Goal: Task Accomplishment & Management: Manage account settings

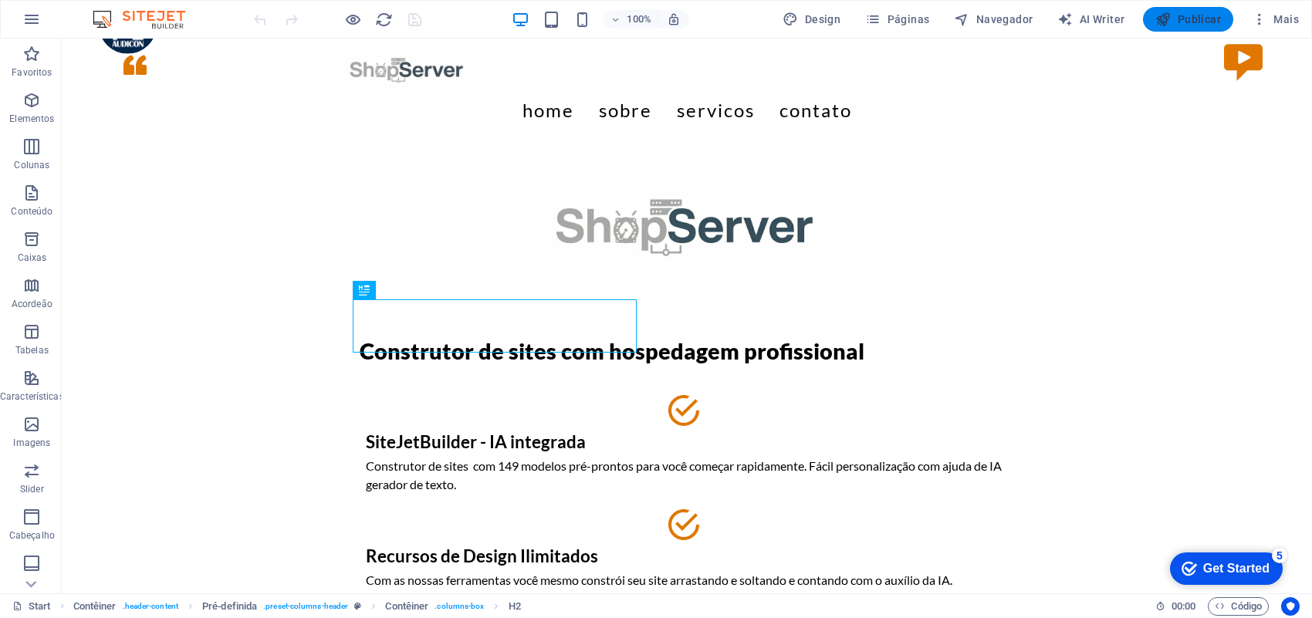
click at [1177, 8] on button "Publicar" at bounding box center [1188, 19] width 90 height 25
click at [908, 17] on span "Páginas" at bounding box center [897, 19] width 64 height 15
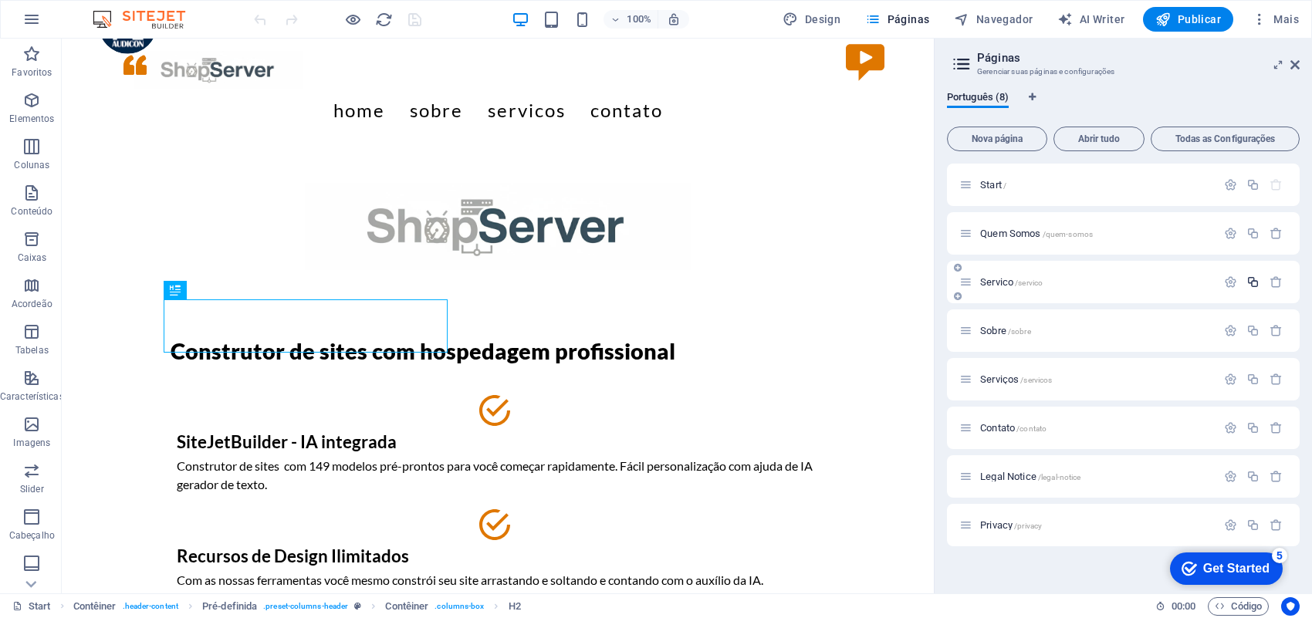
click at [1255, 282] on icon "button" at bounding box center [1252, 281] width 13 height 13
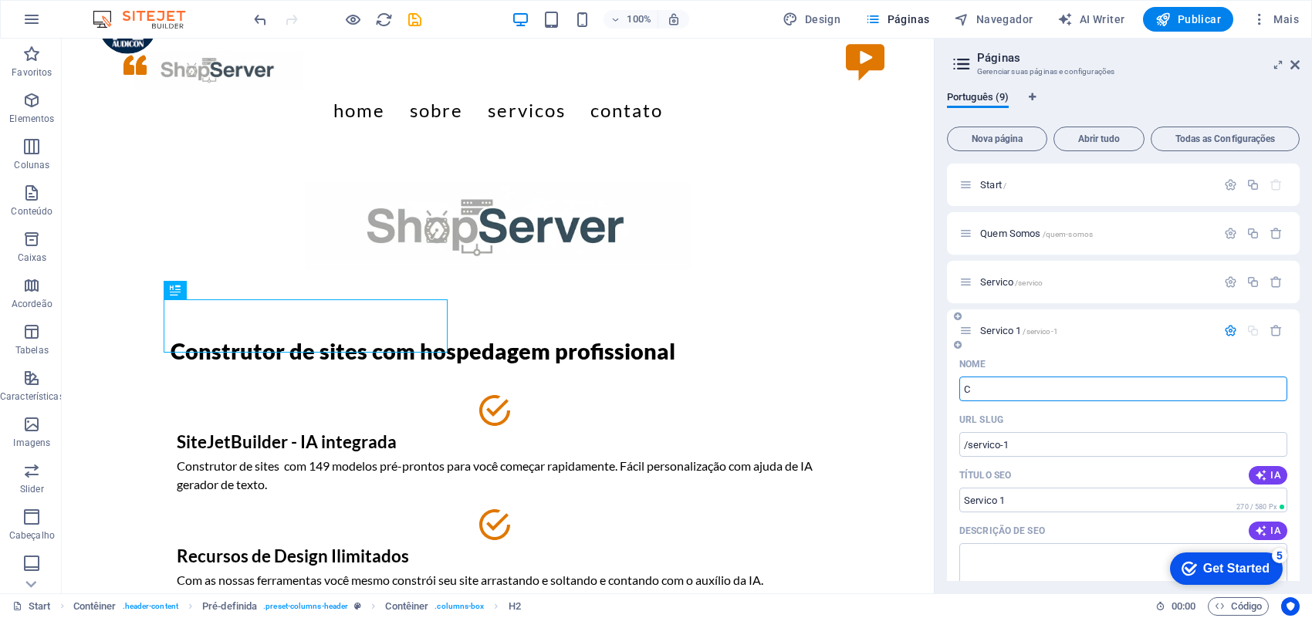
type input "Co"
type input "/c"
type input "C"
type input "Con"
type input "/con"
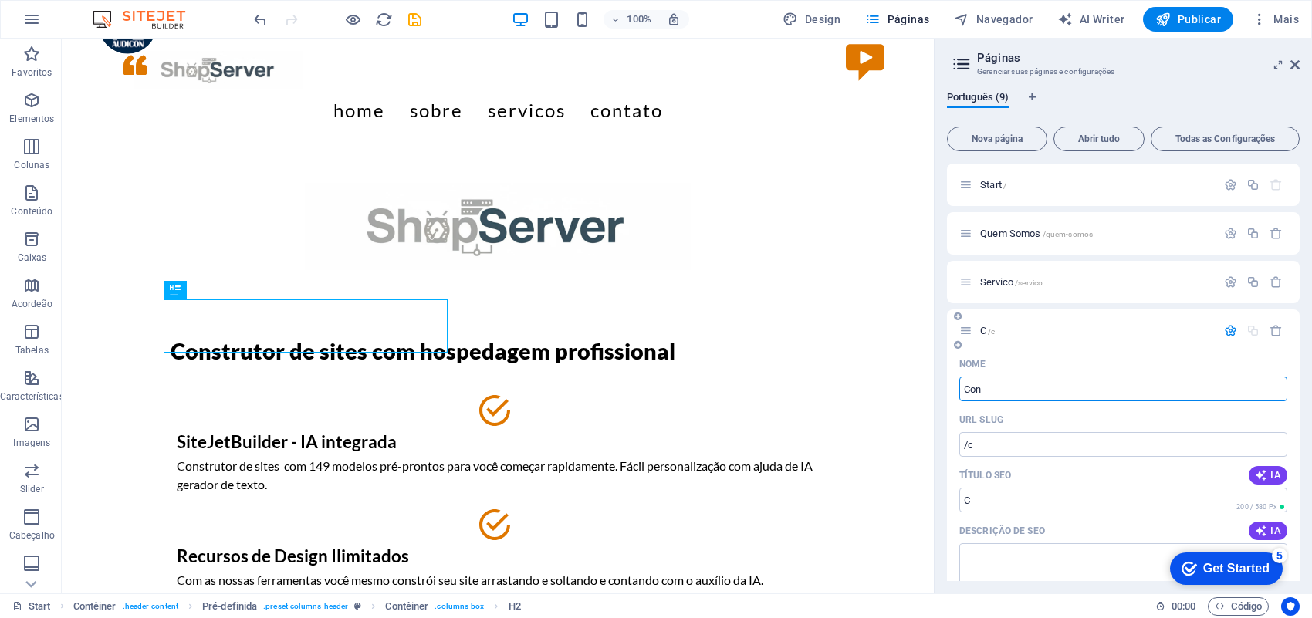
type input "Con"
drag, startPoint x: 1007, startPoint y: 390, endPoint x: 942, endPoint y: 388, distance: 64.9
click at [942, 388] on div "Português (9) Nova página Abrir tudo Todas as Configurações Start / Quem Somos …" at bounding box center [1122, 336] width 377 height 515
type input "Fal"
type input "/f"
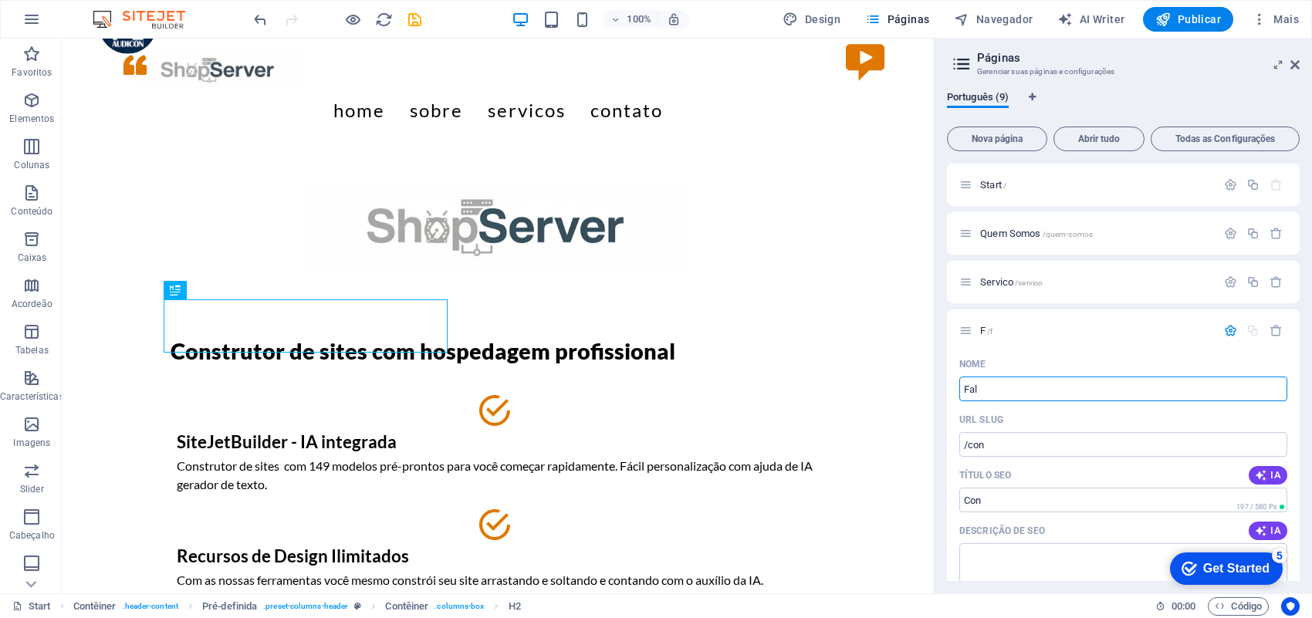
type input "F"
type input "Fal"
type input "/fal"
type input "Fal"
drag, startPoint x: 984, startPoint y: 383, endPoint x: 958, endPoint y: 380, distance: 26.4
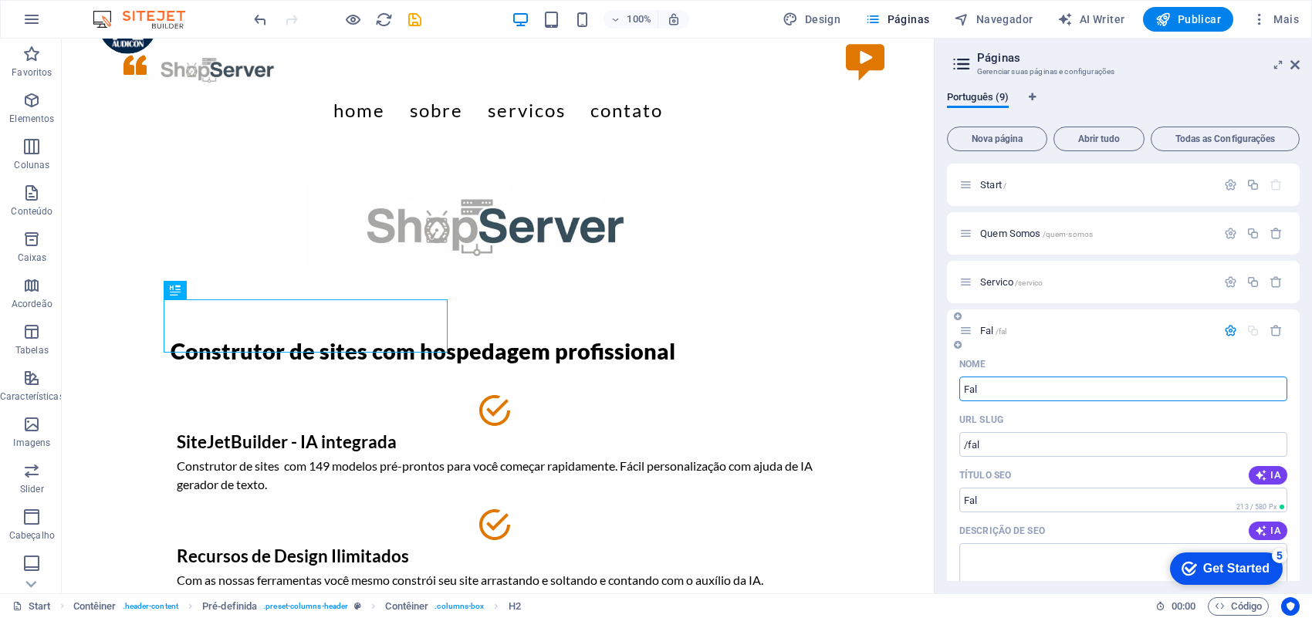
type input "SAC"
type input "/sac"
type input "SAC"
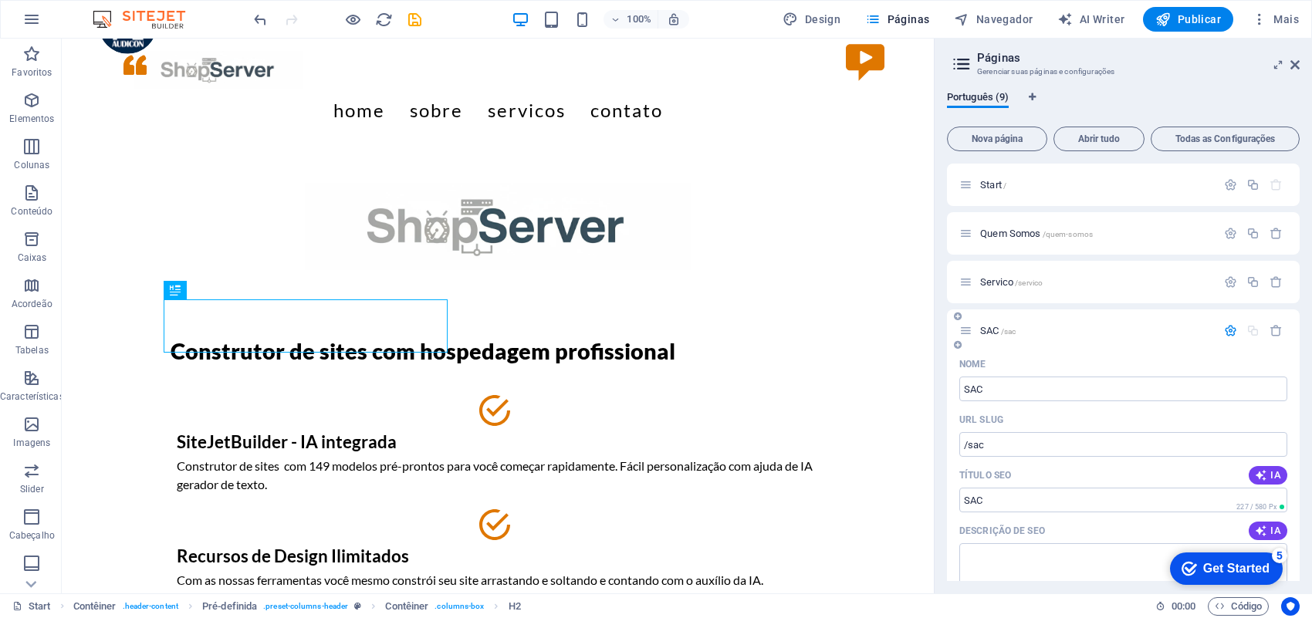
click at [1227, 326] on icon "button" at bounding box center [1230, 330] width 13 height 13
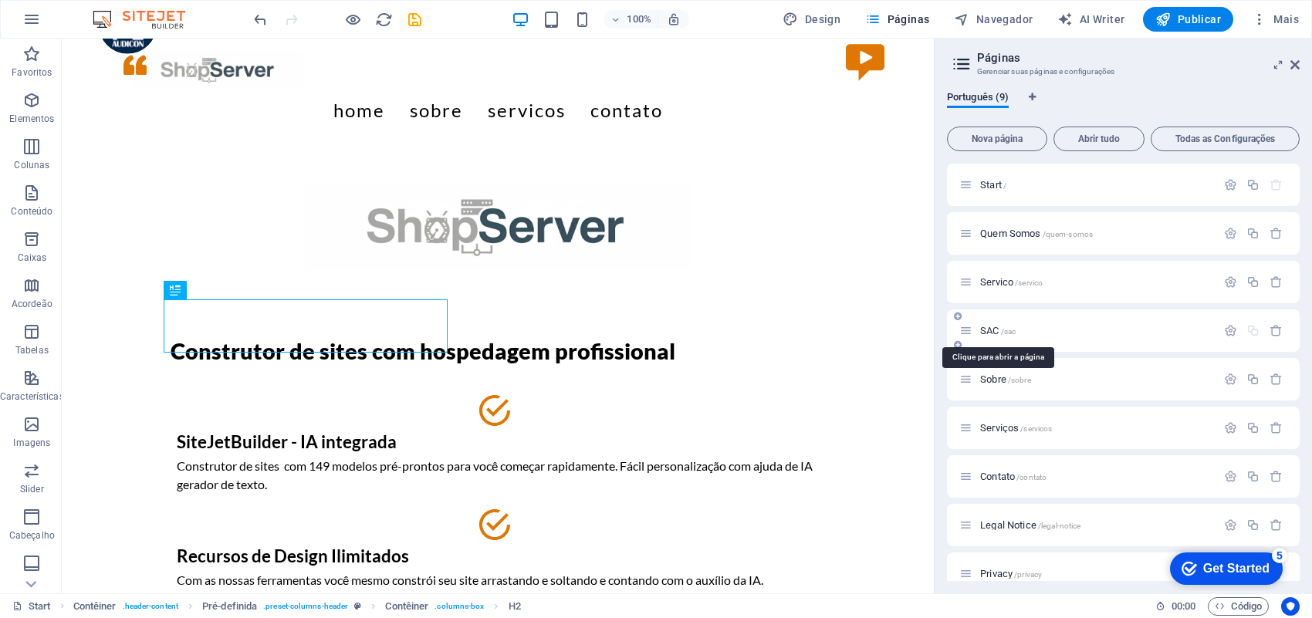
click at [1005, 328] on span "/sac" at bounding box center [1008, 331] width 15 height 8
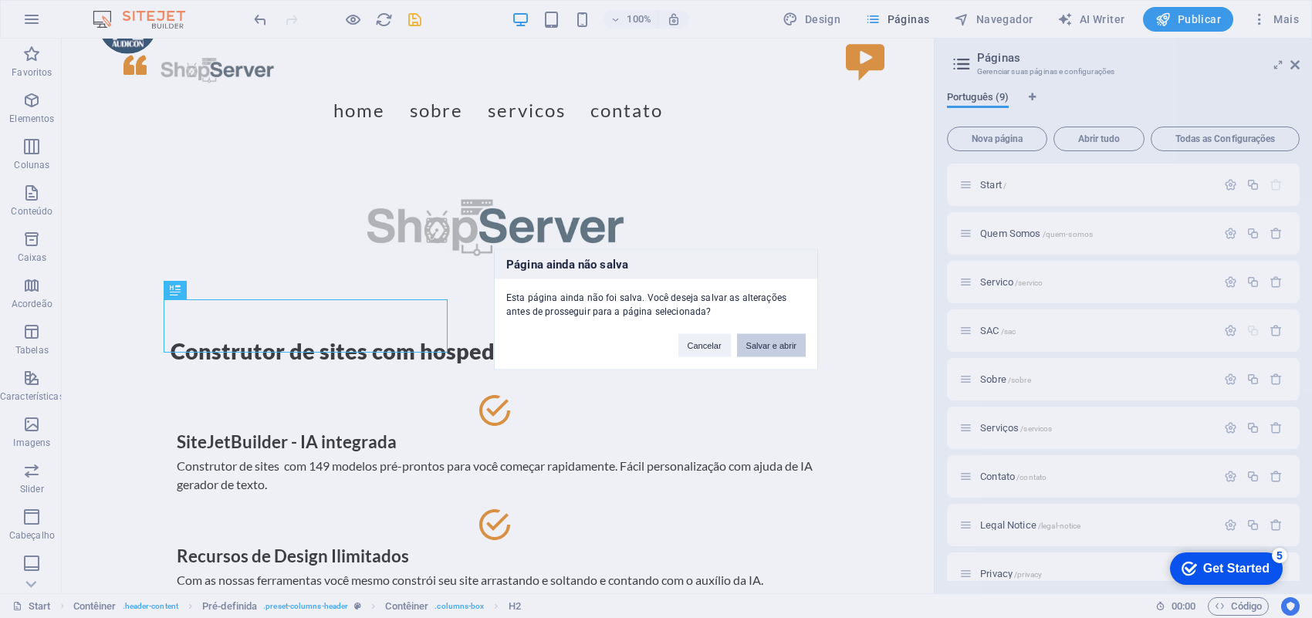
click at [758, 348] on button "Salvar e abrir" at bounding box center [771, 344] width 69 height 23
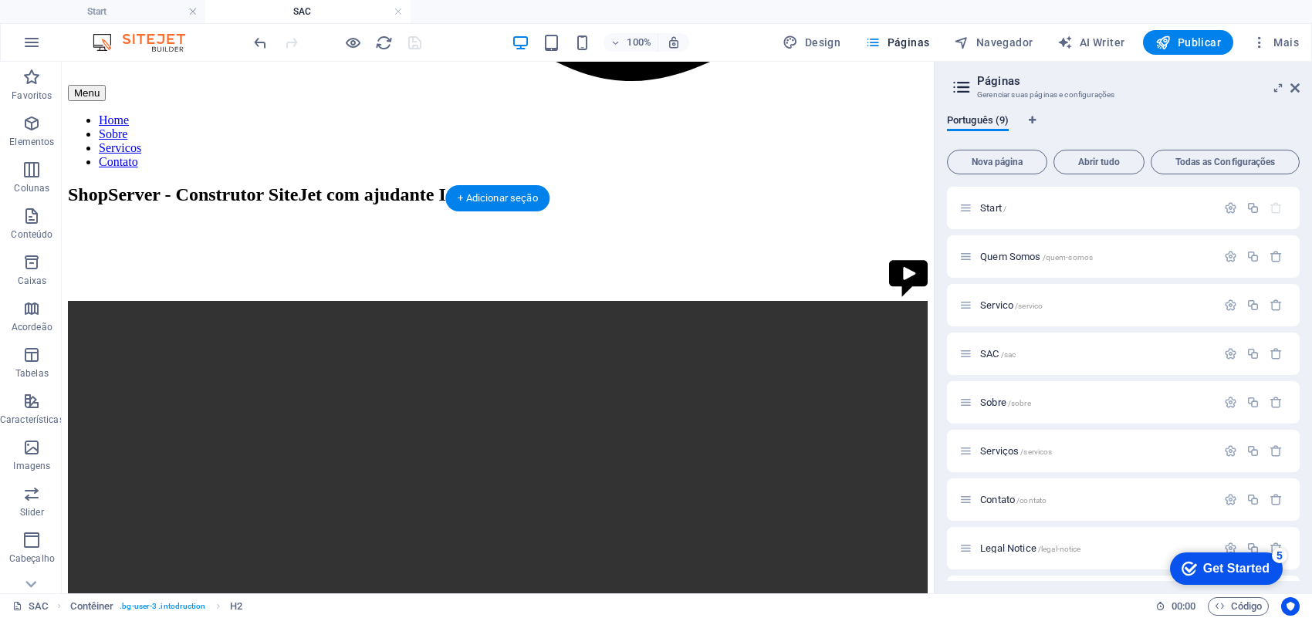
scroll to position [1157, 0]
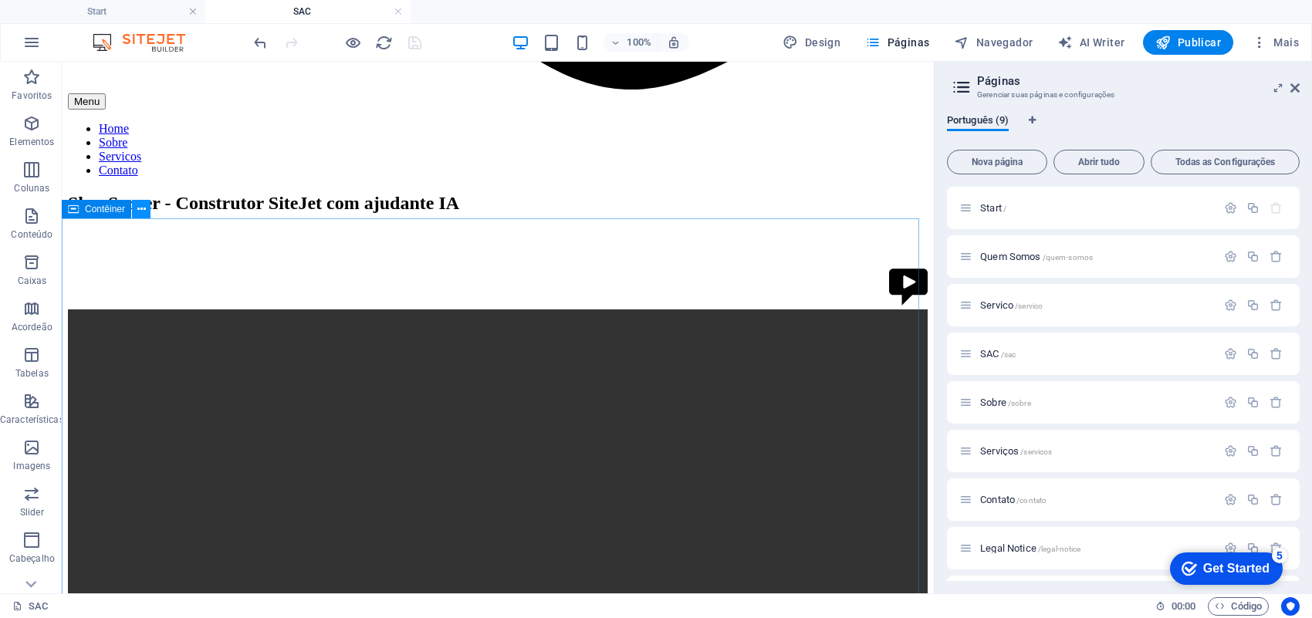
click at [144, 213] on icon at bounding box center [141, 209] width 8 height 16
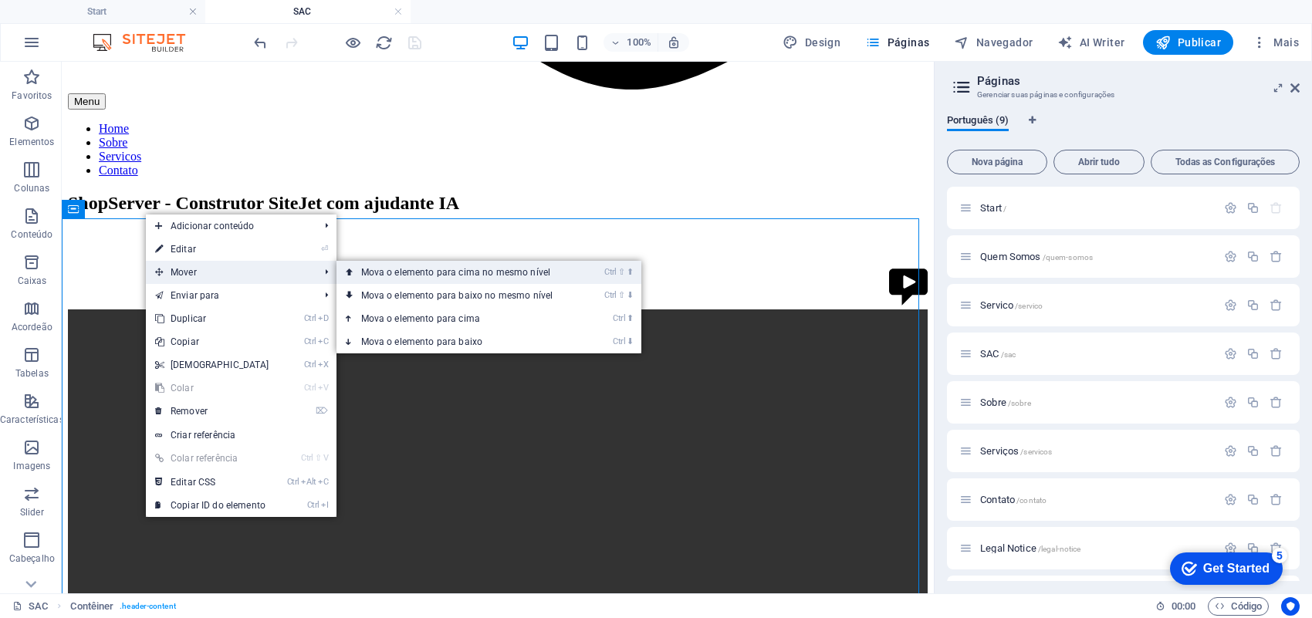
click at [442, 276] on link "Ctrl ⇧ ⬆ Mova o elemento para cima no mesmo nível" at bounding box center [460, 272] width 248 height 23
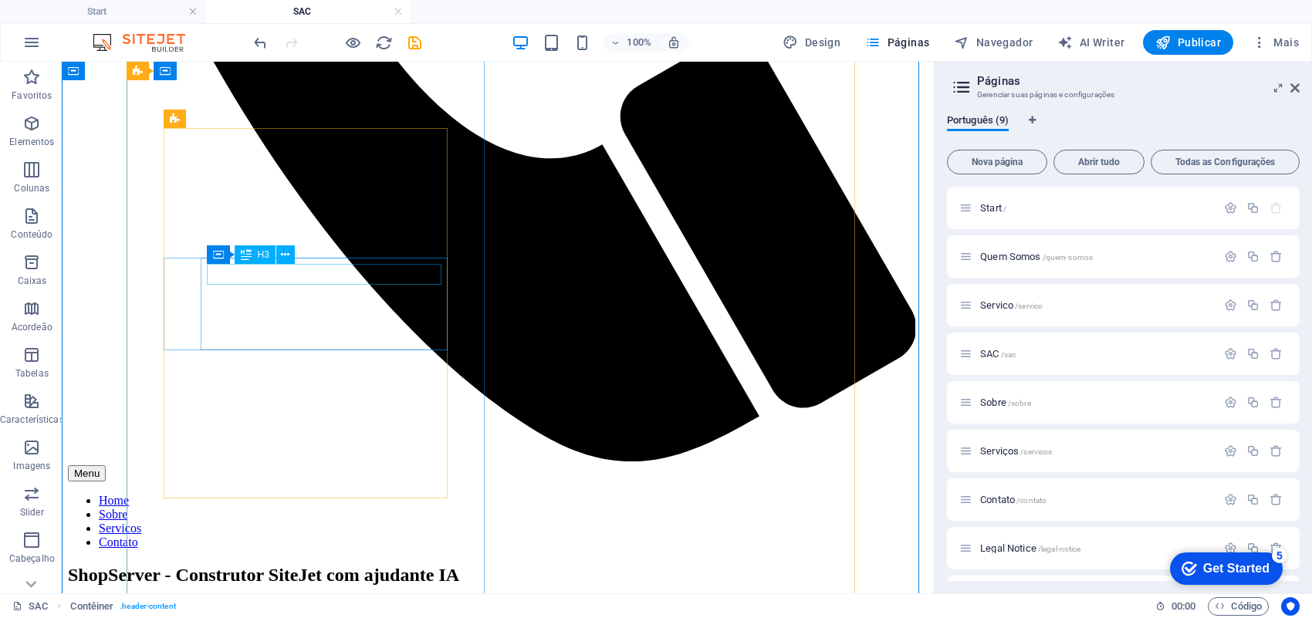
scroll to position [400, 0]
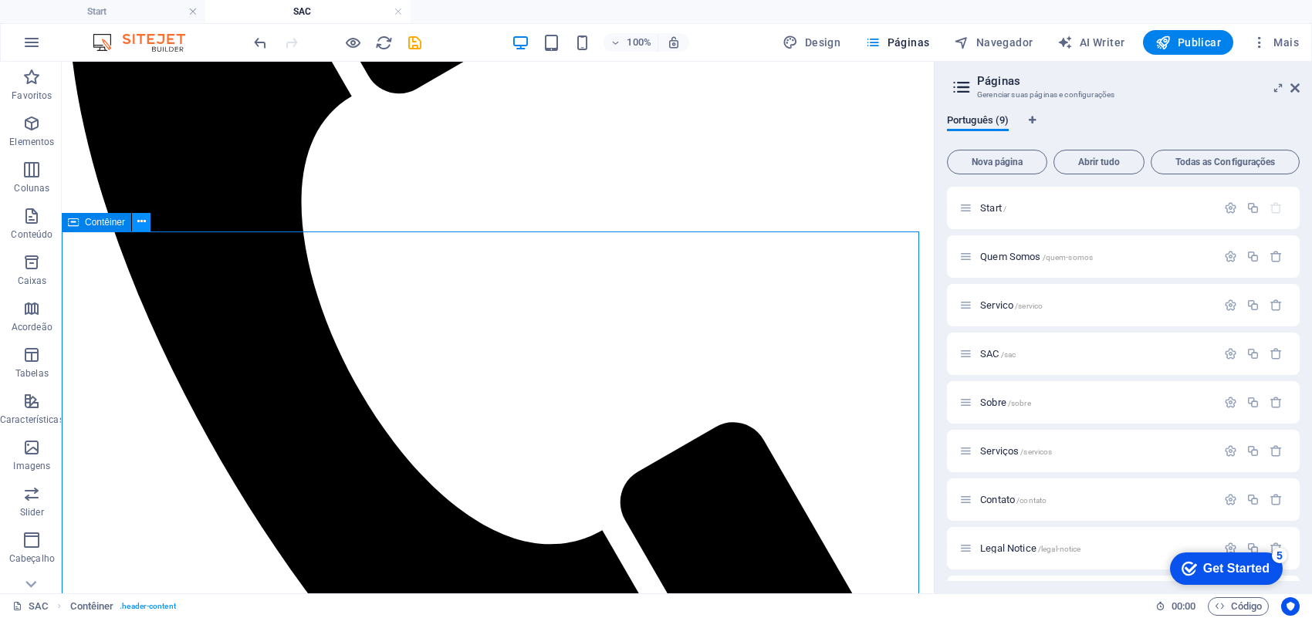
click at [140, 224] on icon at bounding box center [141, 222] width 8 height 16
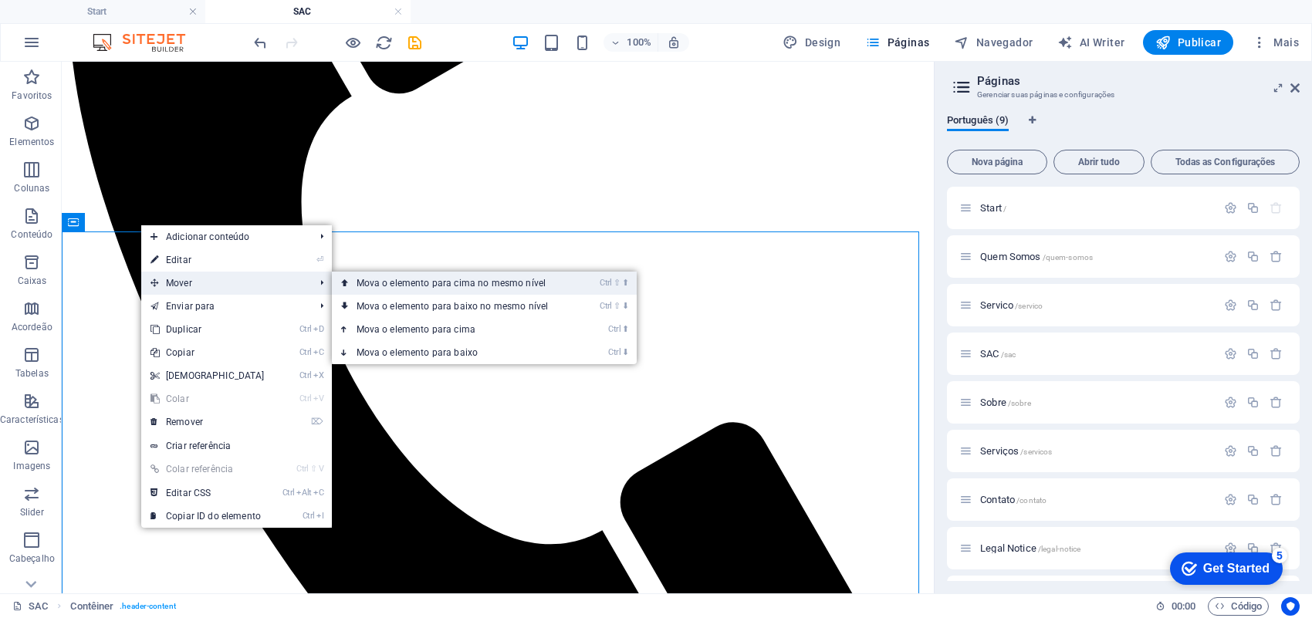
click at [425, 286] on link "Ctrl ⇧ ⬆ Mova o elemento para cima no mesmo nível" at bounding box center [456, 283] width 248 height 23
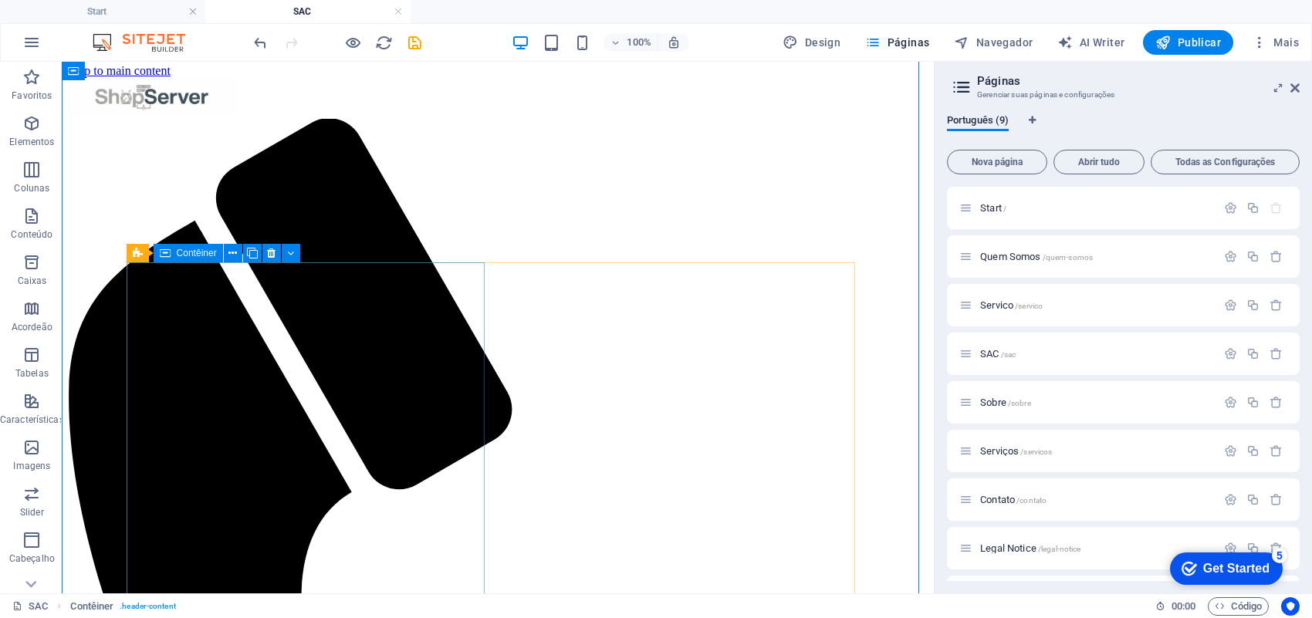
scroll to position [0, 0]
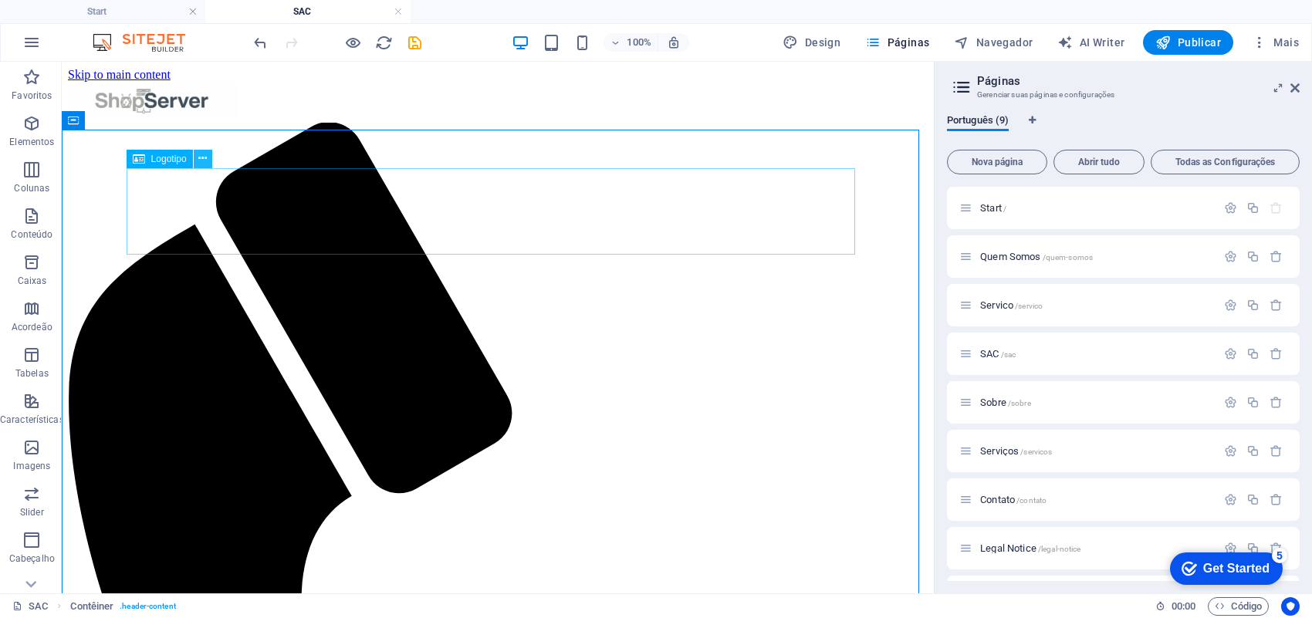
click at [207, 163] on button at bounding box center [203, 159] width 19 height 19
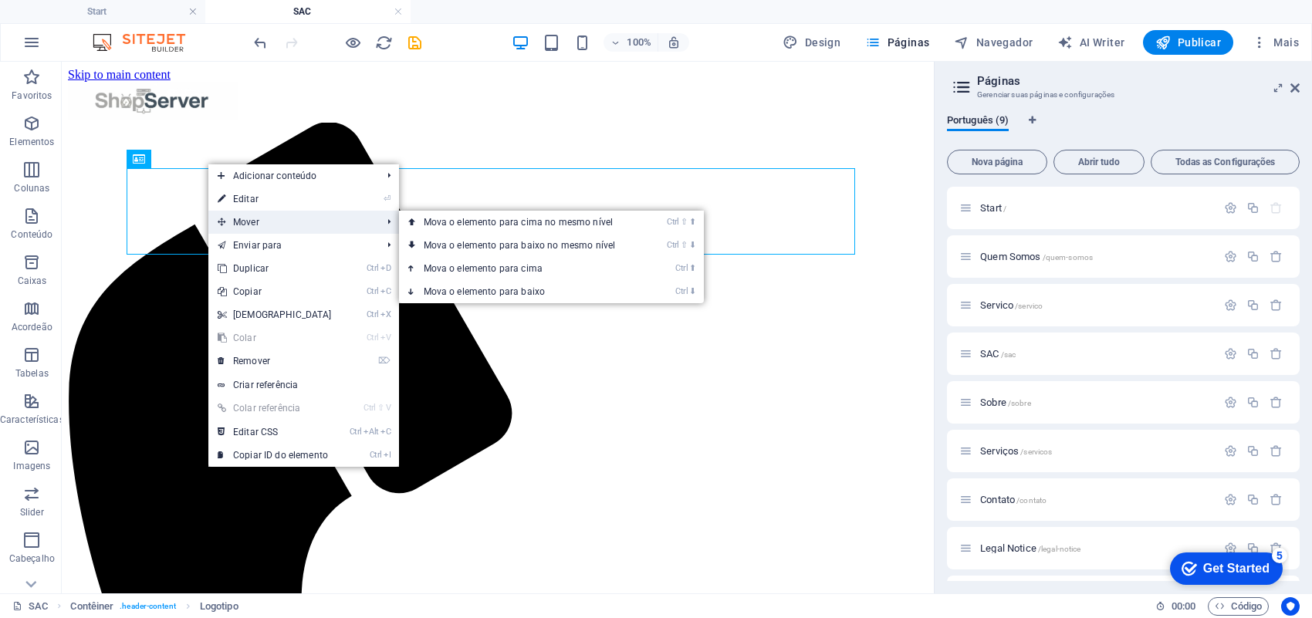
click at [296, 216] on span "Mover" at bounding box center [291, 222] width 167 height 23
click at [484, 242] on link "Ctrl ⇧ ⬇ Mova o elemento para baixo no mesmo nível" at bounding box center [523, 245] width 248 height 23
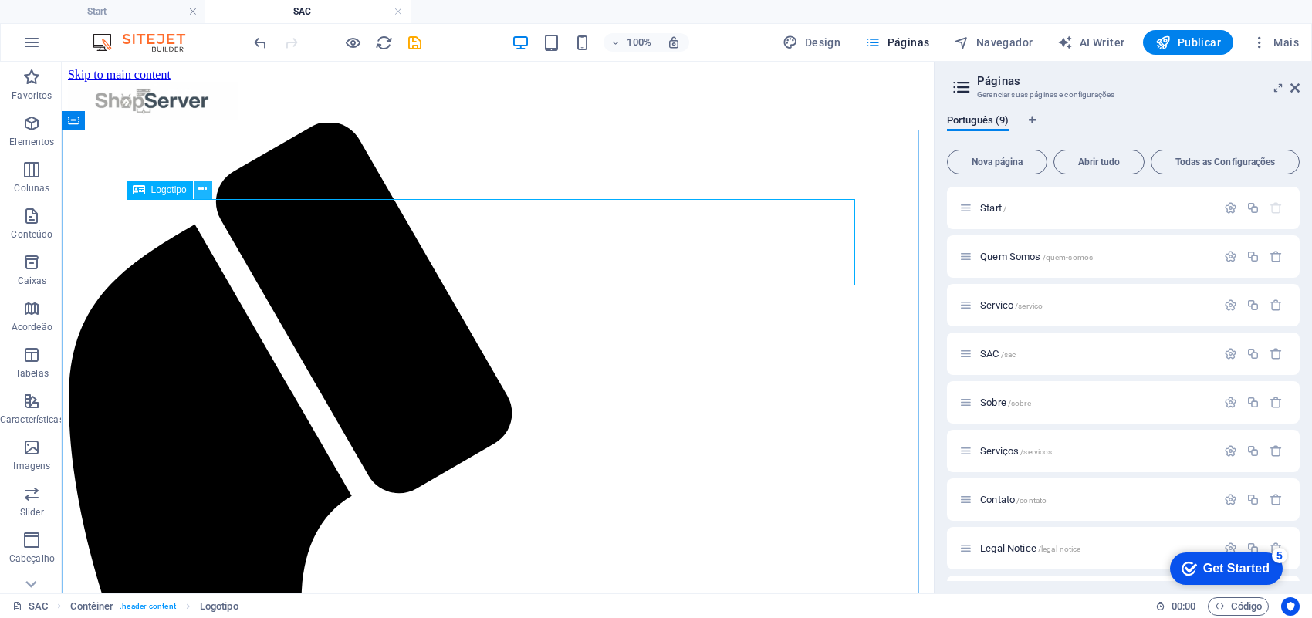
click at [203, 198] on button at bounding box center [203, 190] width 19 height 19
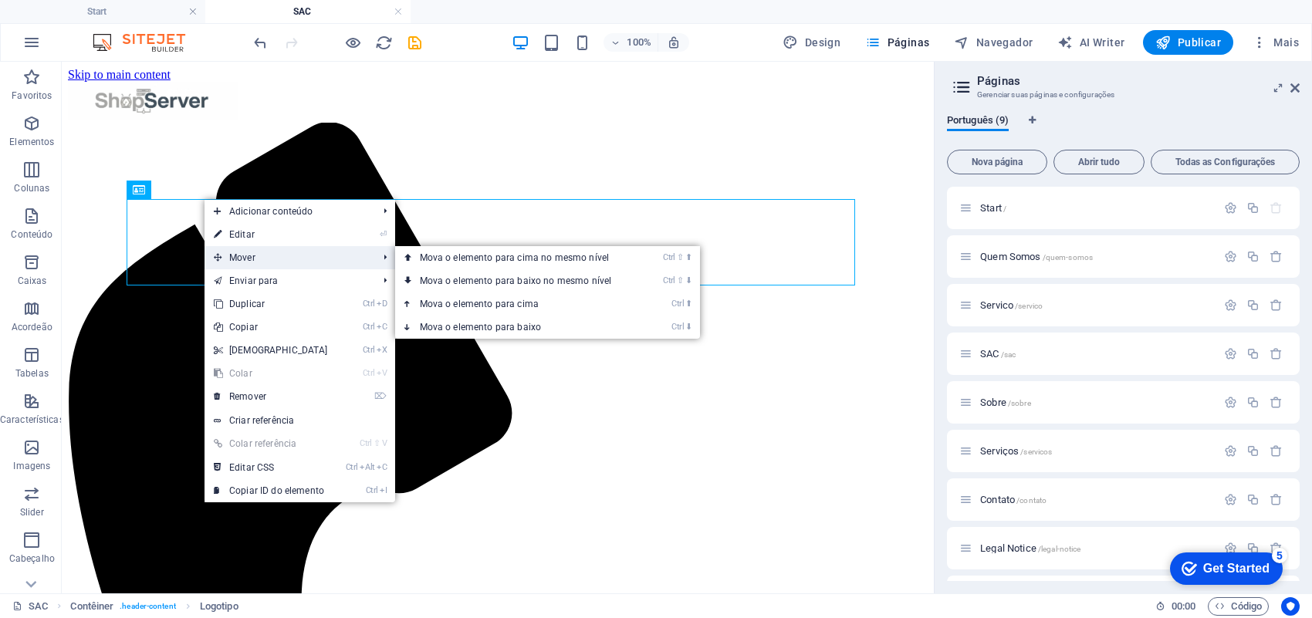
click at [288, 263] on span "Mover" at bounding box center [287, 257] width 167 height 23
drag, startPoint x: 457, startPoint y: 274, endPoint x: 395, endPoint y: 213, distance: 86.8
click at [457, 275] on link "Ctrl ⇧ ⬇ Mova o elemento para baixo no mesmo nível" at bounding box center [519, 280] width 248 height 23
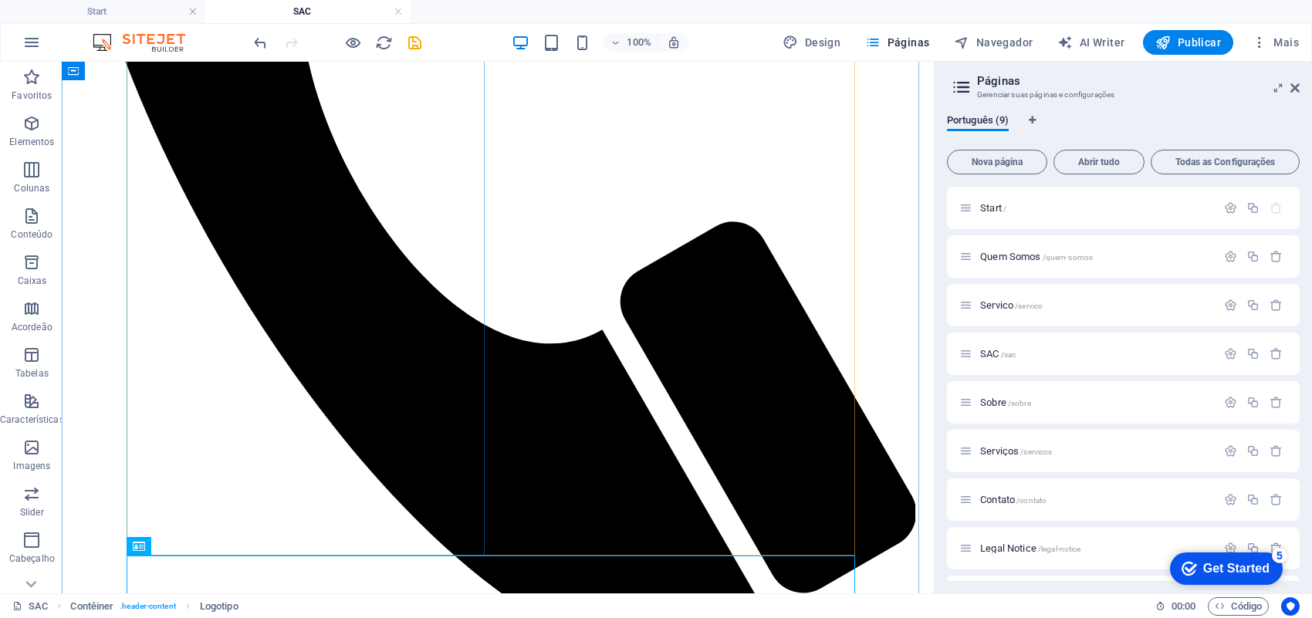
scroll to position [660, 0]
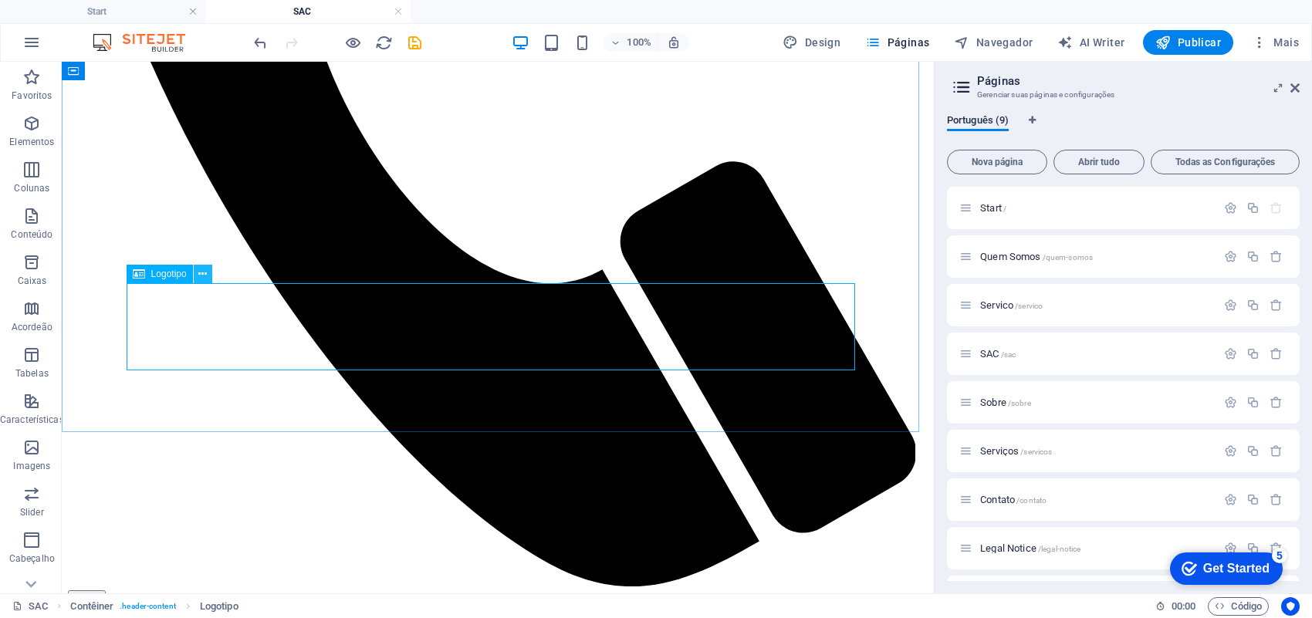
click at [207, 278] on button at bounding box center [203, 274] width 19 height 19
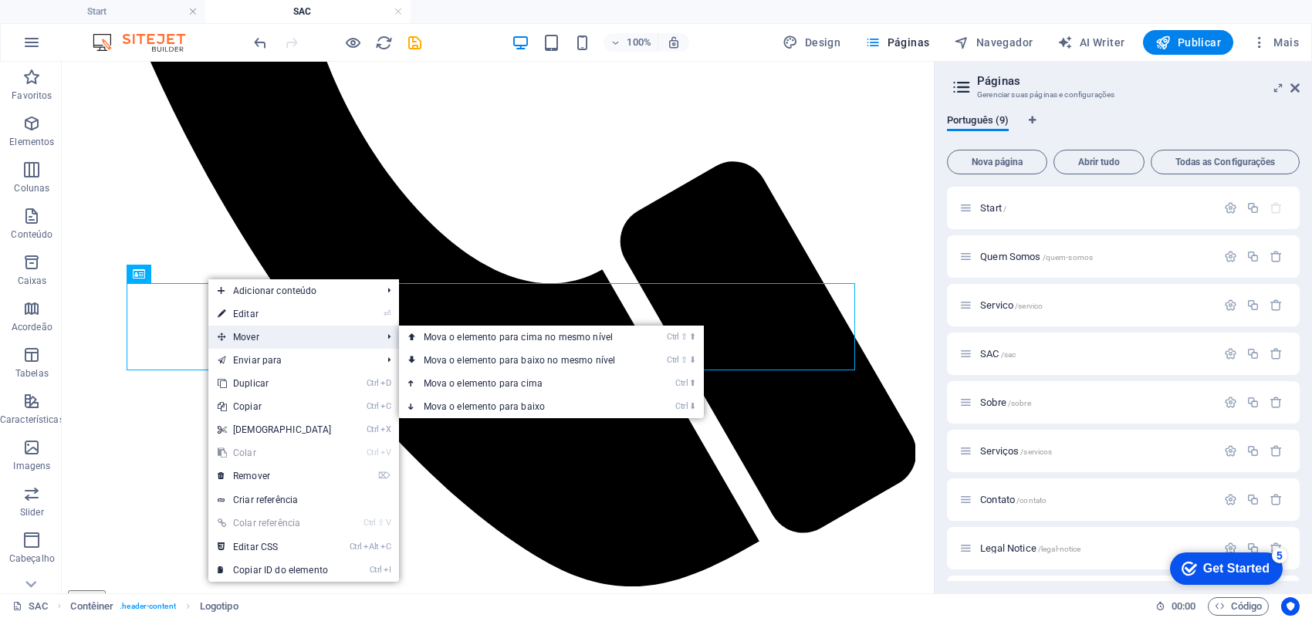
click at [332, 330] on span "Mover" at bounding box center [291, 337] width 167 height 23
click at [521, 352] on link "Ctrl ⇧ ⬇ Mova o elemento para baixo no mesmo nível" at bounding box center [523, 360] width 248 height 23
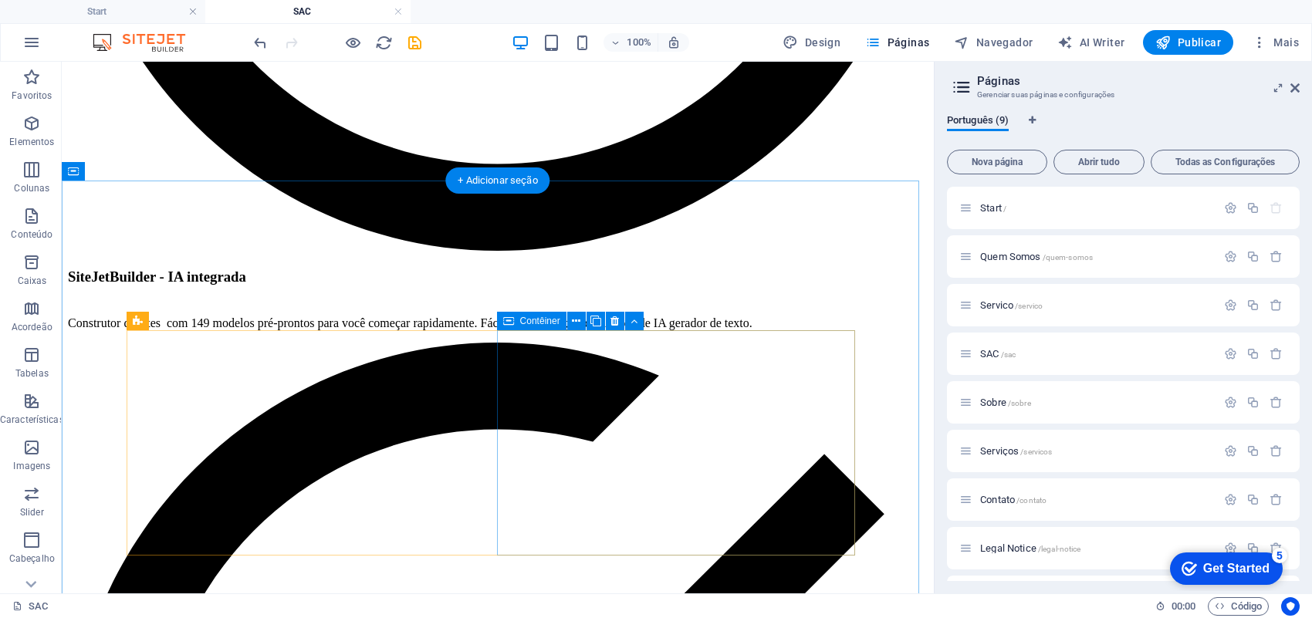
scroll to position [2218, 0]
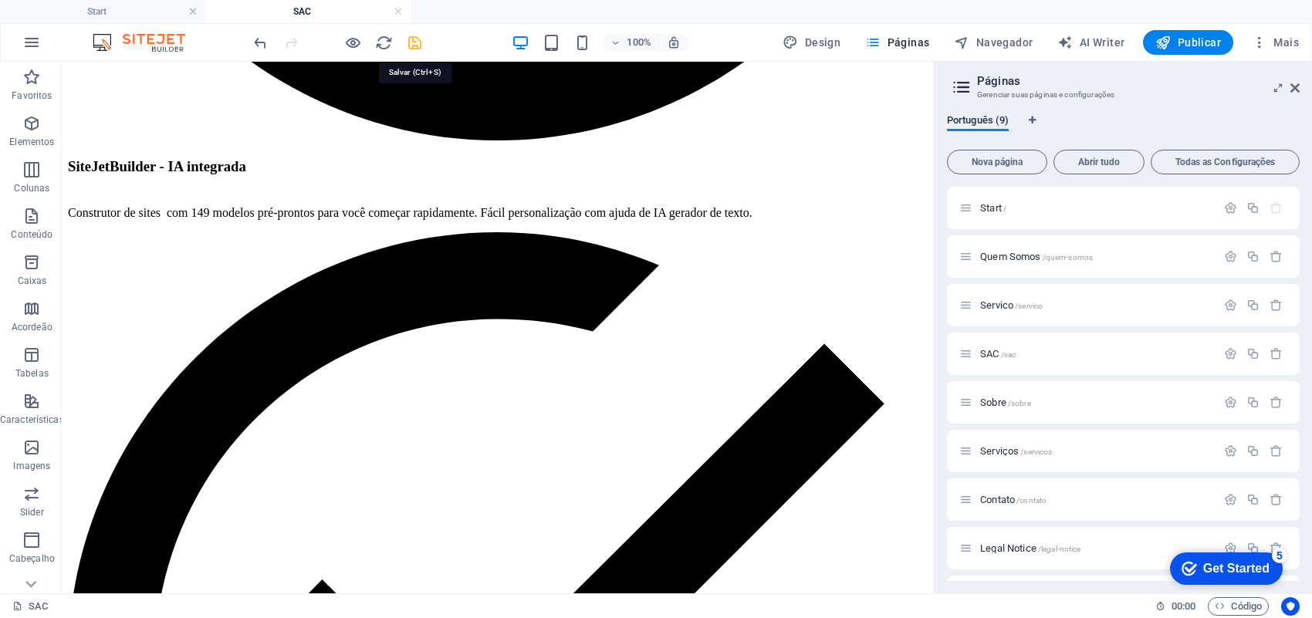
click at [410, 39] on icon "save" at bounding box center [415, 43] width 18 height 18
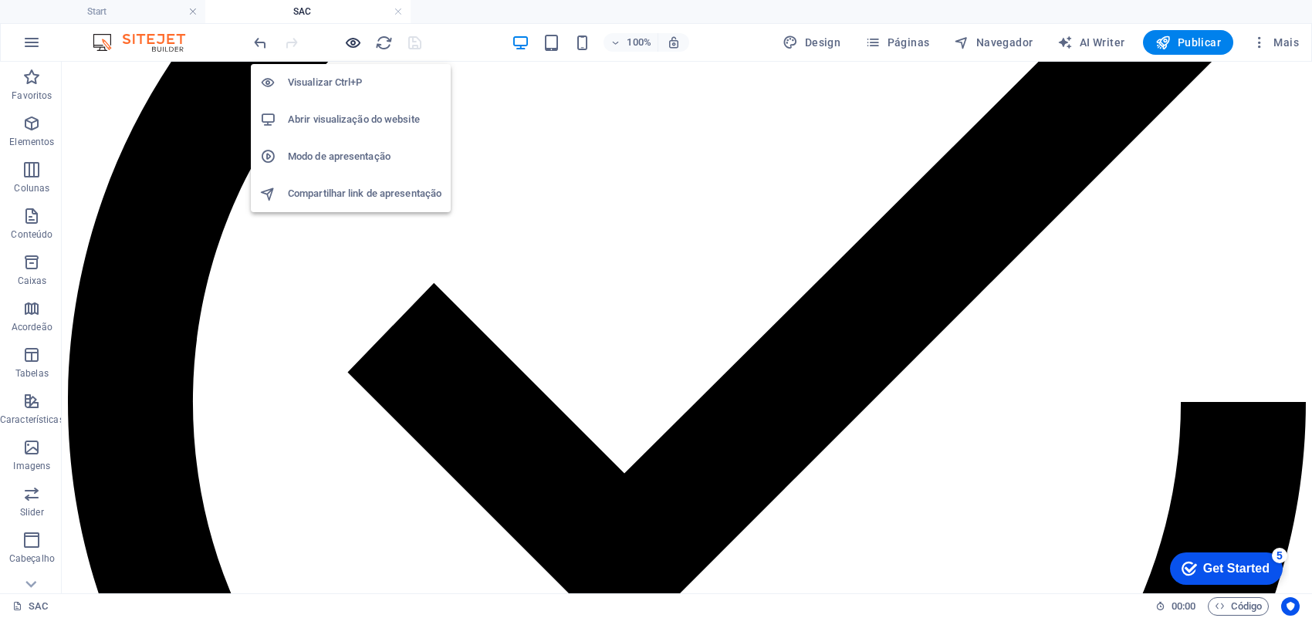
click at [349, 45] on icon "button" at bounding box center [353, 43] width 18 height 18
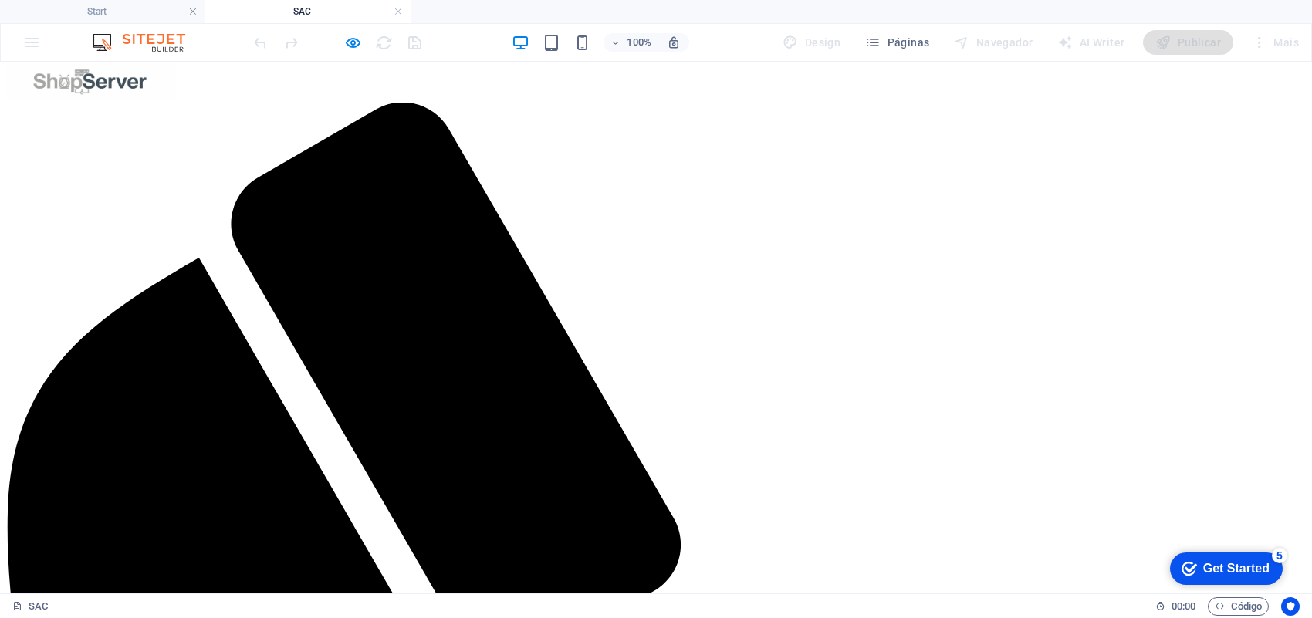
scroll to position [0, 0]
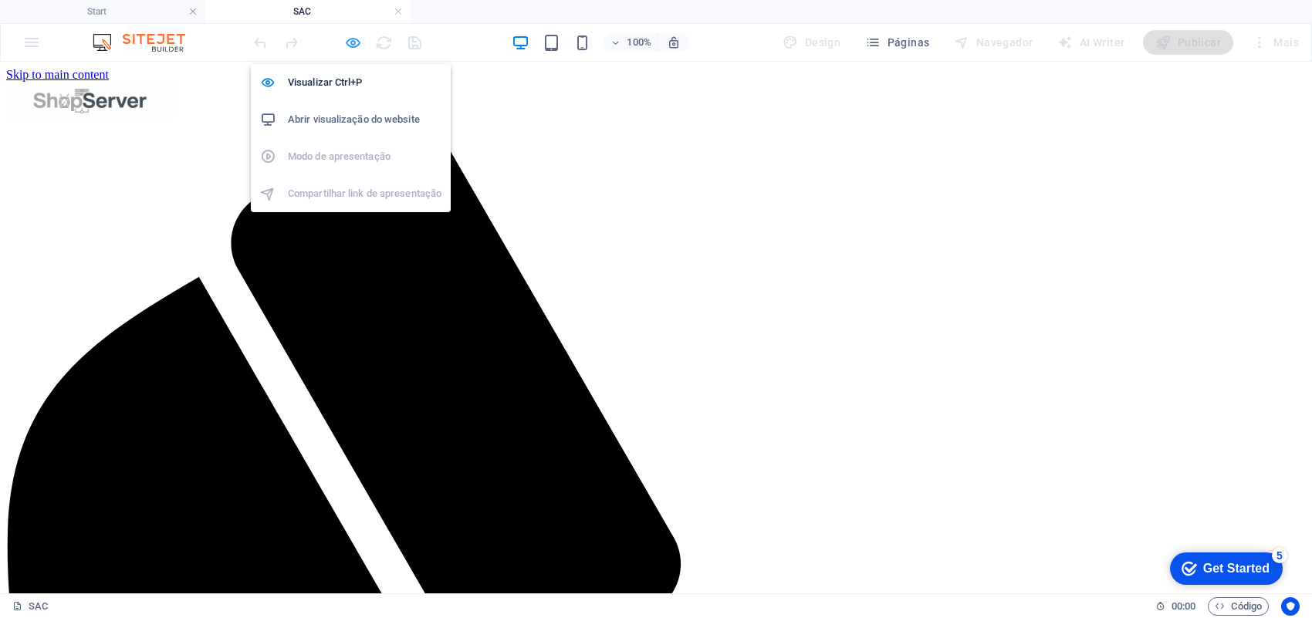
click at [344, 42] on icon "button" at bounding box center [353, 43] width 18 height 18
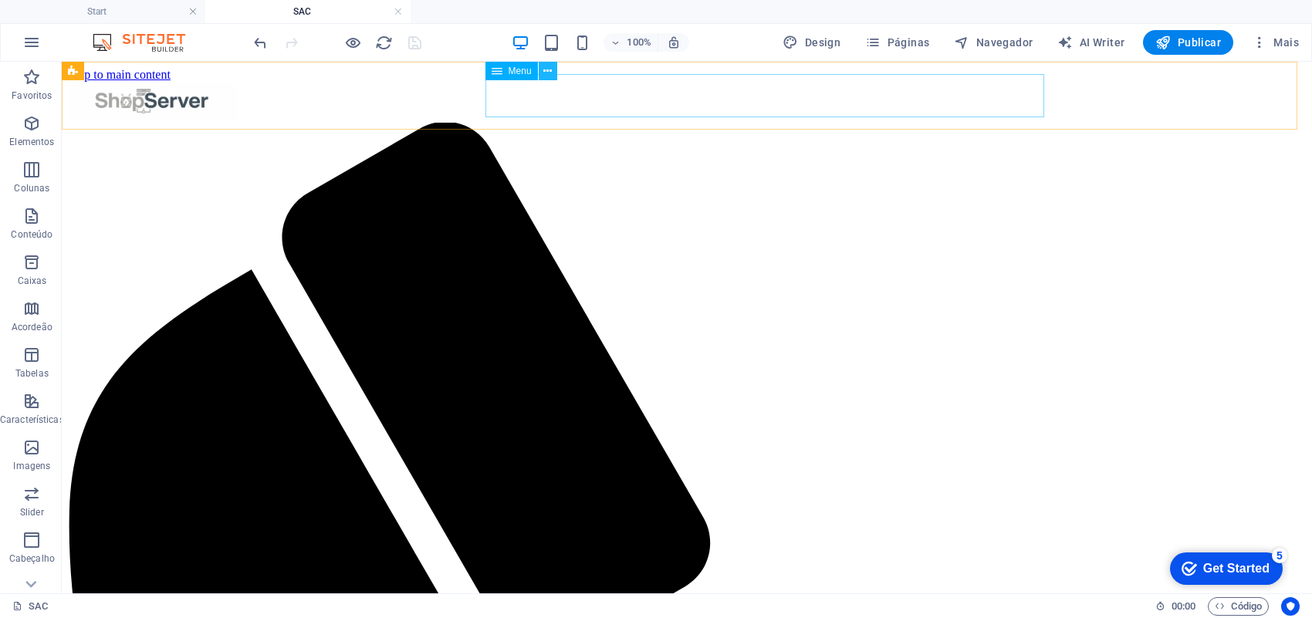
click at [543, 70] on icon at bounding box center [547, 71] width 8 height 16
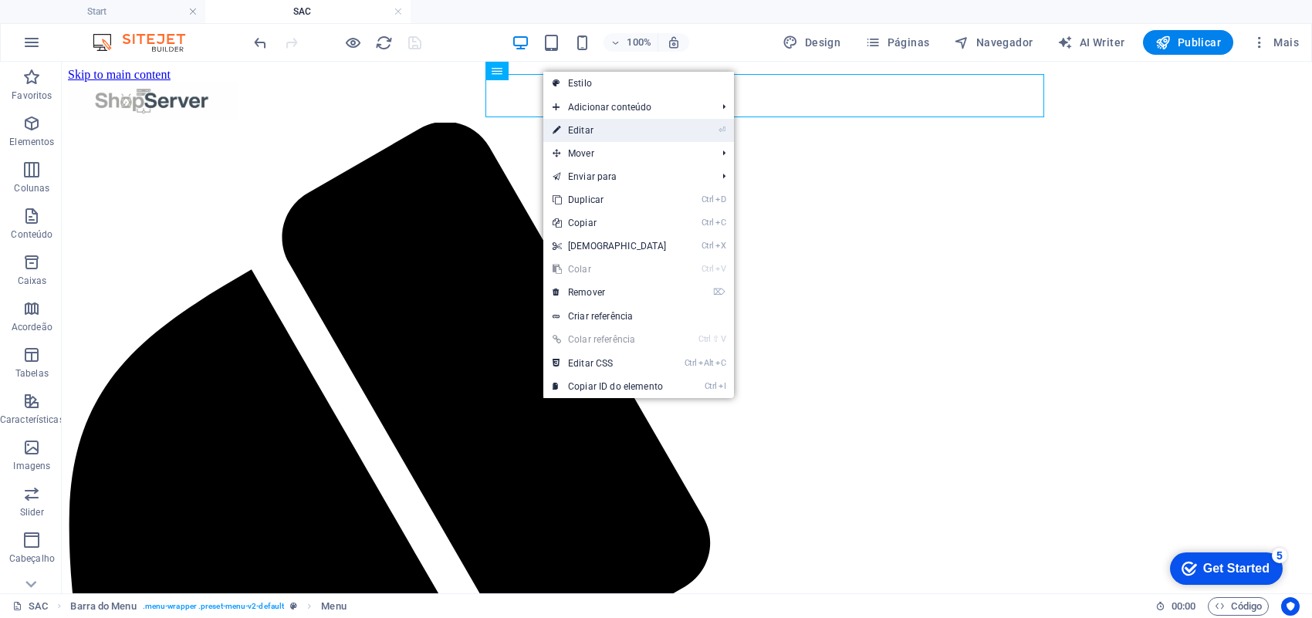
click at [603, 133] on link "⏎ Editar" at bounding box center [609, 130] width 133 height 23
select select
select select "4"
select select
select select "5"
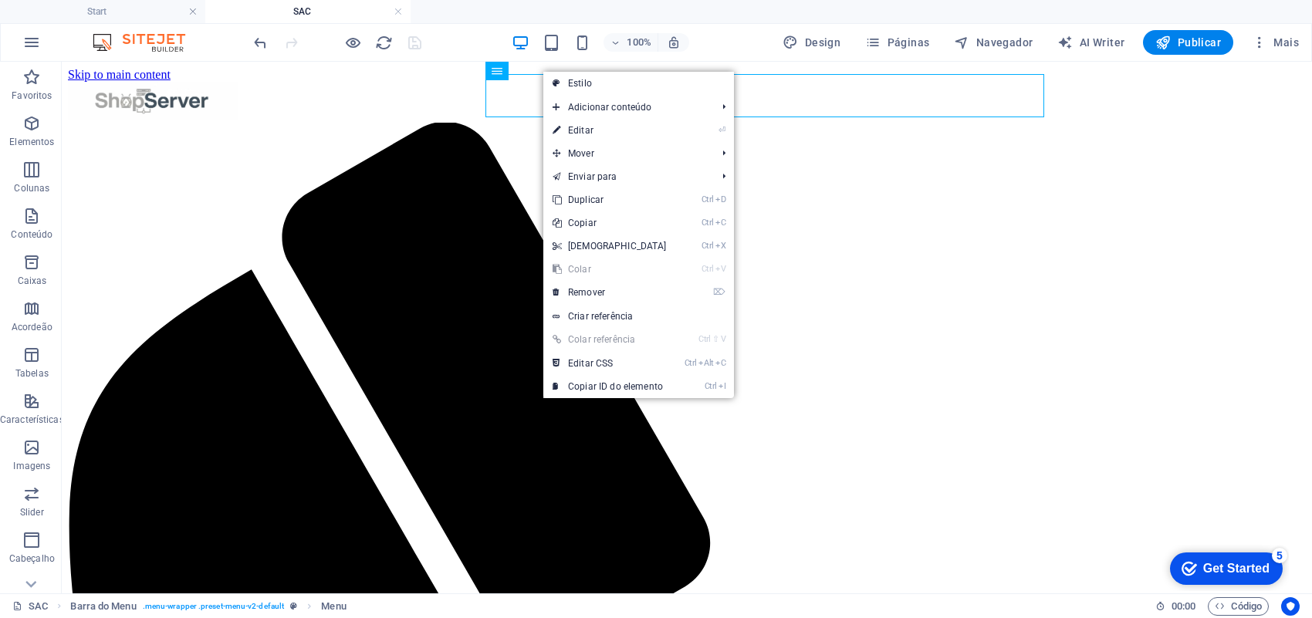
select select
select select "6"
select select
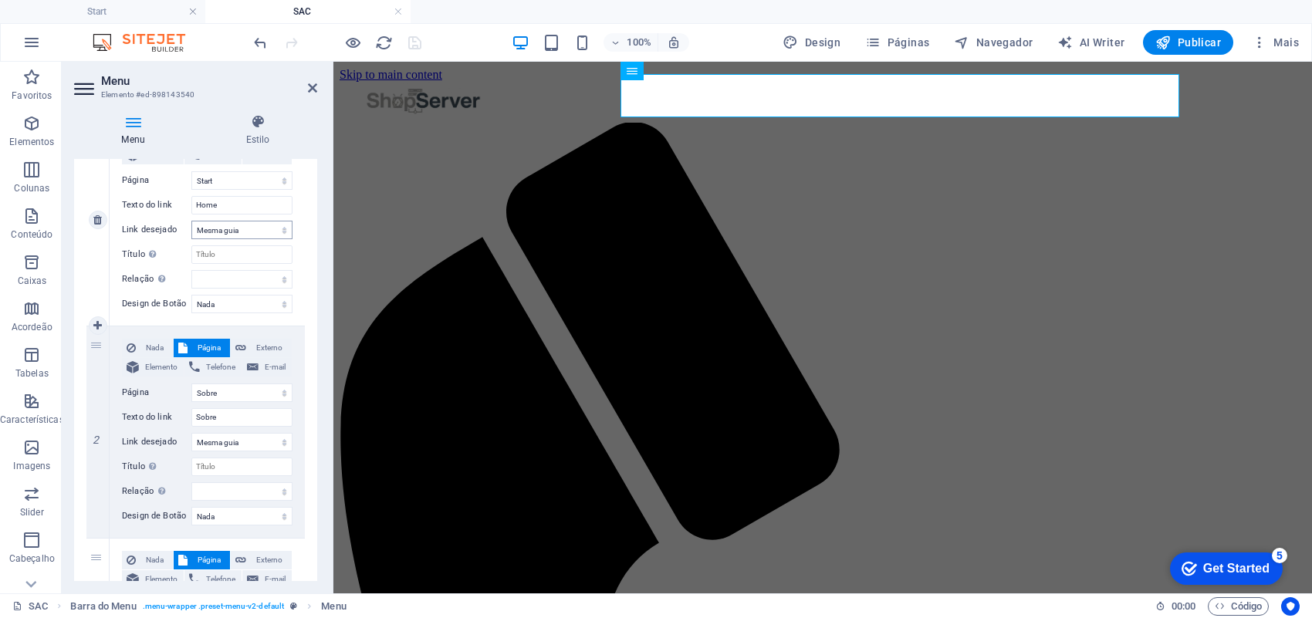
scroll to position [193, 0]
click at [231, 390] on select "Start Quem Somos Servico SAC Sobre Serviços Contato Legal Notice Privacy" at bounding box center [241, 391] width 101 height 19
select select "1"
click at [191, 382] on select "Start Quem Somos Servico SAC Sobre Serviços Contato Legal Notice Privacy" at bounding box center [241, 391] width 101 height 19
select select
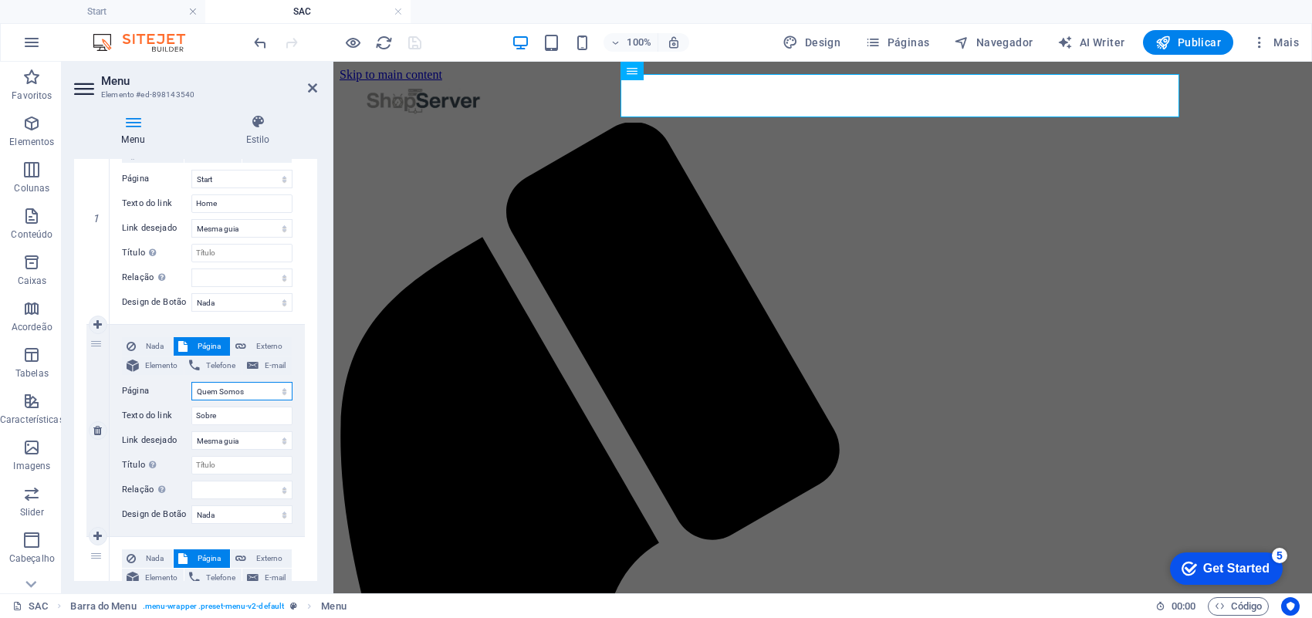
type input "Quem Somos"
select select
drag, startPoint x: 256, startPoint y: 409, endPoint x: 175, endPoint y: 413, distance: 81.1
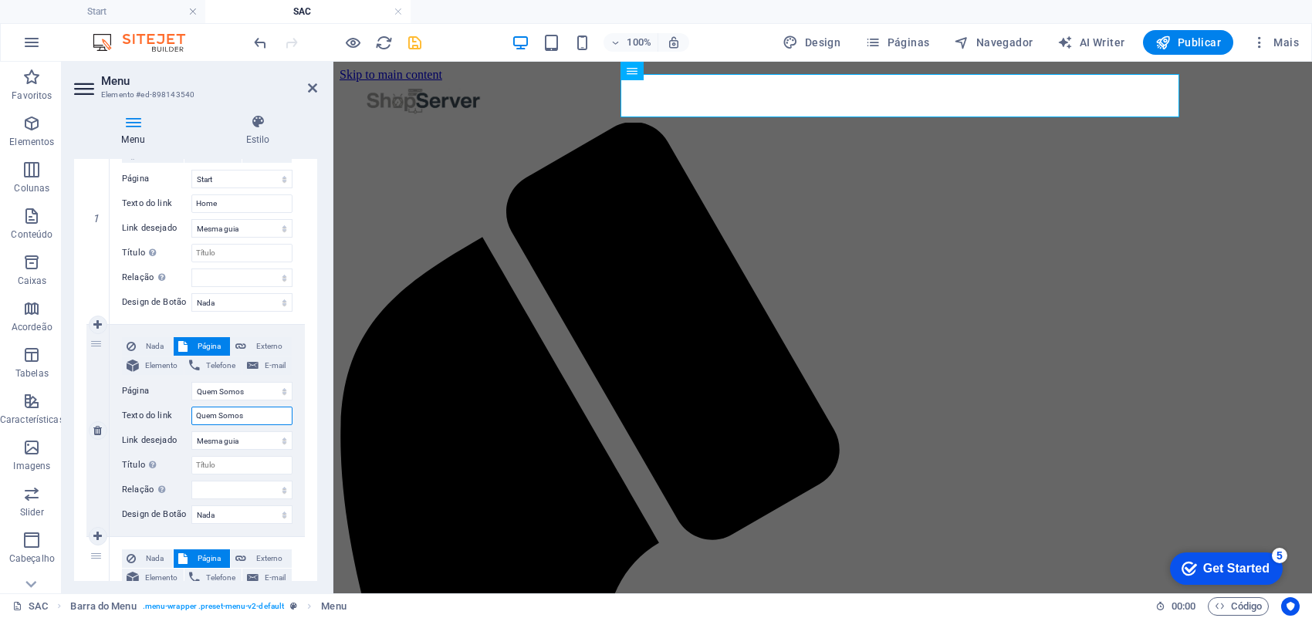
click at [175, 413] on div "Texto do link Quem Somos" at bounding box center [207, 416] width 171 height 19
type input "Sobre"
select select
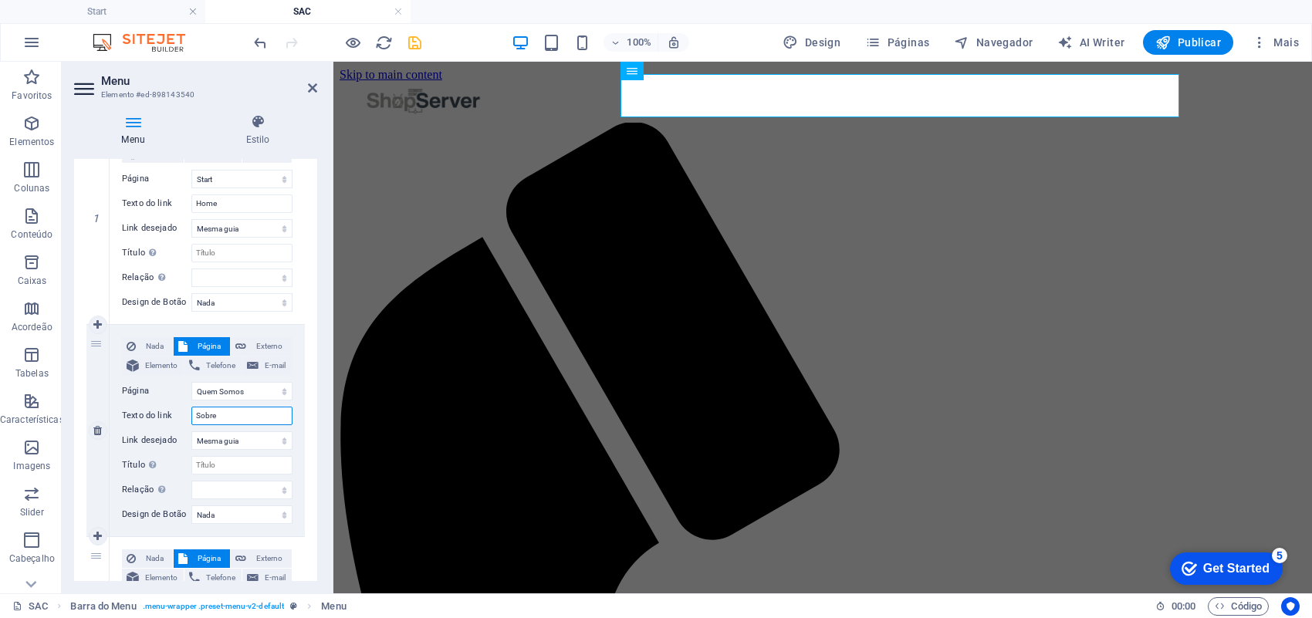
select select
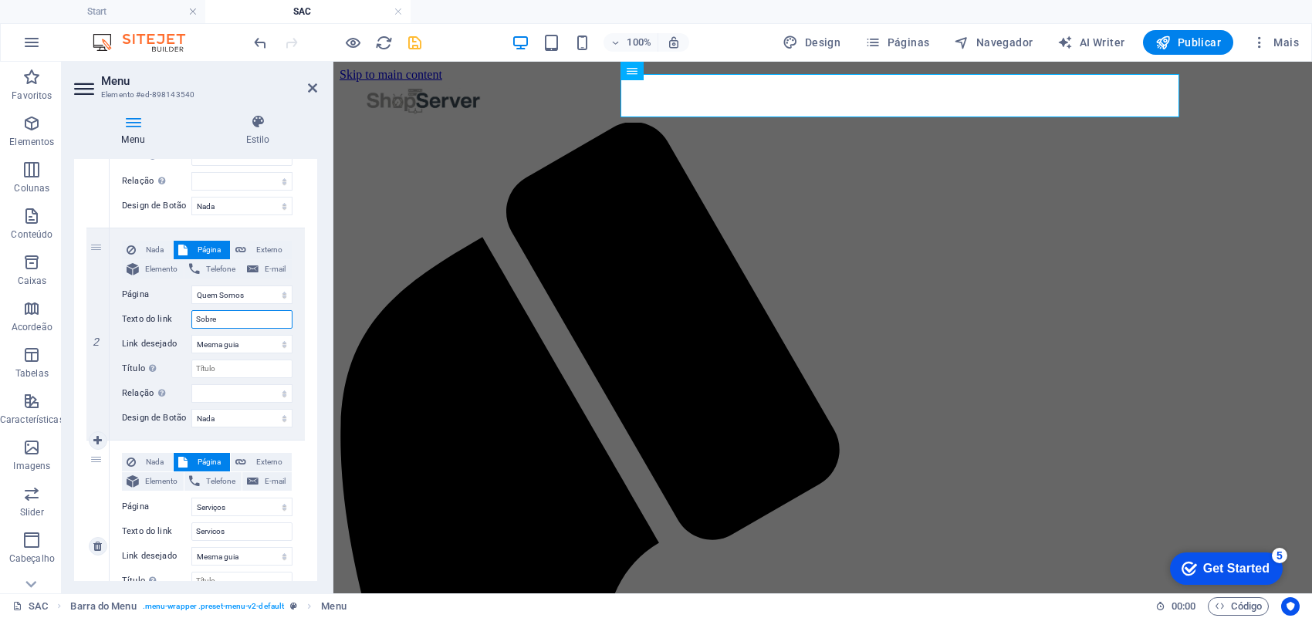
type input "Sobre"
click at [199, 468] on span "Página" at bounding box center [208, 462] width 33 height 19
click at [218, 512] on select "Start Quem Somos Servico SAC Sobre Serviços Contato Legal Notice Privacy" at bounding box center [241, 507] width 101 height 19
select select "2"
click at [191, 498] on select "Start Quem Somos Servico SAC Sobre Serviços Contato Legal Notice Privacy" at bounding box center [241, 507] width 101 height 19
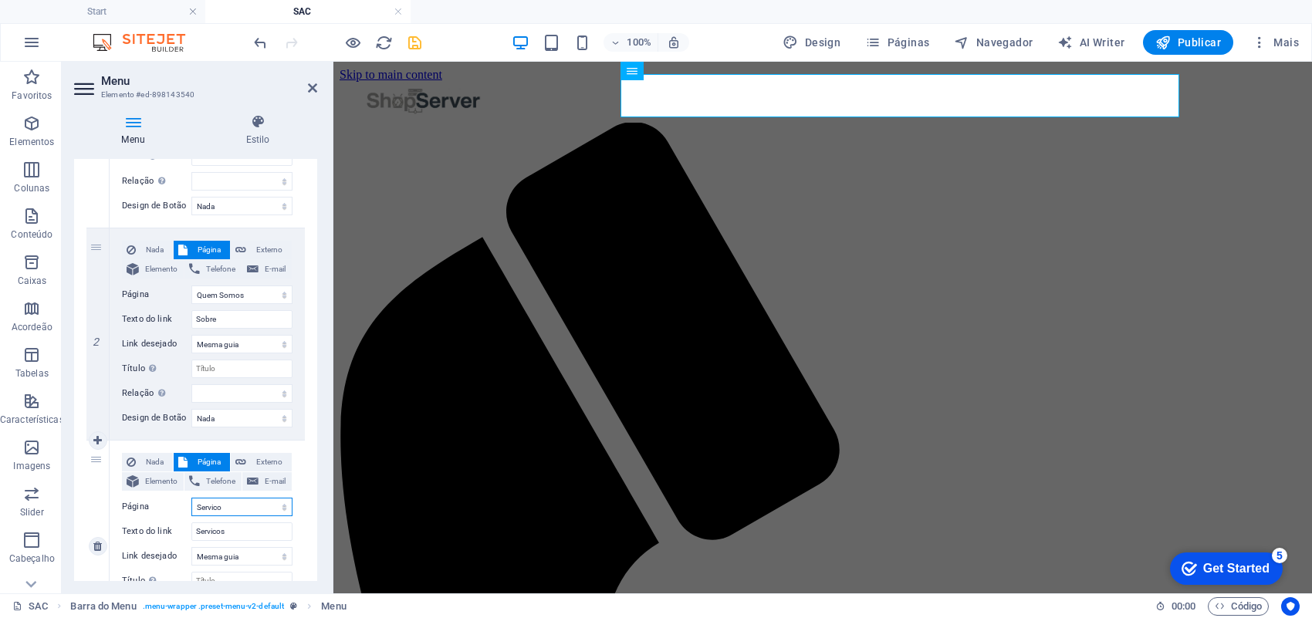
select select
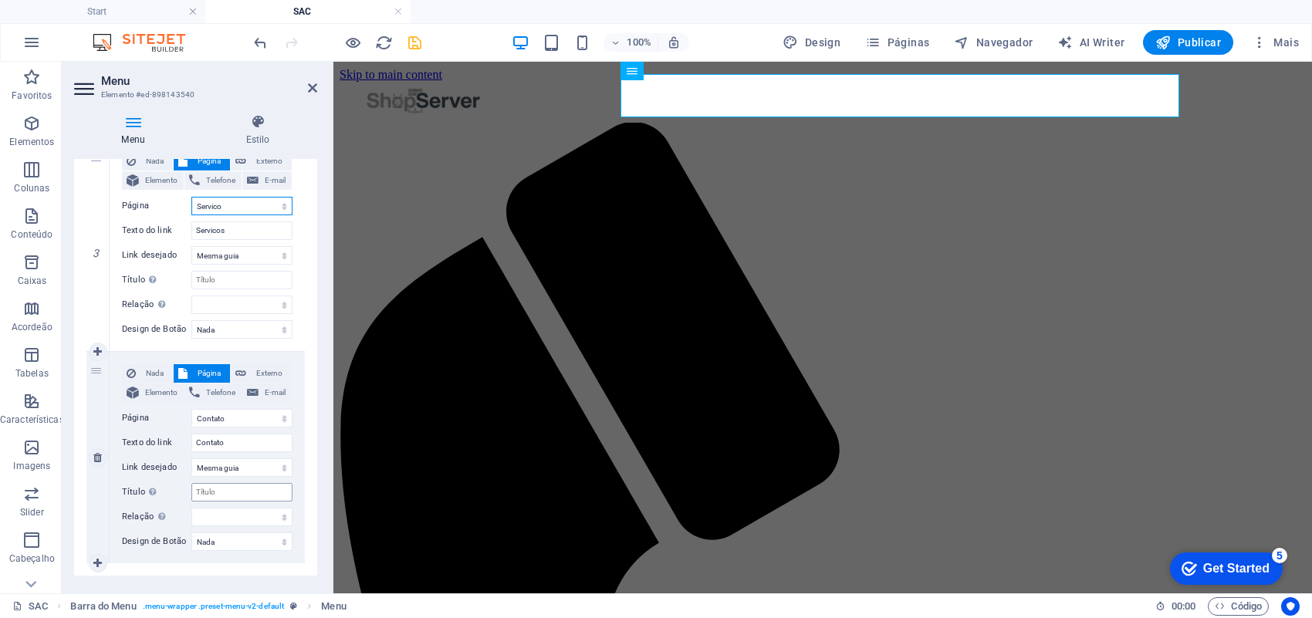
scroll to position [627, 0]
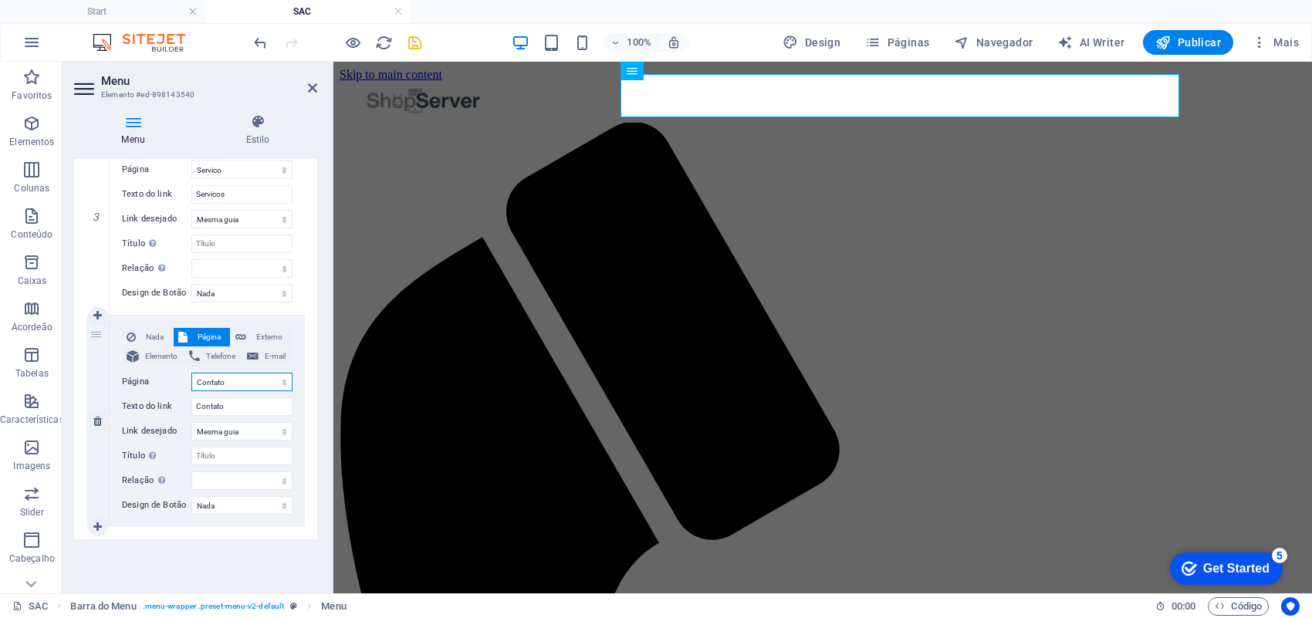
click at [275, 382] on select "Start Quem Somos Servico SAC Sobre Serviços Contato Legal Notice Privacy" at bounding box center [241, 382] width 101 height 19
select select "3"
click at [191, 373] on select "Start Quem Somos Servico SAC Sobre Serviços Contato Legal Notice Privacy" at bounding box center [241, 382] width 101 height 19
select select
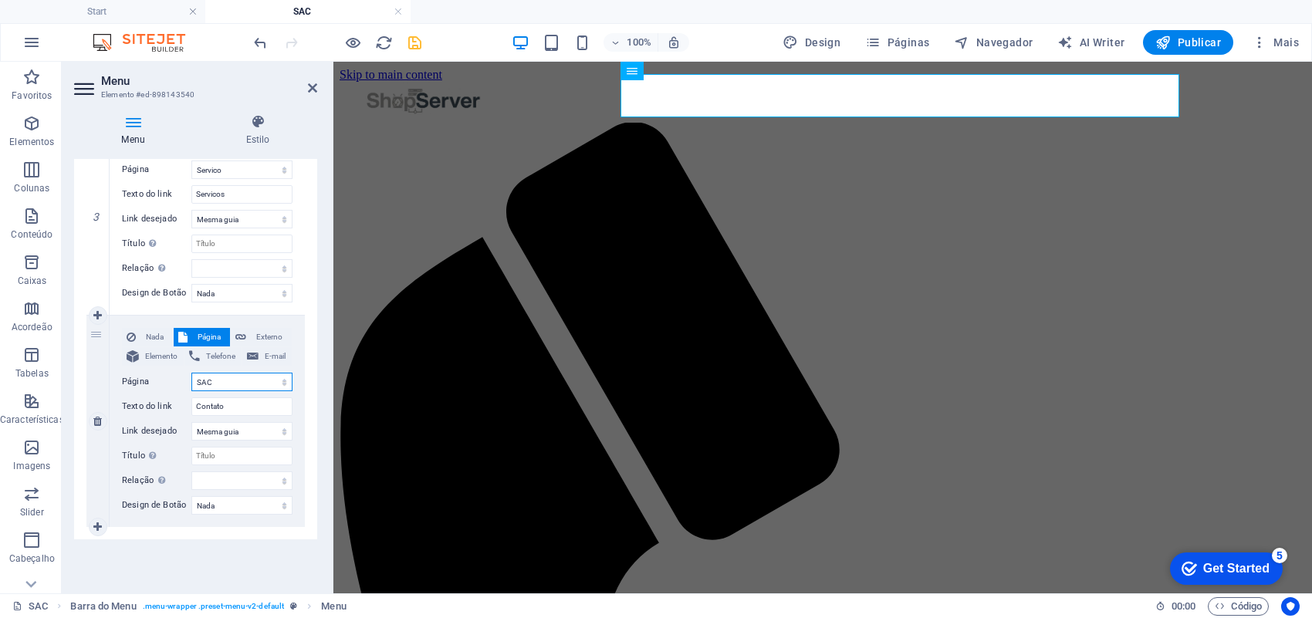
select select
type input "SAC"
select select
drag, startPoint x: 213, startPoint y: 403, endPoint x: 185, endPoint y: 410, distance: 28.8
click at [185, 410] on div "Texto do link SAC" at bounding box center [207, 406] width 171 height 19
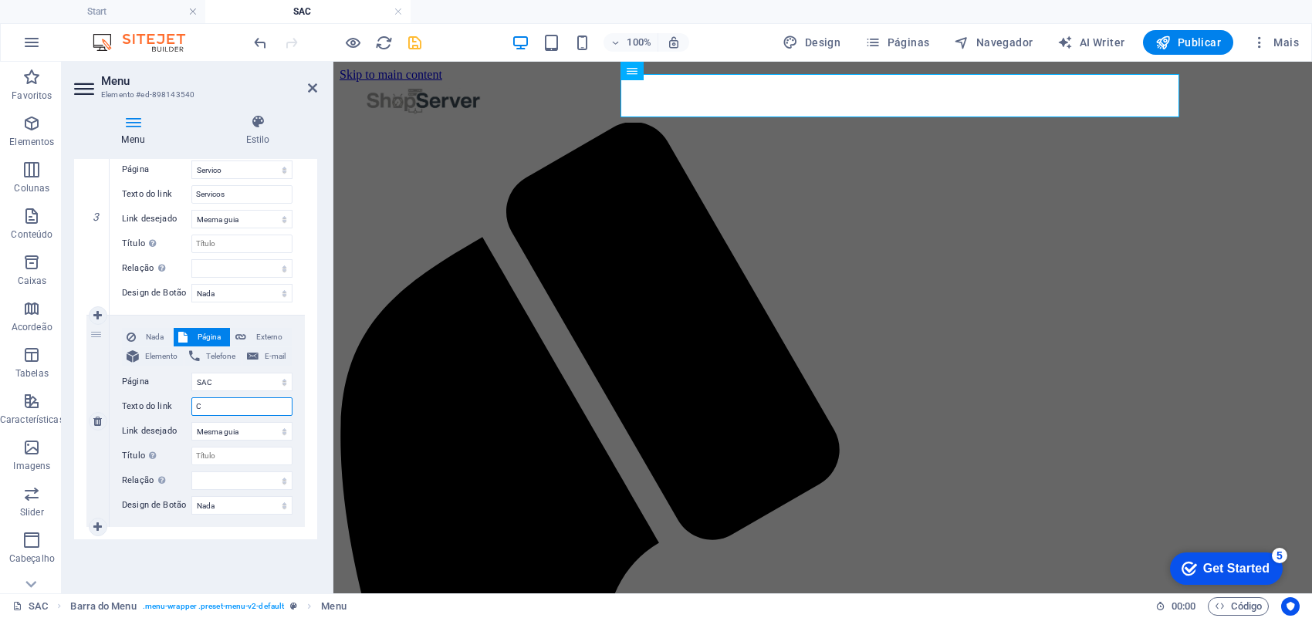
type input "Co"
select select
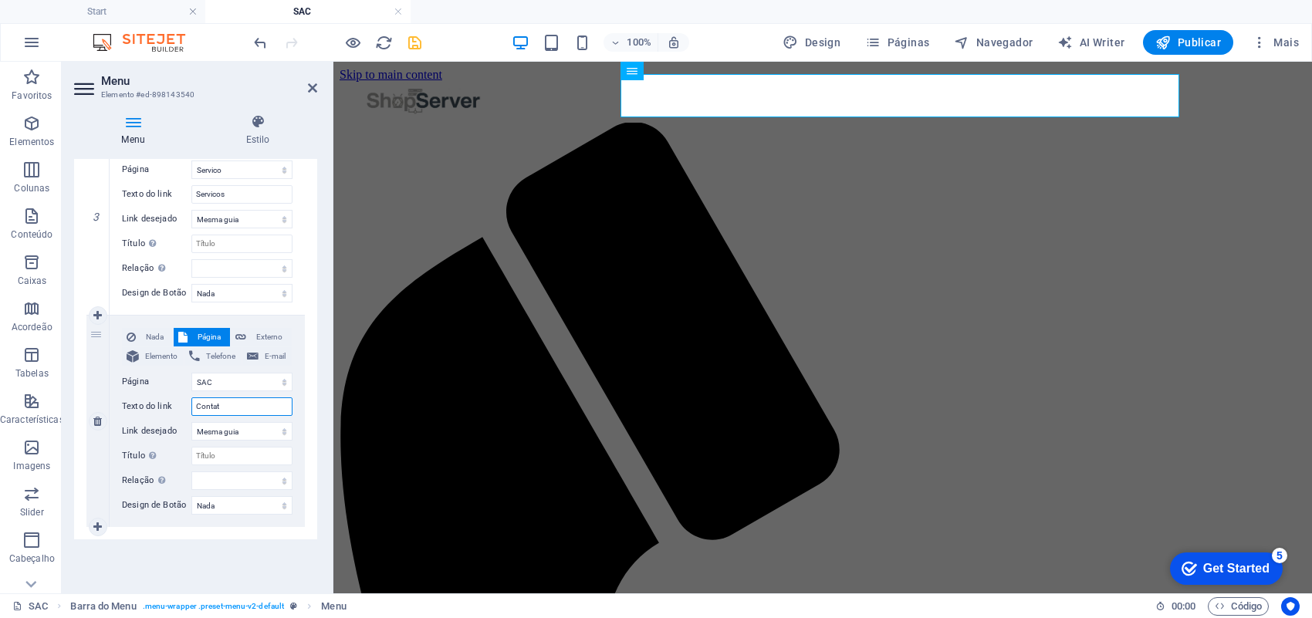
type input "Contato"
select select
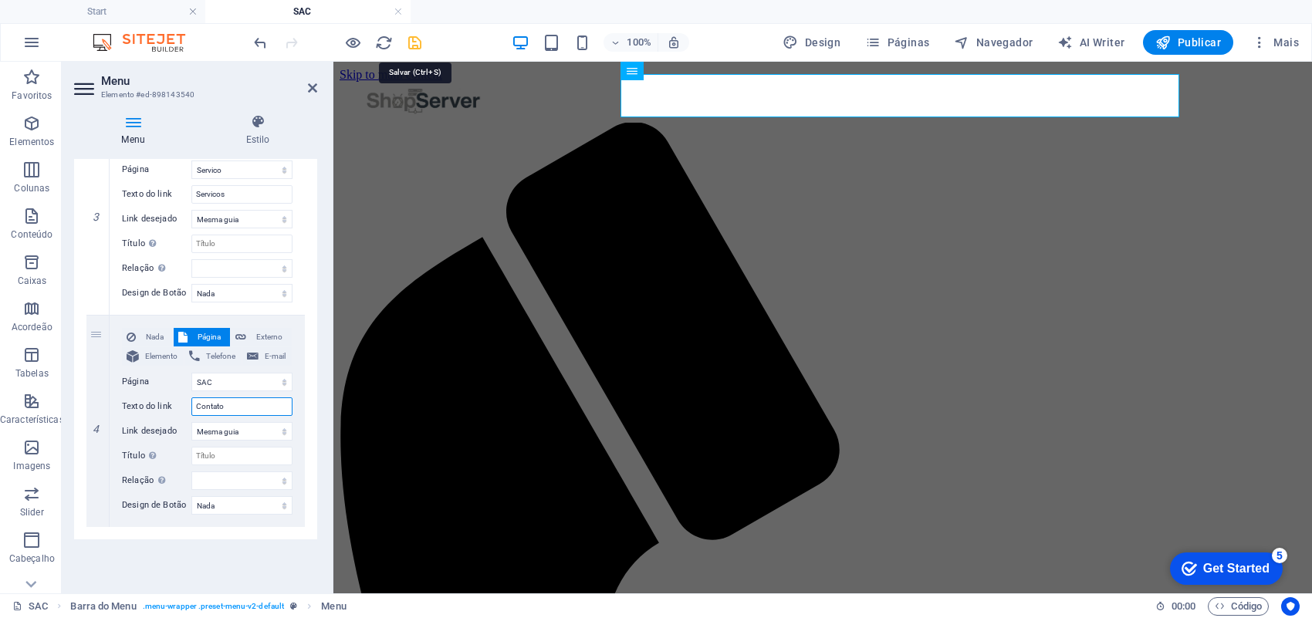
type input "Contato"
click at [411, 39] on icon "save" at bounding box center [415, 43] width 18 height 18
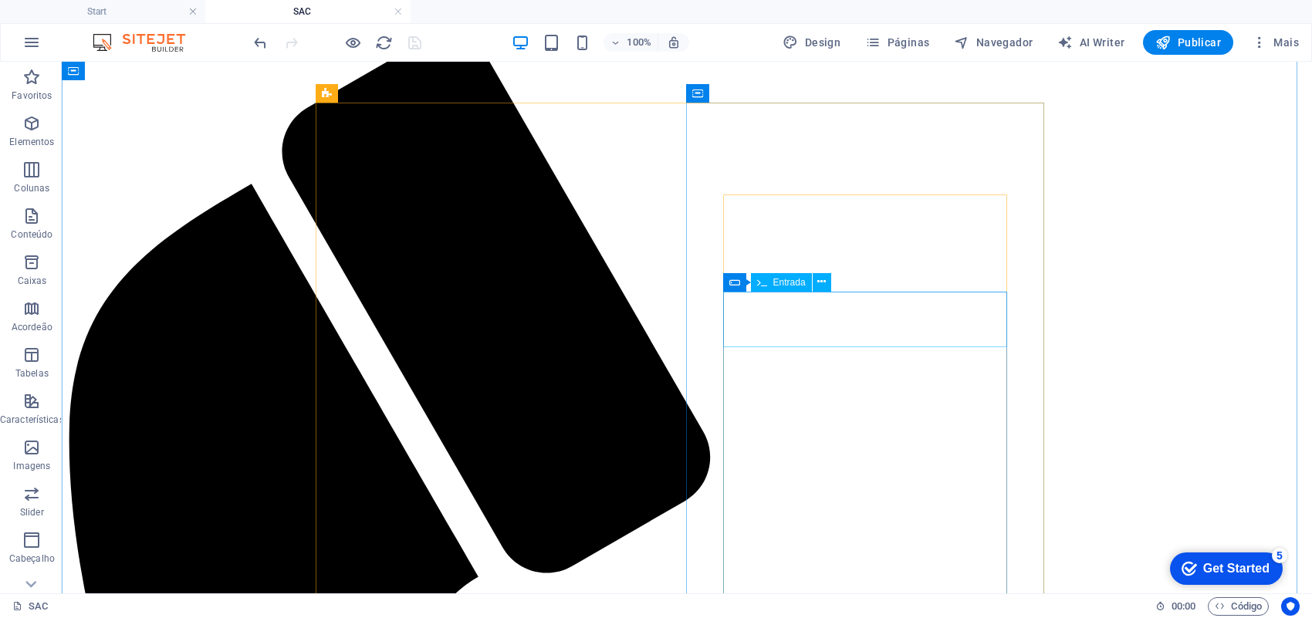
scroll to position [96, 0]
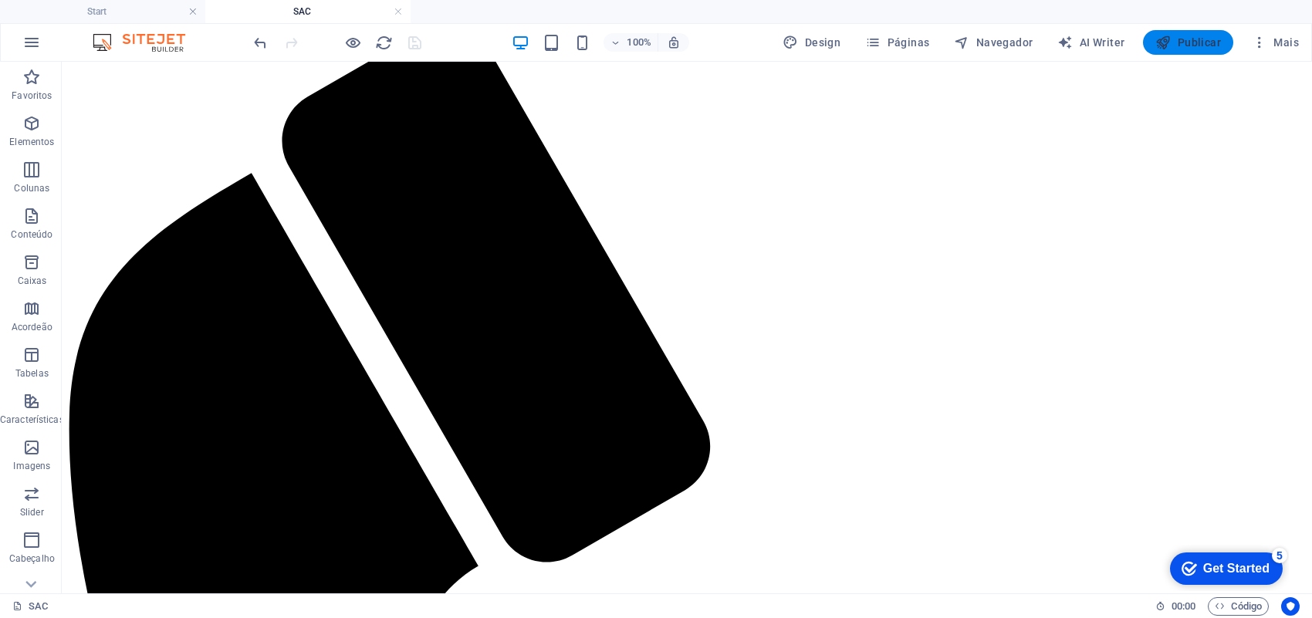
click at [1187, 40] on span "Publicar" at bounding box center [1188, 42] width 66 height 15
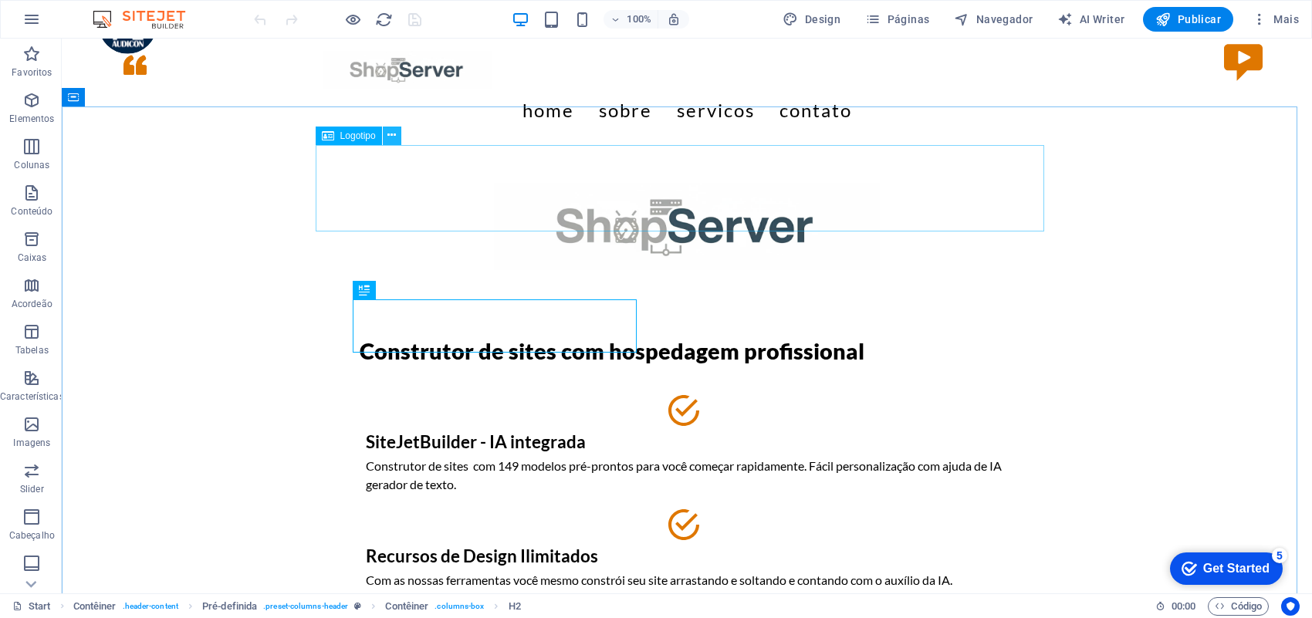
click at [394, 140] on icon at bounding box center [391, 135] width 8 height 16
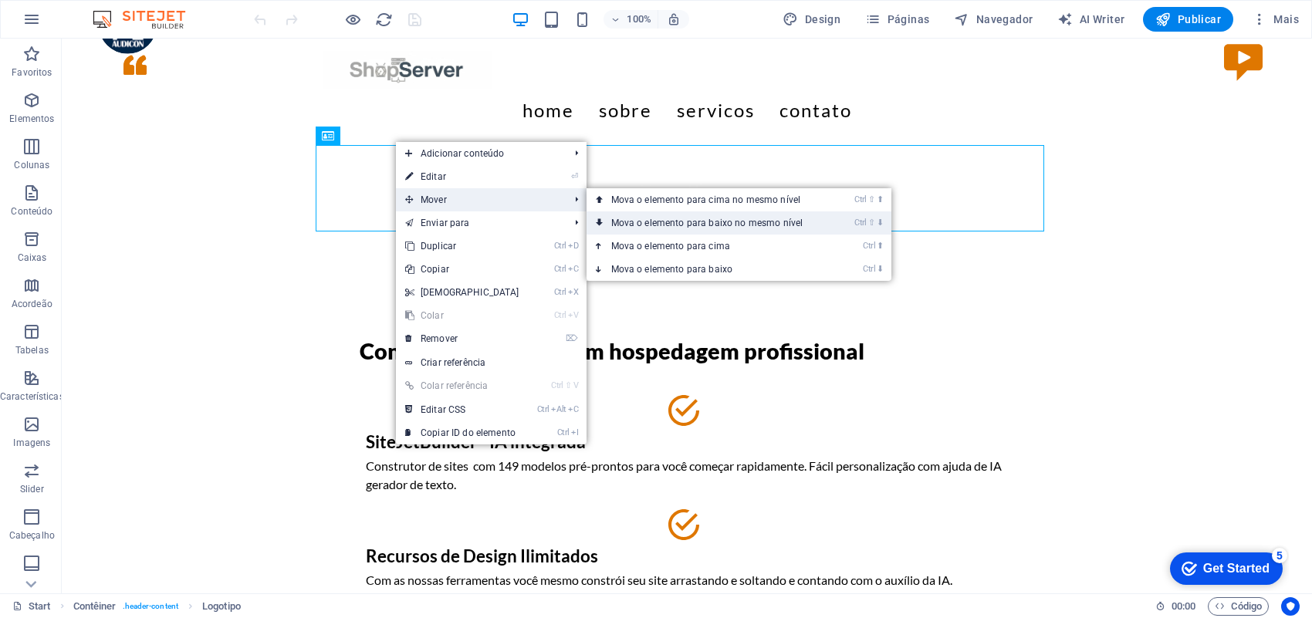
click at [683, 228] on link "Ctrl ⇧ ⬇ Mova o elemento para baixo no mesmo nível" at bounding box center [710, 222] width 248 height 23
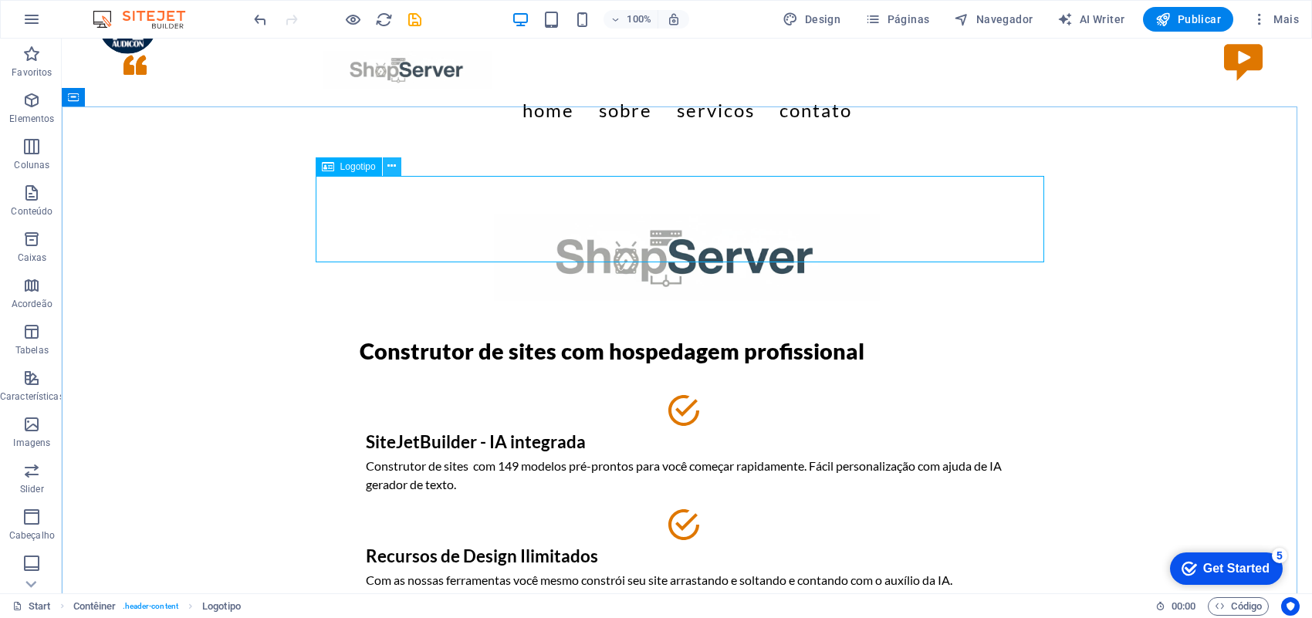
click at [394, 167] on icon at bounding box center [391, 166] width 8 height 16
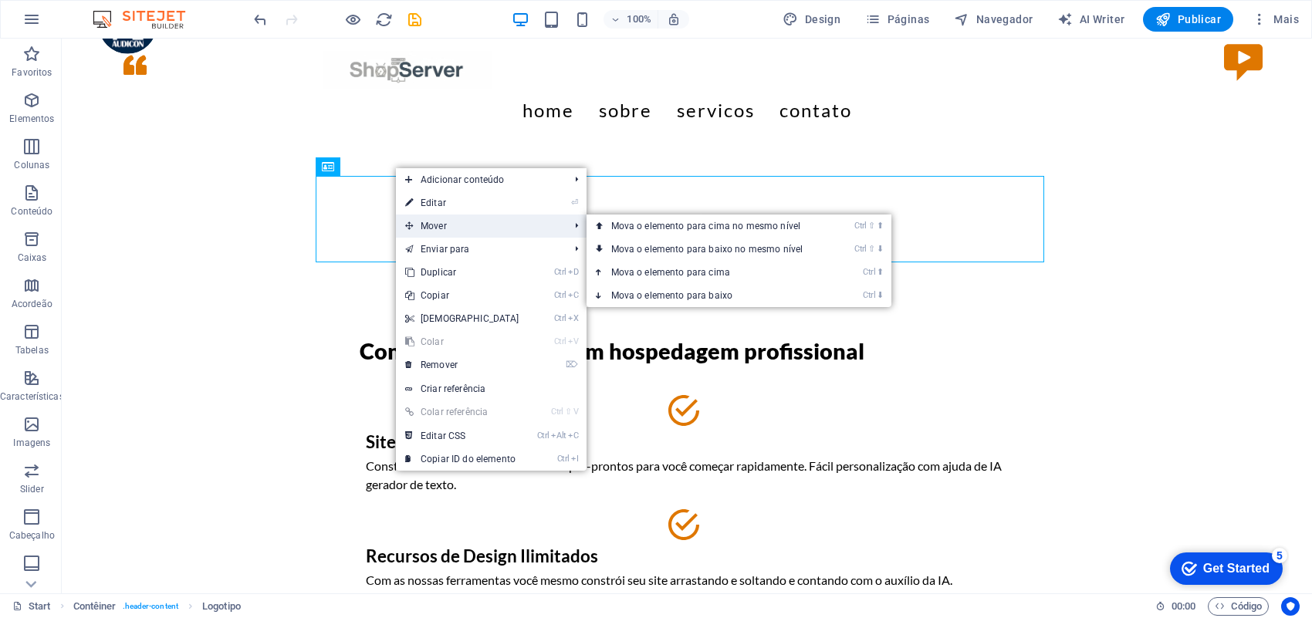
click at [502, 228] on span "Mover" at bounding box center [479, 226] width 167 height 23
click at [674, 241] on link "Ctrl ⇧ ⬇ Mova o elemento para baixo no mesmo nível" at bounding box center [710, 249] width 248 height 23
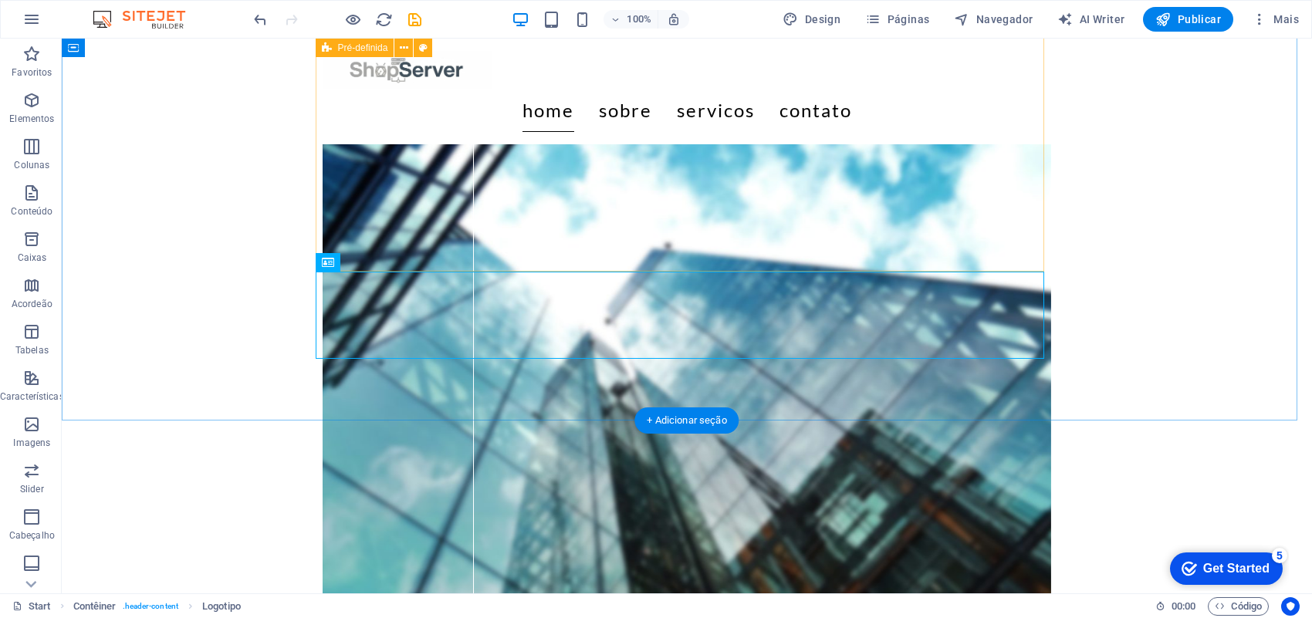
scroll to position [745, 0]
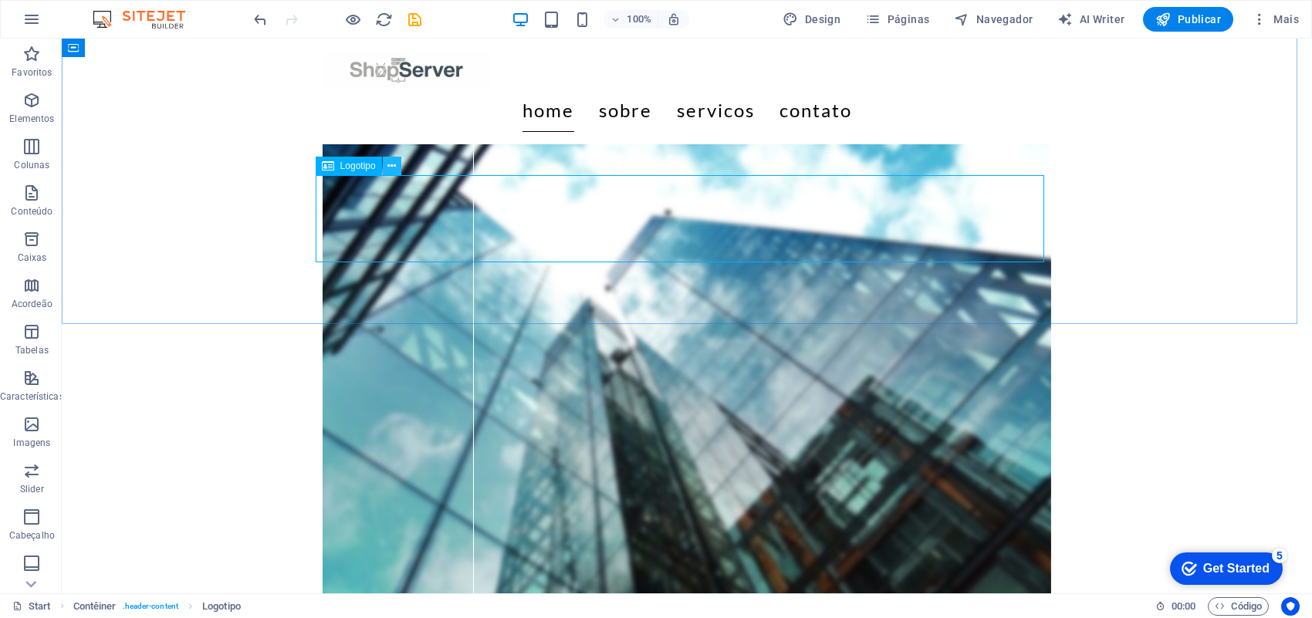
click at [394, 172] on icon at bounding box center [391, 166] width 8 height 16
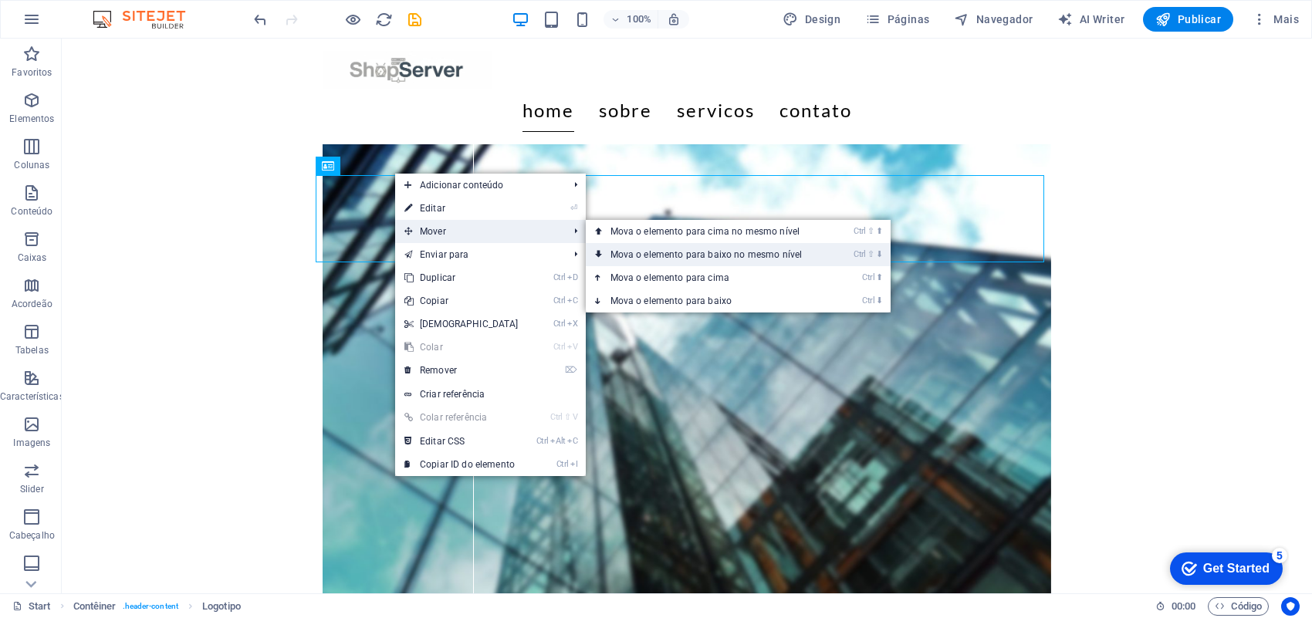
click at [658, 248] on link "Ctrl ⇧ ⬇ Mova o elemento para baixo no mesmo nível" at bounding box center [710, 254] width 248 height 23
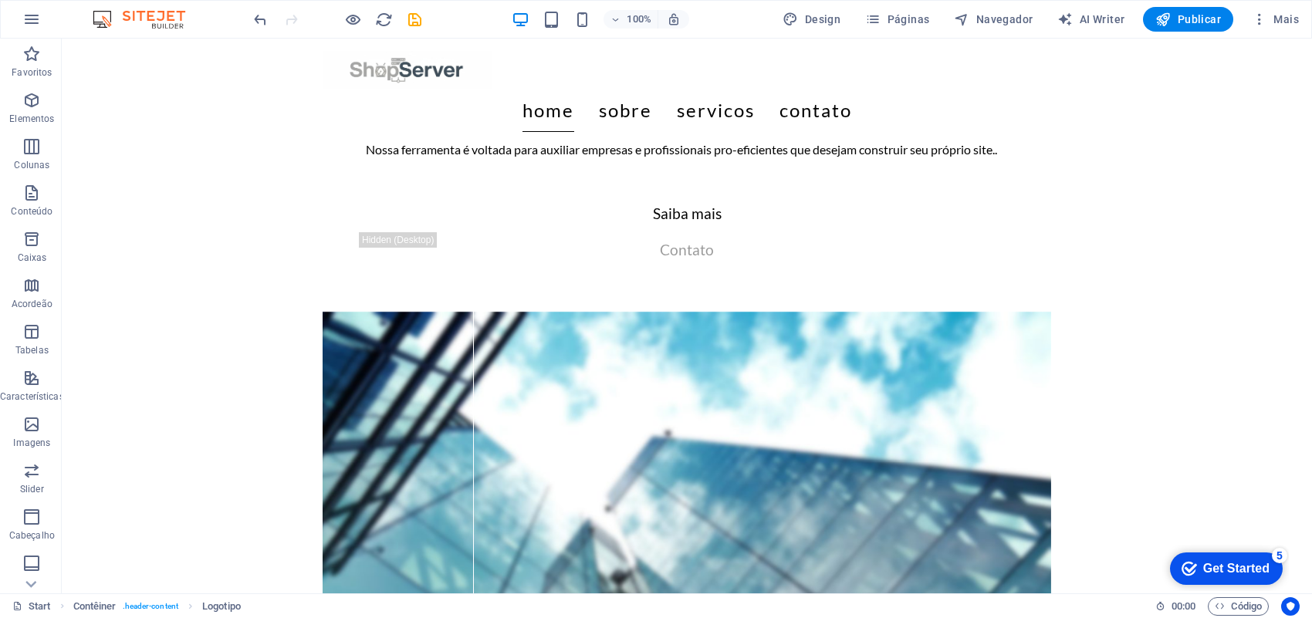
scroll to position [263, 0]
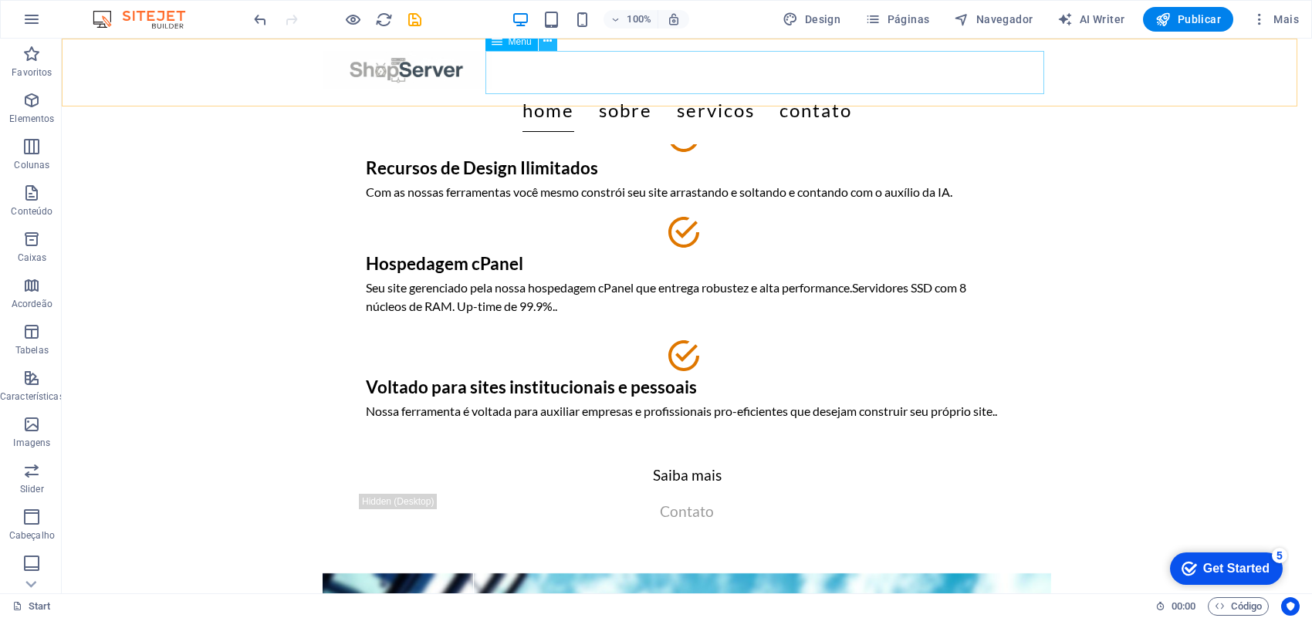
click at [549, 43] on icon at bounding box center [547, 41] width 8 height 16
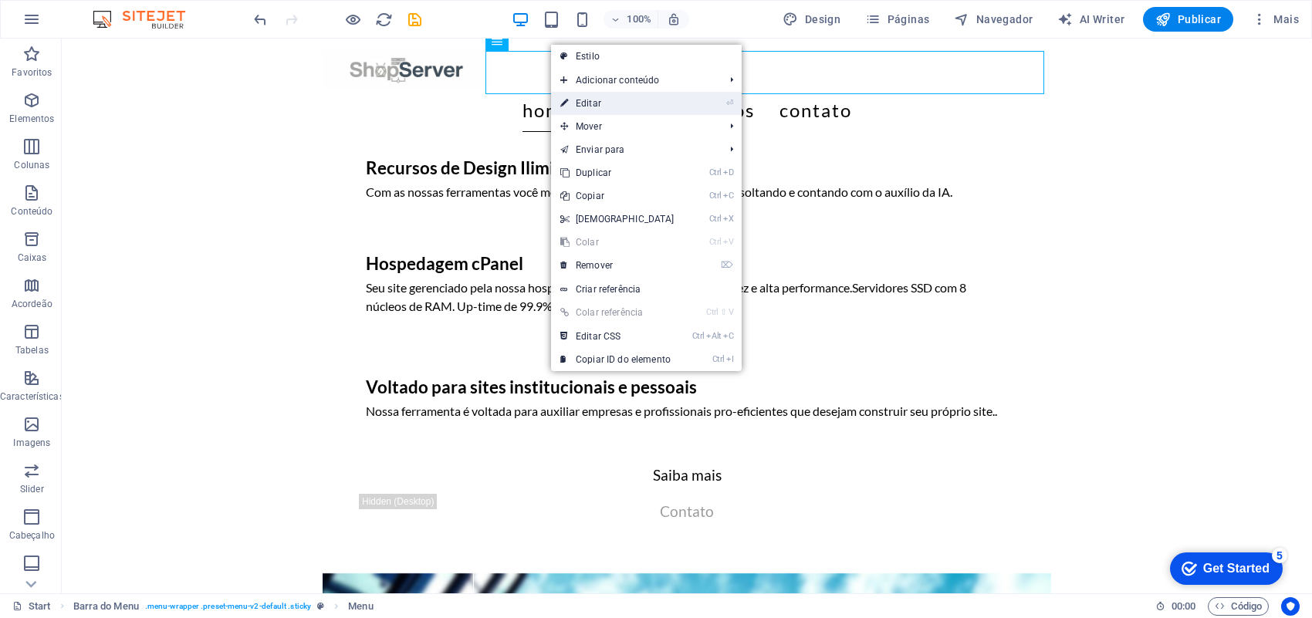
click at [591, 98] on link "⏎ Editar" at bounding box center [617, 103] width 133 height 23
select select
select select "4"
select select
select select "5"
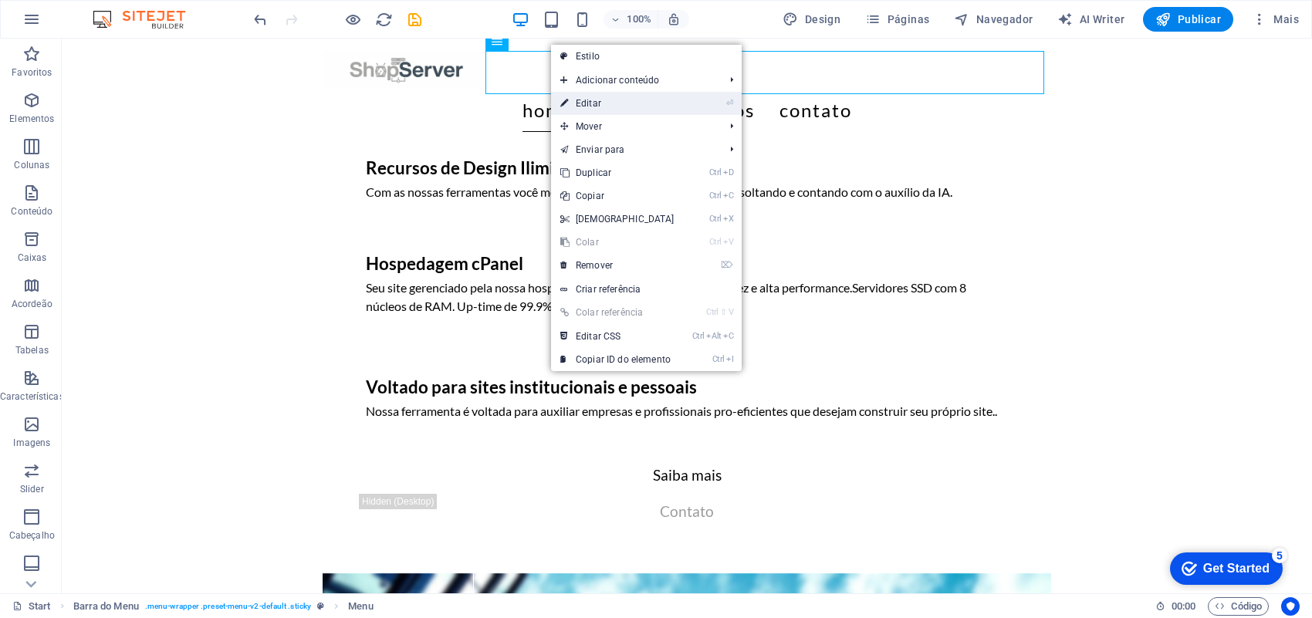
select select
select select "6"
select select
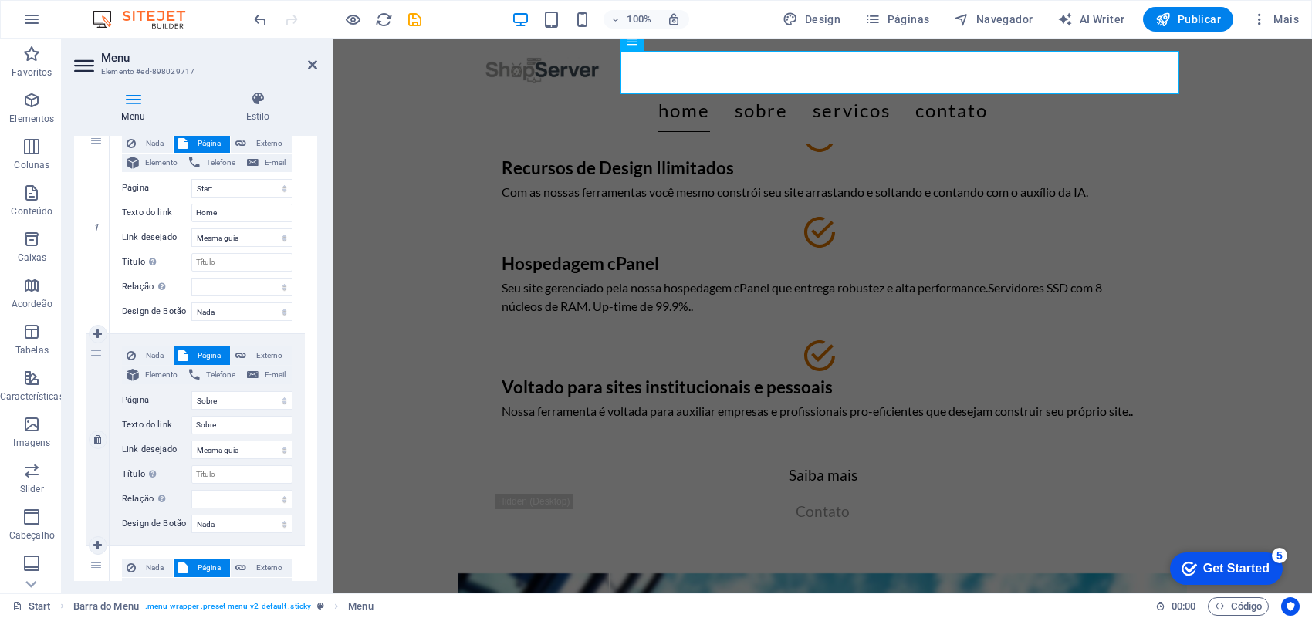
scroll to position [193, 0]
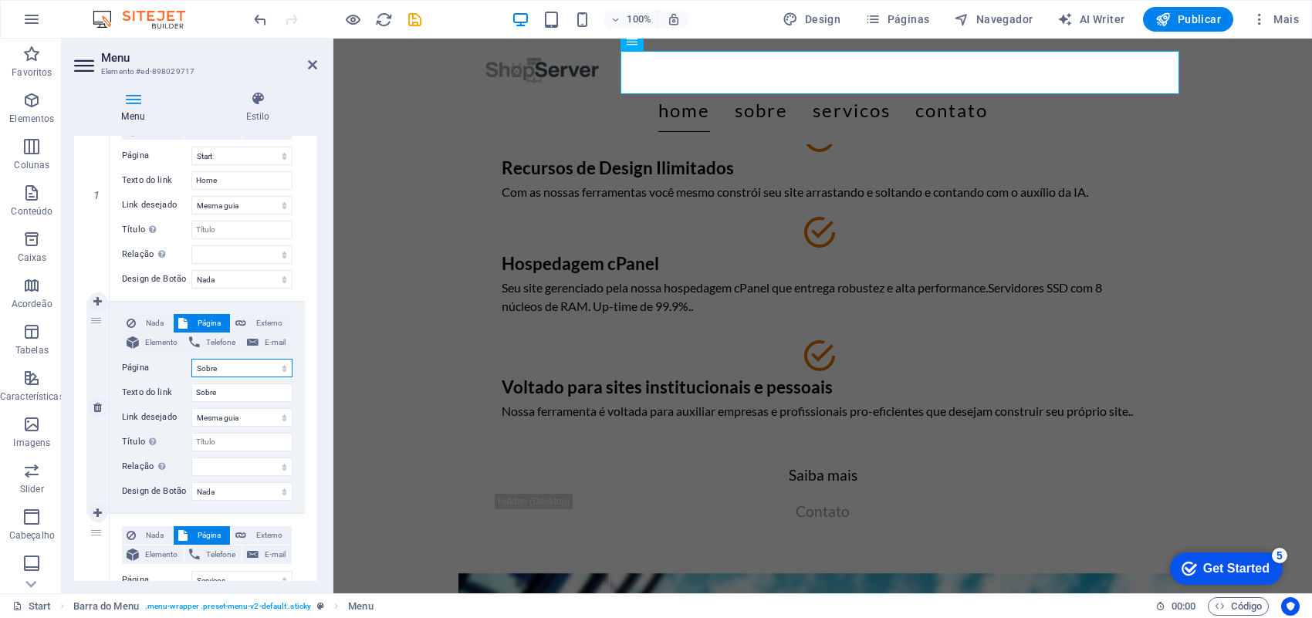
click at [275, 367] on select "Start Quem Somos Servico SAC Sobre Serviços Contato Legal Notice Privacy" at bounding box center [241, 368] width 101 height 19
select select "1"
click at [191, 359] on select "Start Quem Somos Servico SAC Sobre Serviços Contato Legal Notice Privacy" at bounding box center [241, 368] width 101 height 19
select select
type input "Quem Somos"
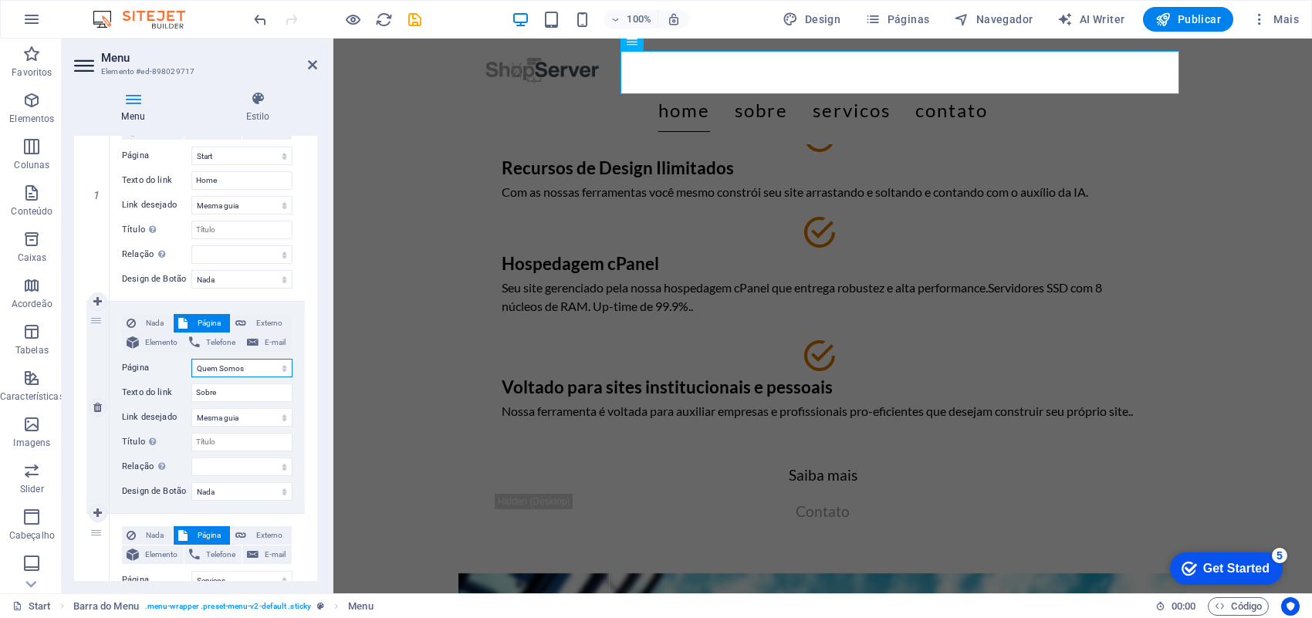
select select
drag, startPoint x: 247, startPoint y: 392, endPoint x: 162, endPoint y: 400, distance: 85.2
click at [162, 400] on div "Texto do link Quem Somos" at bounding box center [207, 392] width 171 height 19
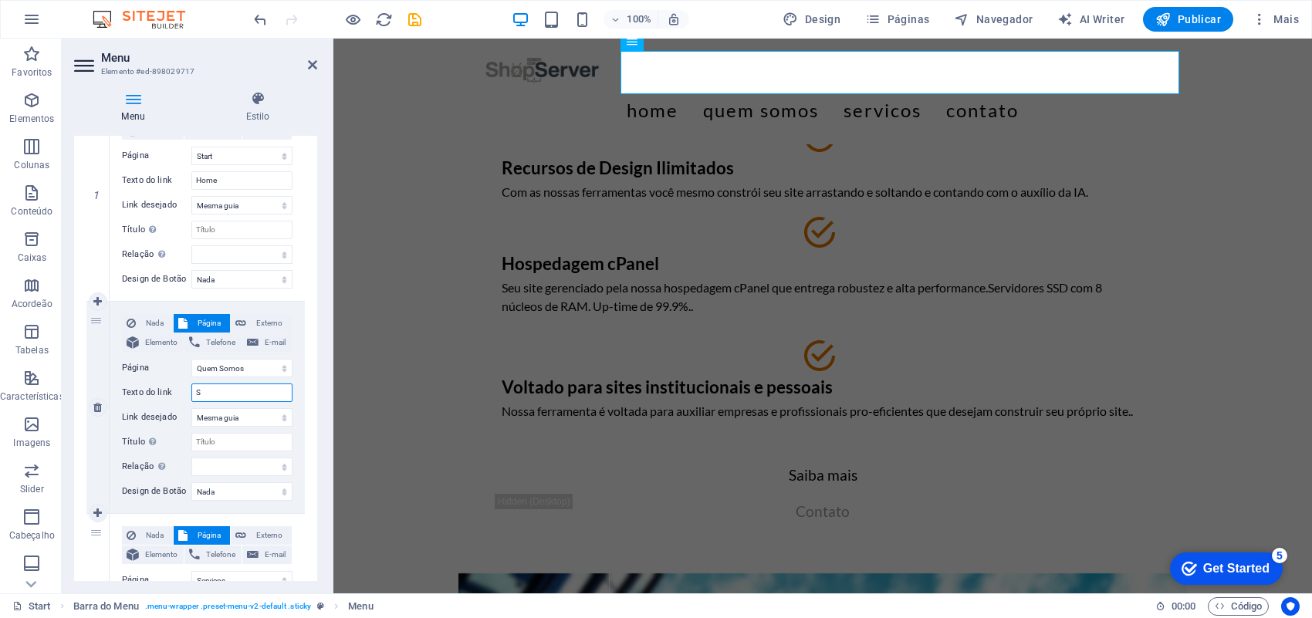
type input "So"
select select
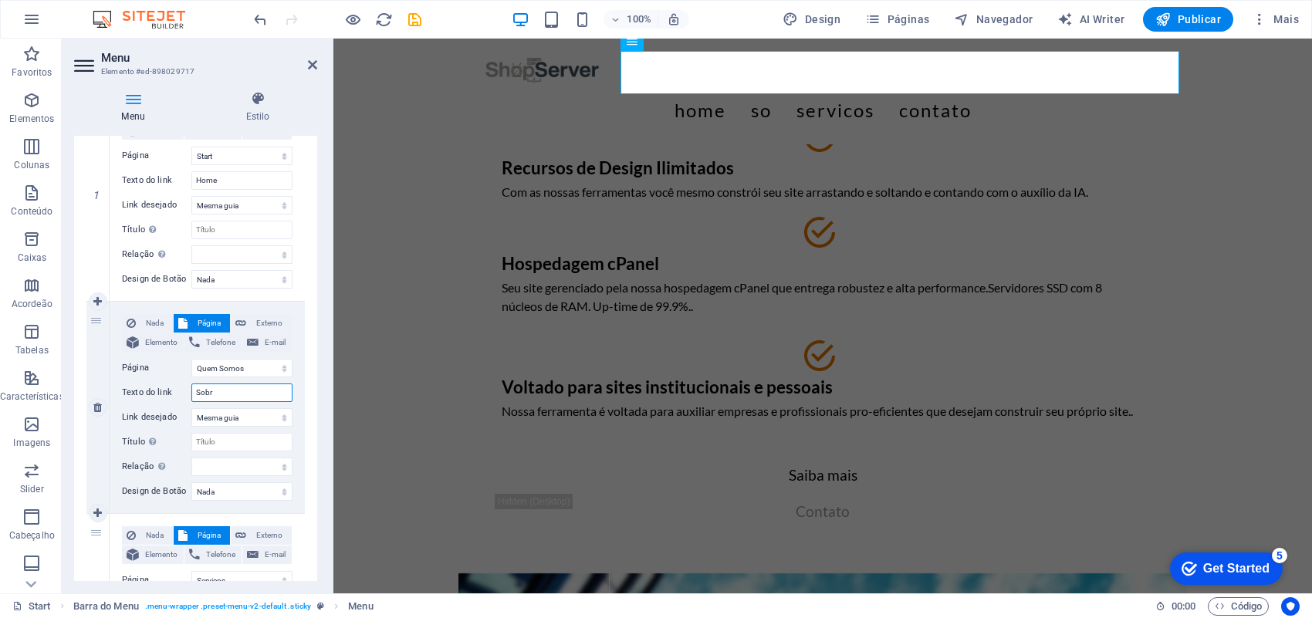
type input "Sobre"
select select
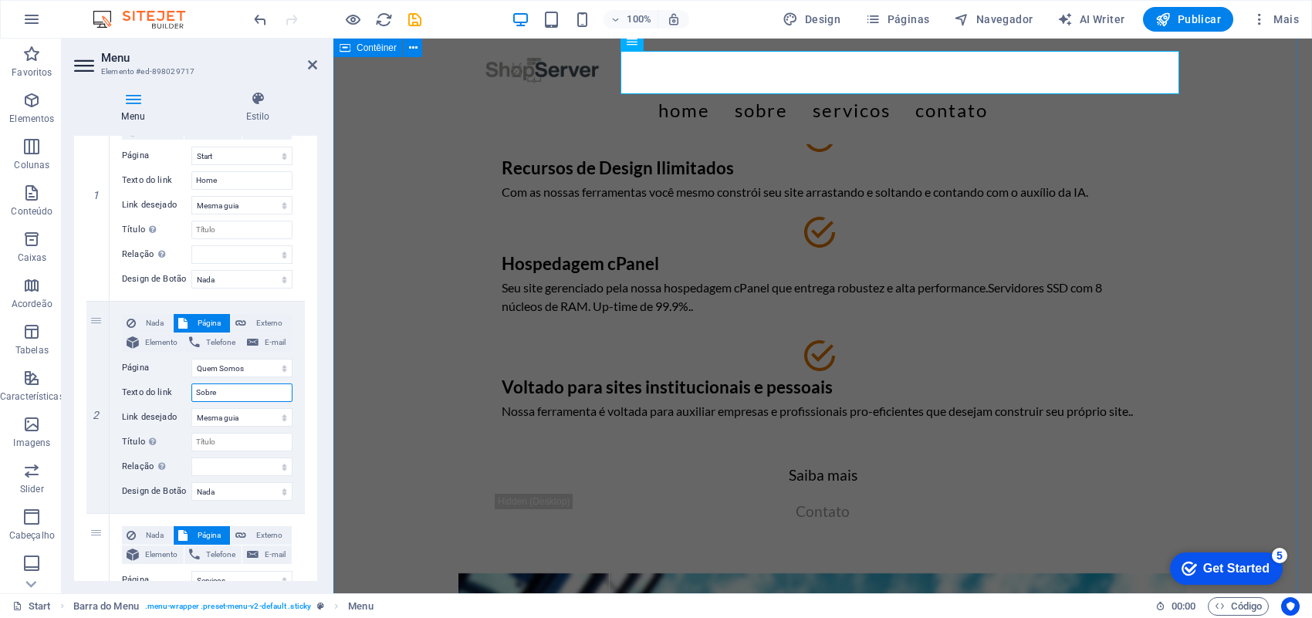
type input "Sobre"
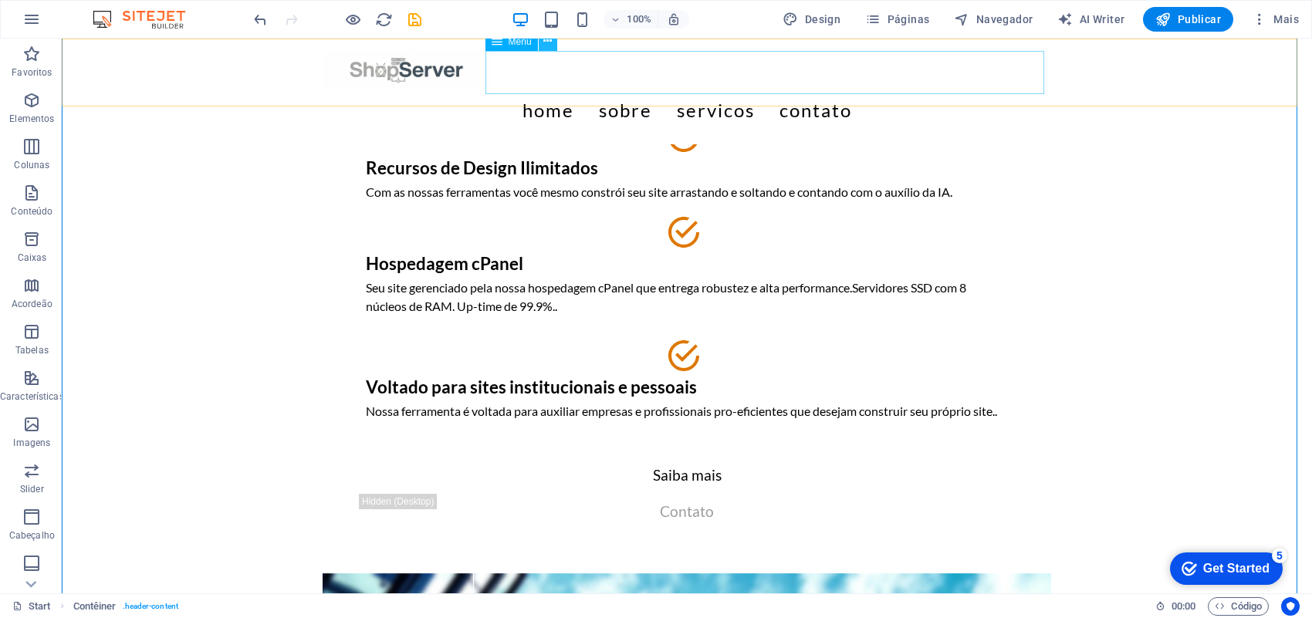
click at [548, 50] on button at bounding box center [548, 41] width 19 height 19
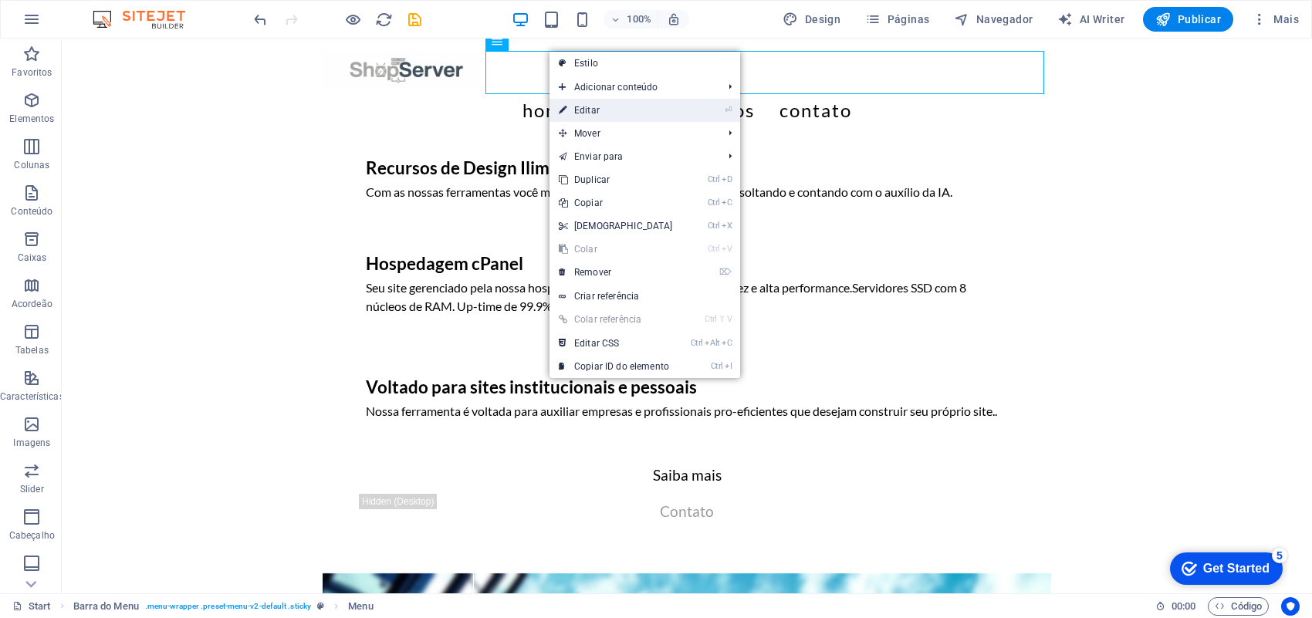
click at [596, 110] on link "⏎ Editar" at bounding box center [615, 110] width 133 height 23
select select
select select "1"
select select
select select "5"
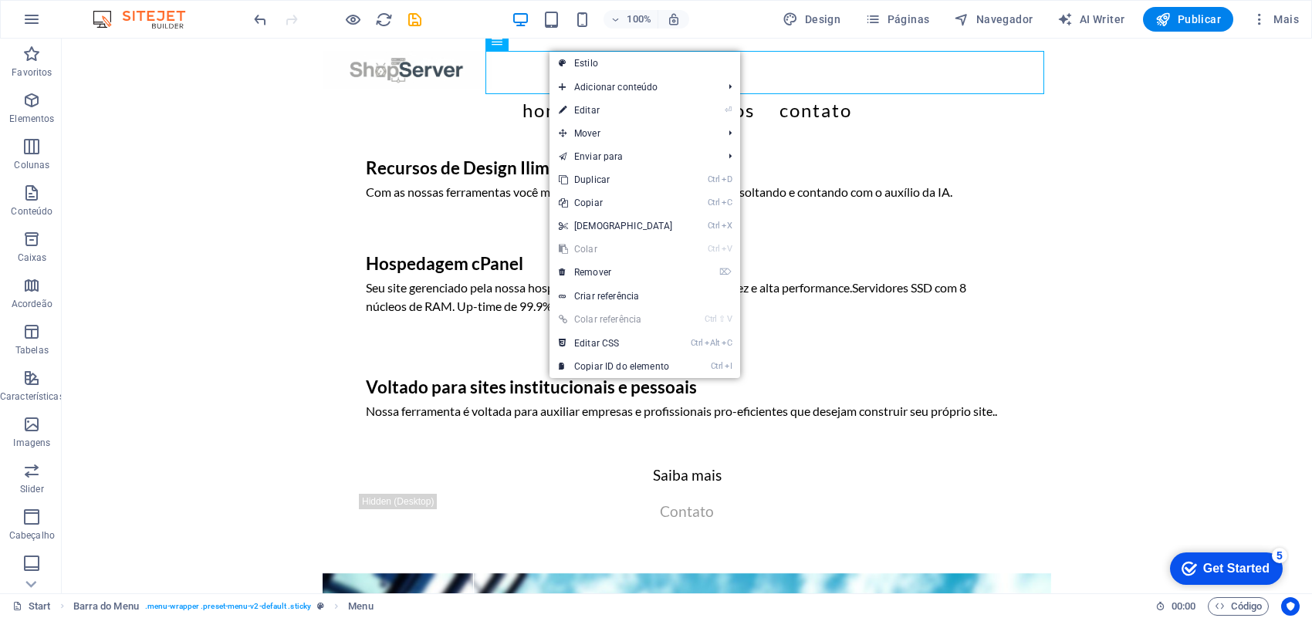
select select
select select "6"
select select
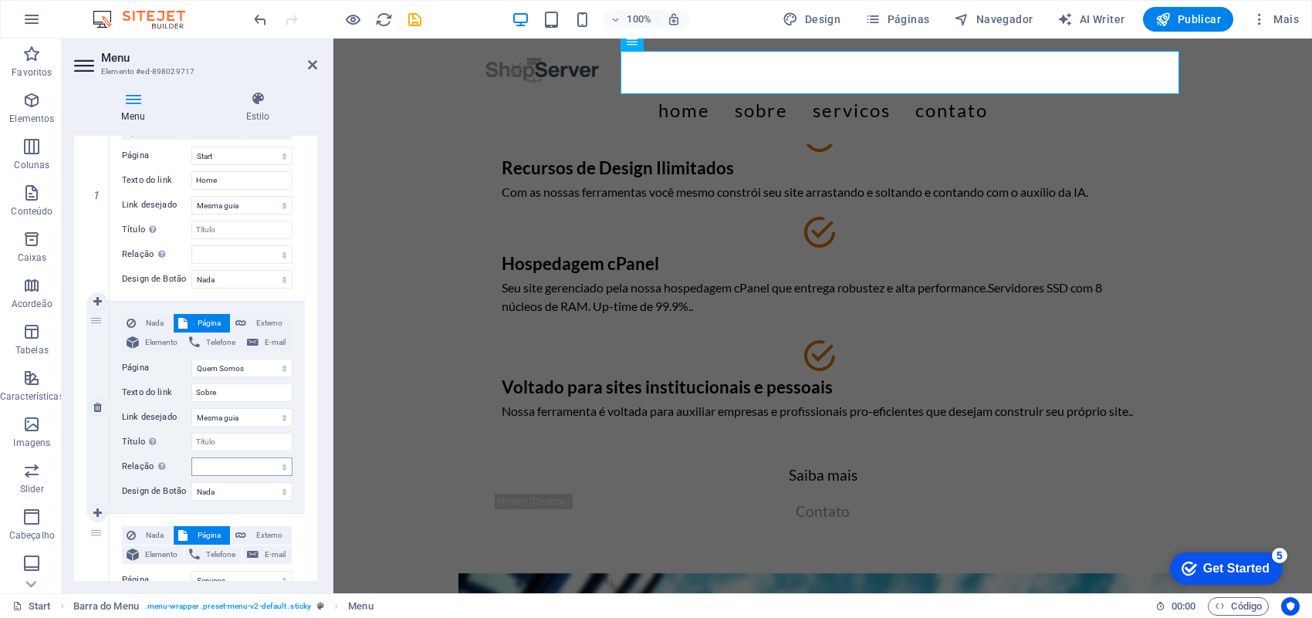
scroll to position [289, 0]
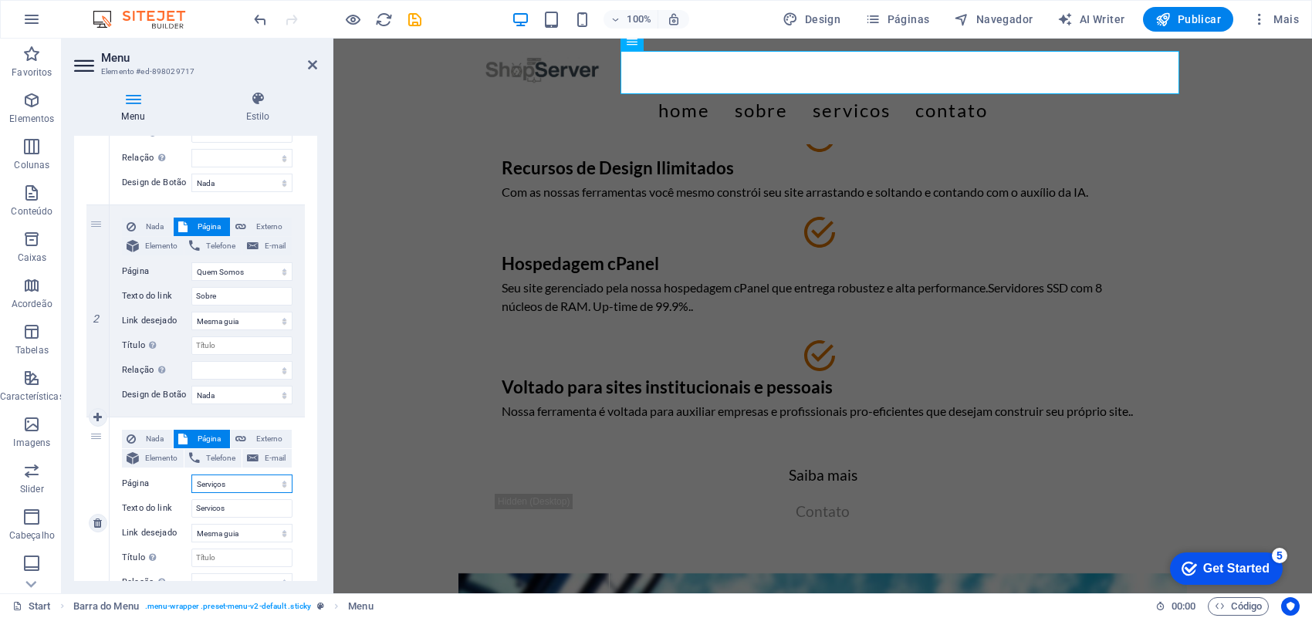
click at [279, 486] on select "Start Quem Somos Servico SAC Sobre Serviços Contato Legal Notice Privacy" at bounding box center [241, 484] width 101 height 19
select select "2"
click at [191, 475] on select "Start Quem Somos Servico SAC Sobre Serviços Contato Legal Notice Privacy" at bounding box center [241, 484] width 101 height 19
select select
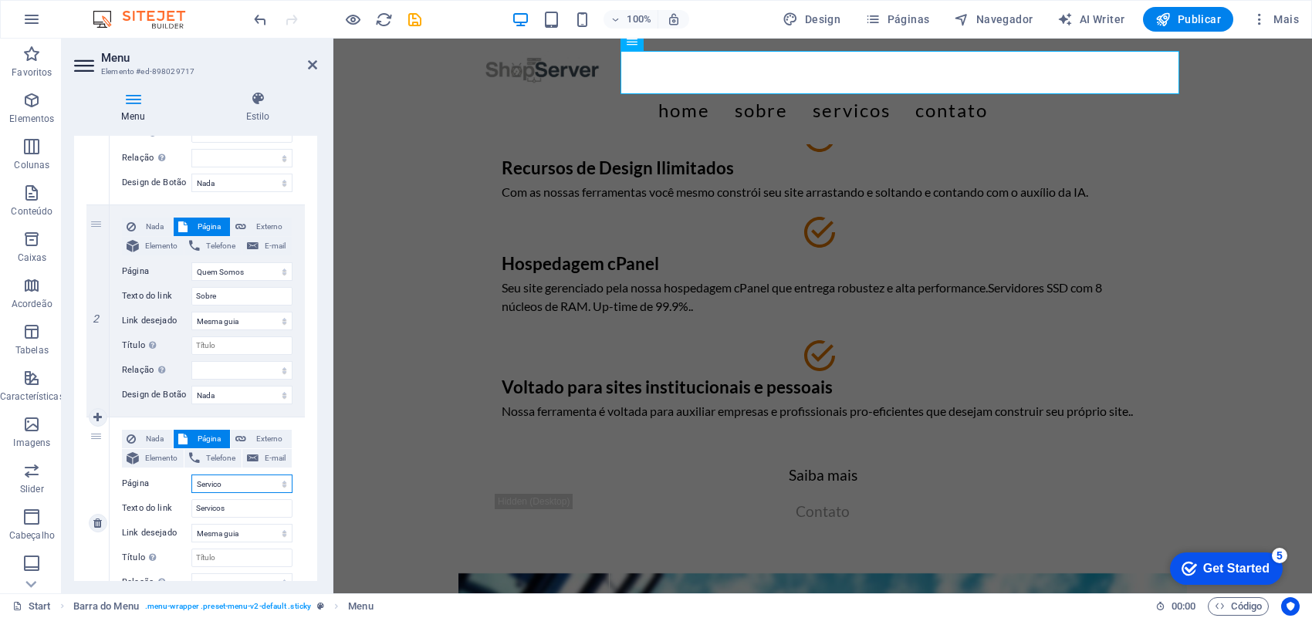
select select
click at [228, 511] on input "Servicos" at bounding box center [241, 508] width 101 height 19
type input "Servico"
select select
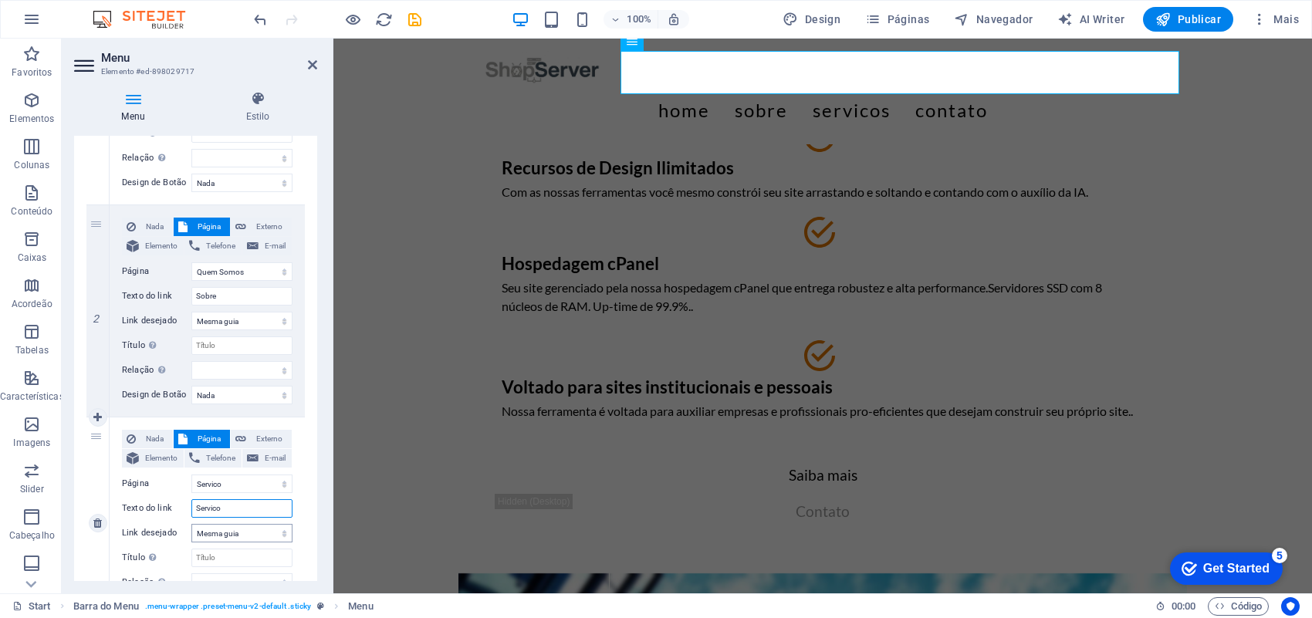
select select
type input "Servico"
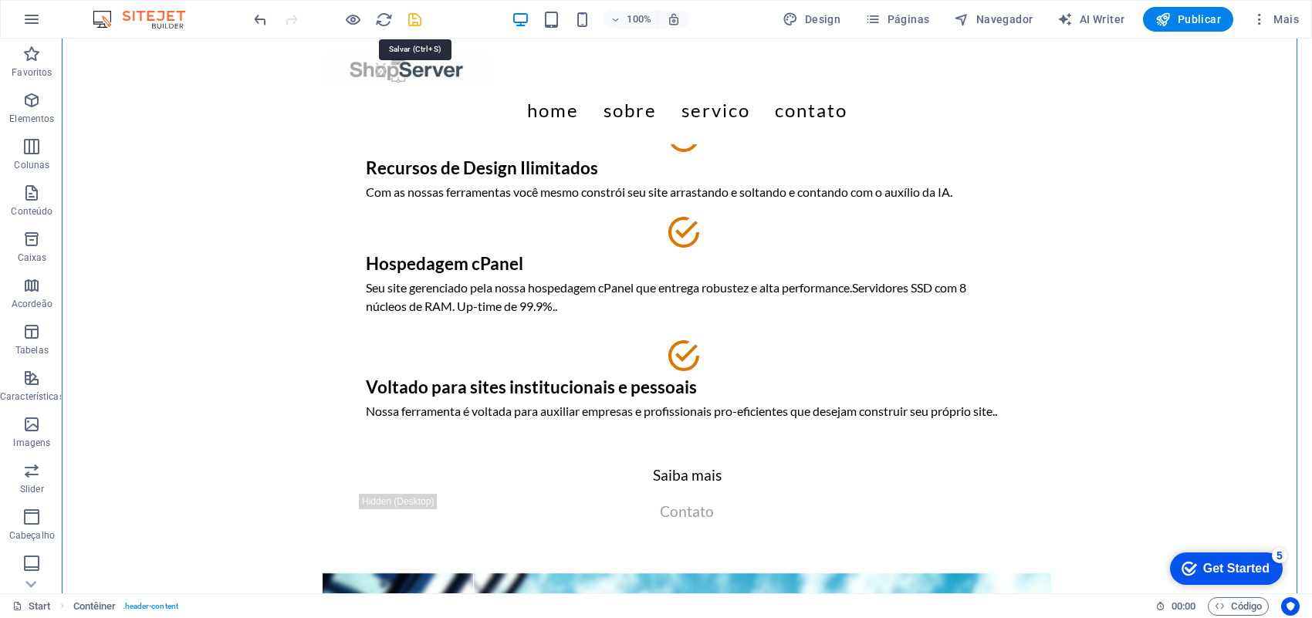
click at [419, 27] on icon "save" at bounding box center [415, 20] width 18 height 18
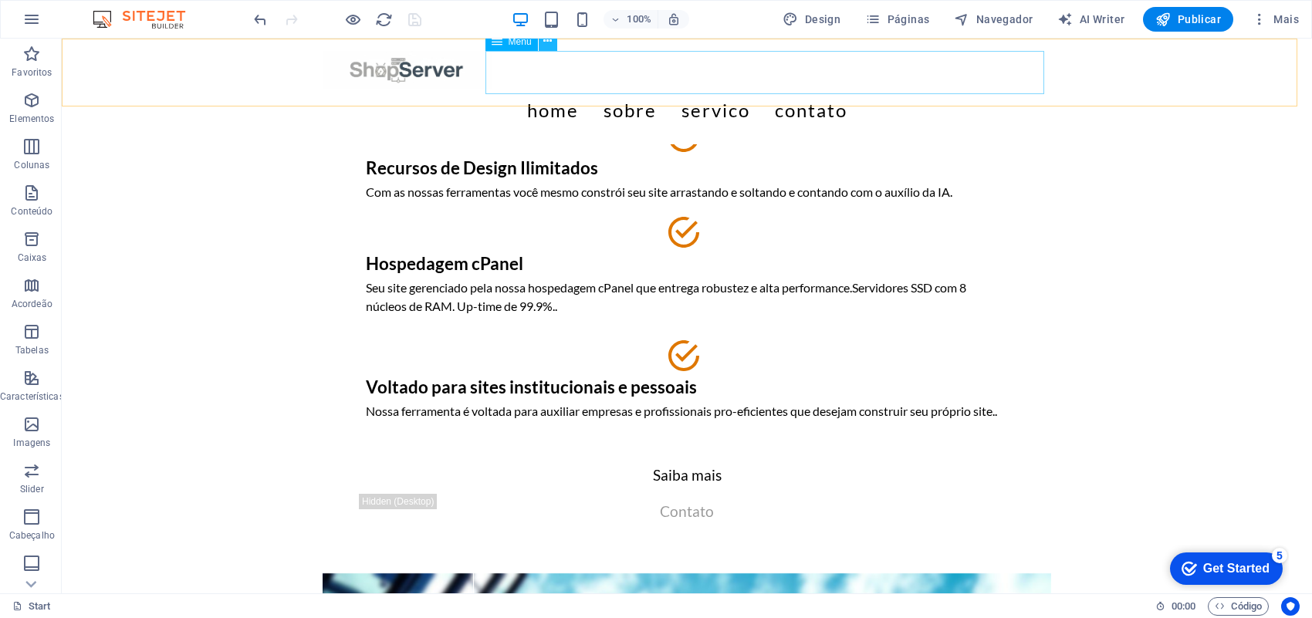
click at [546, 48] on icon at bounding box center [547, 41] width 8 height 16
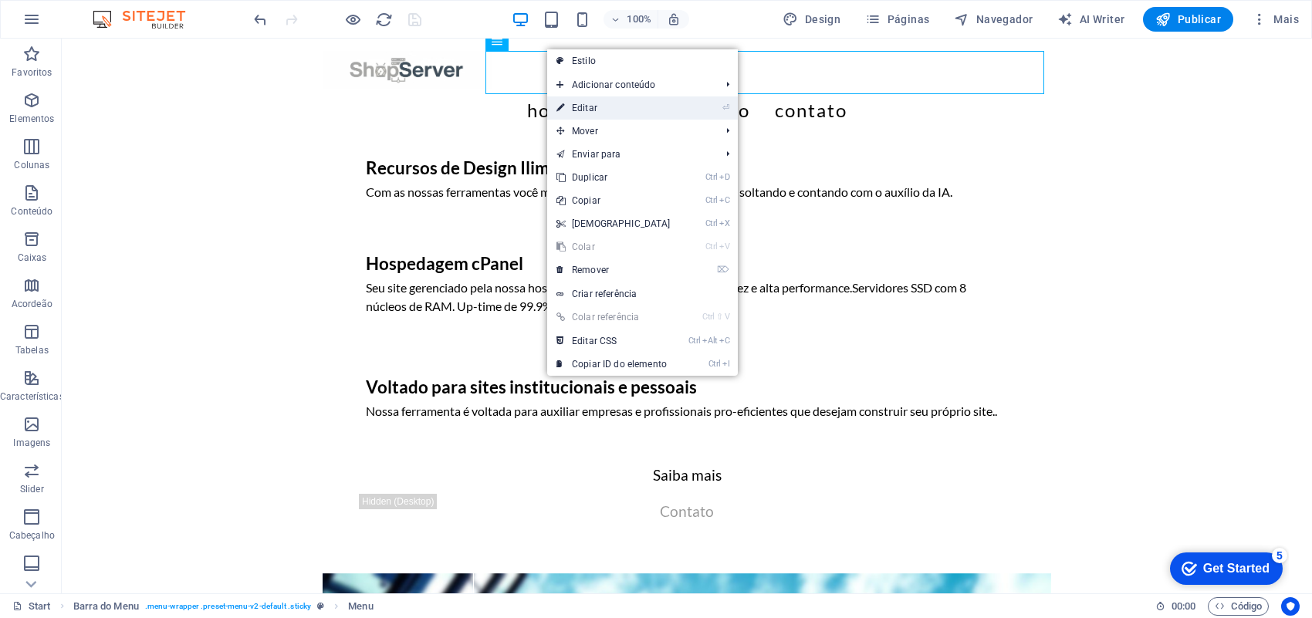
drag, startPoint x: 588, startPoint y: 103, endPoint x: 245, endPoint y: 82, distance: 343.2
click at [588, 103] on link "⏎ Editar" at bounding box center [613, 107] width 133 height 23
select select
select select "1"
select select
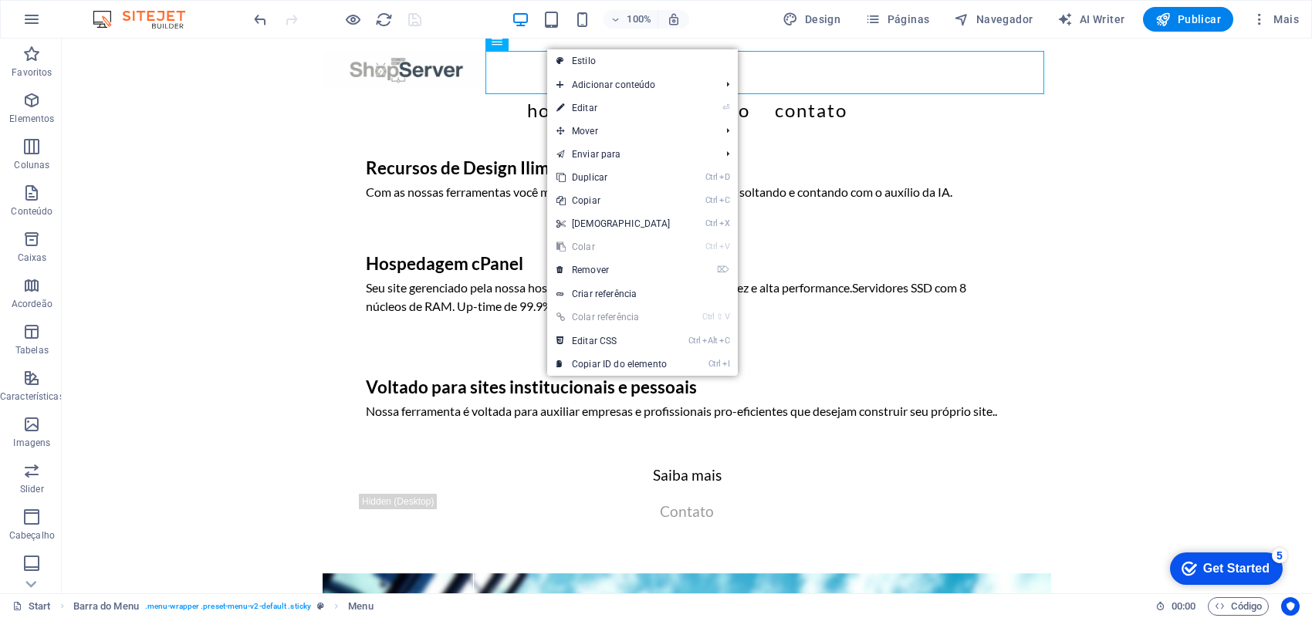
select select "2"
select select
select select "6"
select select
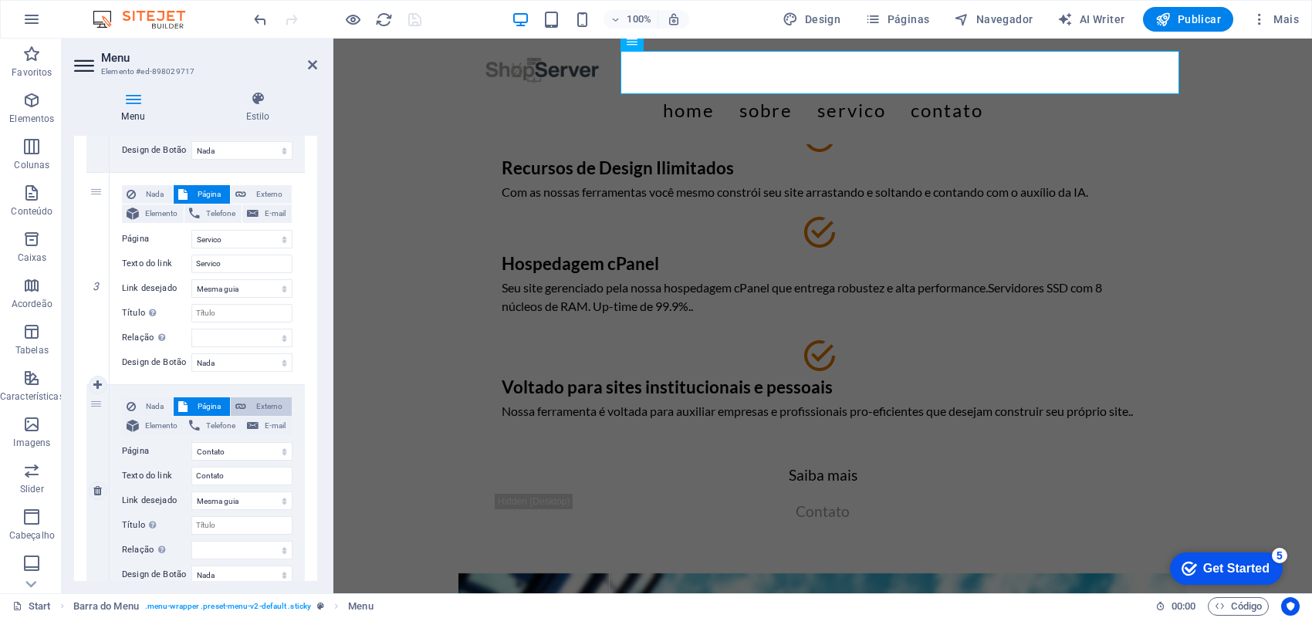
scroll to position [579, 0]
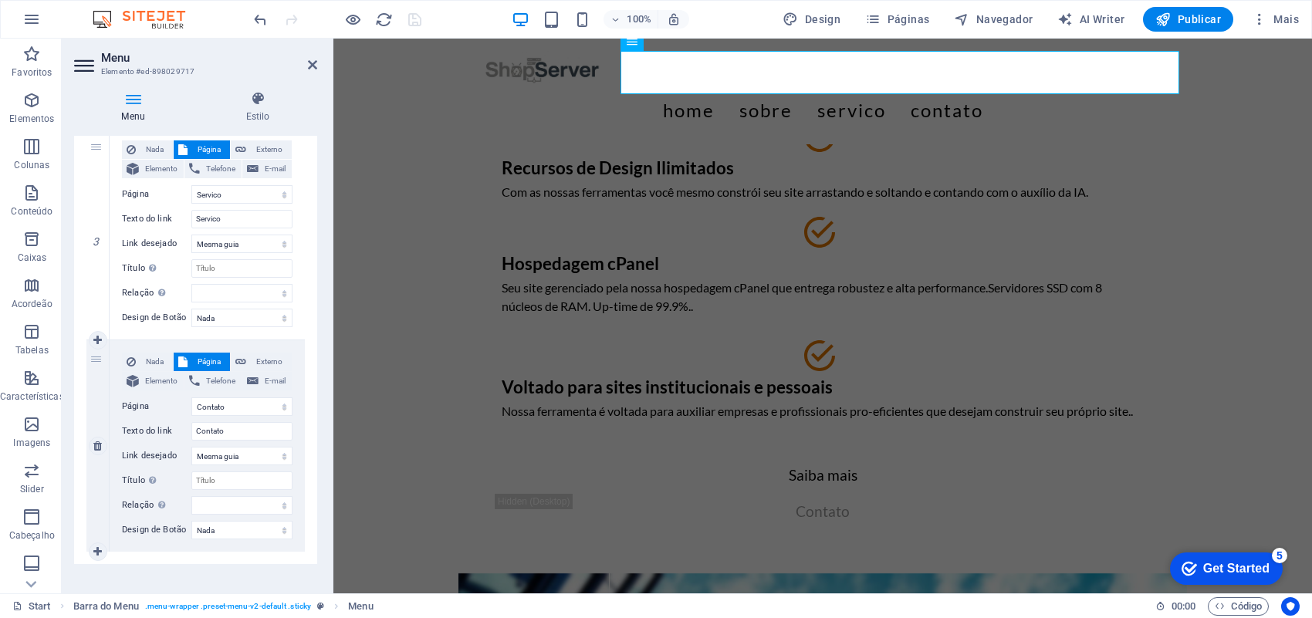
click at [207, 361] on span "Página" at bounding box center [208, 362] width 33 height 19
click at [205, 369] on span "Página" at bounding box center [208, 362] width 33 height 19
click at [229, 405] on select "Start Quem Somos Servico SAC Sobre Serviços Contato Legal Notice Privacy" at bounding box center [241, 406] width 101 height 19
select select "3"
click at [191, 397] on select "Start Quem Somos Servico SAC Sobre Serviços Contato Legal Notice Privacy" at bounding box center [241, 406] width 101 height 19
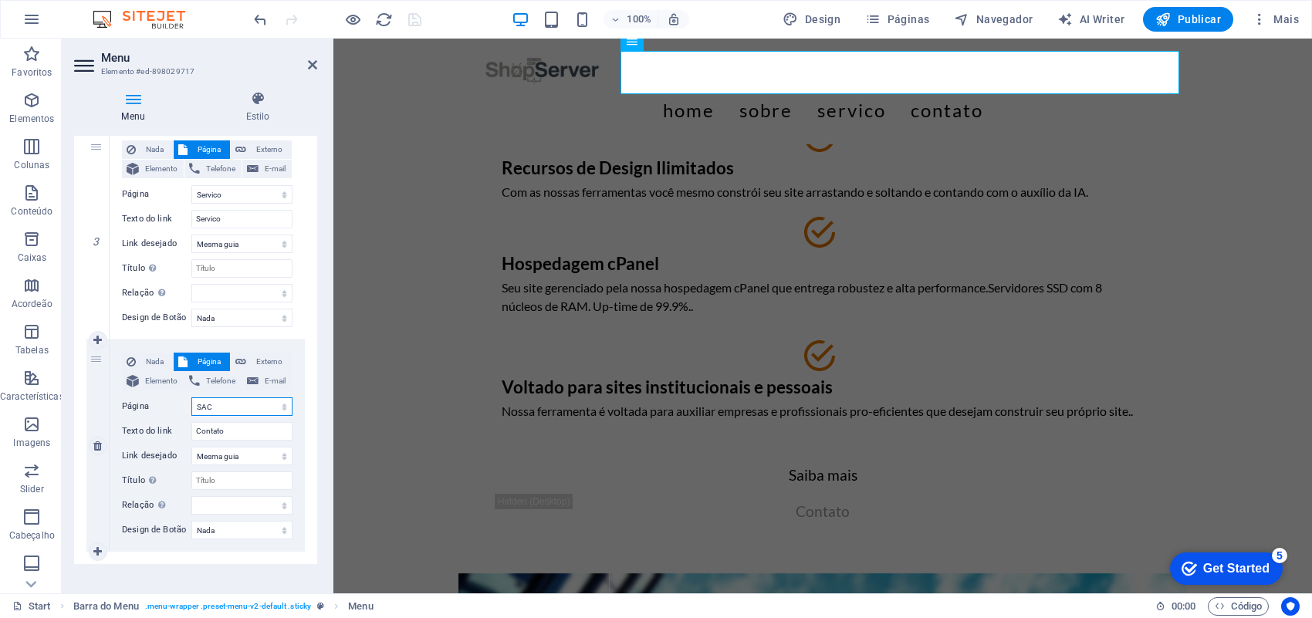
select select
type input "SAC"
select select
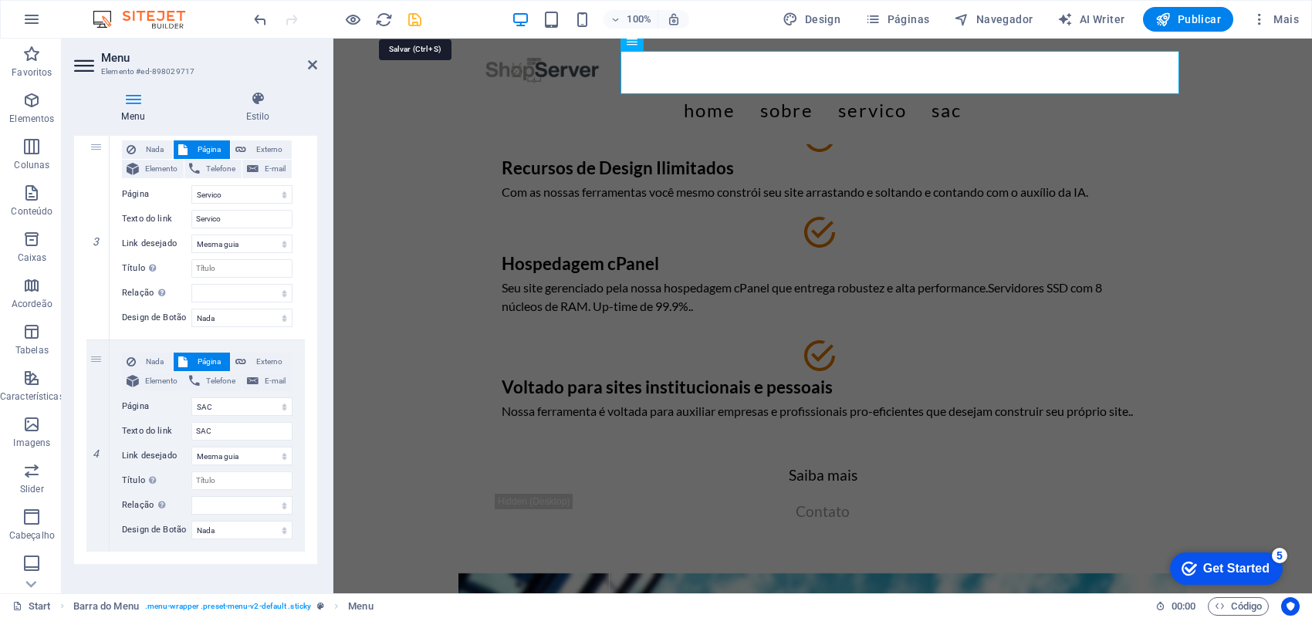
click at [414, 17] on icon "save" at bounding box center [415, 20] width 18 height 18
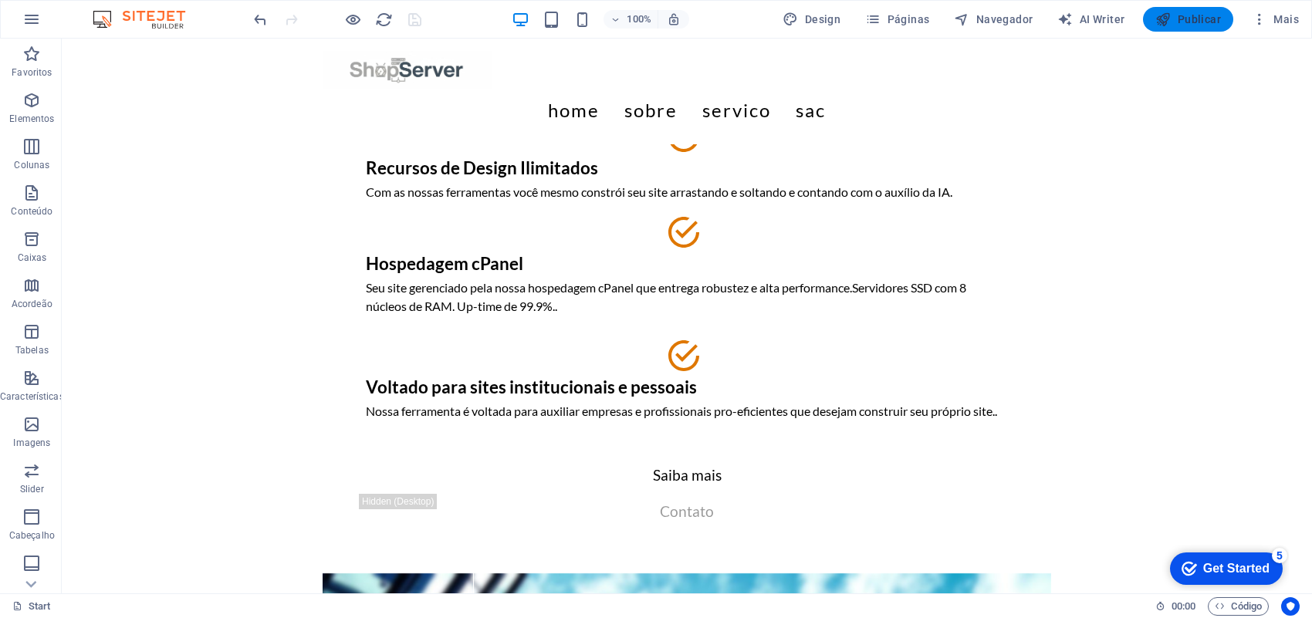
click at [1181, 17] on span "Publicar" at bounding box center [1188, 19] width 66 height 15
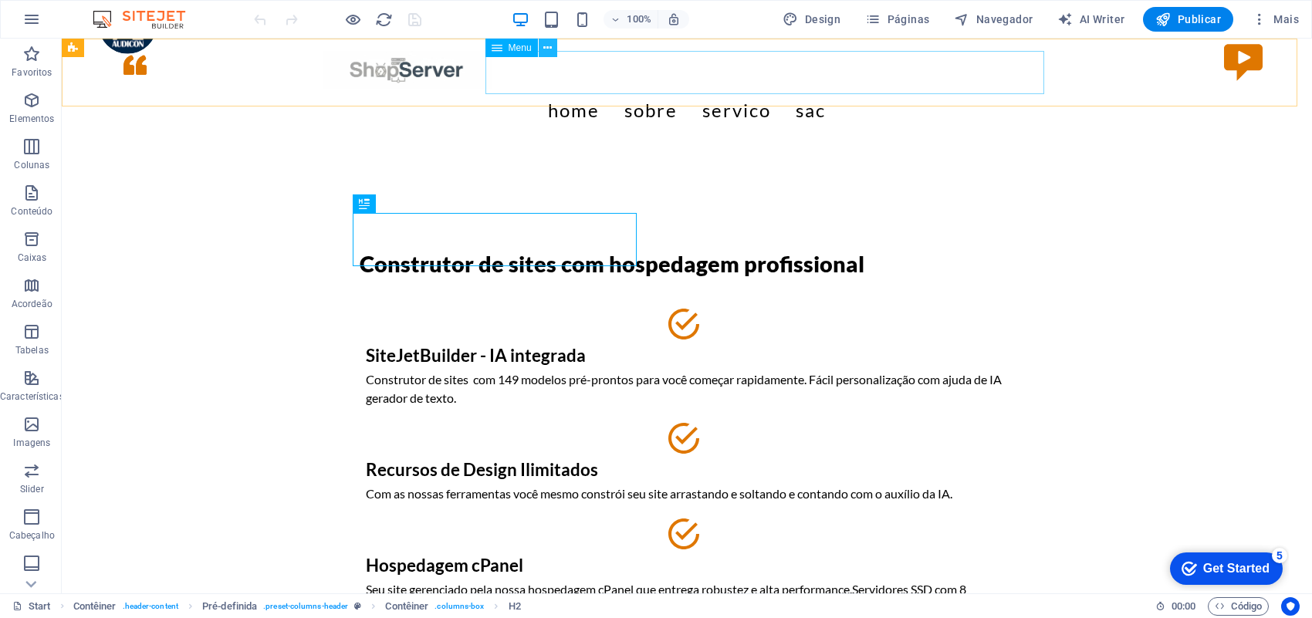
click at [549, 45] on icon at bounding box center [547, 48] width 8 height 16
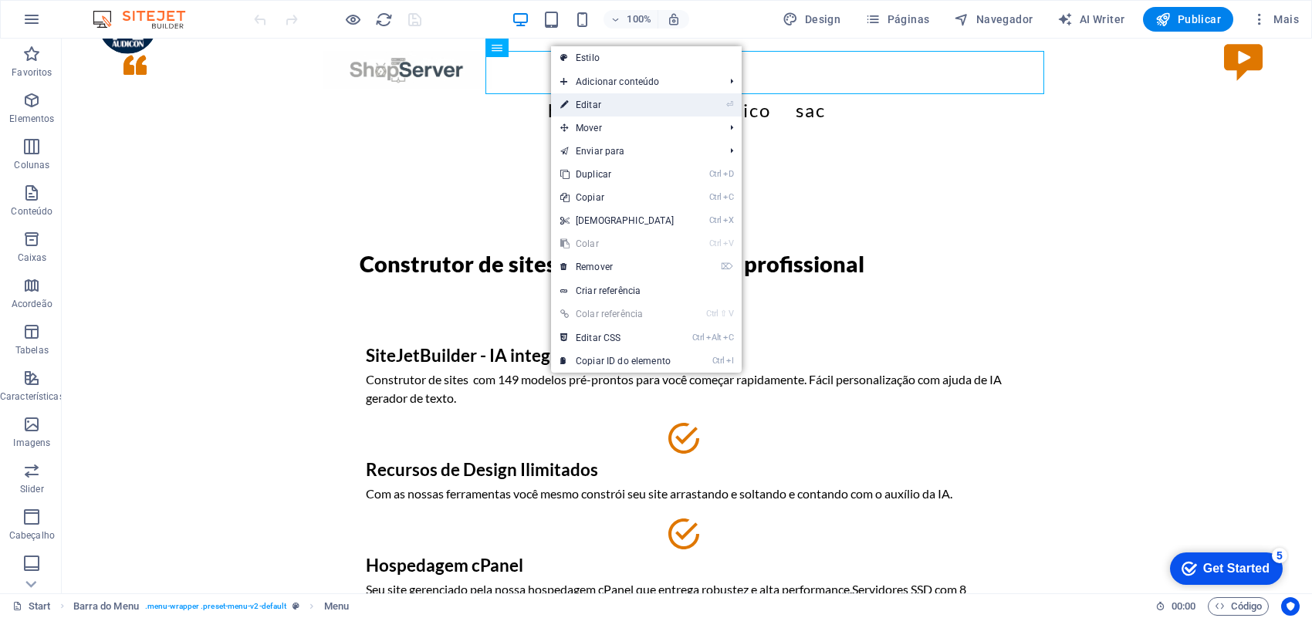
click at [633, 104] on link "⏎ Editar" at bounding box center [617, 104] width 133 height 23
select select
select select "1"
select select
select select "2"
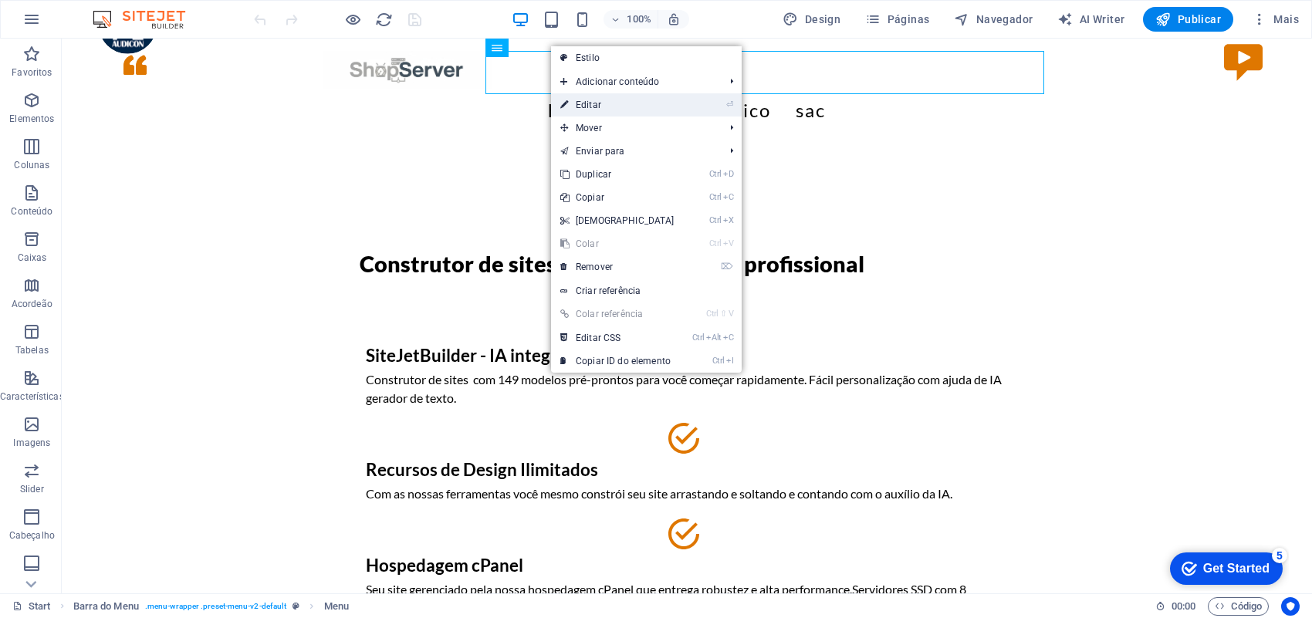
select select
select select "3"
select select
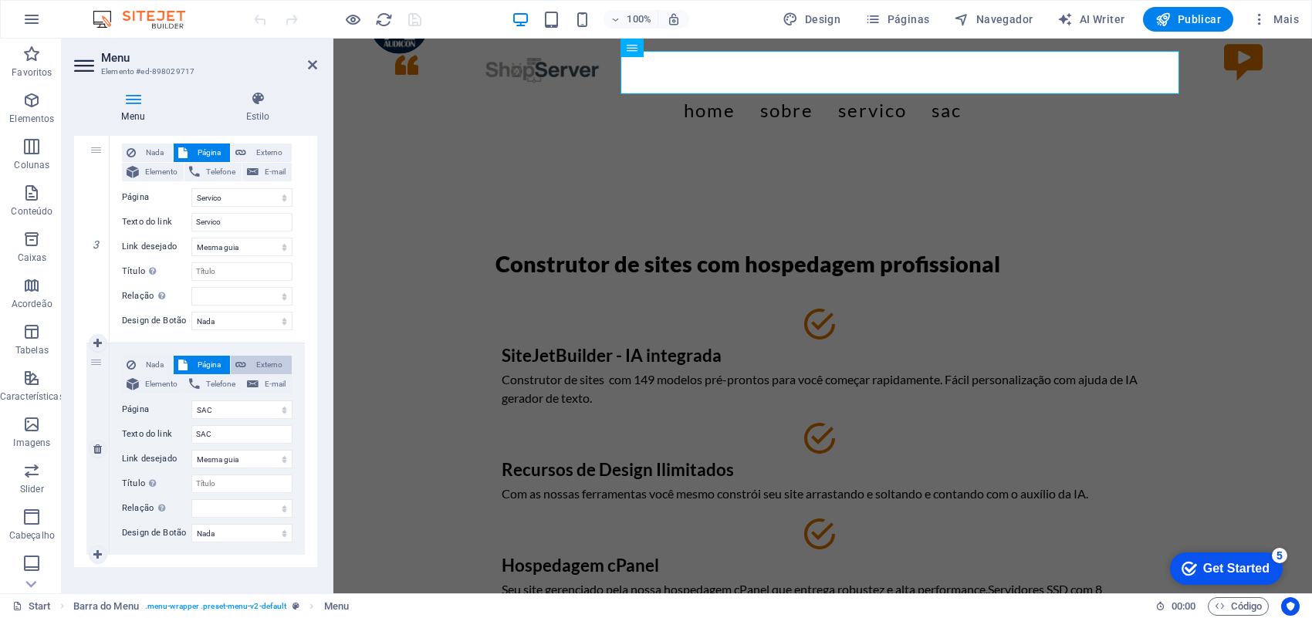
scroll to position [579, 0]
click at [317, 66] on aside "Menu Elemento #ed-898029717 Menu Estilo Menu Automático Cliente Crie itens de m…" at bounding box center [198, 316] width 272 height 555
click at [311, 63] on icon at bounding box center [312, 65] width 9 height 12
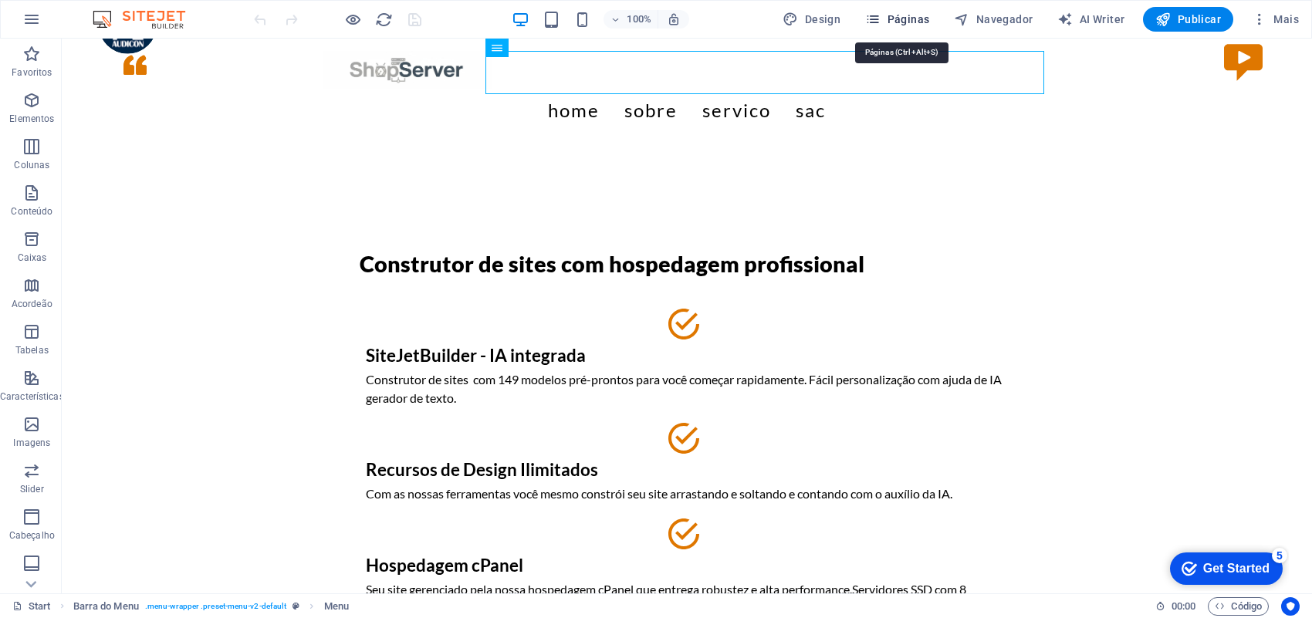
click at [913, 18] on span "Páginas" at bounding box center [897, 19] width 64 height 15
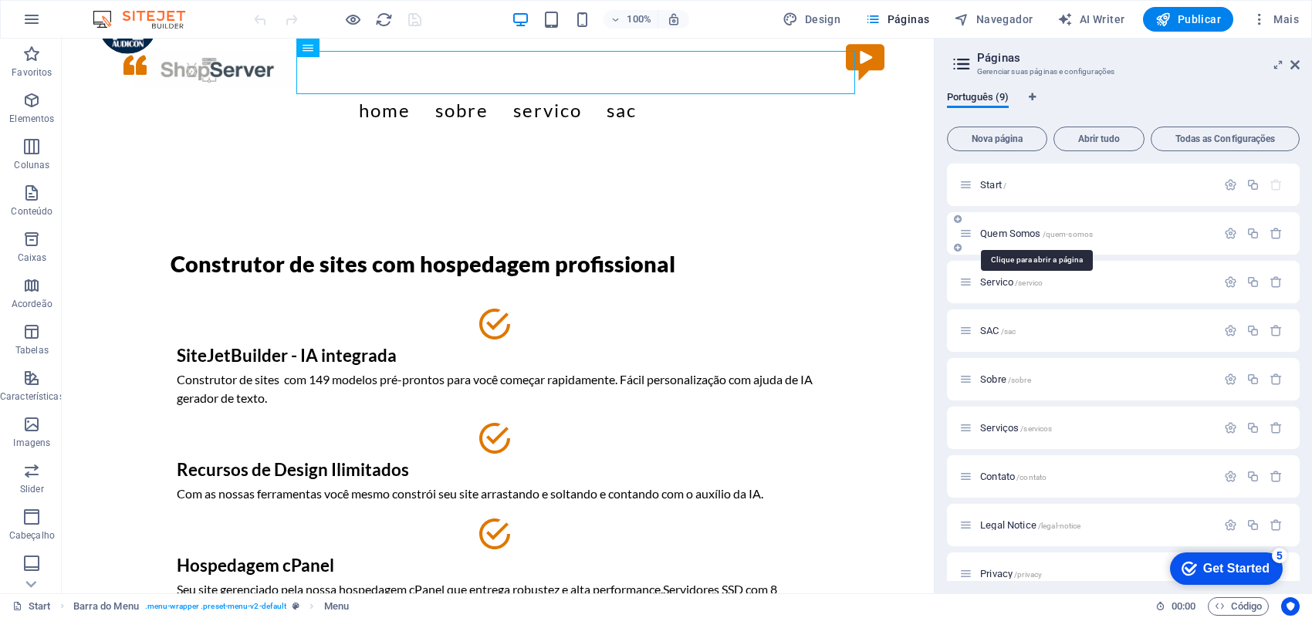
click at [992, 234] on span "Quem Somos /quem-somos" at bounding box center [1036, 234] width 113 height 12
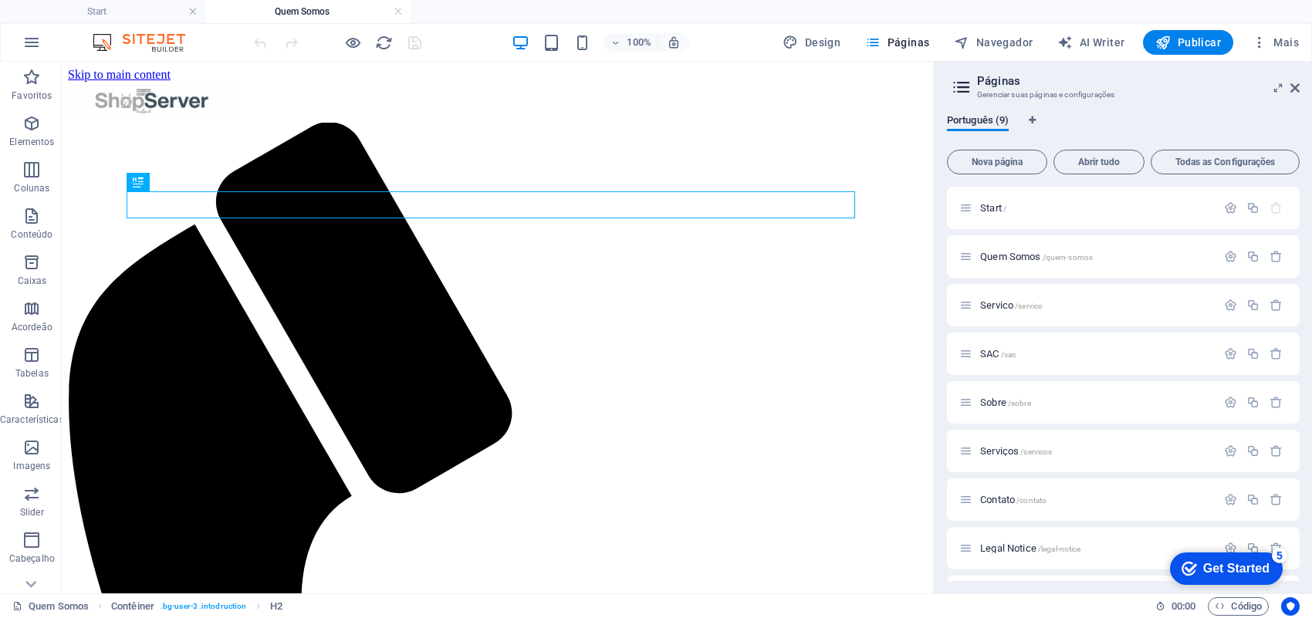
scroll to position [0, 0]
click at [354, 71] on icon at bounding box center [358, 71] width 8 height 16
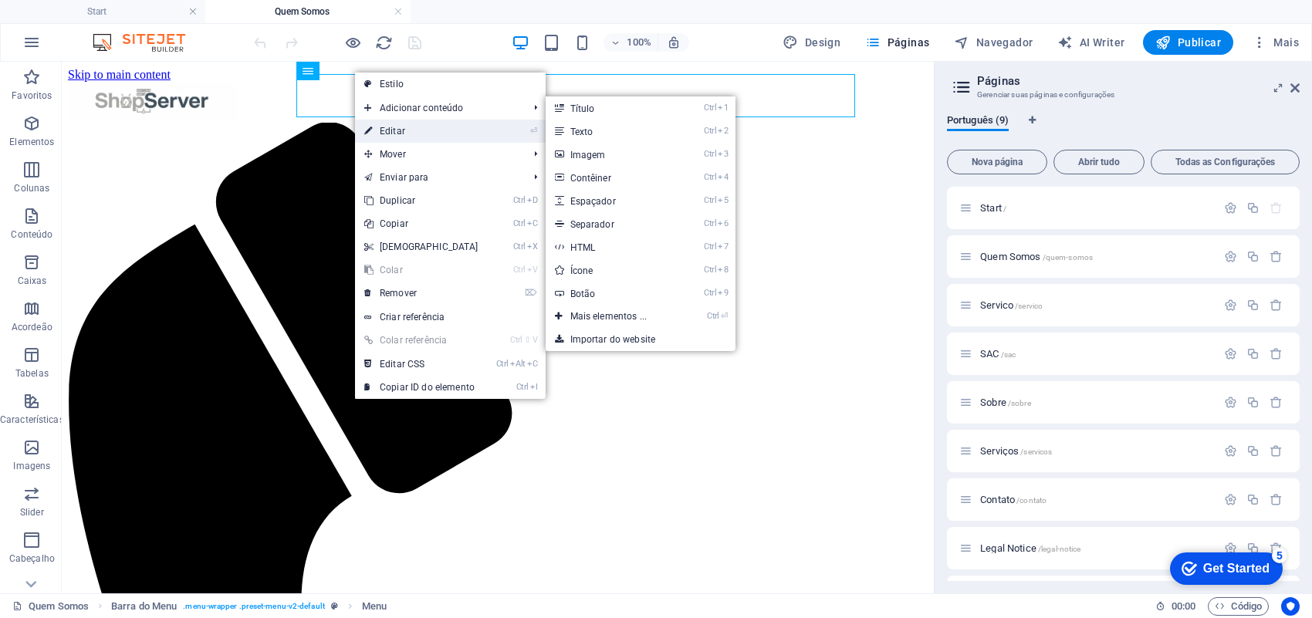
click at [414, 129] on link "⏎ Editar" at bounding box center [421, 131] width 133 height 23
select select
select select "4"
select select
select select "5"
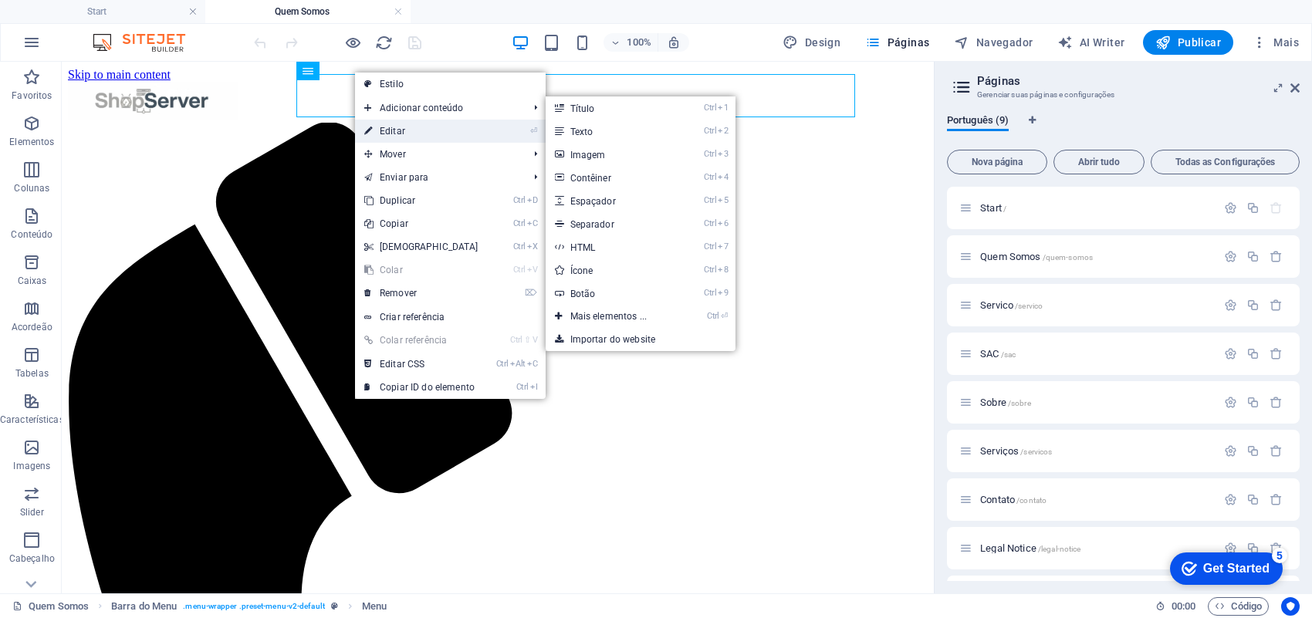
select select
select select "6"
select select
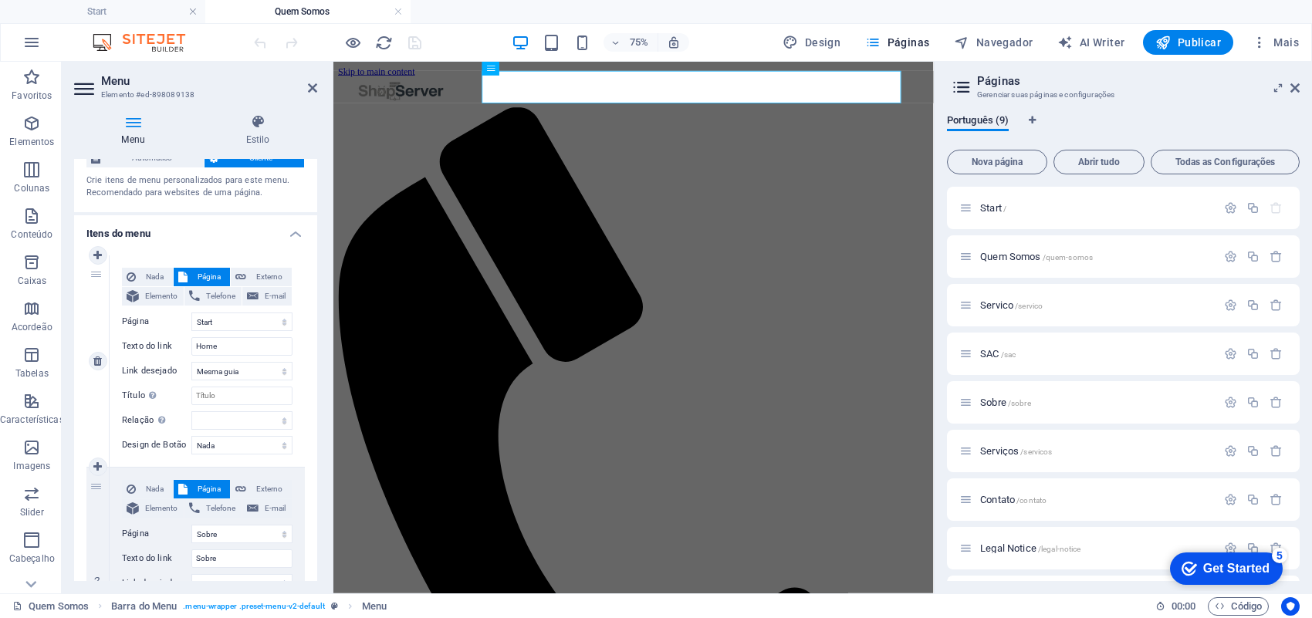
scroll to position [96, 0]
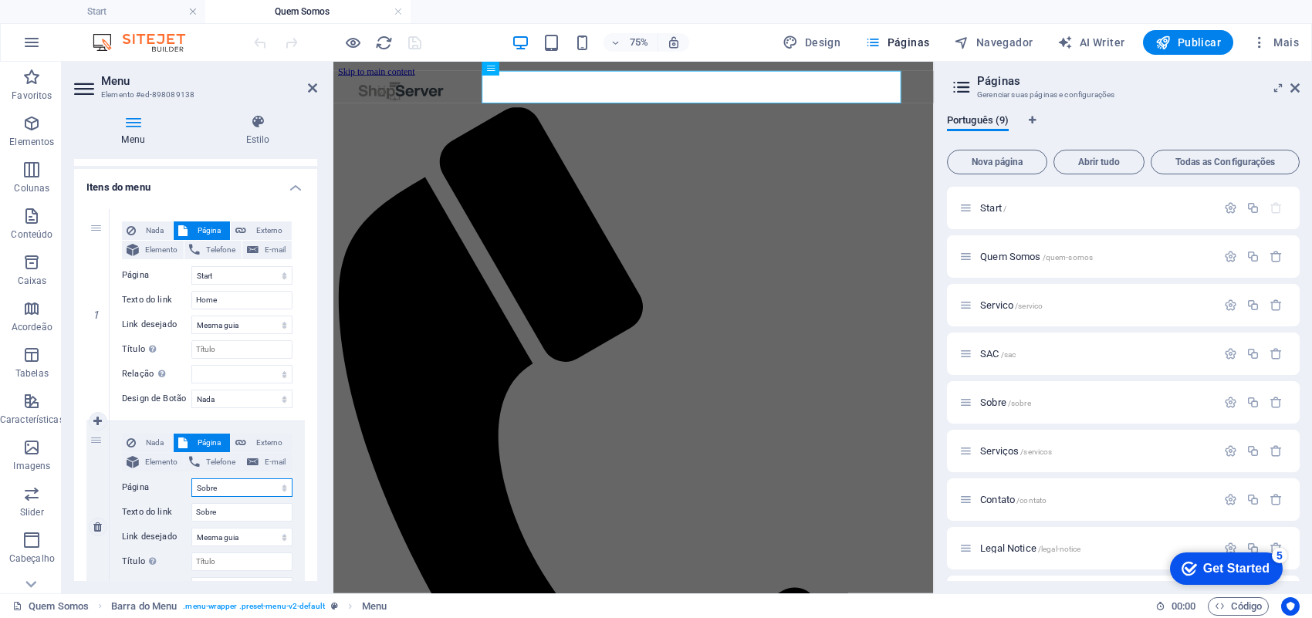
click at [278, 487] on select "Start Quem Somos Servico SAC Sobre Serviços Contato Legal Notice Privacy" at bounding box center [241, 487] width 101 height 19
select select "1"
click at [191, 478] on select "Start Quem Somos Servico SAC Sobre Serviços Contato Legal Notice Privacy" at bounding box center [241, 487] width 101 height 19
select select
type input "Quem Somos"
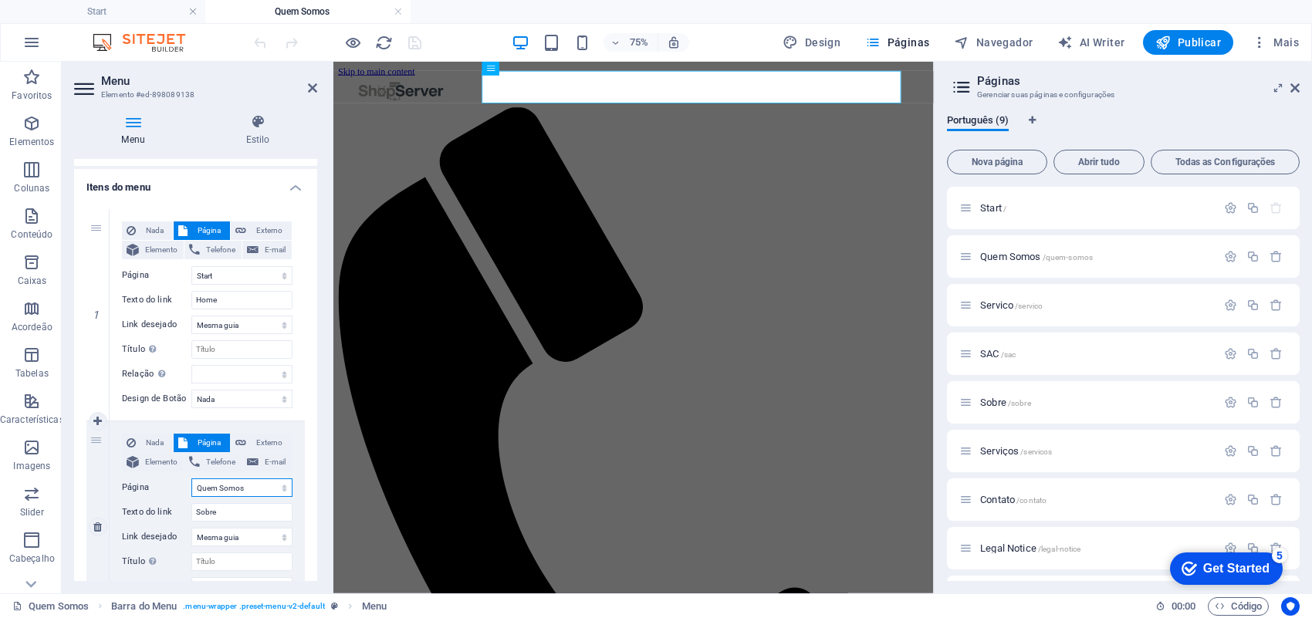
select select
drag, startPoint x: 252, startPoint y: 508, endPoint x: 137, endPoint y: 508, distance: 114.2
click at [137, 508] on div "Texto do link Quem Somos" at bounding box center [207, 512] width 171 height 19
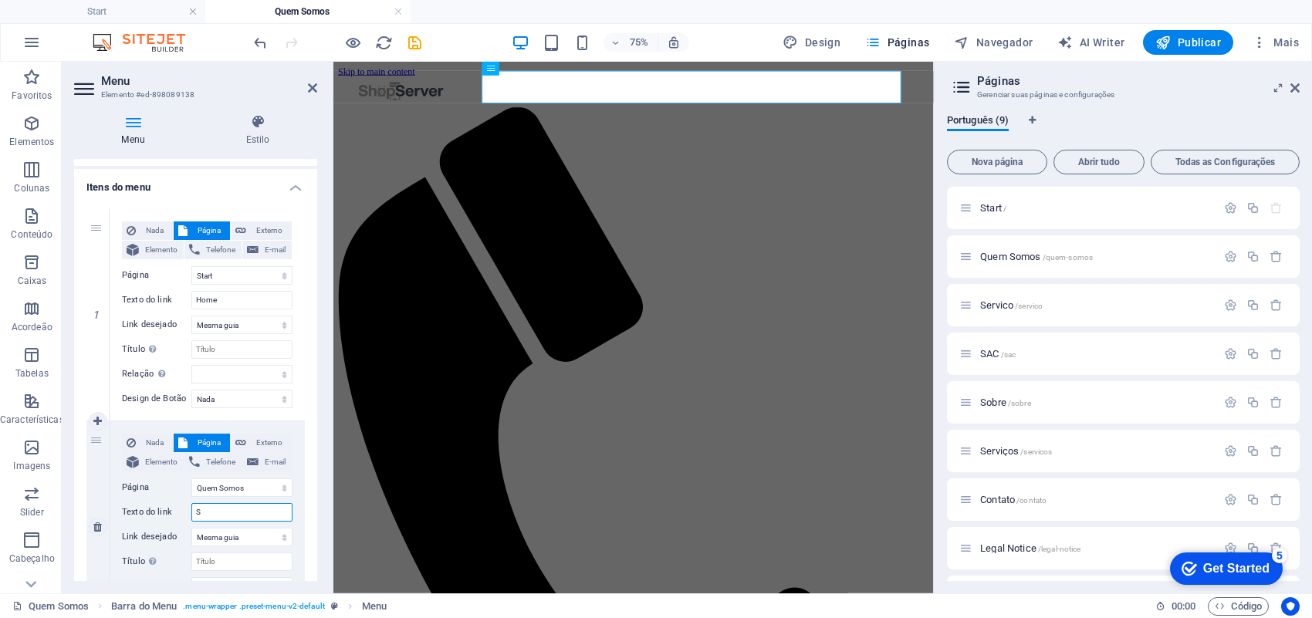
type input "So"
select select
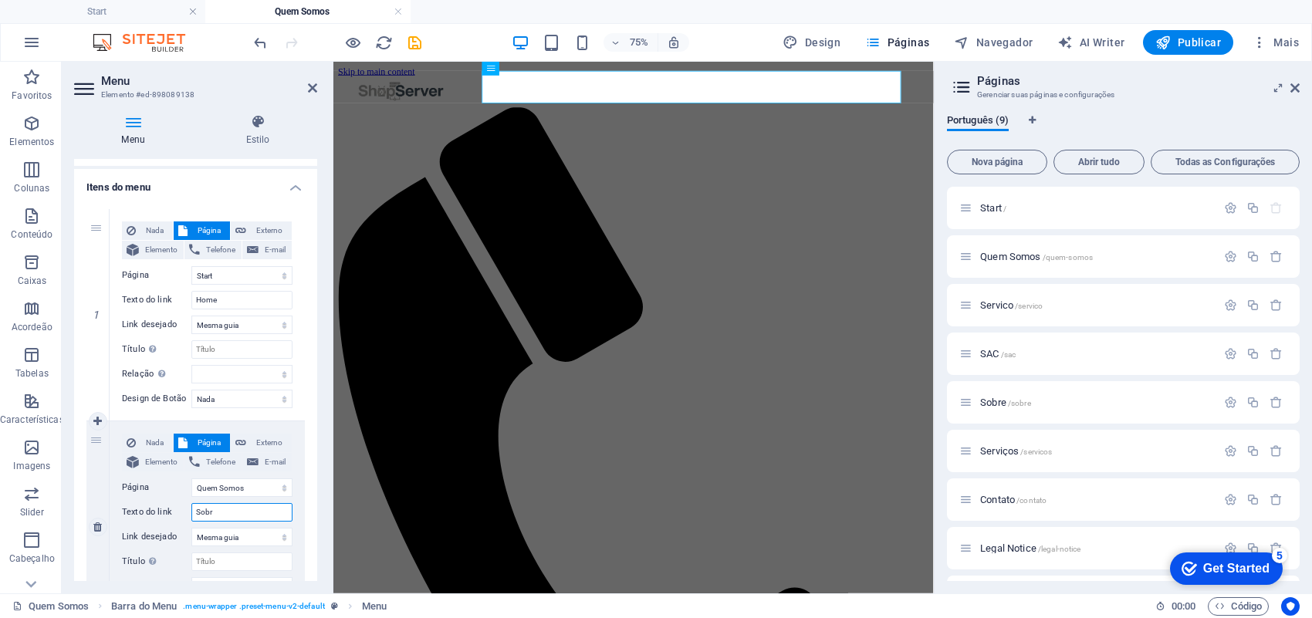
type input "Sobre"
select select
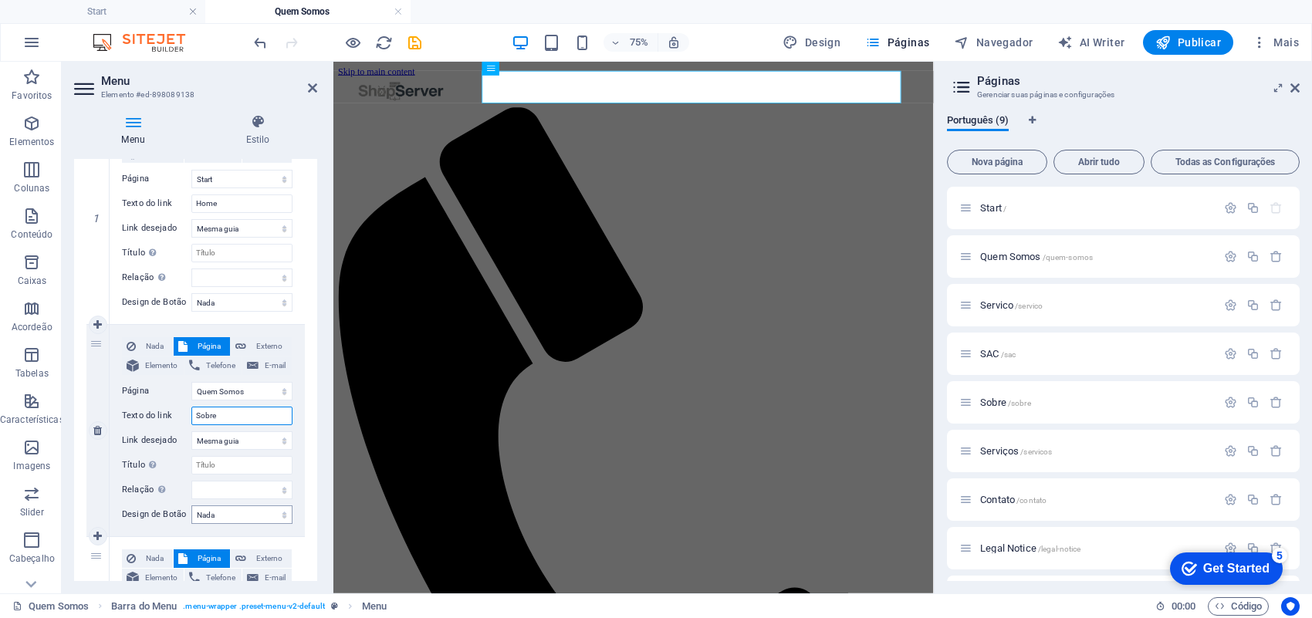
scroll to position [289, 0]
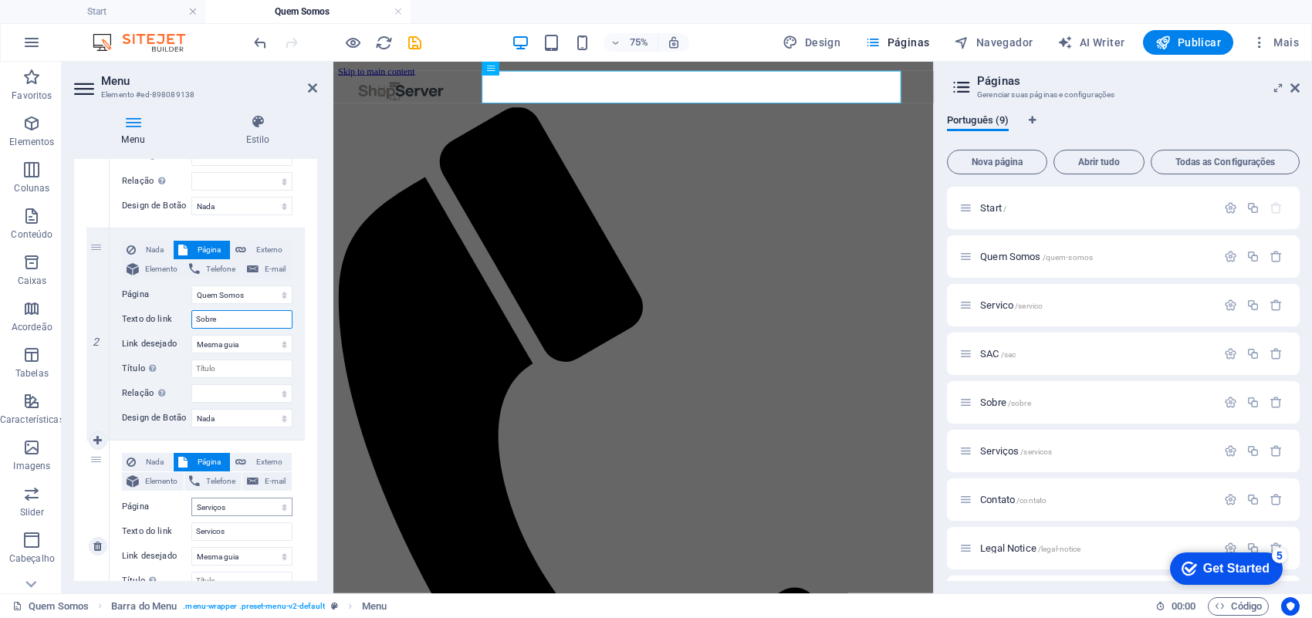
type input "Sobre"
click at [269, 507] on select "Start Quem Somos Servico SAC Sobre Serviços Contato Legal Notice Privacy" at bounding box center [241, 507] width 101 height 19
select select "2"
click at [191, 498] on select "Start Quem Somos Servico SAC Sobre Serviços Contato Legal Notice Privacy" at bounding box center [241, 507] width 101 height 19
select select
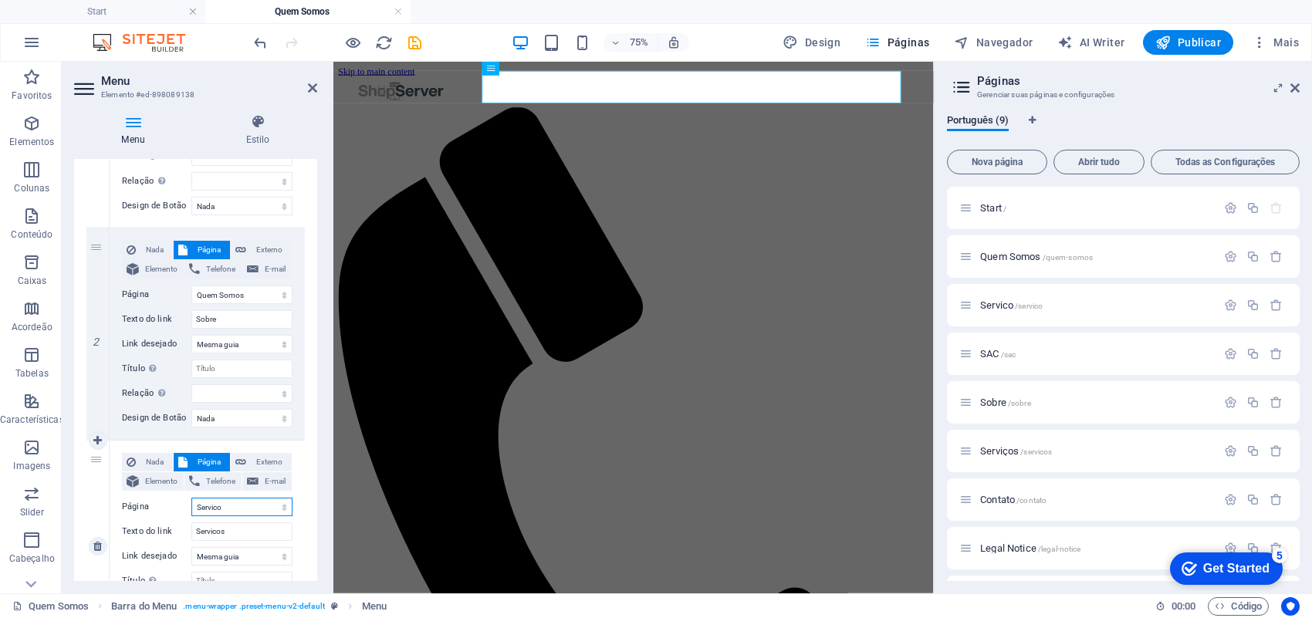
select select
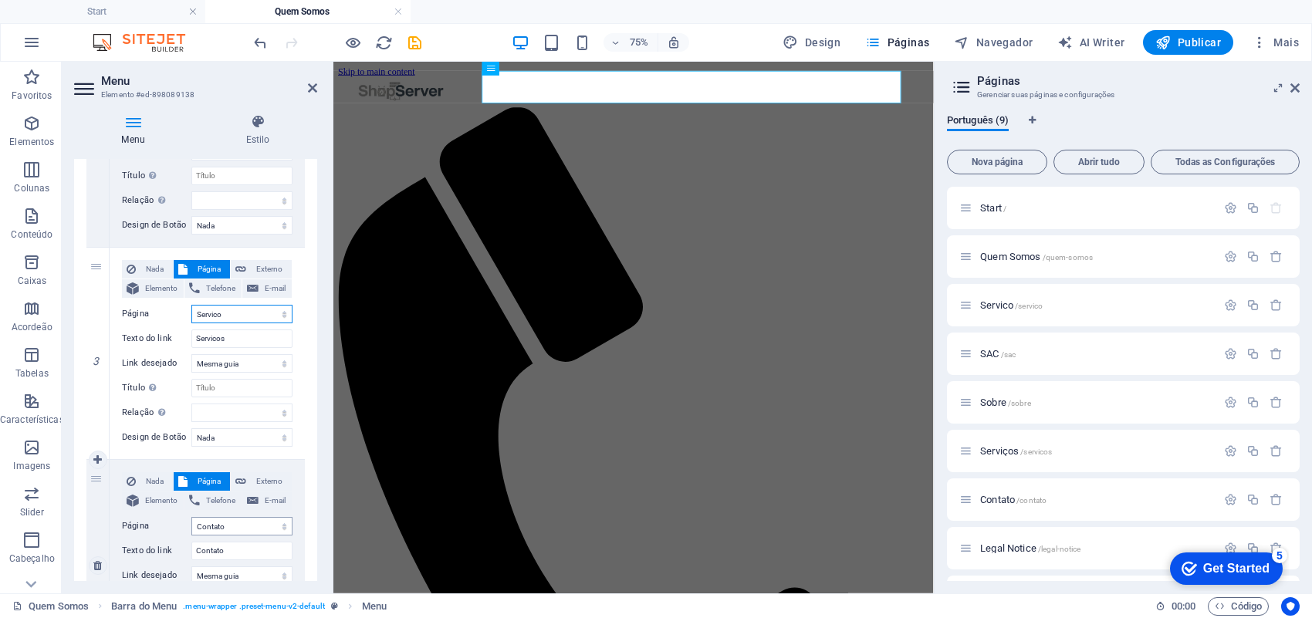
scroll to position [579, 0]
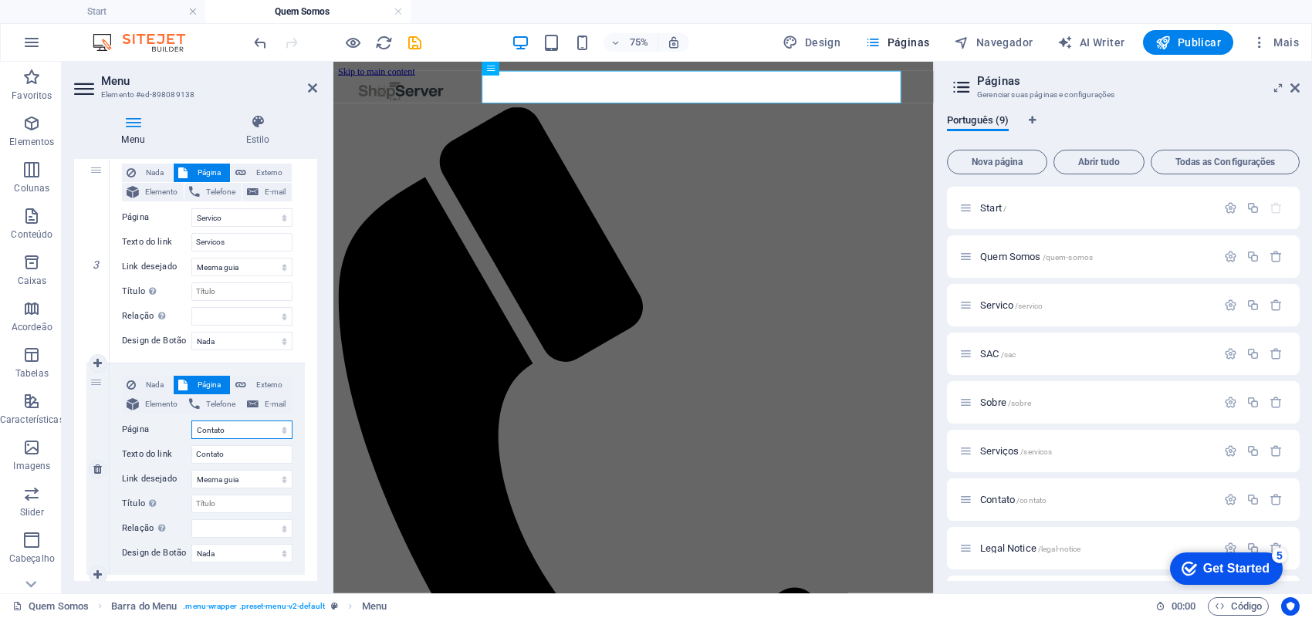
click at [275, 432] on select "Start Quem Somos Servico SAC Sobre Serviços Contato Legal Notice Privacy" at bounding box center [241, 430] width 101 height 19
select select "3"
click at [191, 421] on select "Start Quem Somos Servico SAC Sobre Serviços Contato Legal Notice Privacy" at bounding box center [241, 430] width 101 height 19
select select
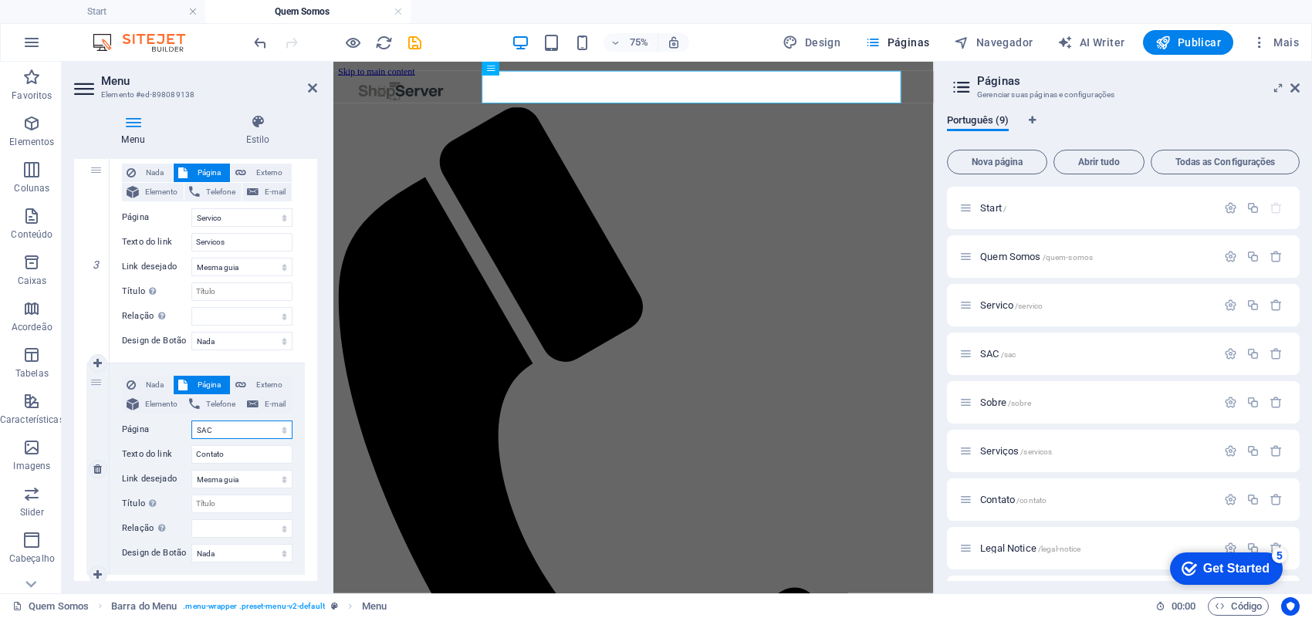
select select
type input "SAC"
select select
click at [415, 43] on icon "save" at bounding box center [415, 43] width 18 height 18
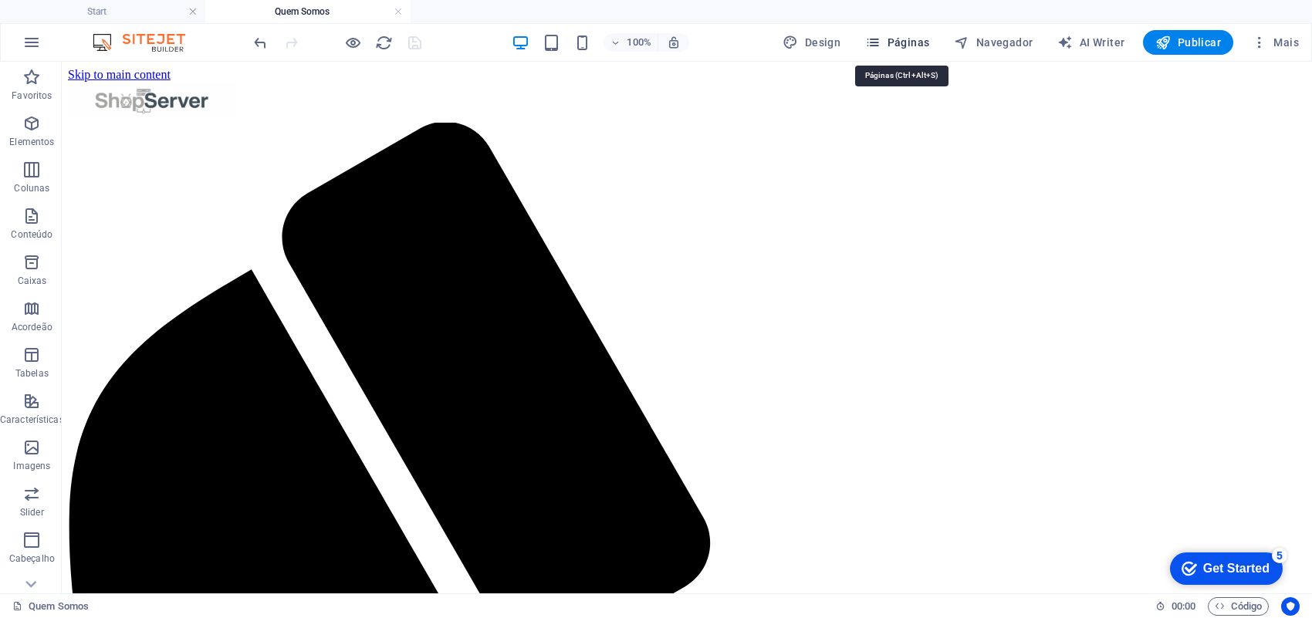
click at [918, 32] on button "Páginas" at bounding box center [897, 42] width 76 height 25
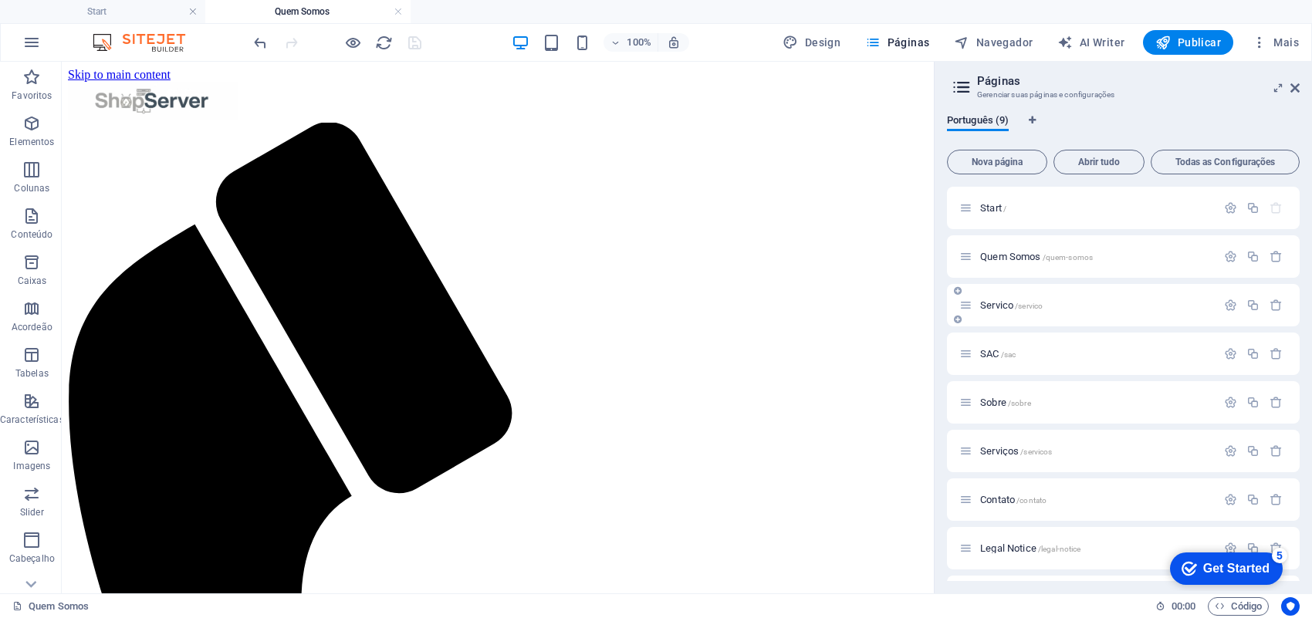
click at [993, 302] on span "Servico /servico" at bounding box center [1011, 305] width 63 height 12
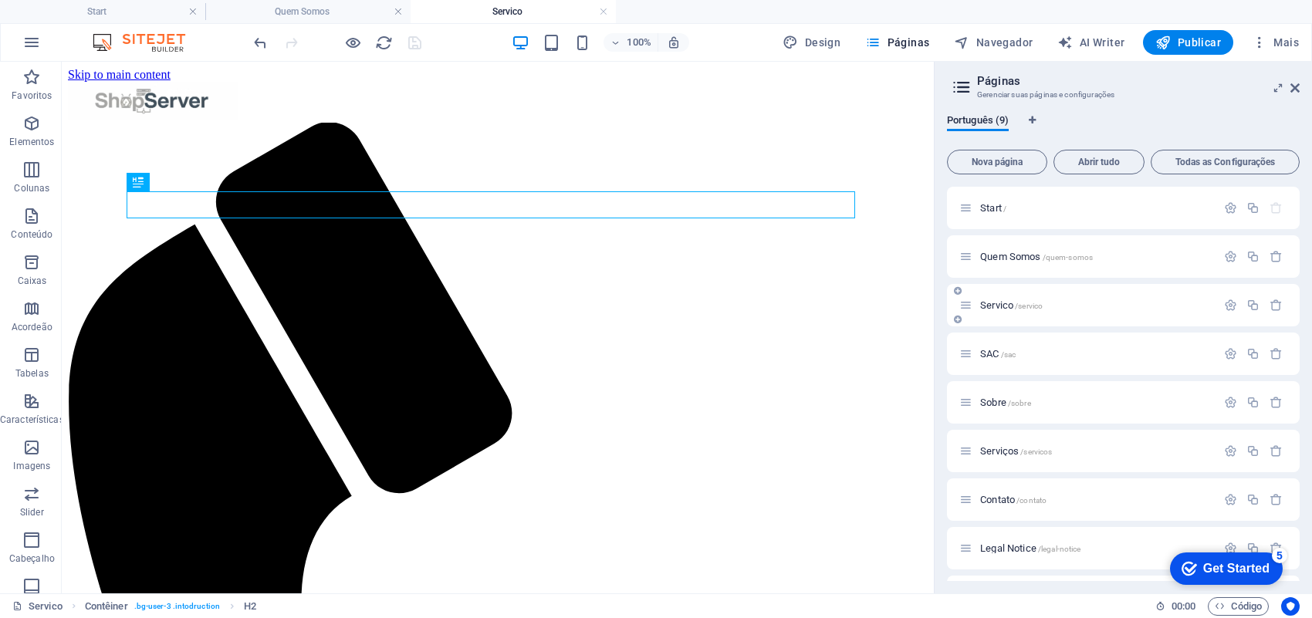
scroll to position [0, 0]
click at [357, 75] on icon at bounding box center [358, 71] width 8 height 16
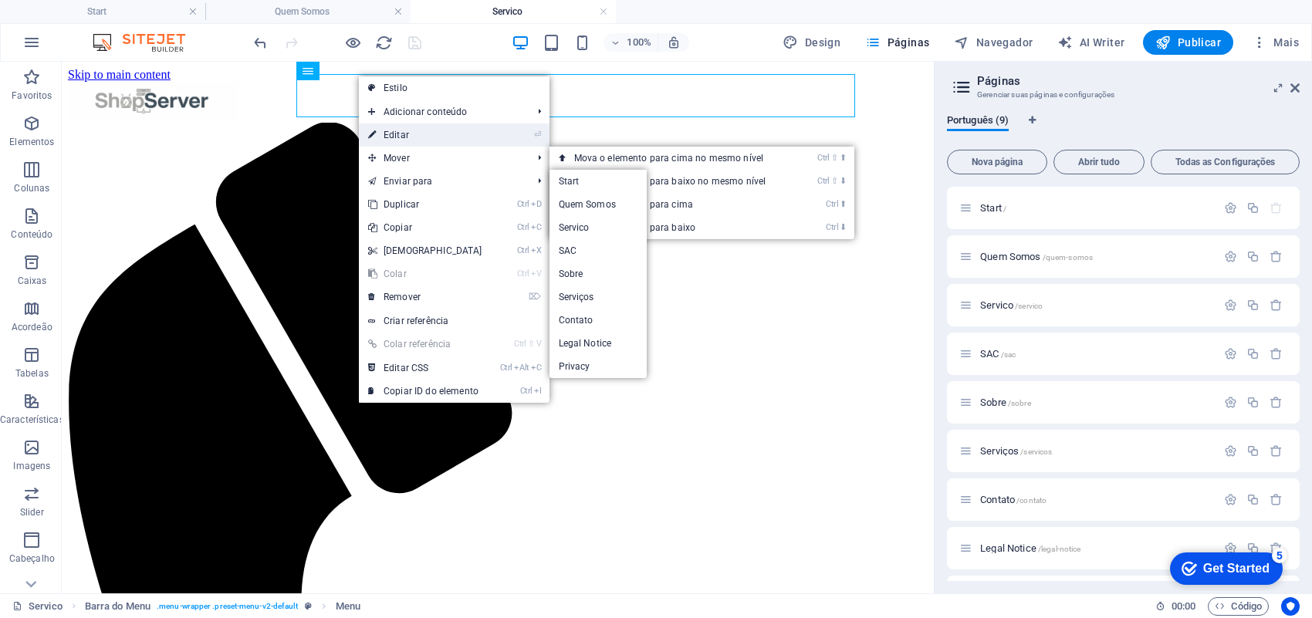
click at [421, 136] on link "⏎ Editar" at bounding box center [425, 134] width 133 height 23
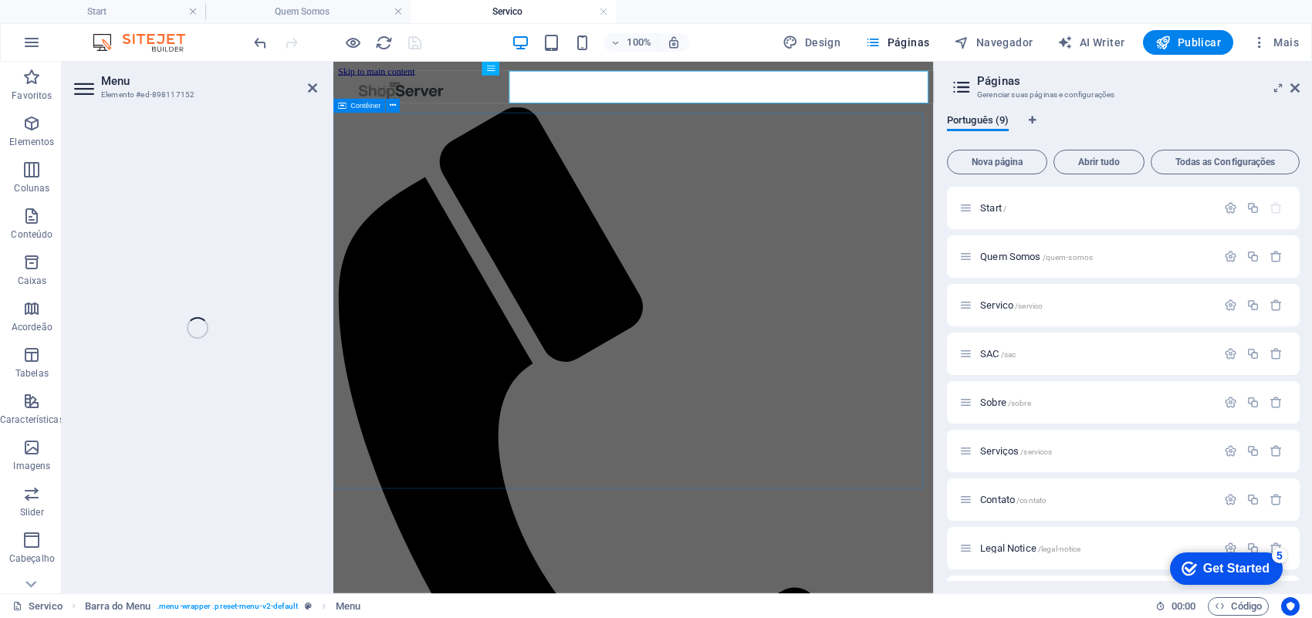
select select
select select "4"
select select
select select "5"
select select
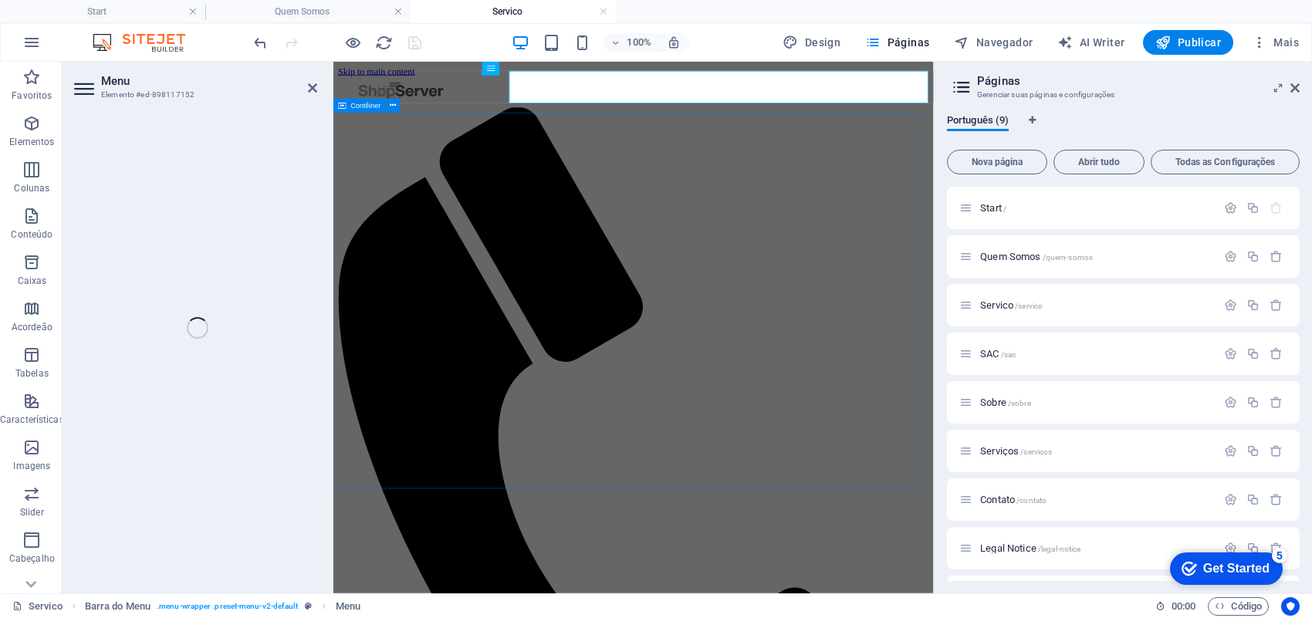
select select "6"
select select
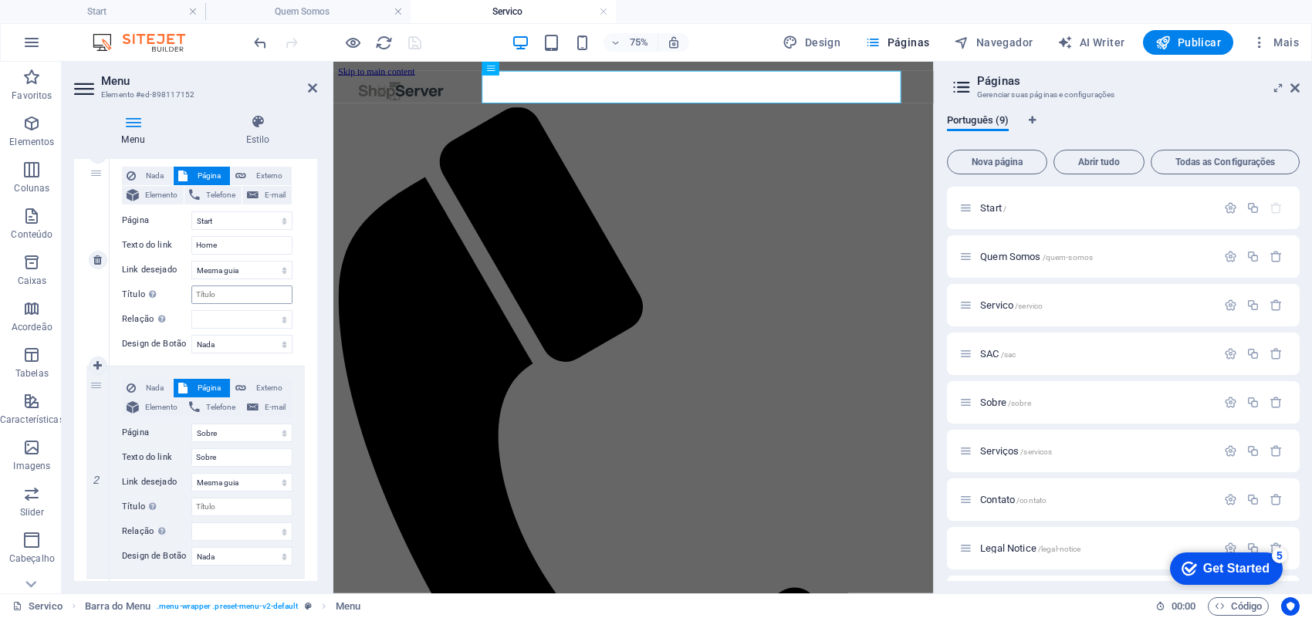
scroll to position [193, 0]
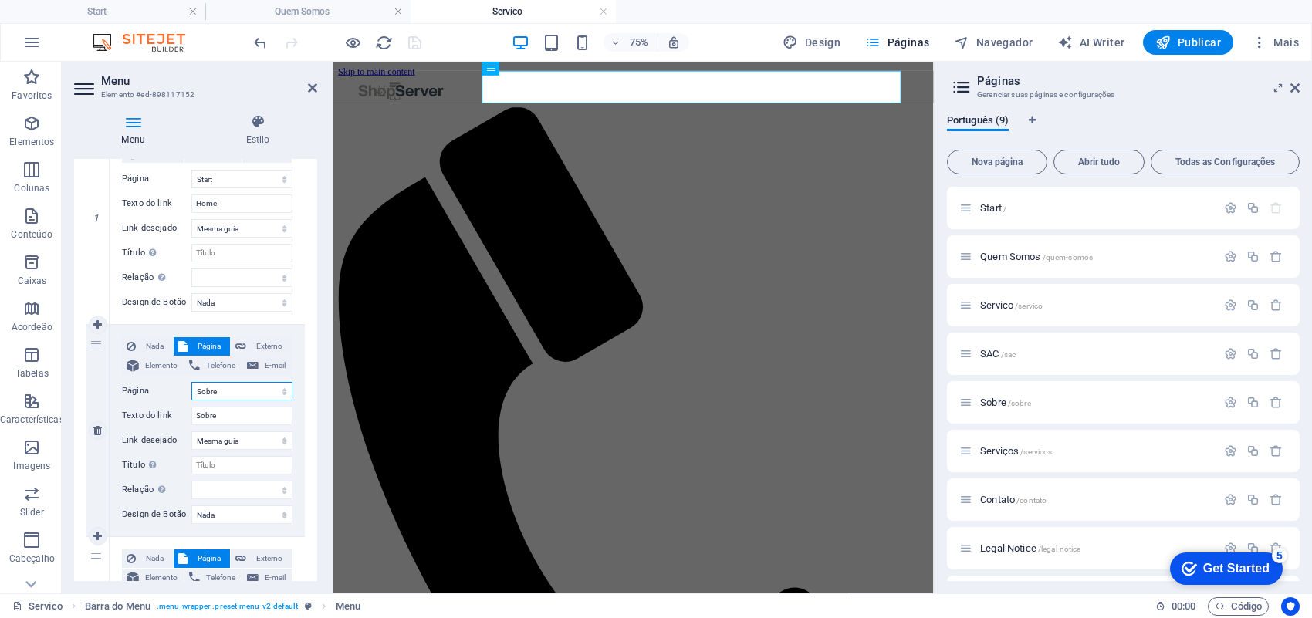
click at [272, 391] on select "Start Quem Somos Servico SAC Sobre Serviços Contato Legal Notice Privacy" at bounding box center [241, 391] width 101 height 19
select select "1"
click at [191, 382] on select "Start Quem Somos Servico SAC Sobre Serviços Contato Legal Notice Privacy" at bounding box center [241, 391] width 101 height 19
select select
type input "Quem Somos"
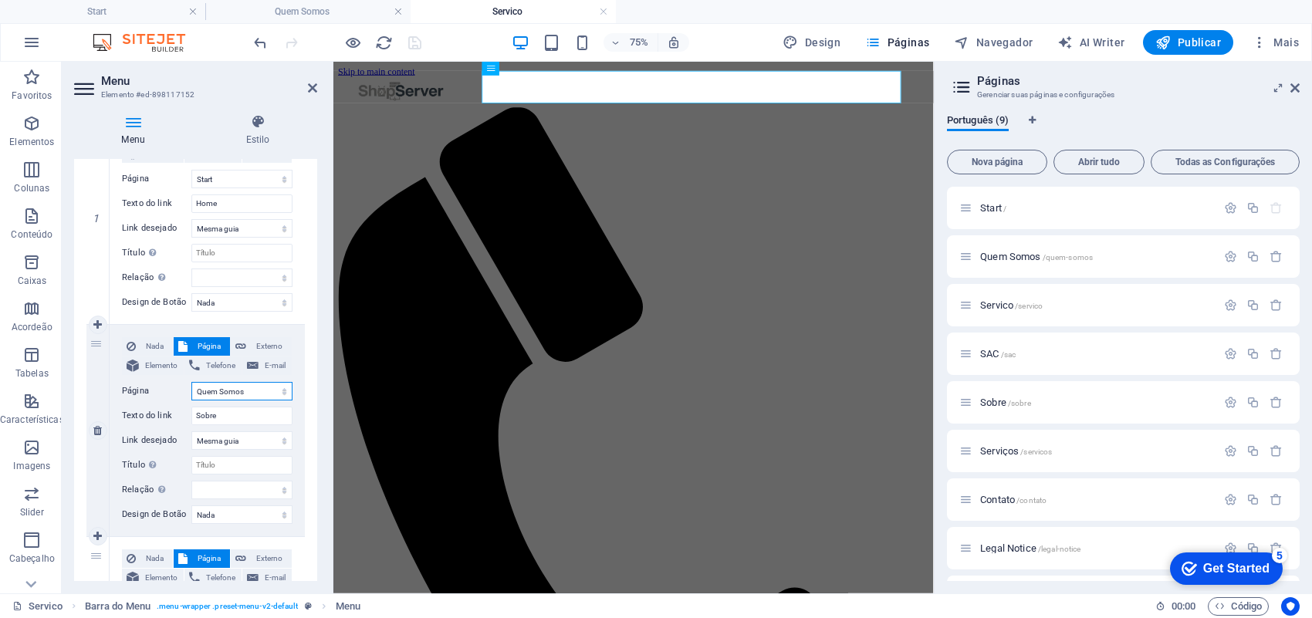
select select
drag, startPoint x: 252, startPoint y: 410, endPoint x: 144, endPoint y: 421, distance: 109.3
click at [144, 421] on div "Texto do link Quem Somos" at bounding box center [207, 416] width 171 height 19
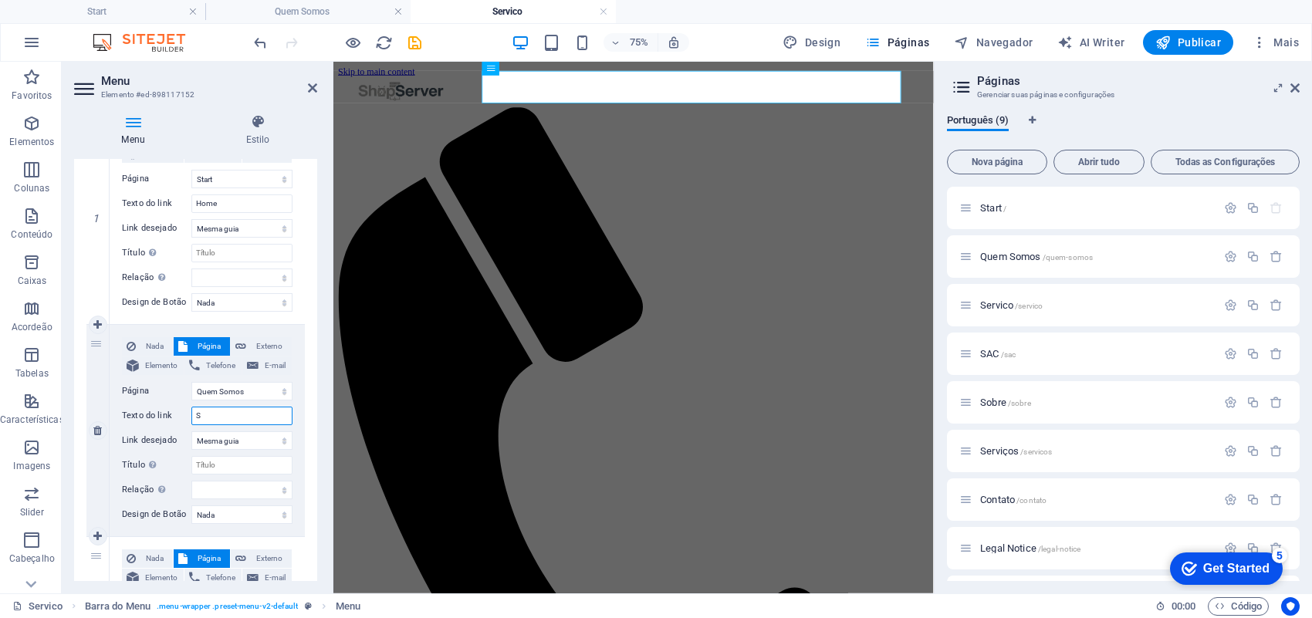
type input "So"
select select
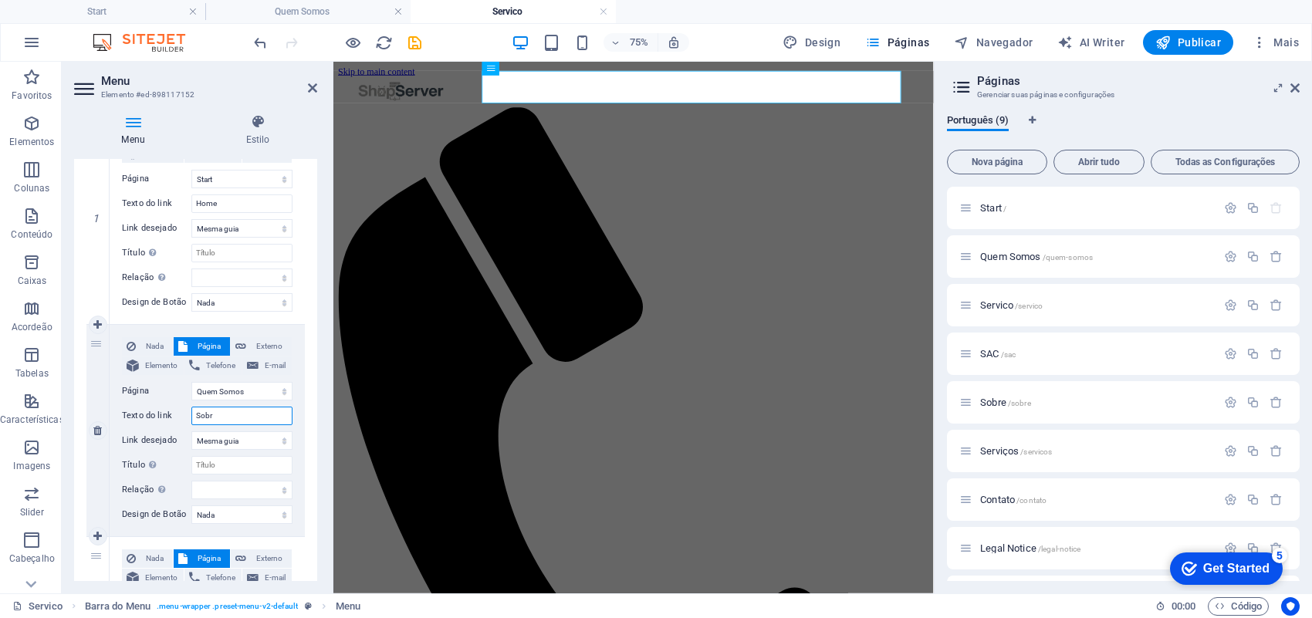
type input "Sobre"
select select
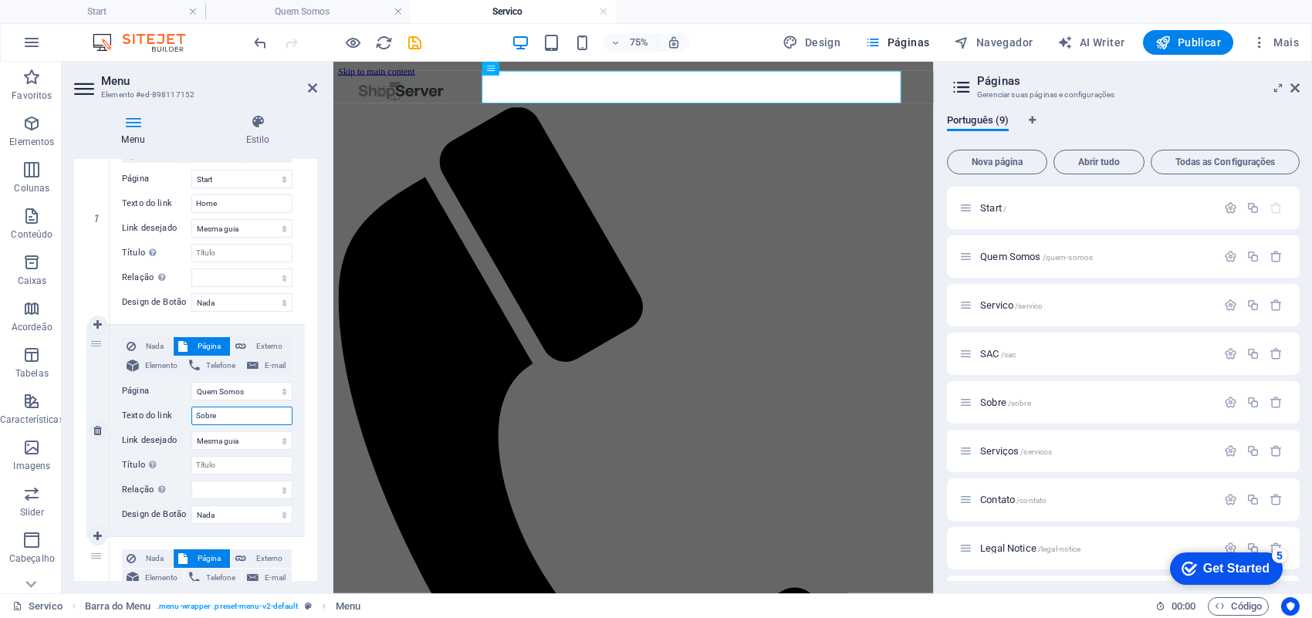
scroll to position [289, 0]
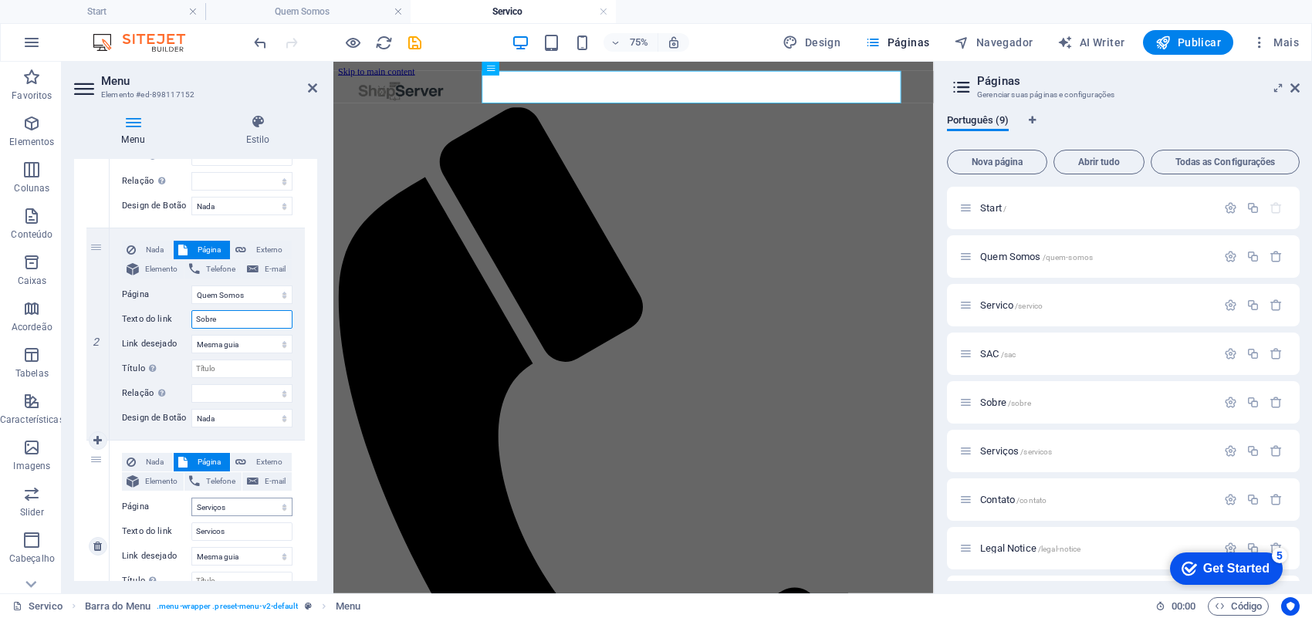
type input "Sobre"
click at [259, 510] on select "Start Quem Somos Servico SAC Sobre Serviços Contato Legal Notice Privacy" at bounding box center [241, 507] width 101 height 19
select select "2"
click at [191, 498] on select "Start Quem Somos Servico SAC Sobre Serviços Contato Legal Notice Privacy" at bounding box center [241, 507] width 101 height 19
select select
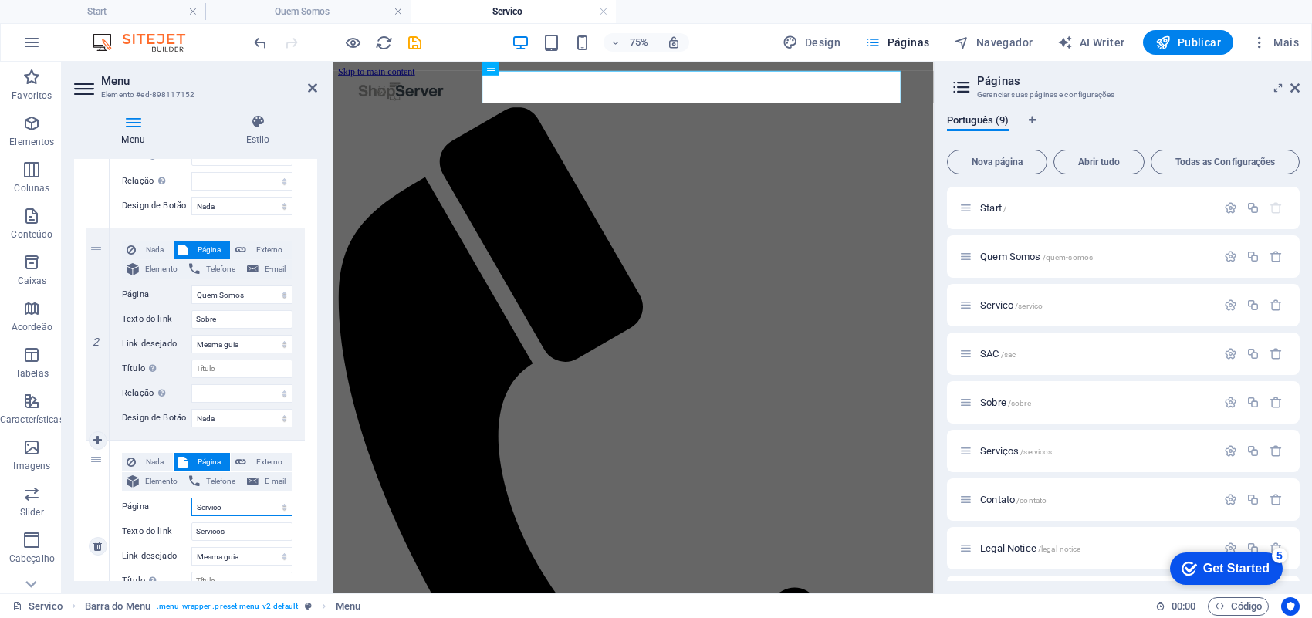
select select
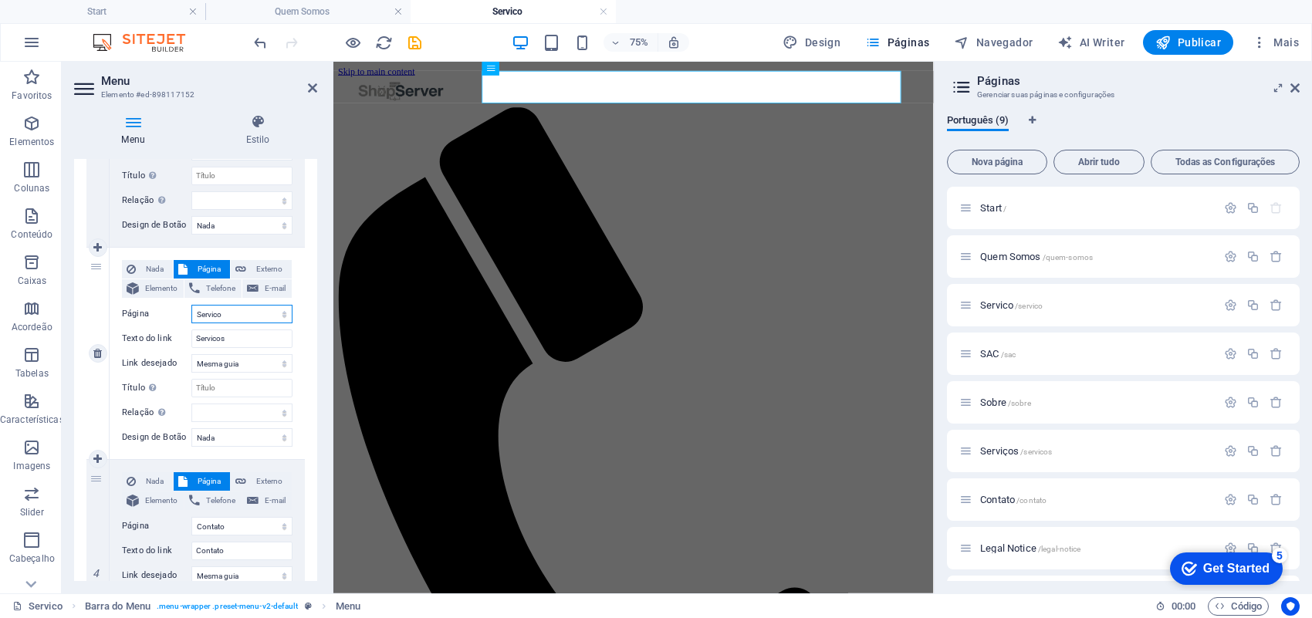
scroll to position [579, 0]
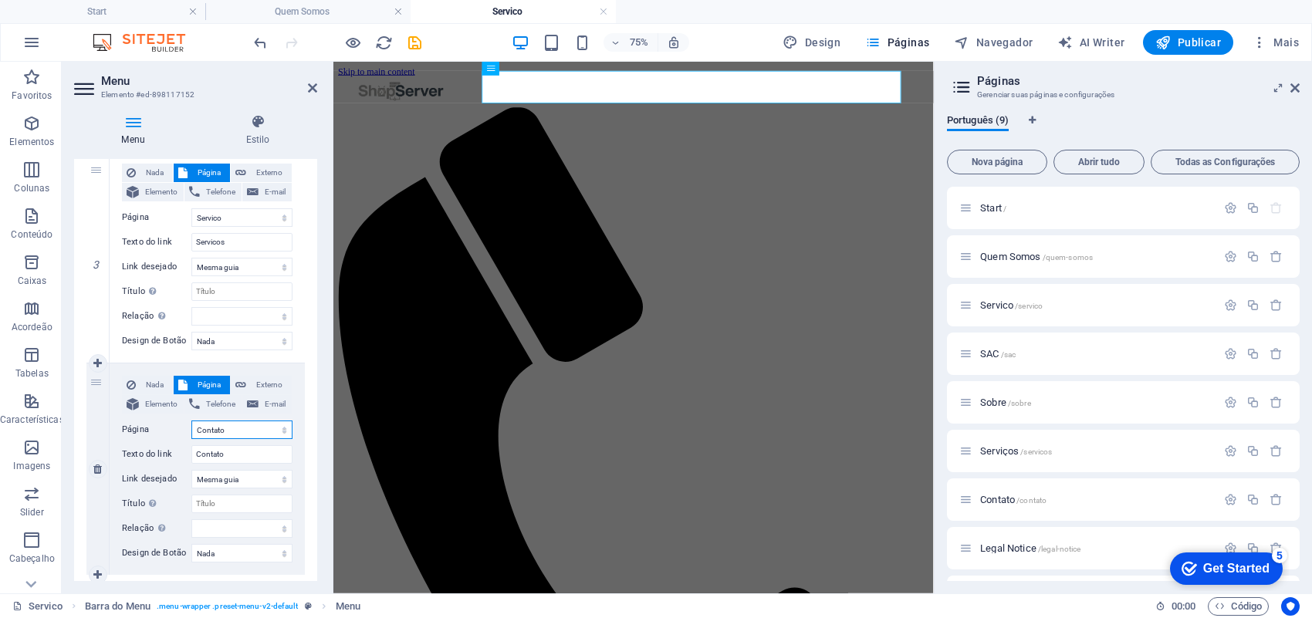
click at [269, 433] on select "Start Quem Somos Servico SAC Sobre Serviços Contato Legal Notice Privacy" at bounding box center [241, 430] width 101 height 19
select select "3"
click at [191, 421] on select "Start Quem Somos Servico SAC Sobre Serviços Contato Legal Notice Privacy" at bounding box center [241, 430] width 101 height 19
select select
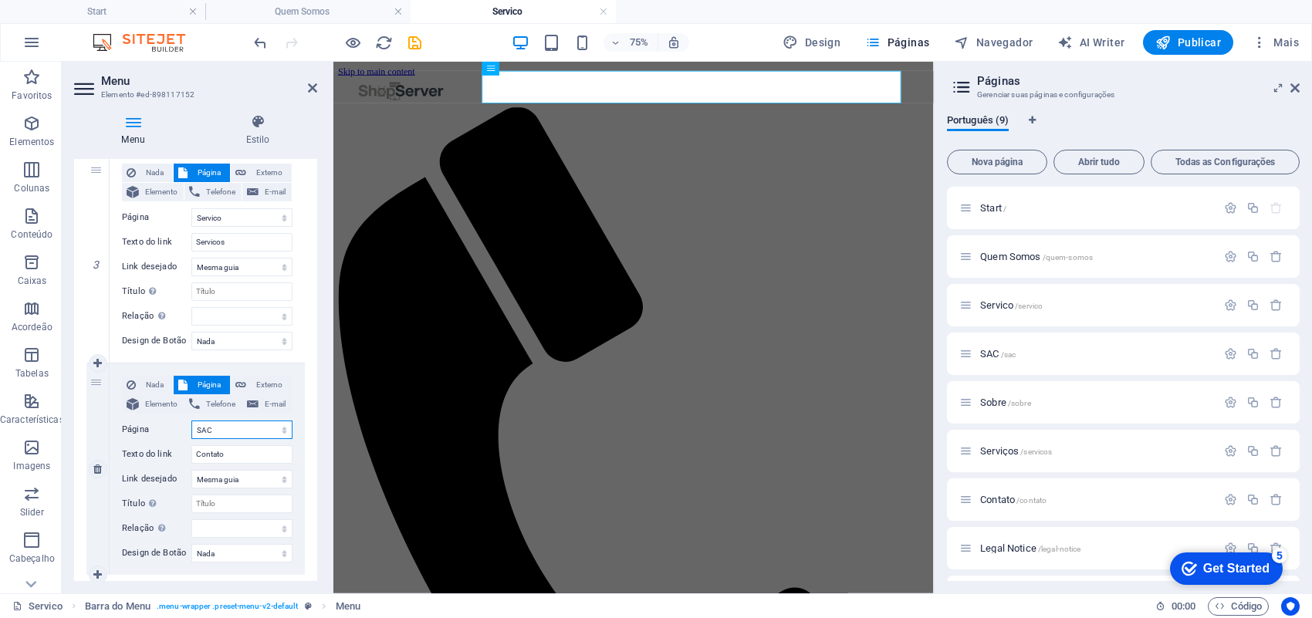
select select
type input "SAC"
select select
click at [413, 43] on icon "save" at bounding box center [415, 43] width 18 height 18
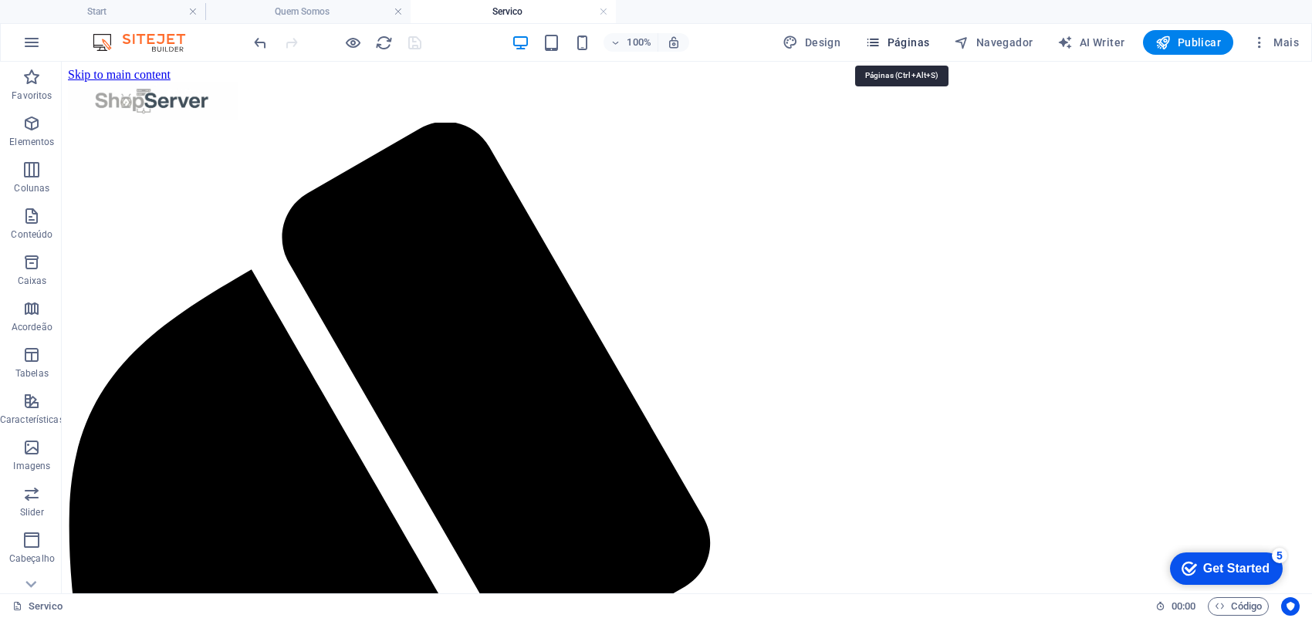
click at [918, 48] on span "Páginas" at bounding box center [897, 42] width 64 height 15
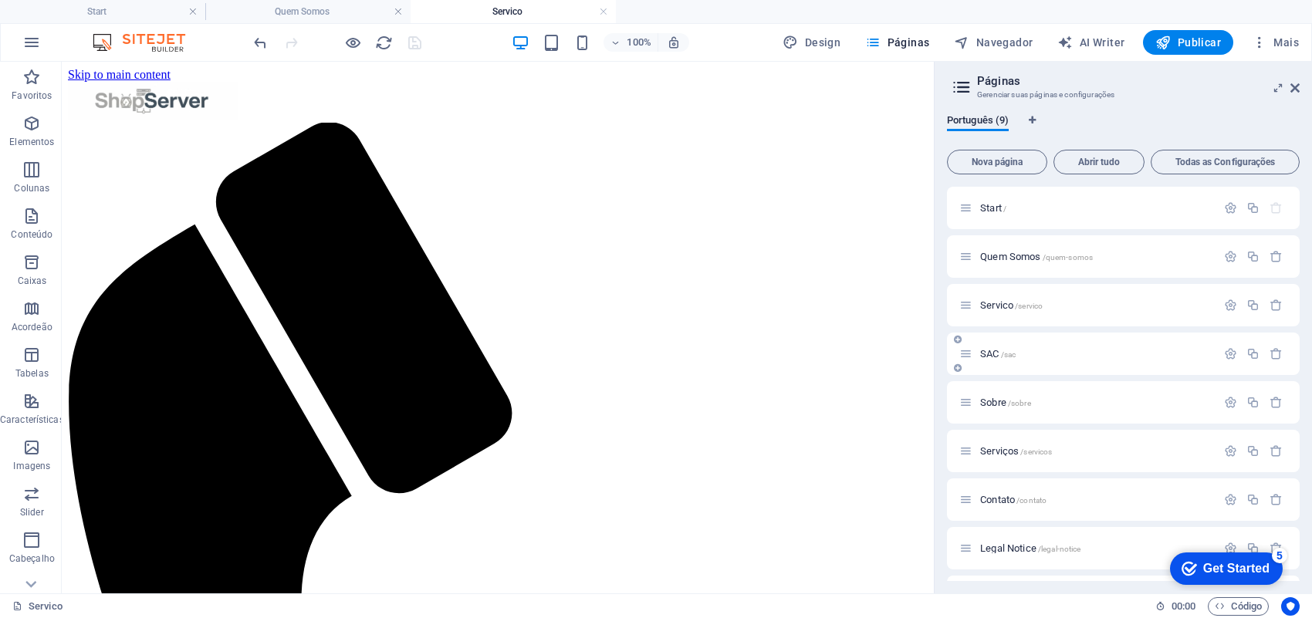
click at [978, 351] on div "SAC /sac" at bounding box center [1095, 354] width 241 height 10
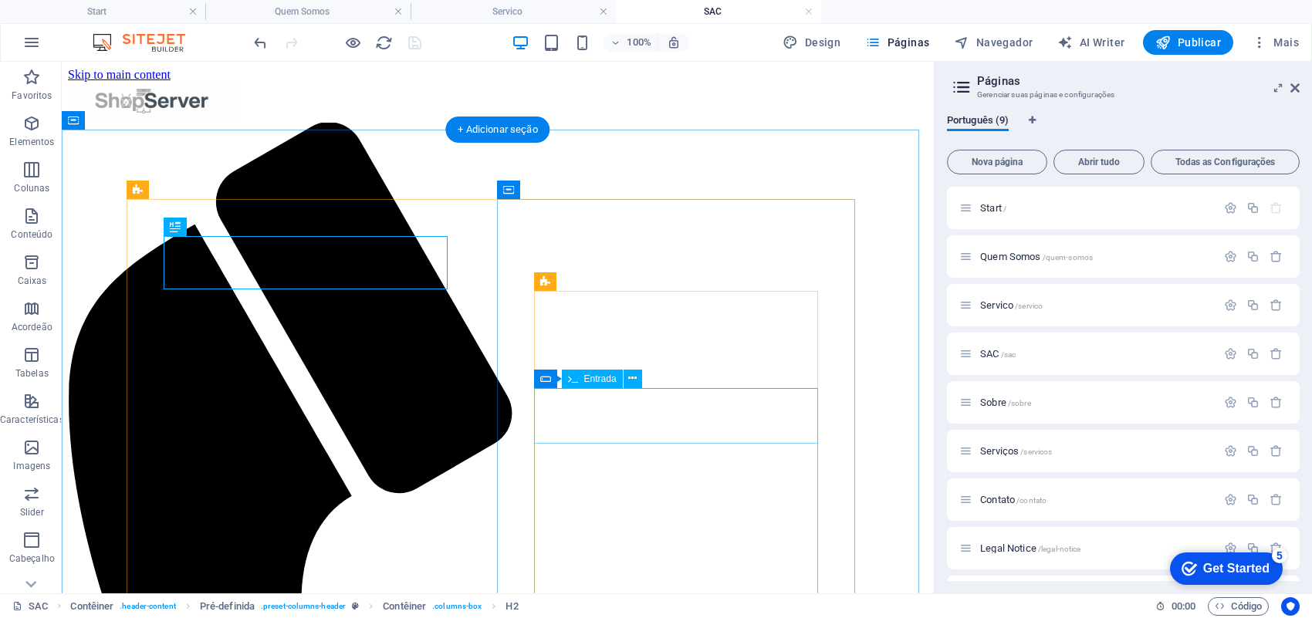
scroll to position [0, 0]
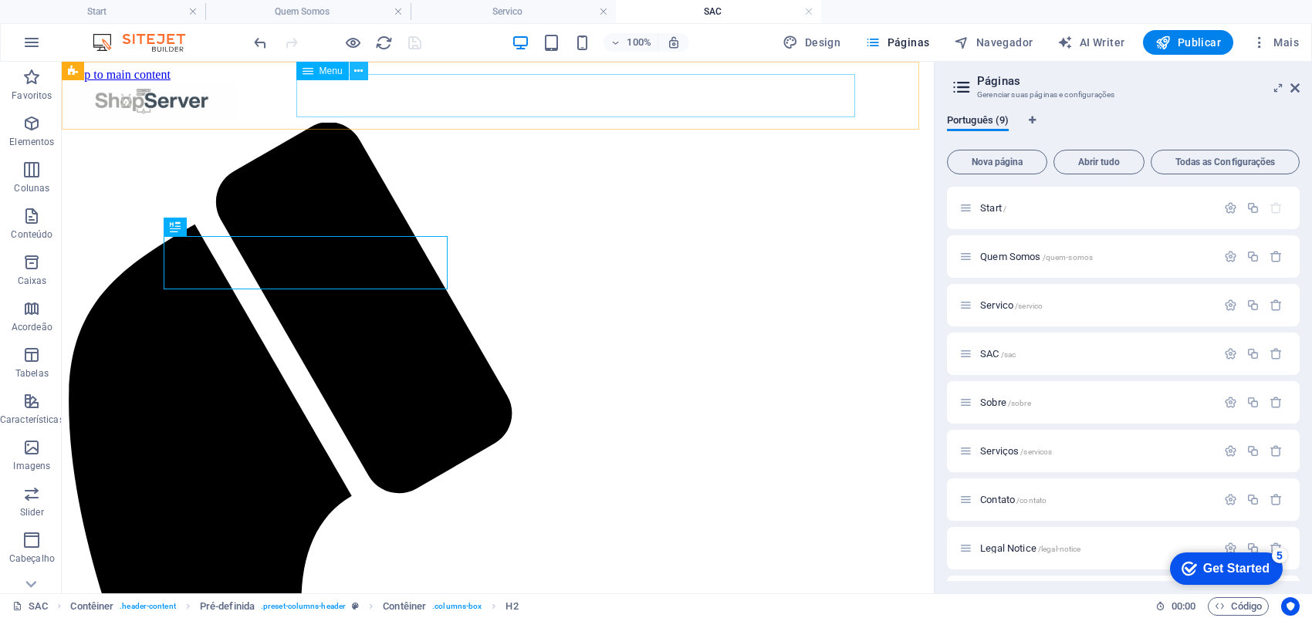
click at [359, 72] on icon at bounding box center [358, 71] width 8 height 16
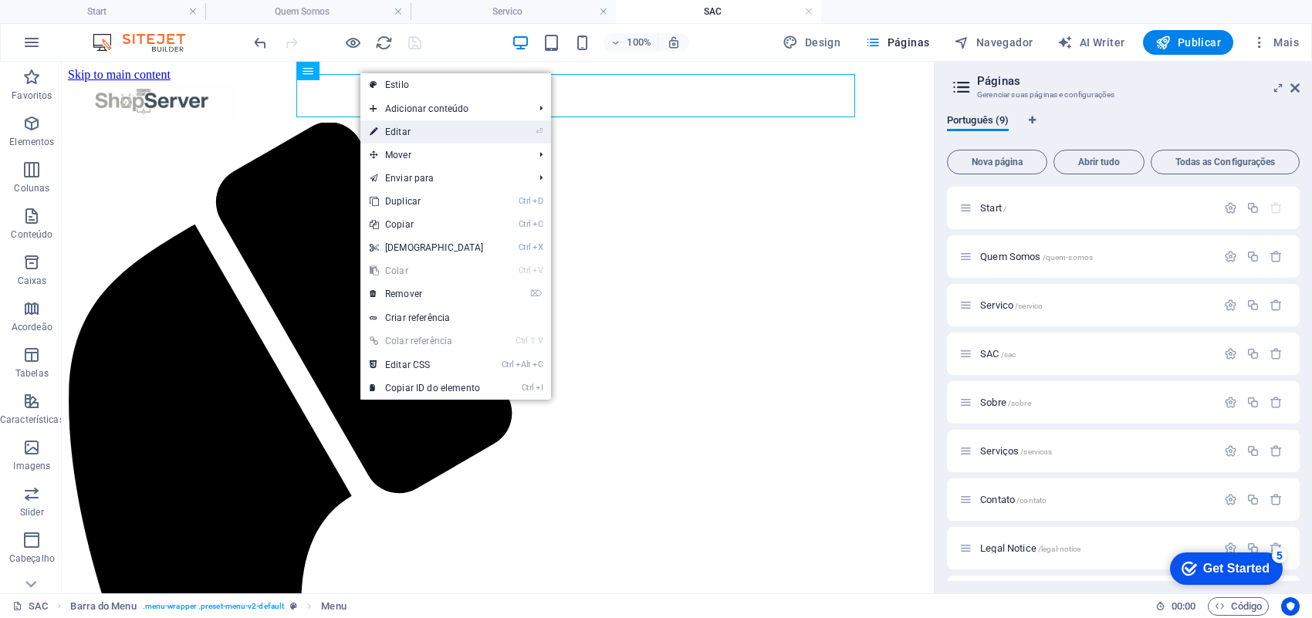
click at [417, 140] on link "⏎ Editar" at bounding box center [426, 131] width 133 height 23
select select
select select "1"
select select
select select "2"
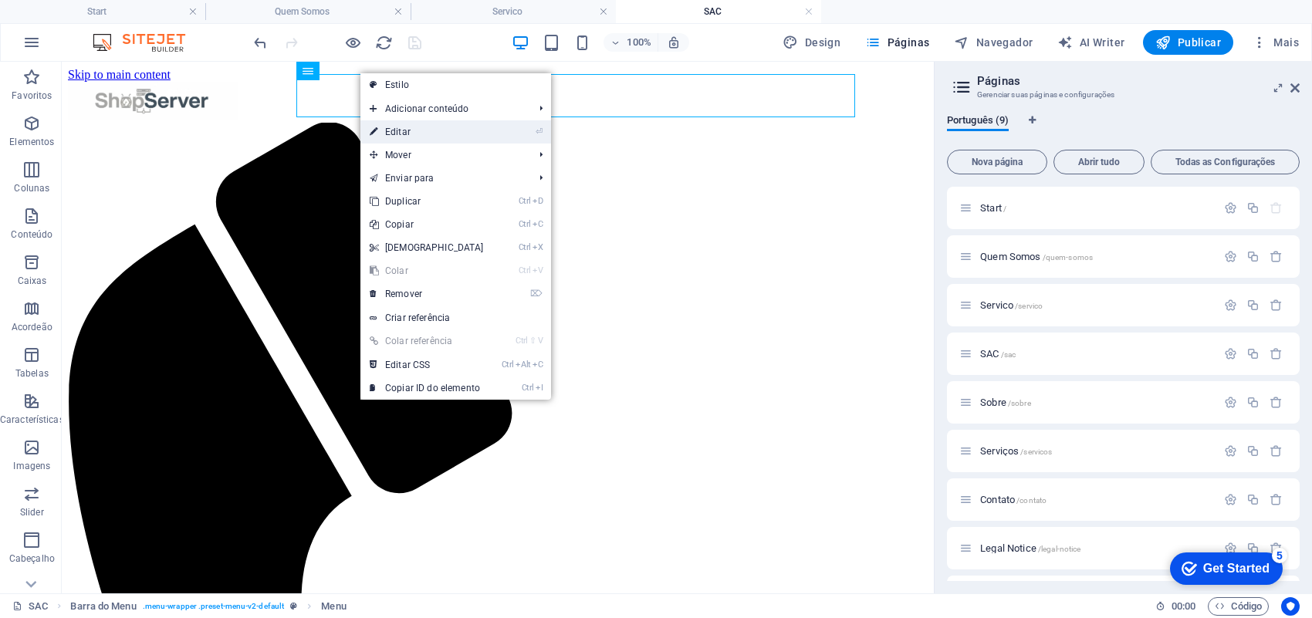
select select
select select "3"
select select
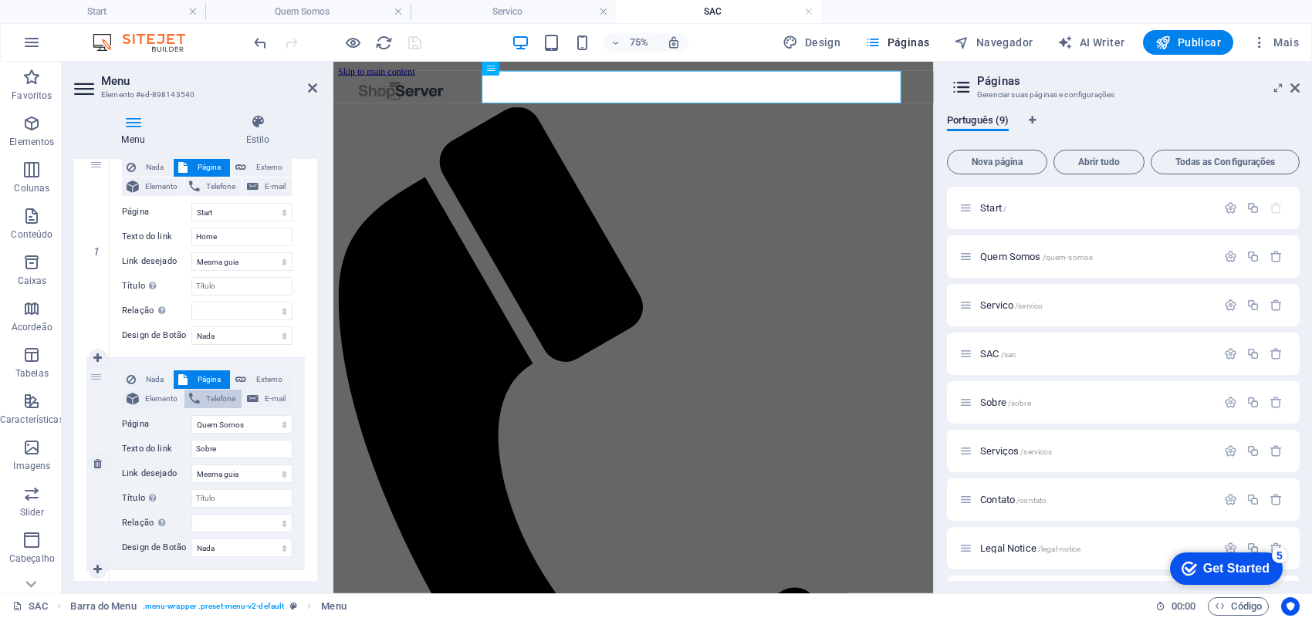
scroll to position [193, 0]
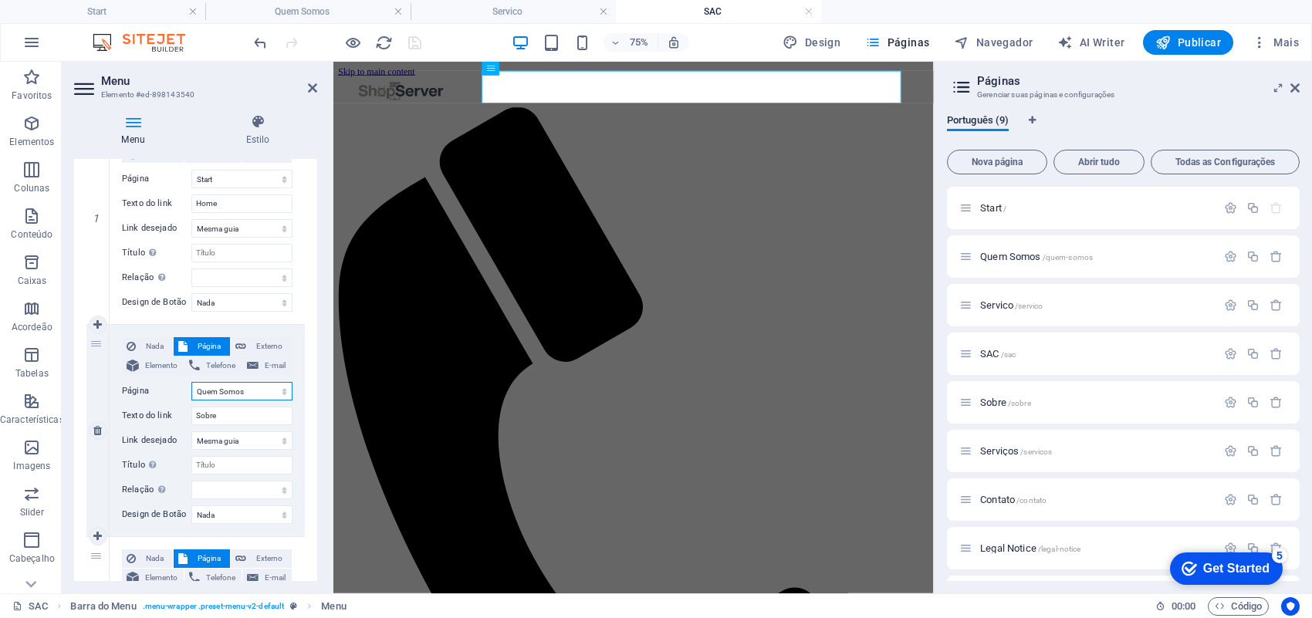
click at [243, 392] on select "Start Quem Somos Servico SAC Sobre Serviços Contato Legal Notice Privacy" at bounding box center [241, 391] width 101 height 19
select select "4"
click at [191, 382] on select "Start Quem Somos Servico SAC Sobre Serviços Contato Legal Notice Privacy" at bounding box center [241, 391] width 101 height 19
select select
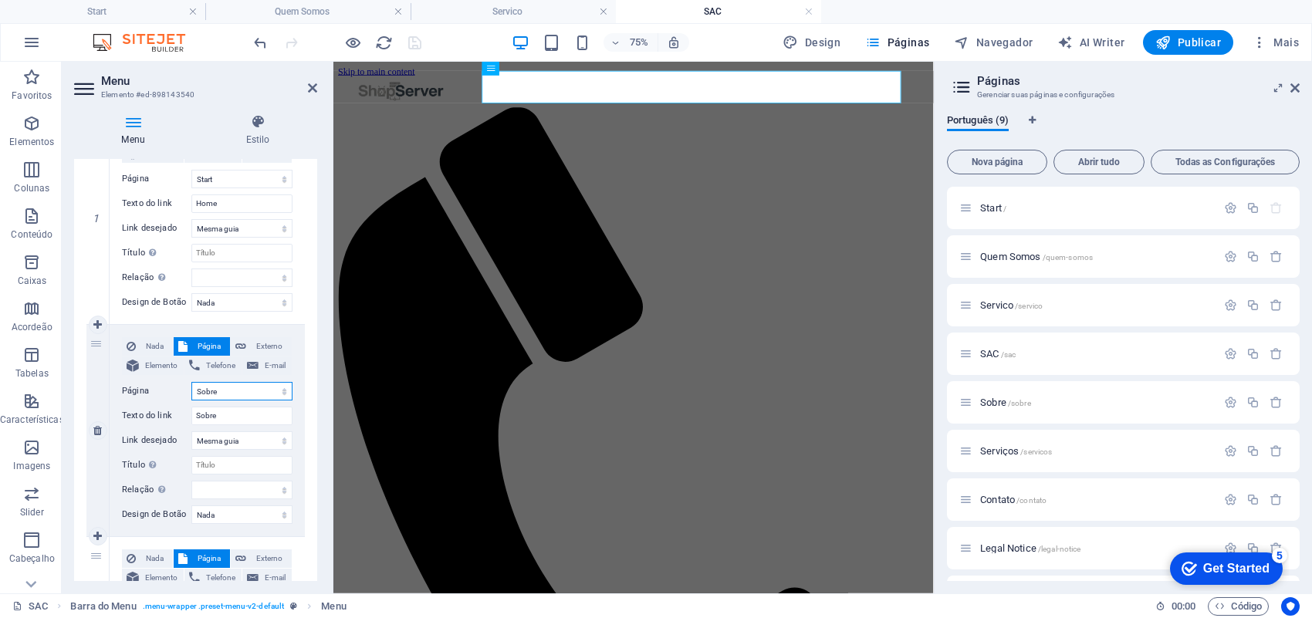
select select
click at [274, 394] on select "Start Quem Somos Servico SAC Sobre Serviços Contato Legal Notice Privacy" at bounding box center [241, 391] width 101 height 19
select select "1"
click at [191, 382] on select "Start Quem Somos Servico SAC Sobre Serviços Contato Legal Notice Privacy" at bounding box center [241, 391] width 101 height 19
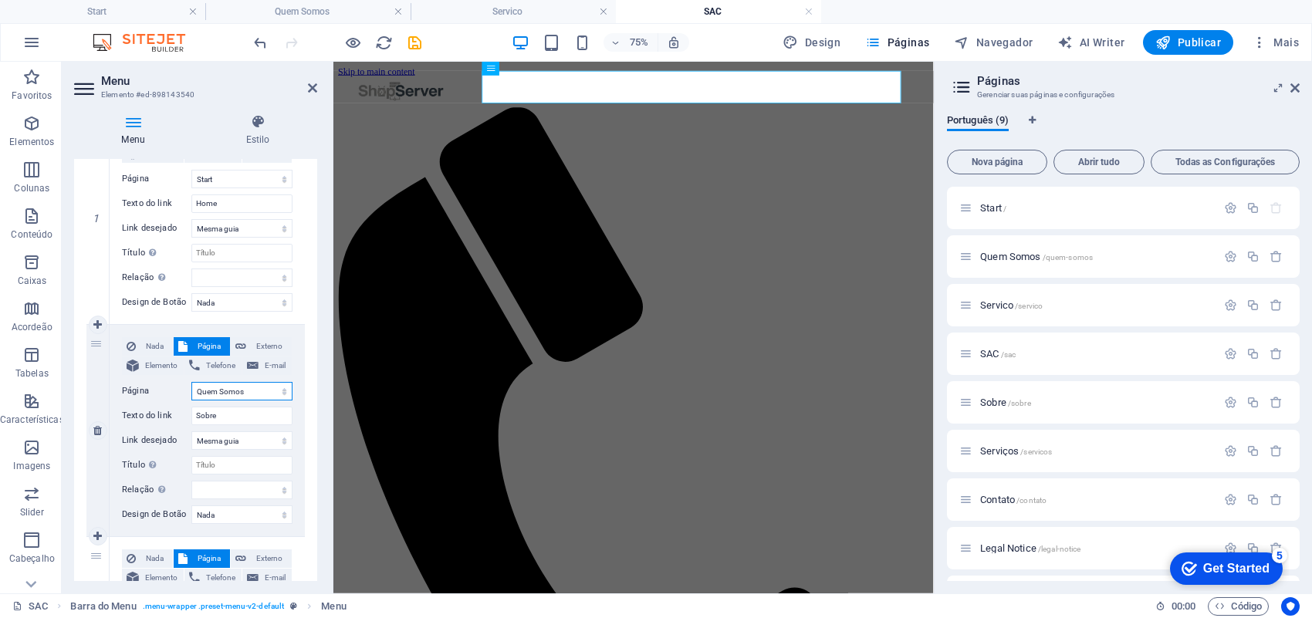
select select
type input "Quem Somos"
select select
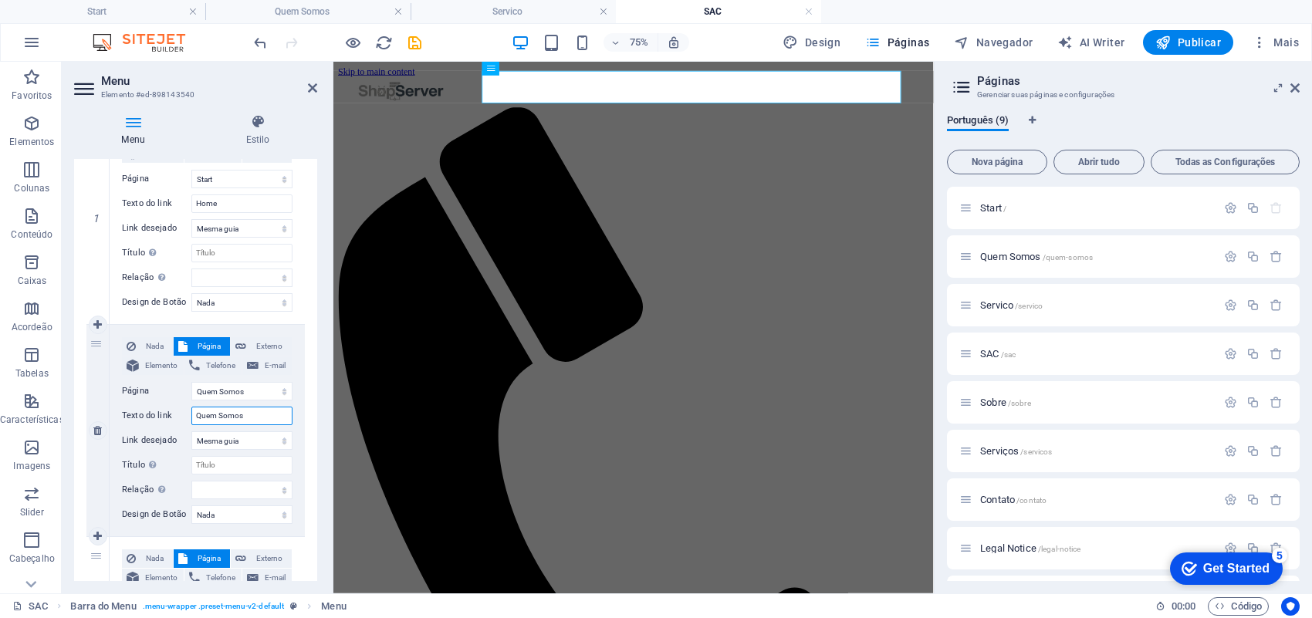
drag, startPoint x: 248, startPoint y: 417, endPoint x: 171, endPoint y: 417, distance: 76.4
click at [168, 417] on div "Texto do link Quem Somos" at bounding box center [207, 416] width 171 height 19
type input "Sobre"
select select
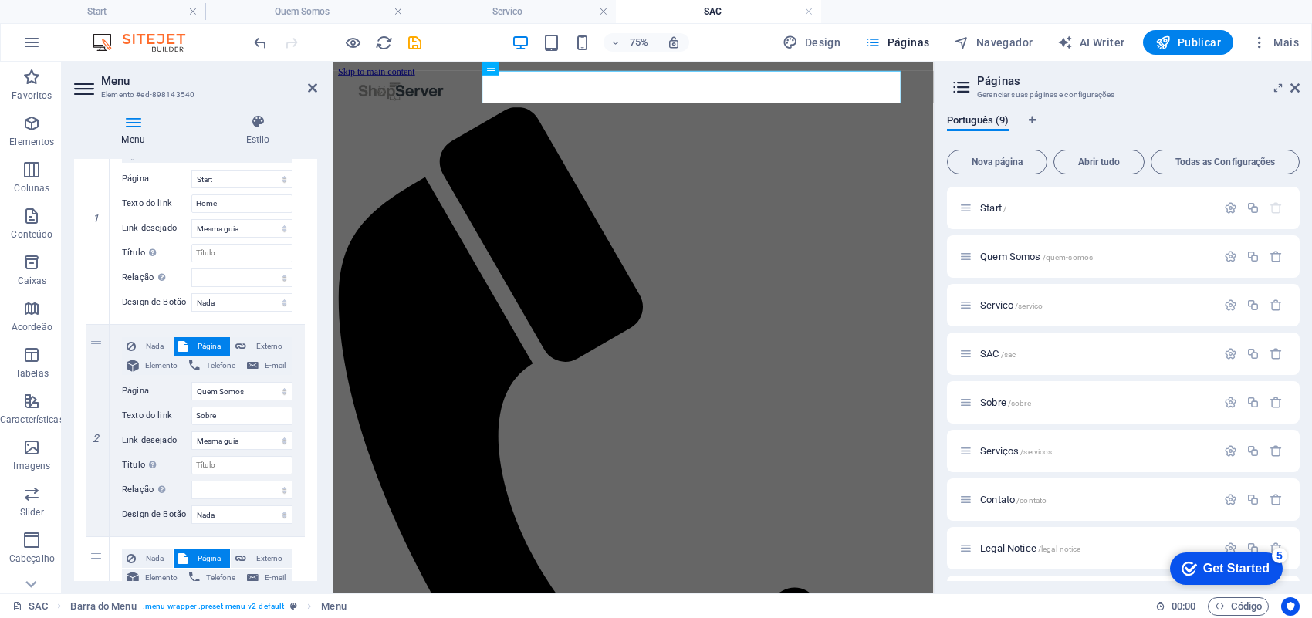
select select
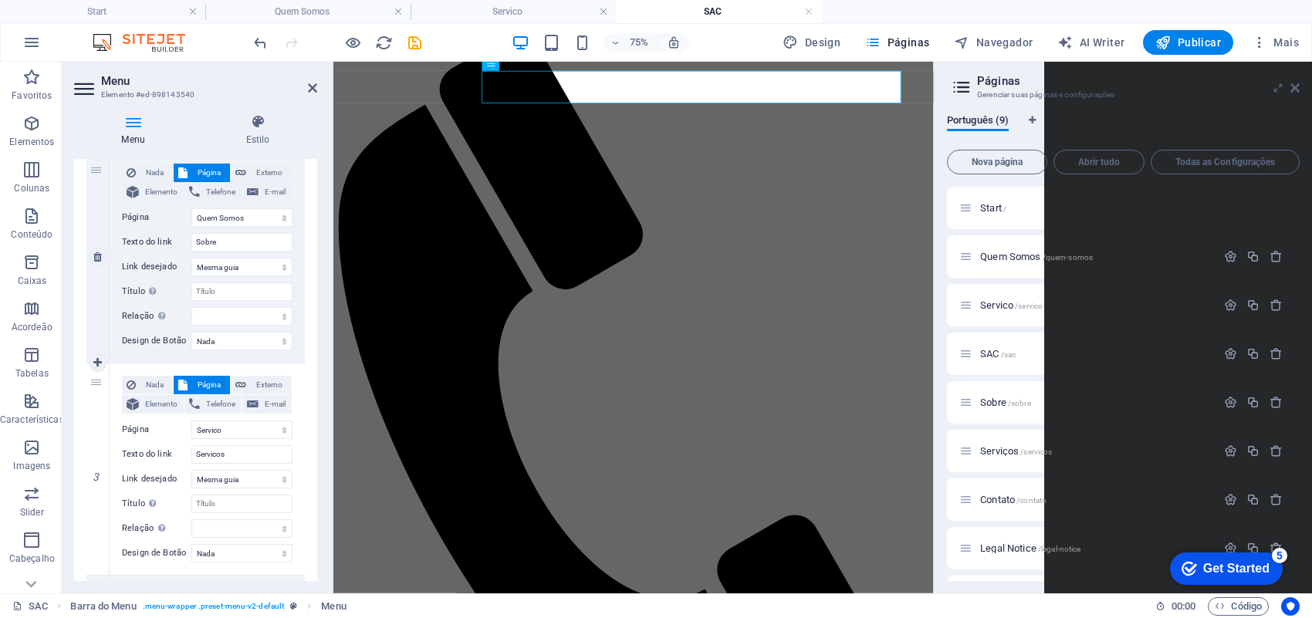
scroll to position [482, 0]
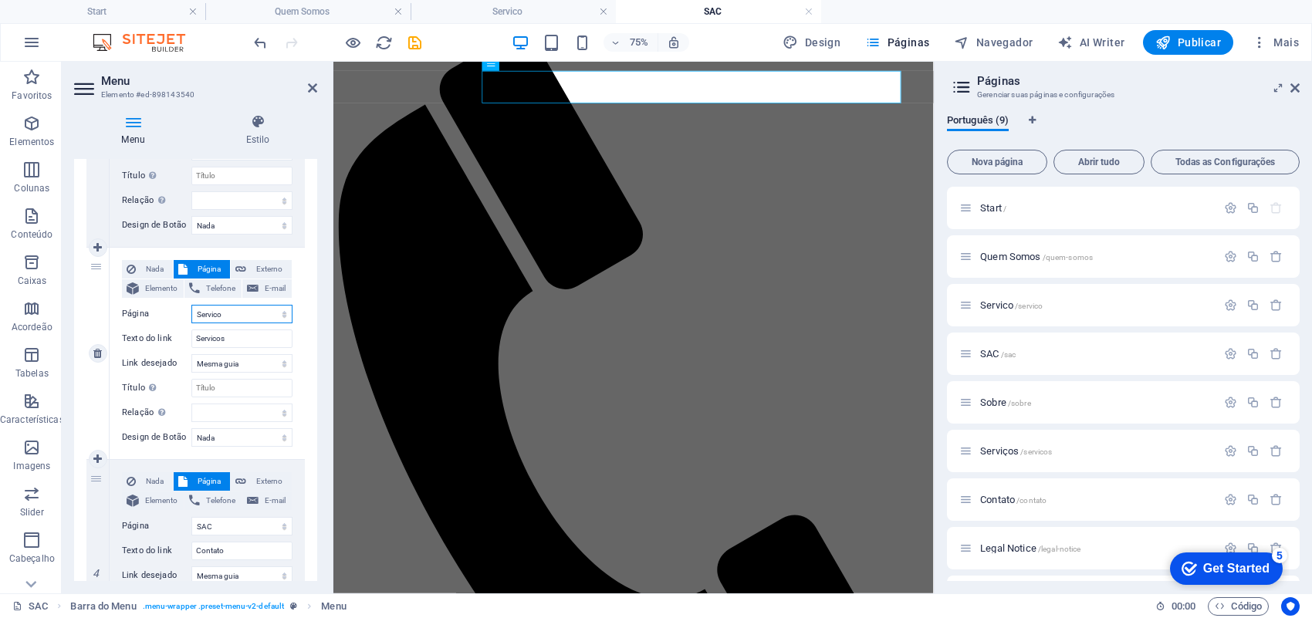
click at [257, 318] on select "Start Quem Somos Servico SAC Sobre Serviços Contato Legal Notice Privacy" at bounding box center [241, 314] width 101 height 19
click at [191, 305] on select "Start Quem Somos Servico SAC Sobre Serviços Contato Legal Notice Privacy" at bounding box center [241, 314] width 101 height 19
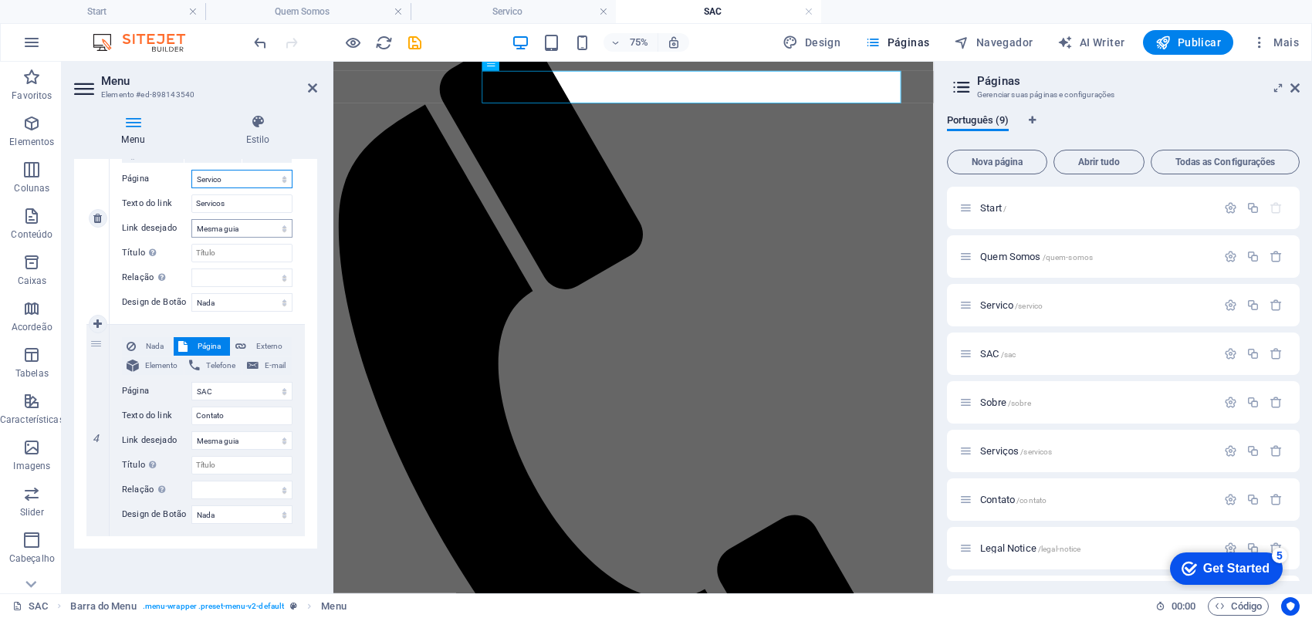
scroll to position [627, 0]
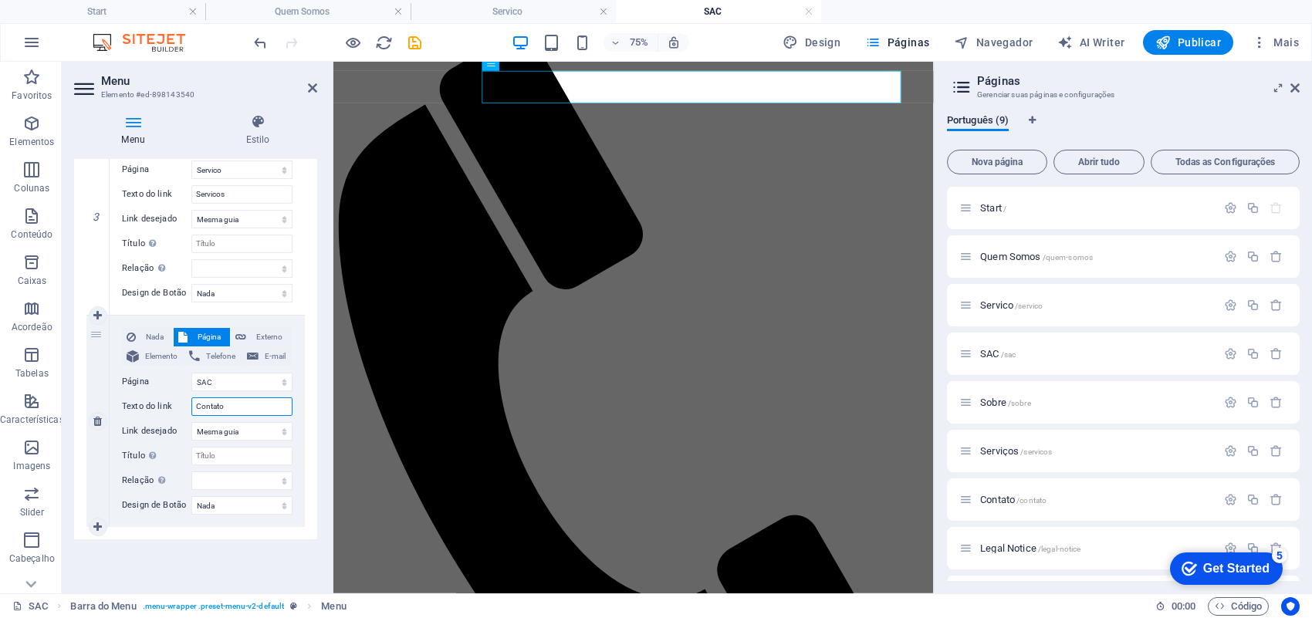
drag, startPoint x: 201, startPoint y: 409, endPoint x: 187, endPoint y: 409, distance: 13.9
click at [187, 409] on div "Texto do link Contato" at bounding box center [207, 406] width 171 height 19
type input "Sac"
select select
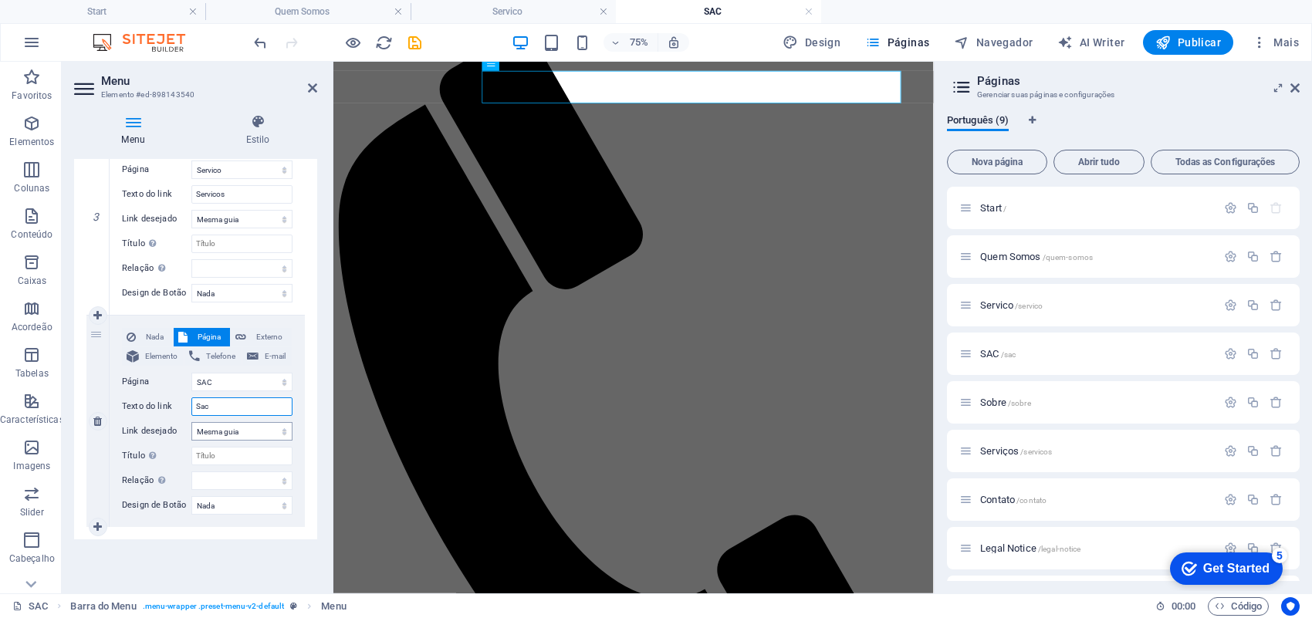
select select
type input "Sac"
click at [409, 46] on icon "save" at bounding box center [415, 43] width 18 height 18
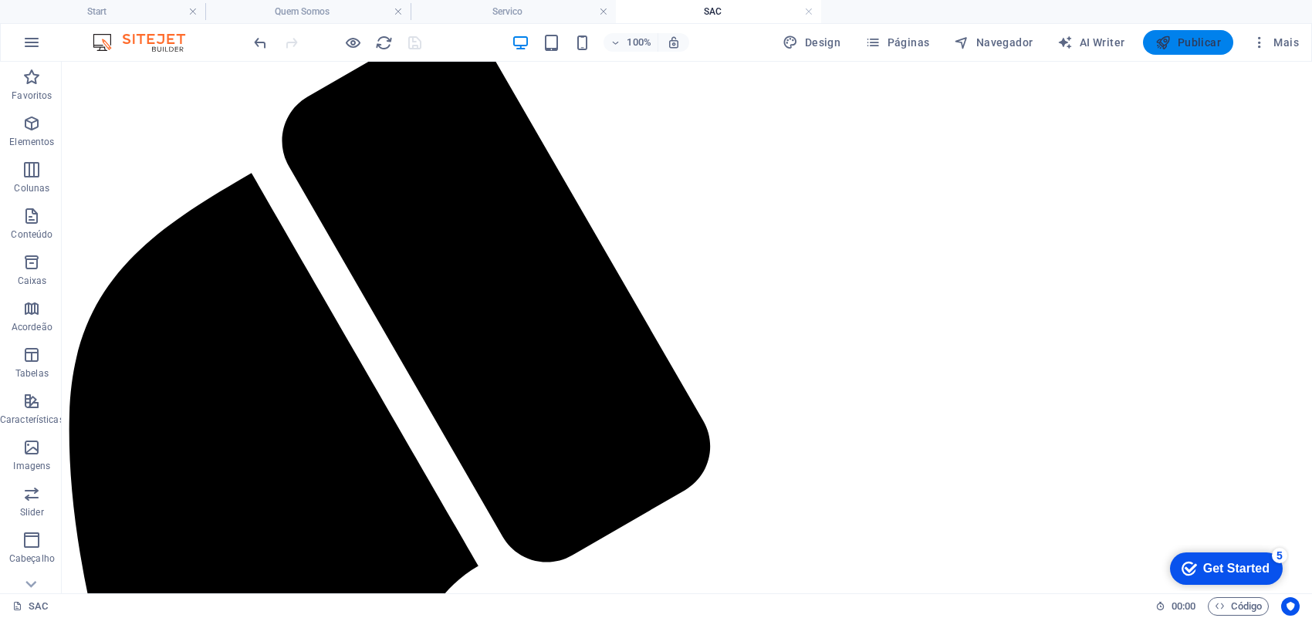
click at [1183, 50] on span "Publicar" at bounding box center [1188, 42] width 66 height 15
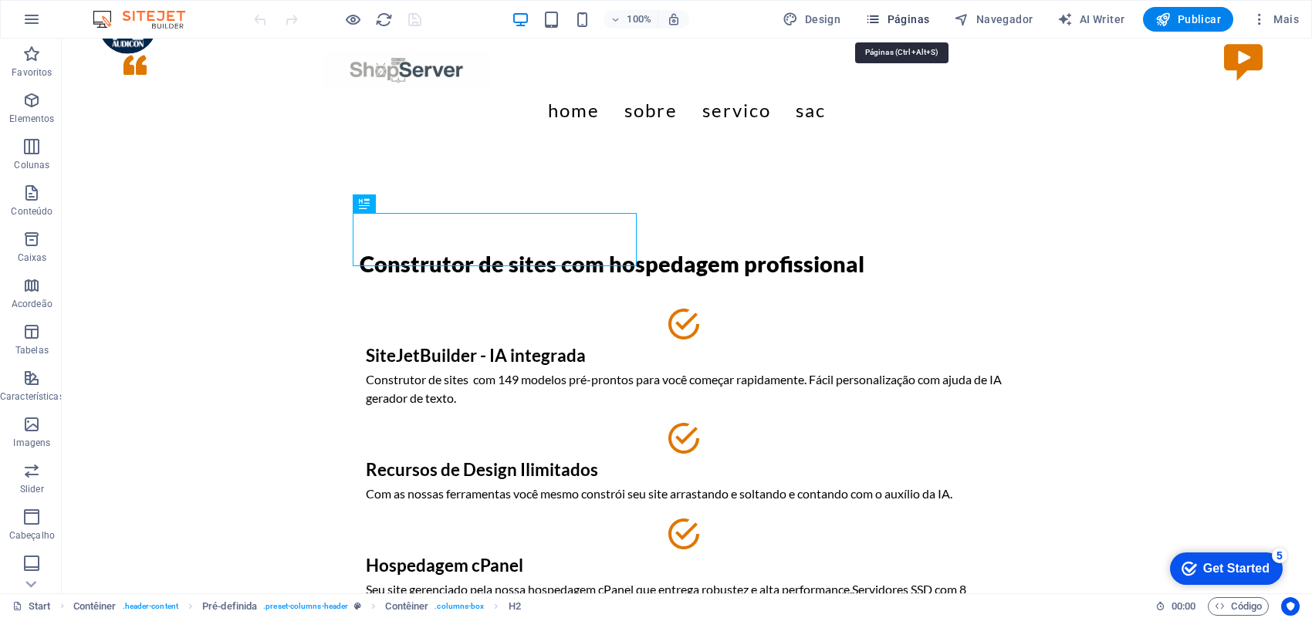
click at [911, 25] on span "Páginas" at bounding box center [897, 19] width 64 height 15
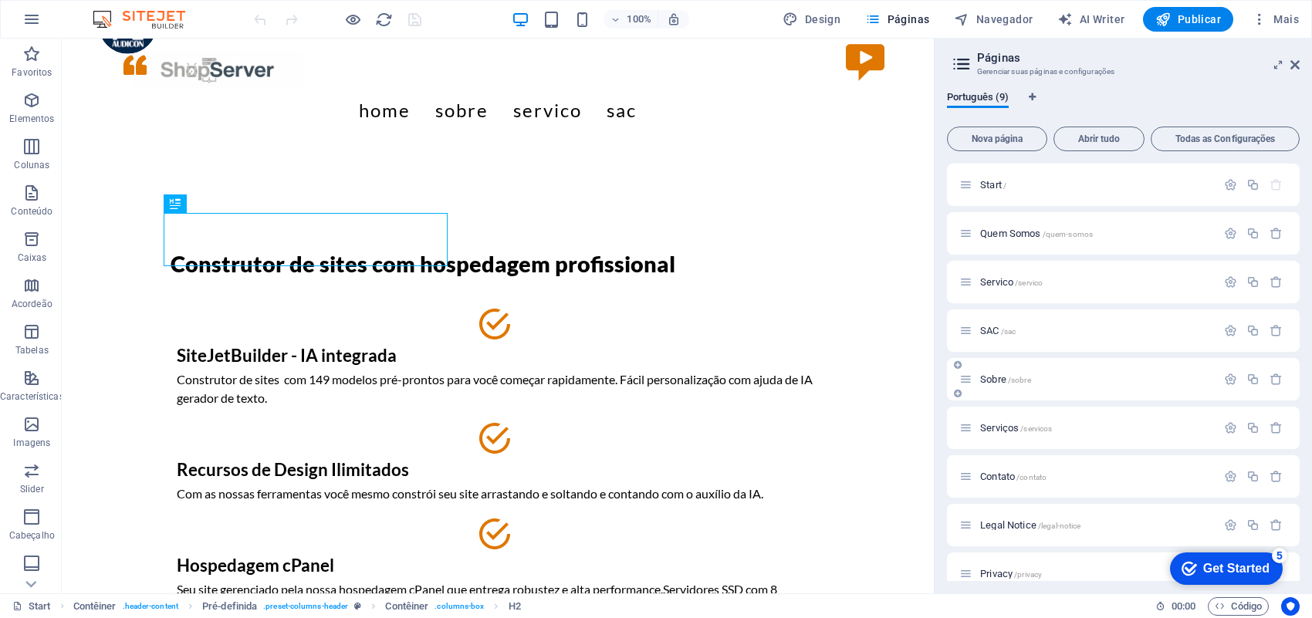
scroll to position [19, 0]
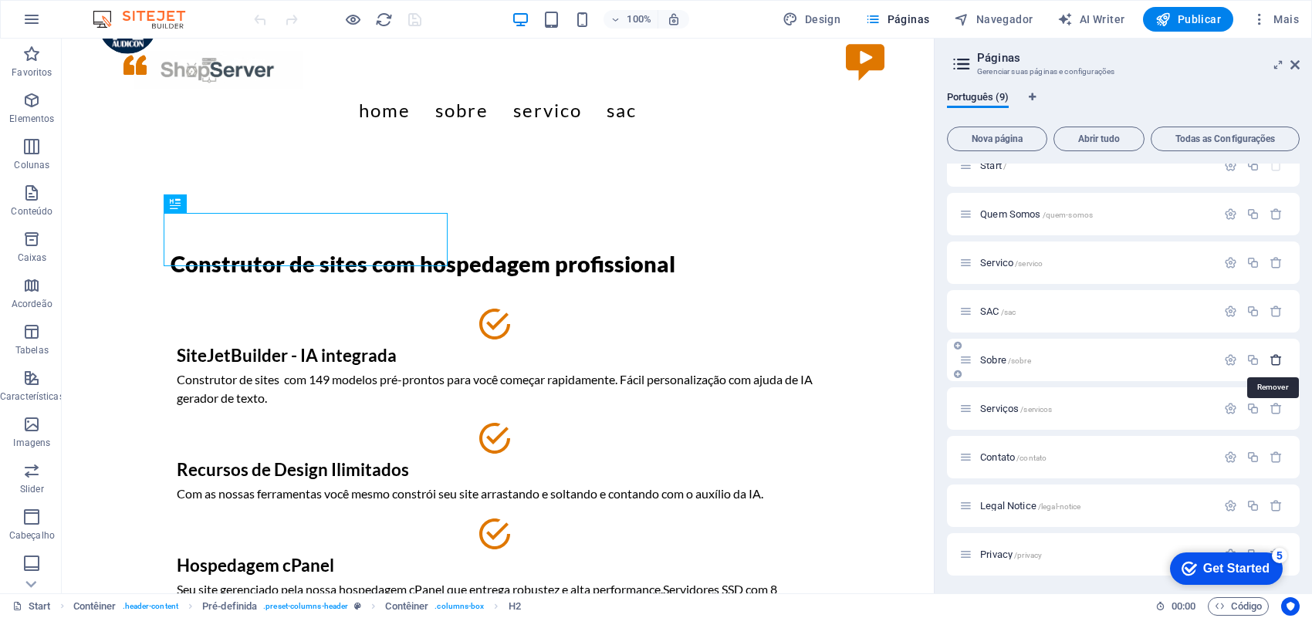
click at [1271, 356] on icon "button" at bounding box center [1275, 359] width 13 height 13
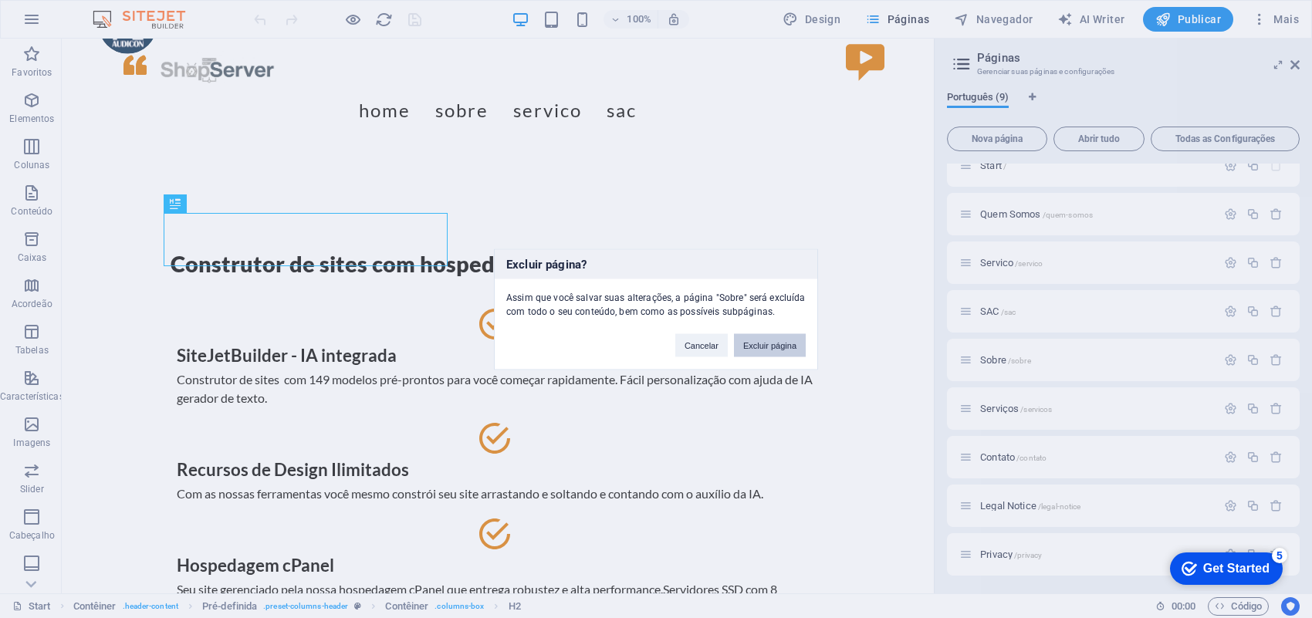
click at [779, 345] on button "Excluir página" at bounding box center [770, 344] width 72 height 23
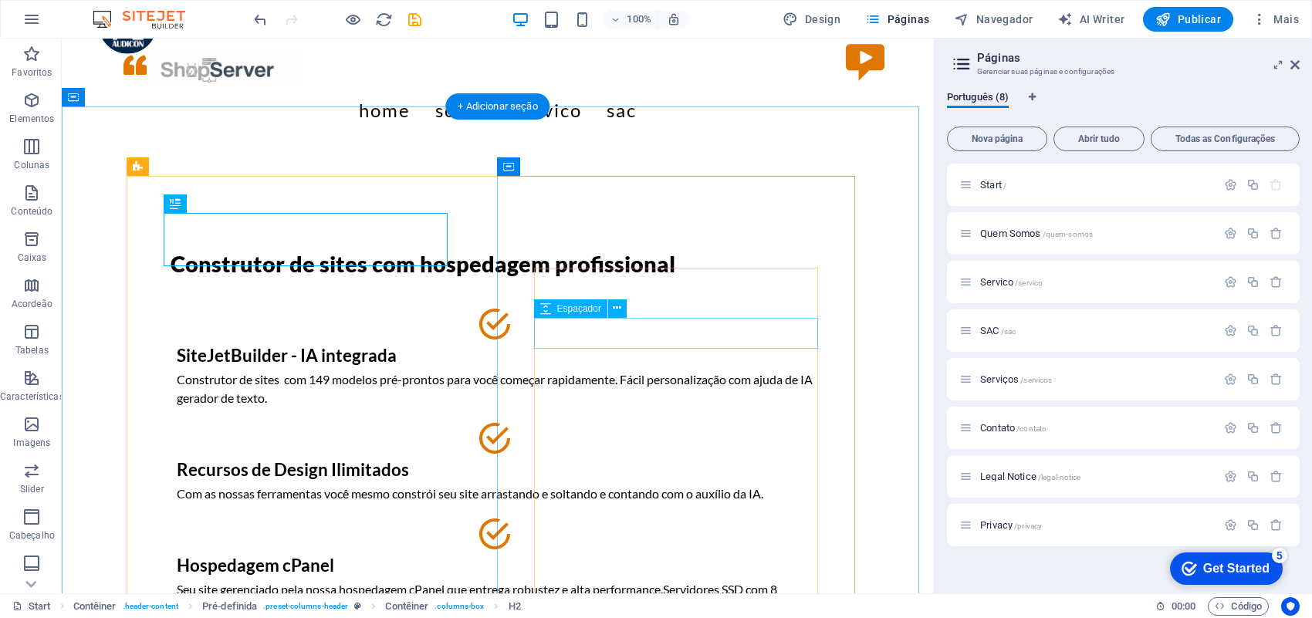
scroll to position [0, 0]
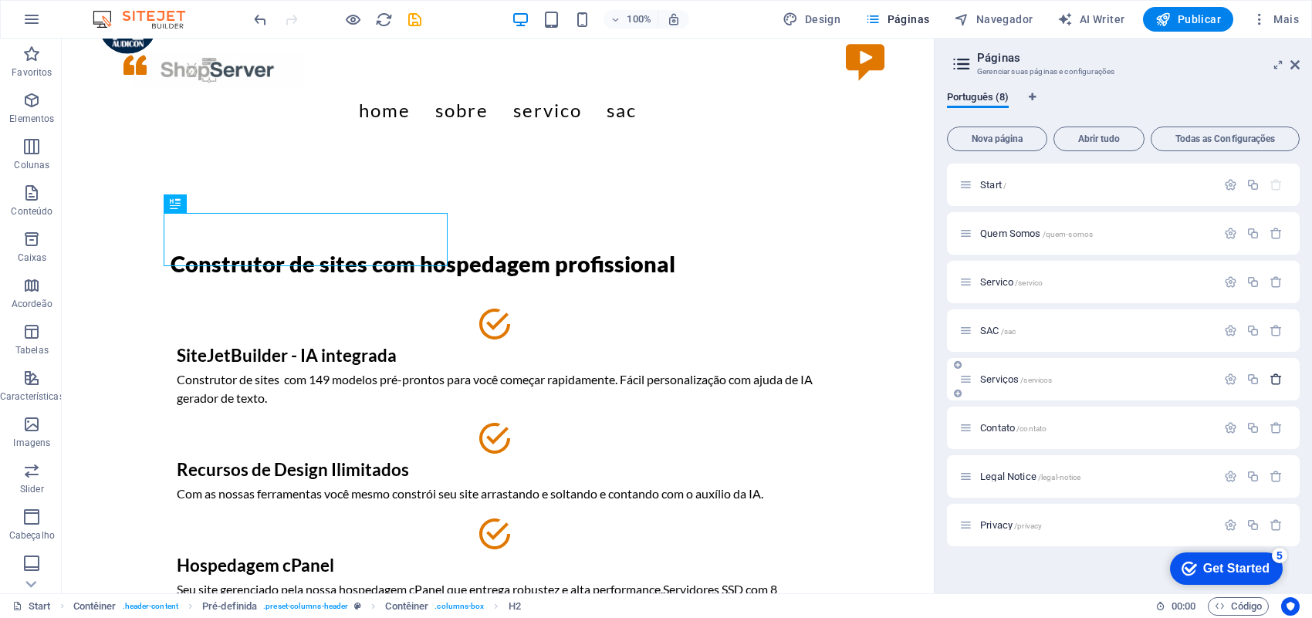
click at [1277, 379] on icon "button" at bounding box center [1275, 379] width 13 height 13
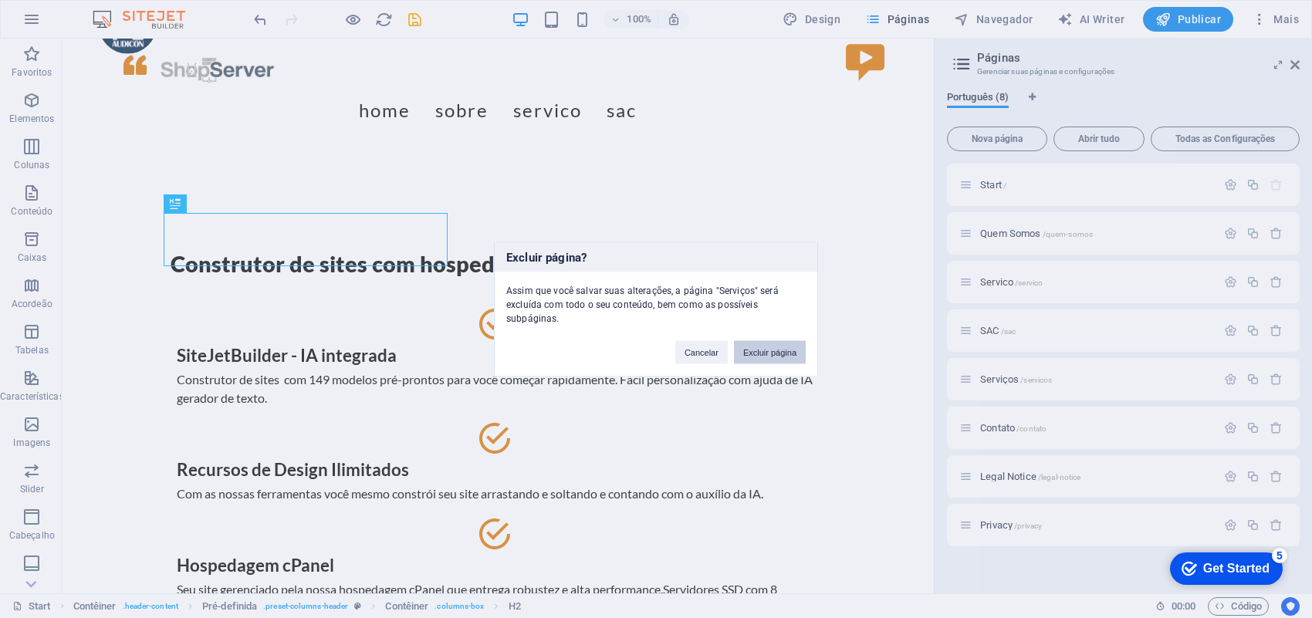
click at [765, 353] on button "Excluir página" at bounding box center [770, 351] width 72 height 23
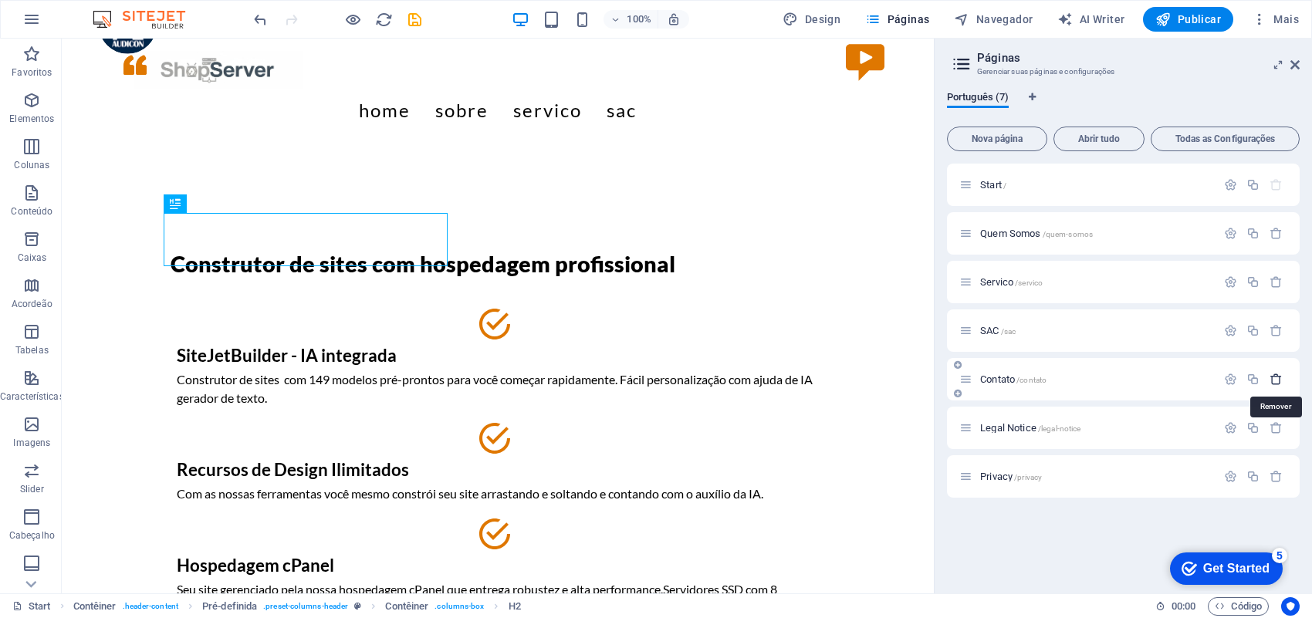
click at [1275, 380] on icon "button" at bounding box center [1275, 379] width 13 height 13
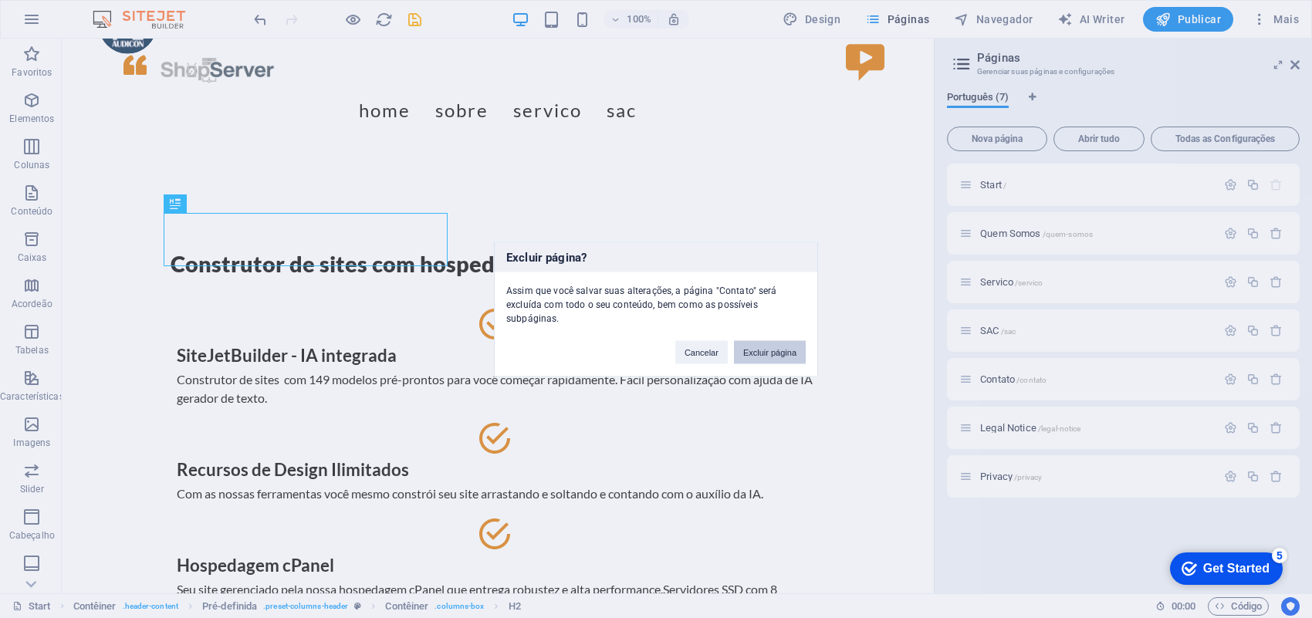
click at [761, 344] on button "Excluir página" at bounding box center [770, 351] width 72 height 23
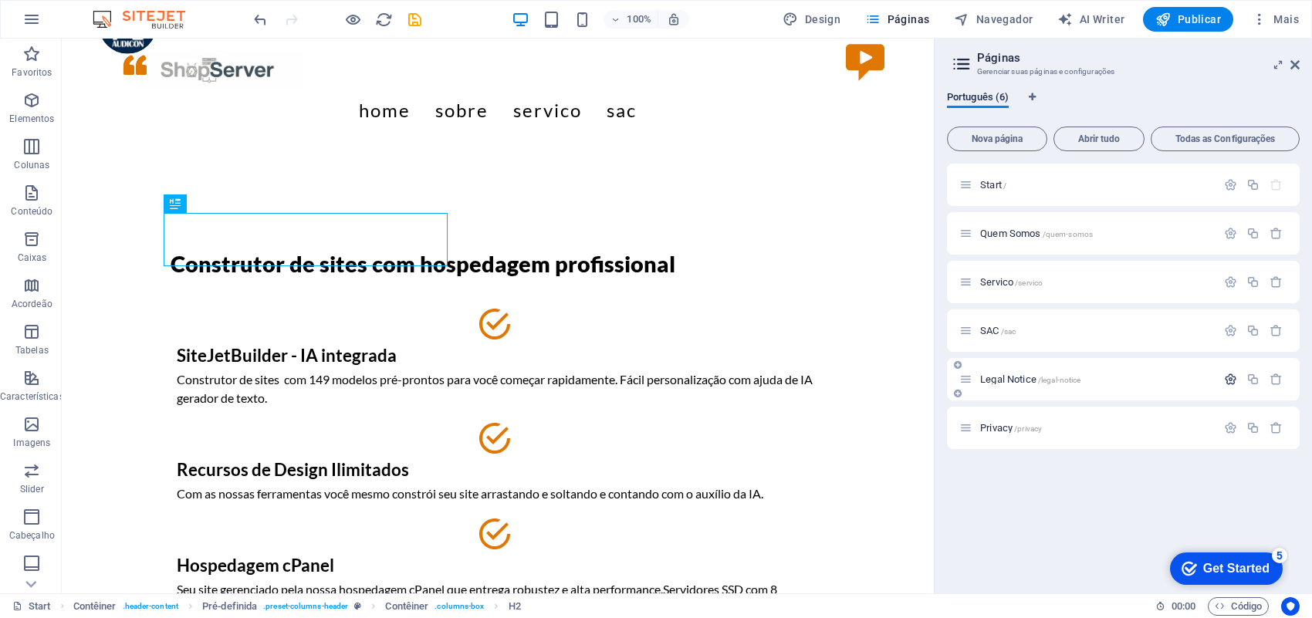
click at [1228, 376] on icon "button" at bounding box center [1230, 379] width 13 height 13
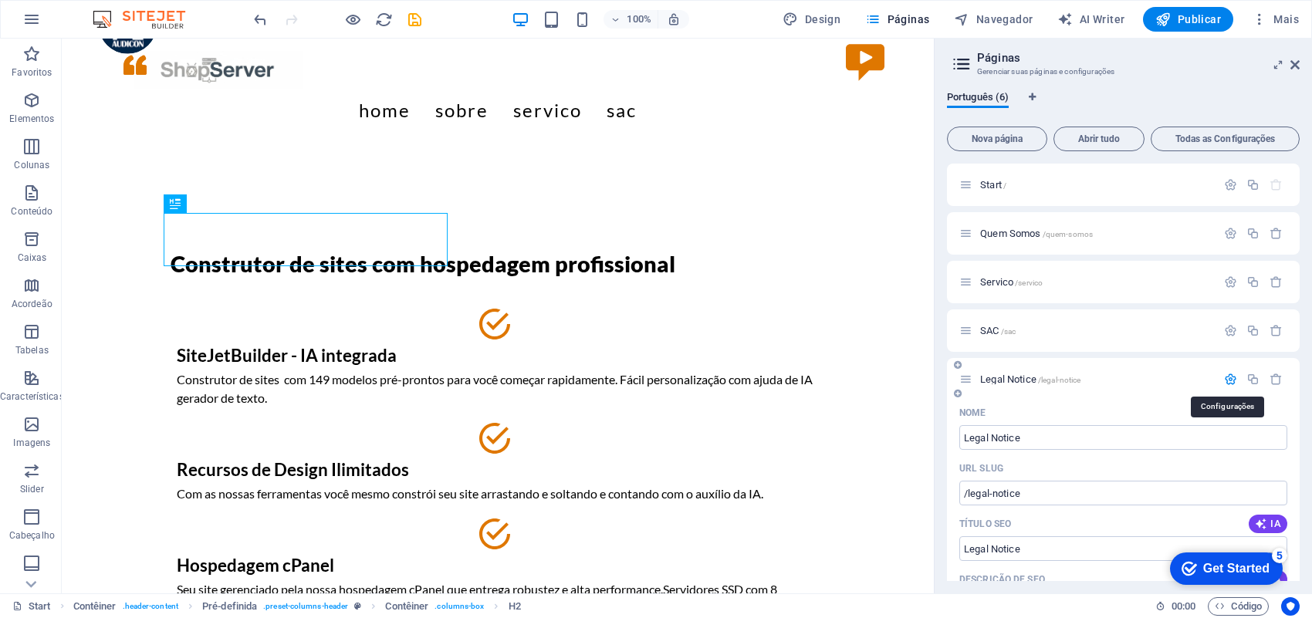
click at [1228, 376] on icon "button" at bounding box center [1230, 379] width 13 height 13
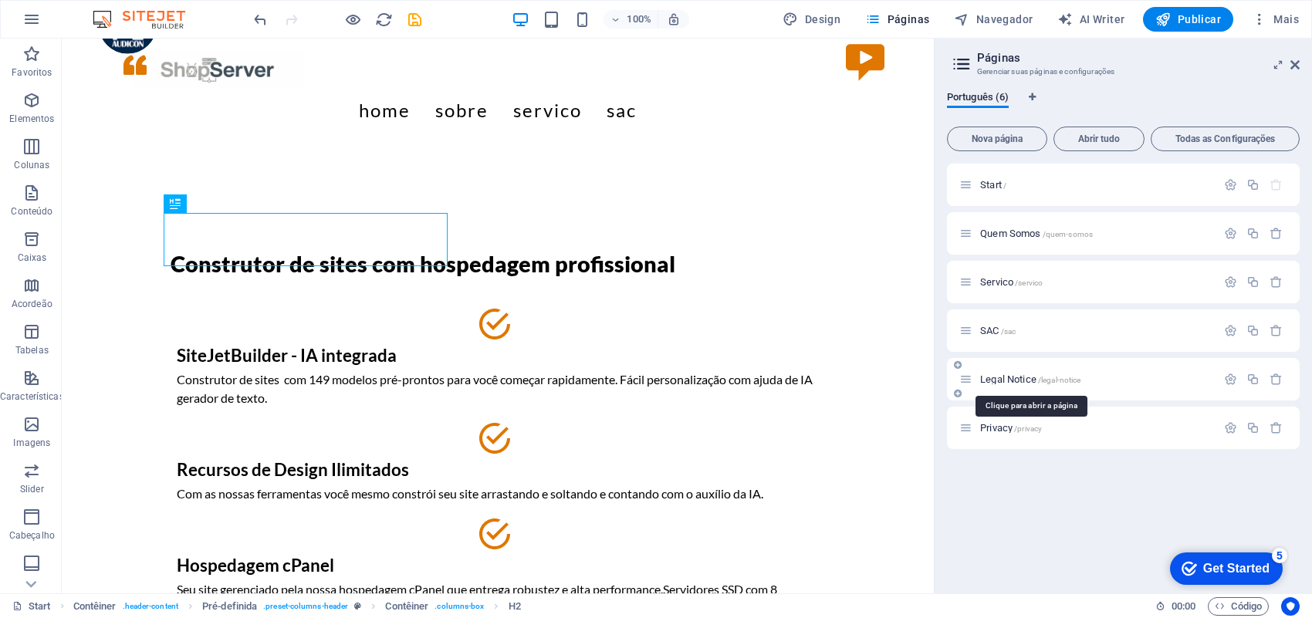
click at [1053, 376] on span "/legal-notice" at bounding box center [1059, 380] width 43 height 8
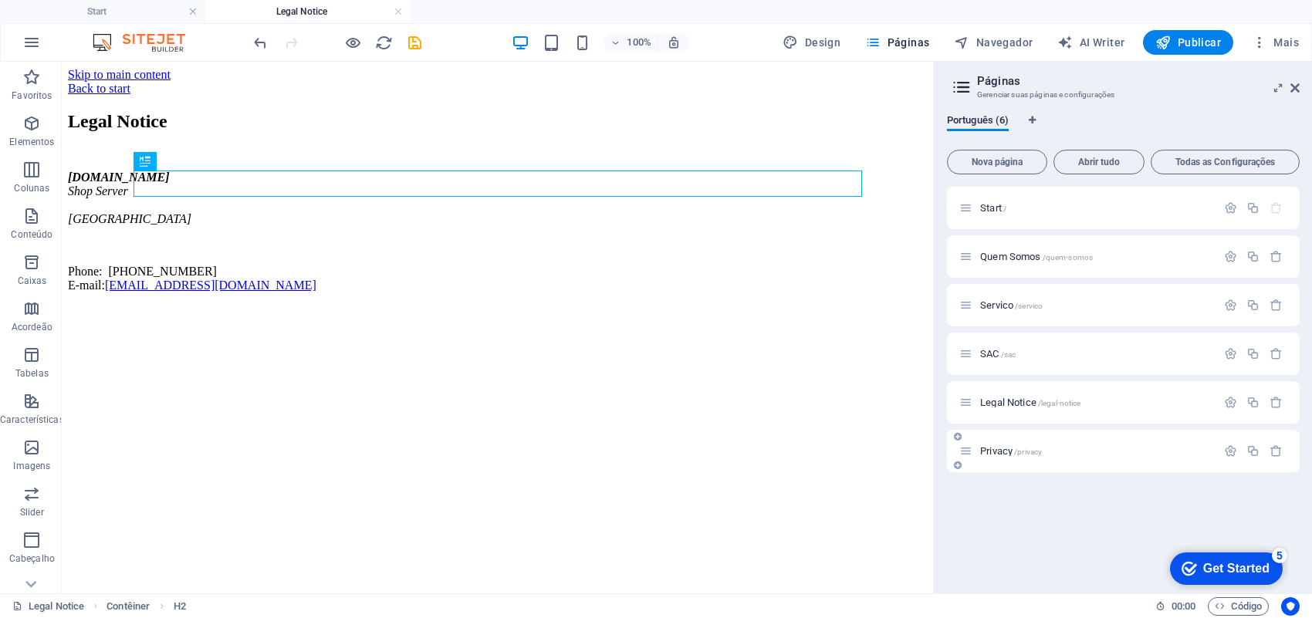
click at [994, 449] on span "Privacy /privacy" at bounding box center [1011, 451] width 62 height 12
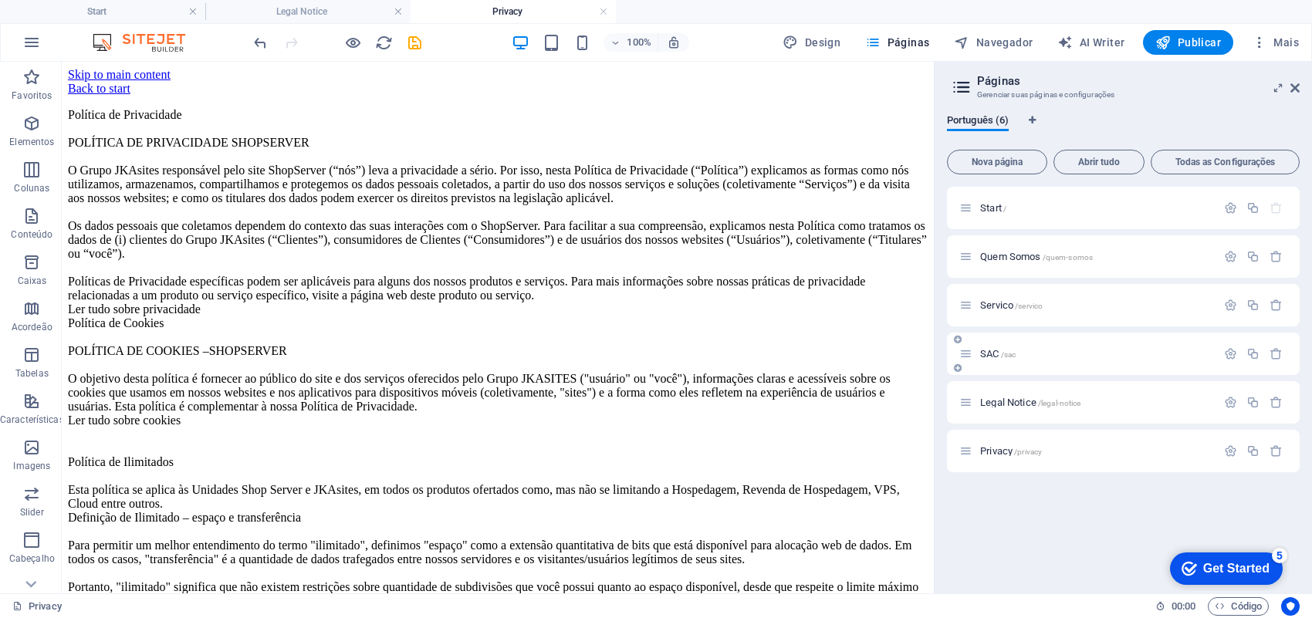
click at [978, 356] on div "SAC /sac" at bounding box center [1095, 354] width 241 height 10
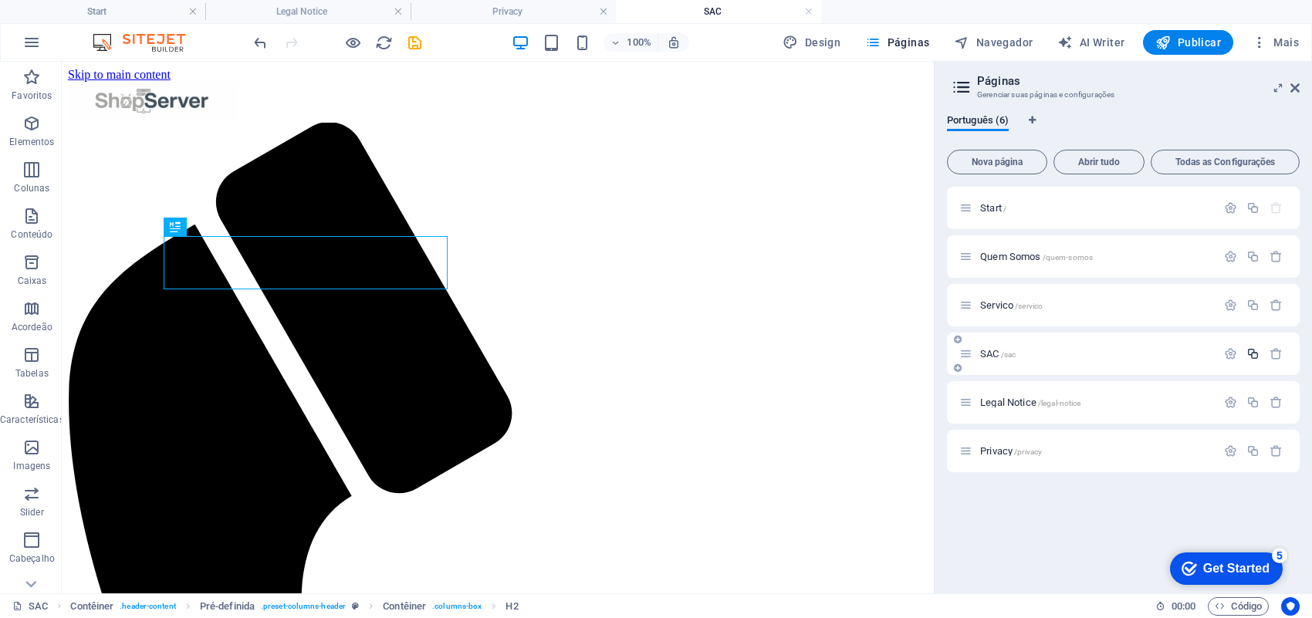
click at [1248, 351] on icon "button" at bounding box center [1252, 353] width 13 height 13
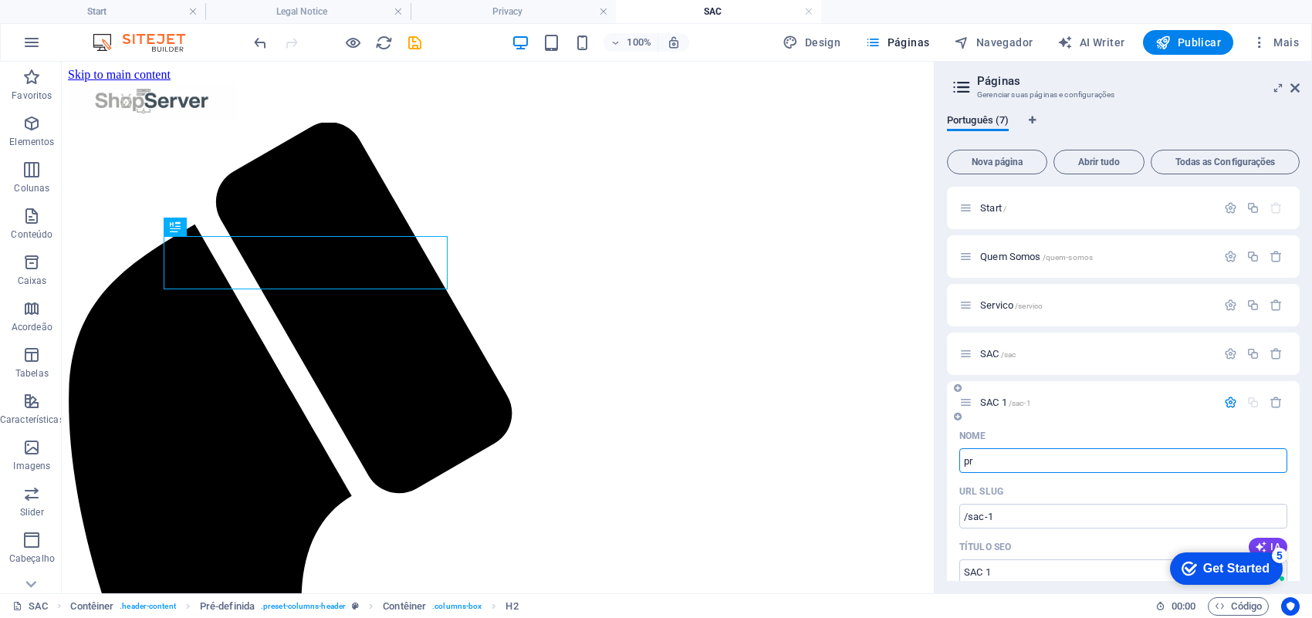
type input "pre"
type input "/p"
type input "p"
type input "preço"
type input "/preco"
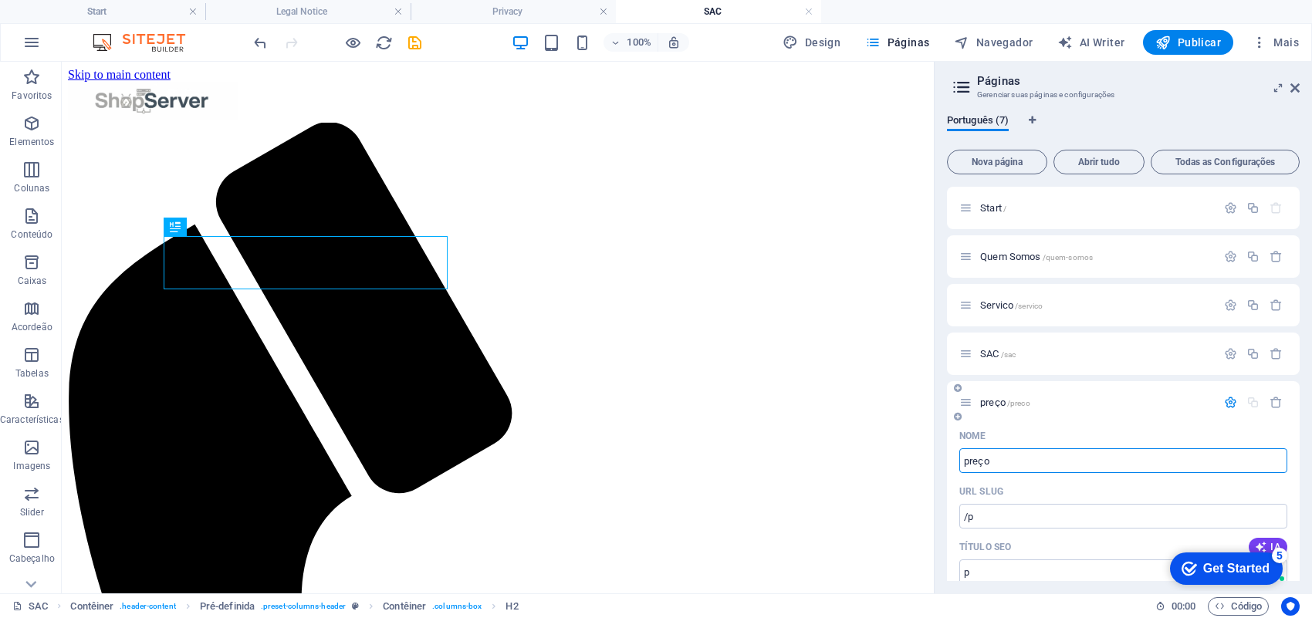
type input "preço"
click at [1029, 467] on input "preço" at bounding box center [1123, 460] width 328 height 25
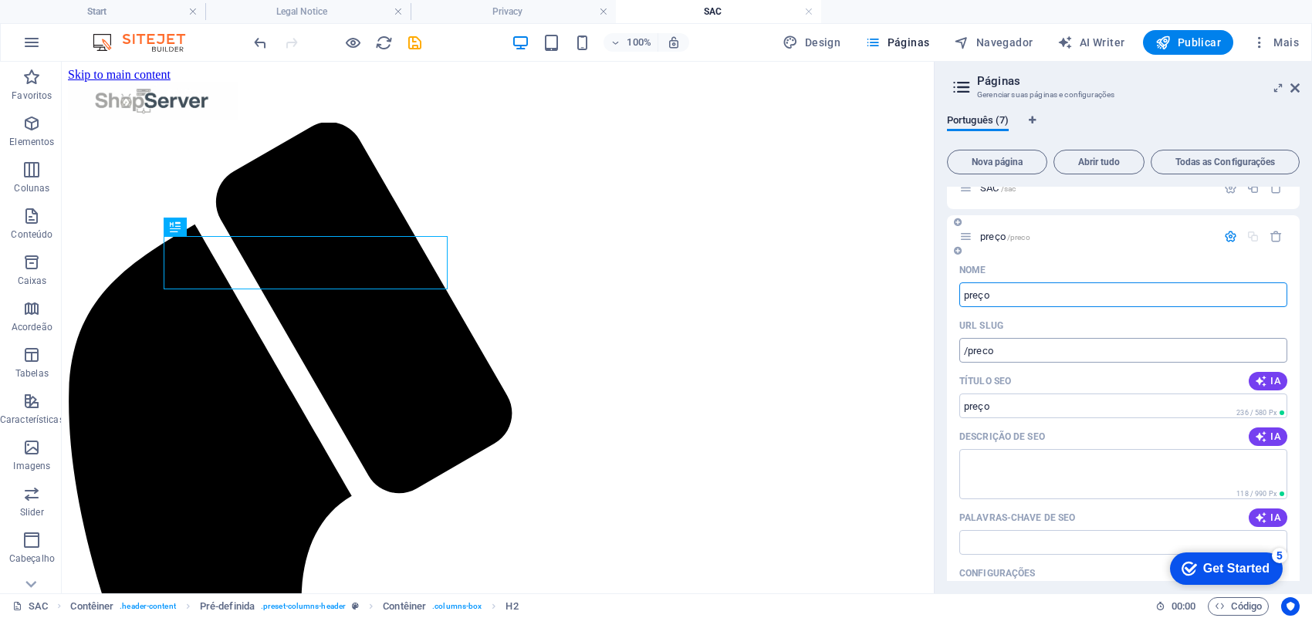
scroll to position [193, 0]
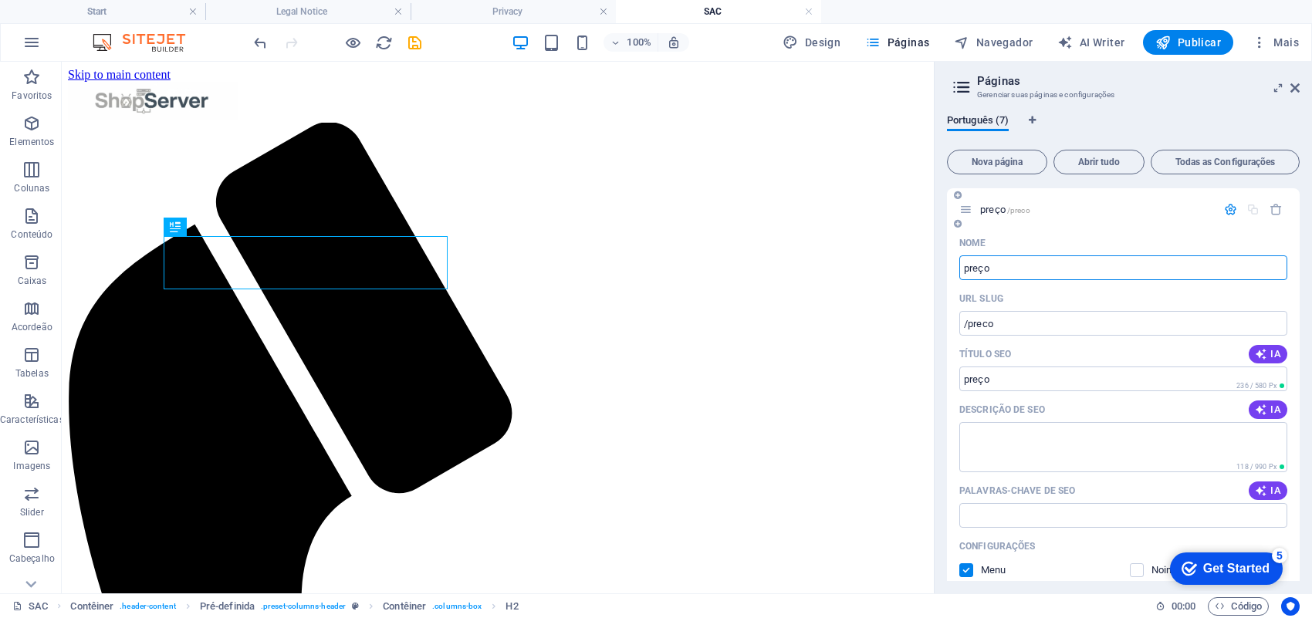
type input "preço"
click at [998, 209] on span "preço /preco" at bounding box center [1005, 210] width 50 height 12
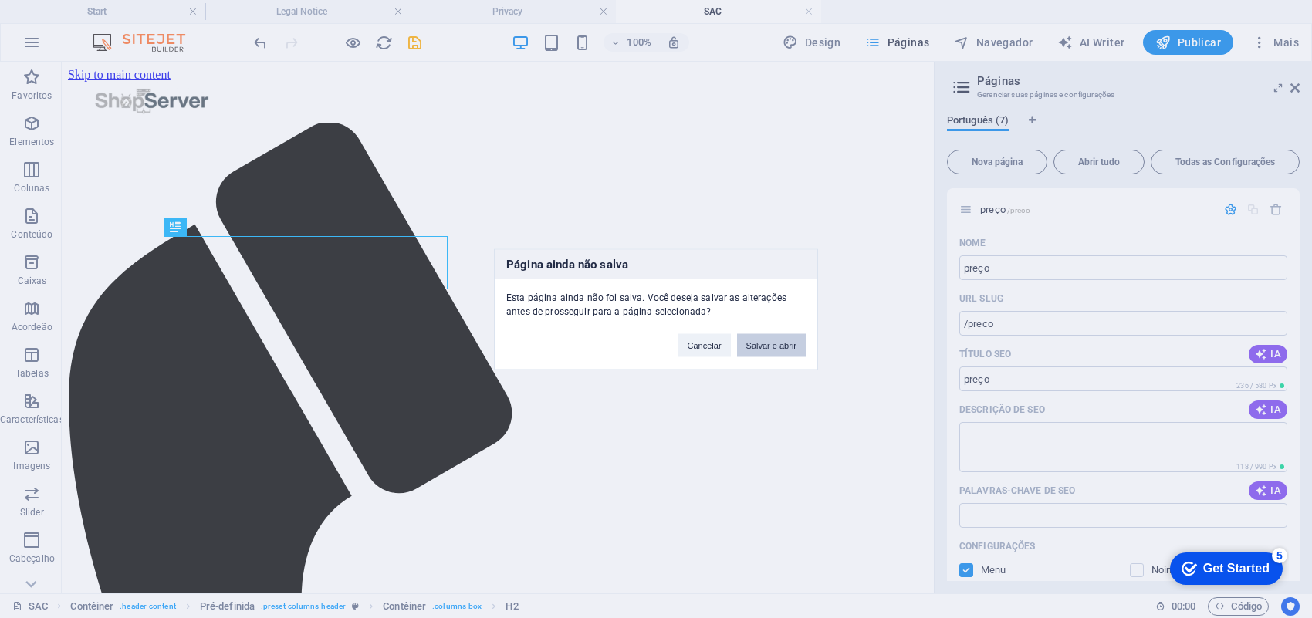
click at [780, 343] on button "Salvar e abrir" at bounding box center [771, 344] width 69 height 23
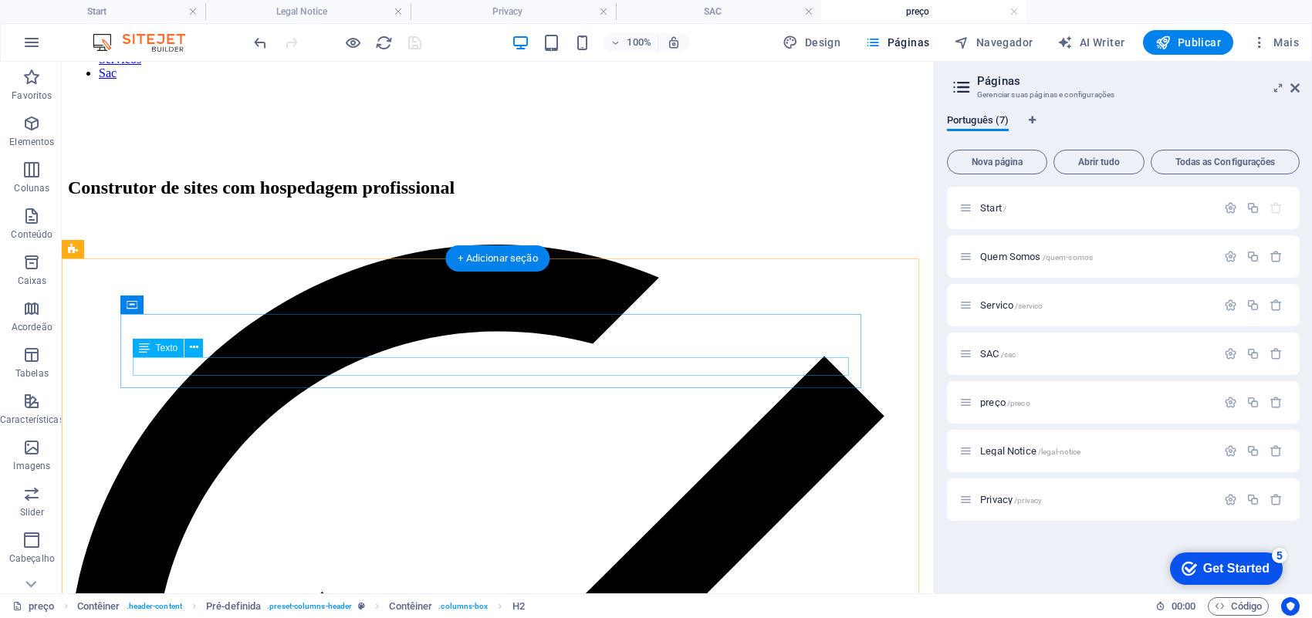
scroll to position [1350, 0]
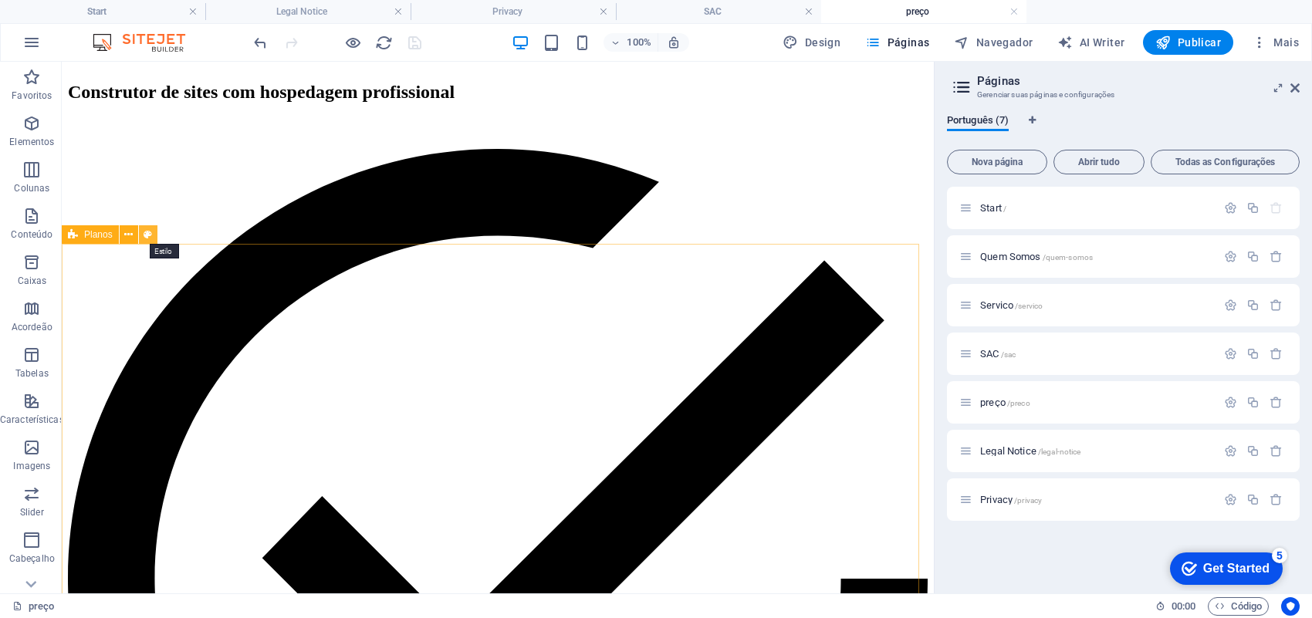
click at [147, 238] on icon at bounding box center [148, 235] width 8 height 16
select select "rem"
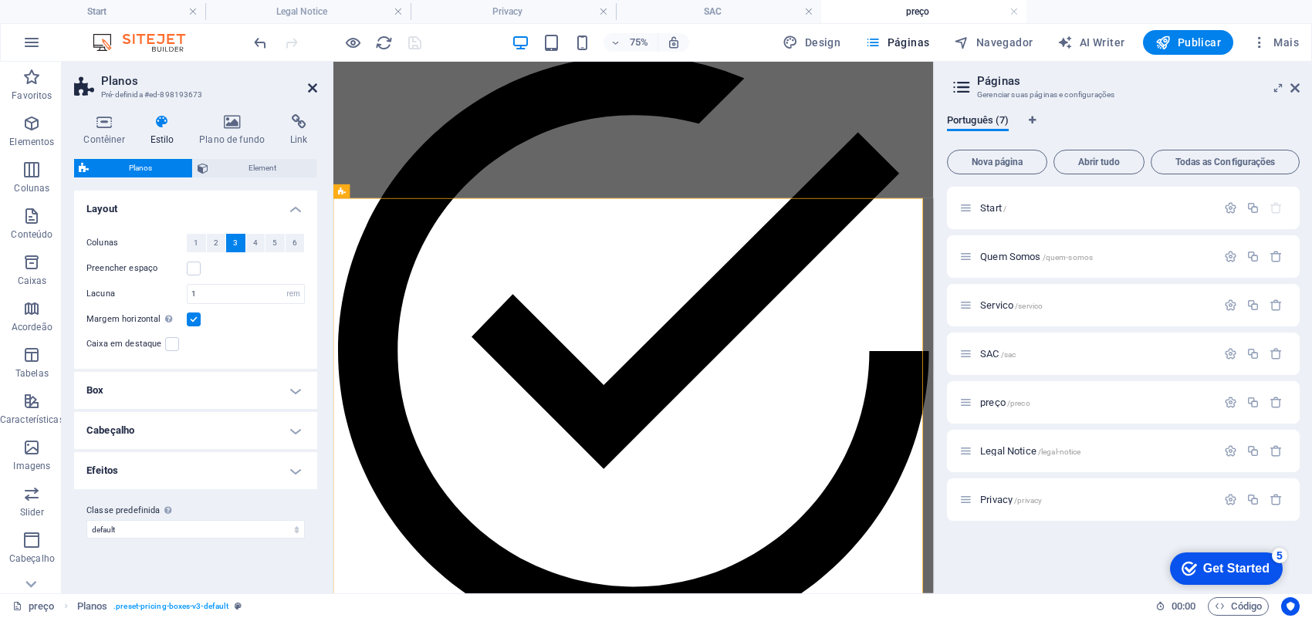
click at [314, 86] on icon at bounding box center [312, 88] width 9 height 12
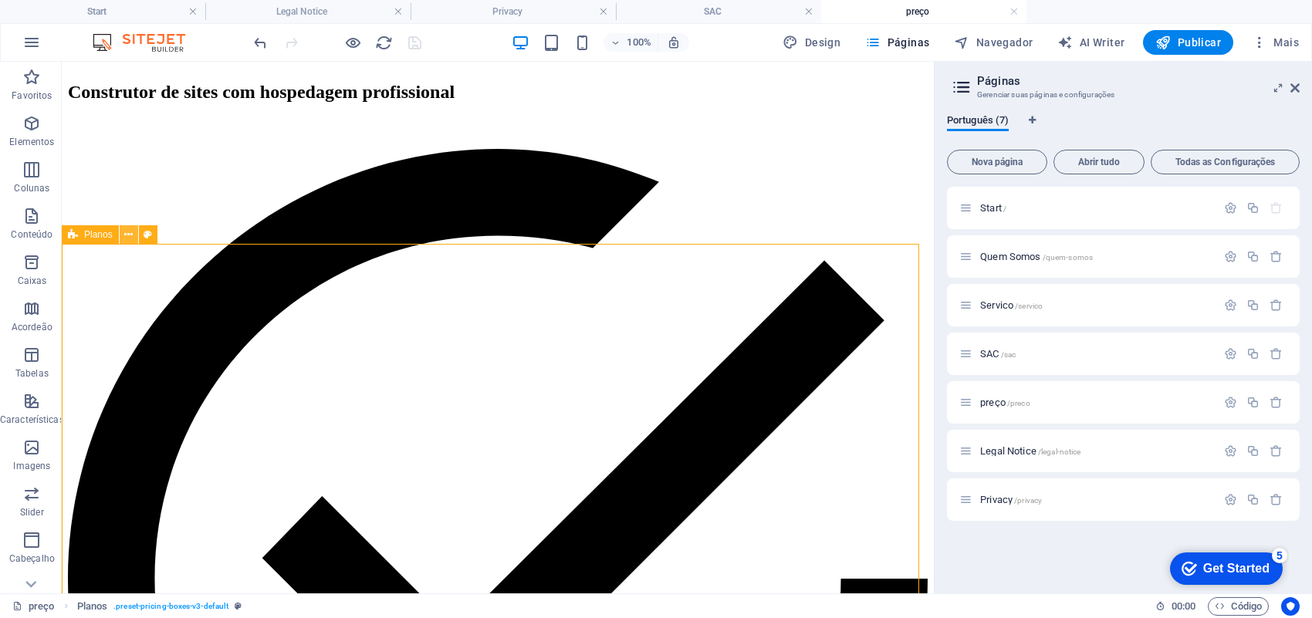
click at [127, 238] on icon at bounding box center [128, 235] width 8 height 16
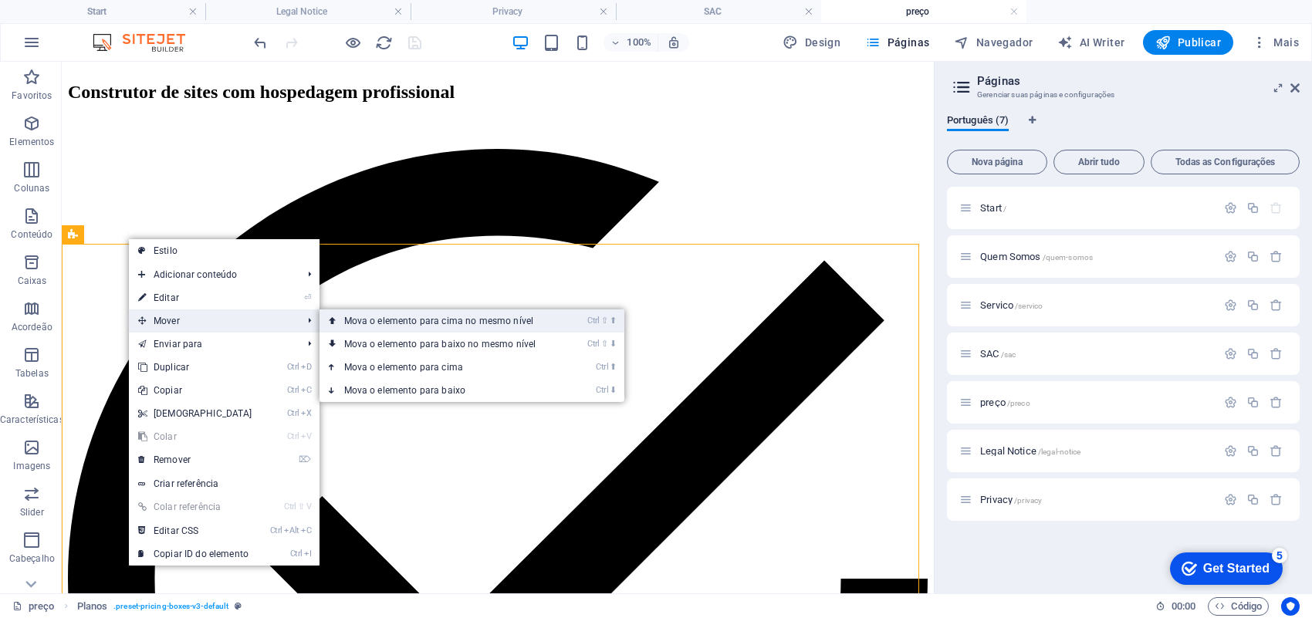
click at [418, 329] on link "Ctrl ⇧ ⬆ Mova o elemento para cima no mesmo nível" at bounding box center [443, 320] width 248 height 23
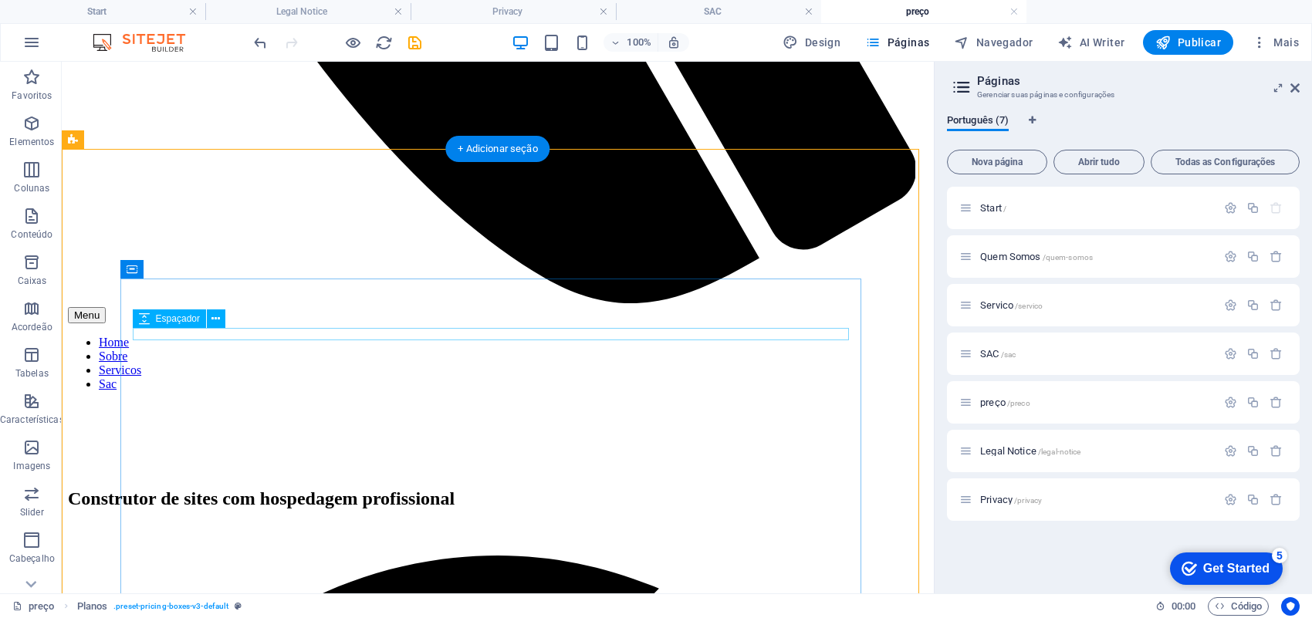
scroll to position [847, 0]
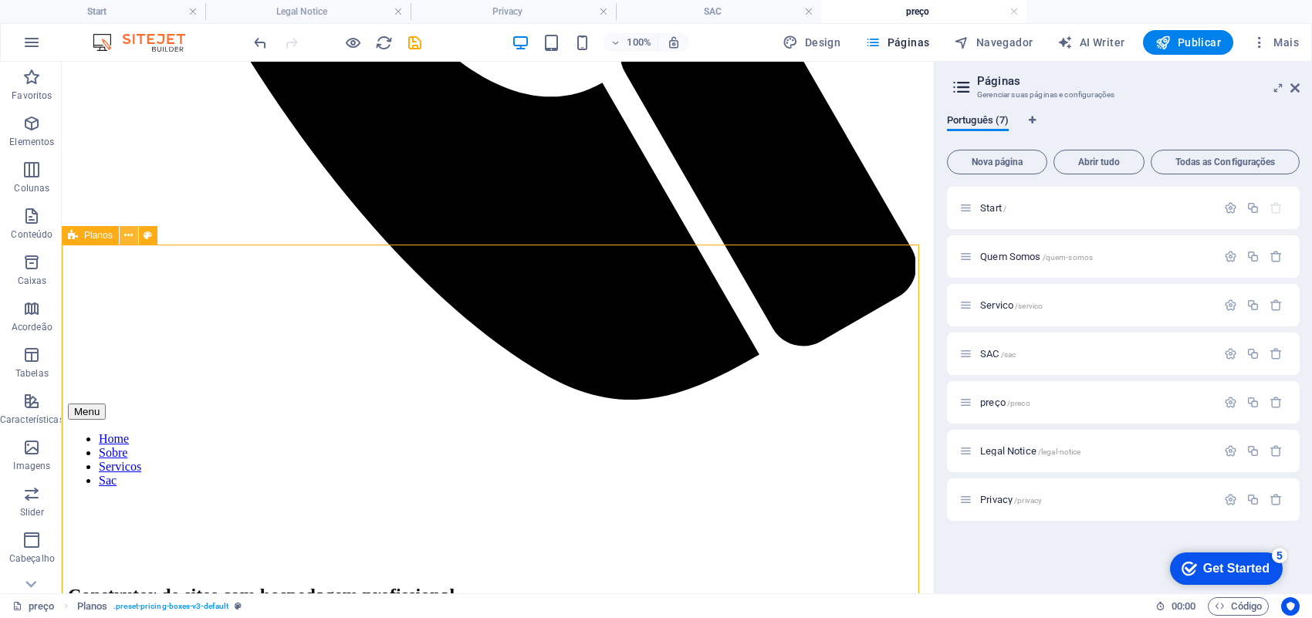
click at [130, 237] on icon at bounding box center [128, 236] width 8 height 16
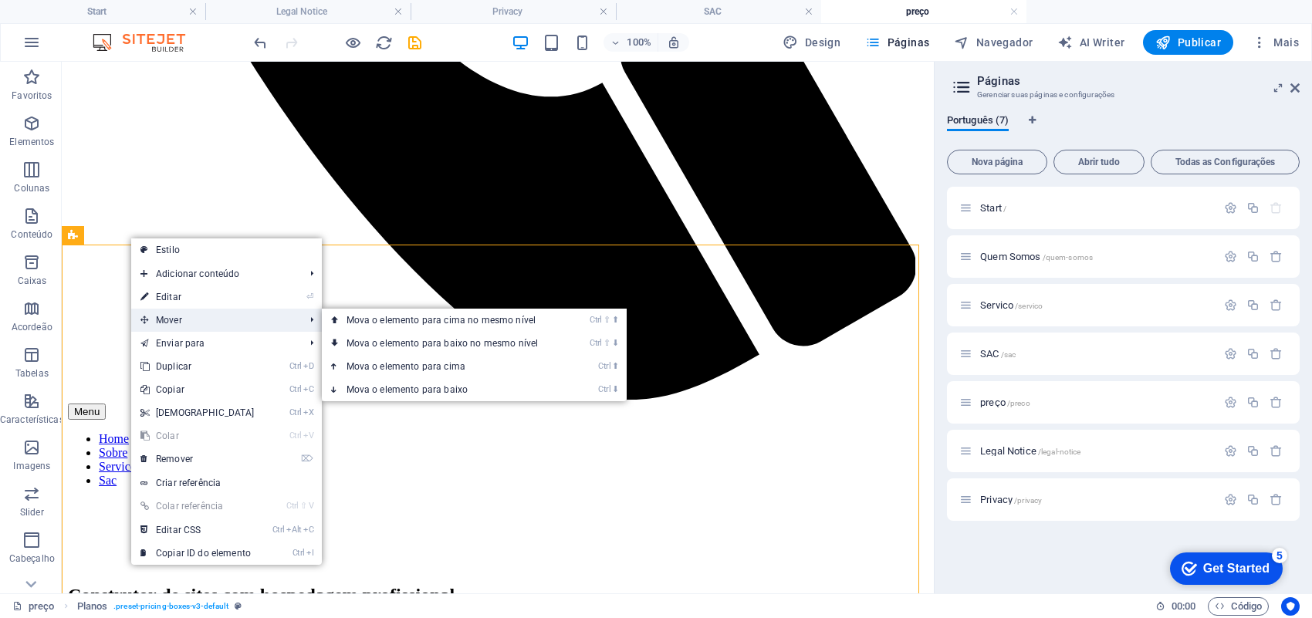
click at [251, 317] on span "Mover" at bounding box center [214, 320] width 167 height 23
click at [436, 322] on link "Ctrl ⇧ ⬆ Mova o elemento para cima no mesmo nível" at bounding box center [446, 320] width 248 height 23
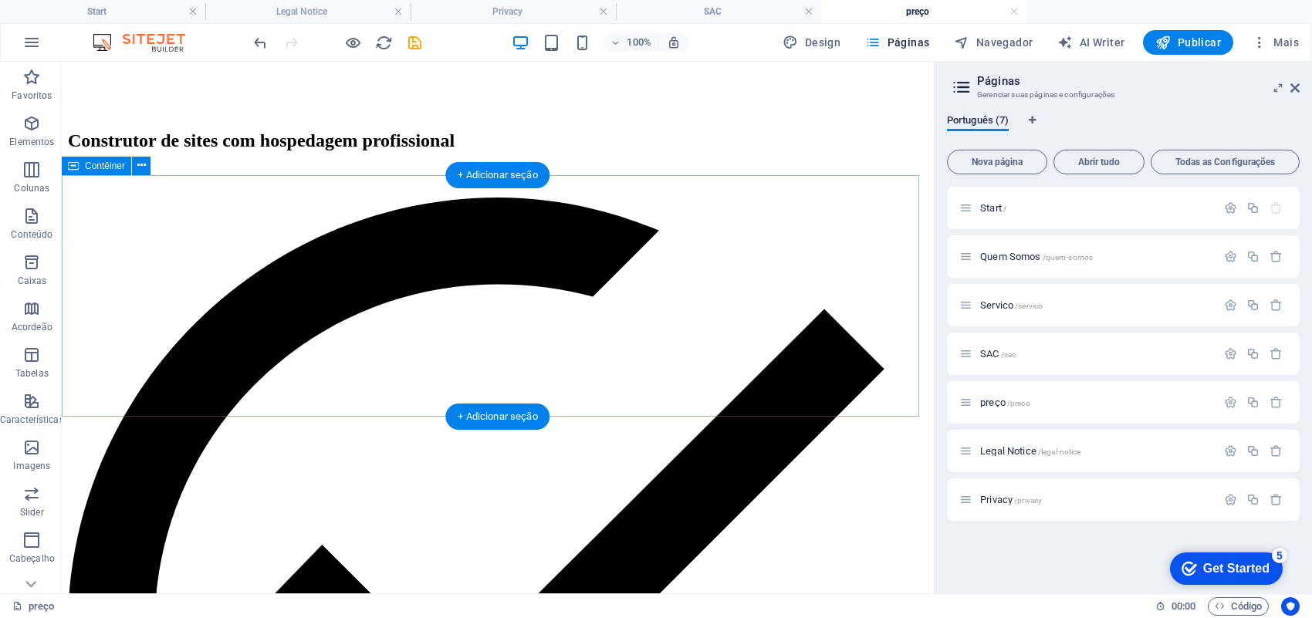
scroll to position [2601, 0]
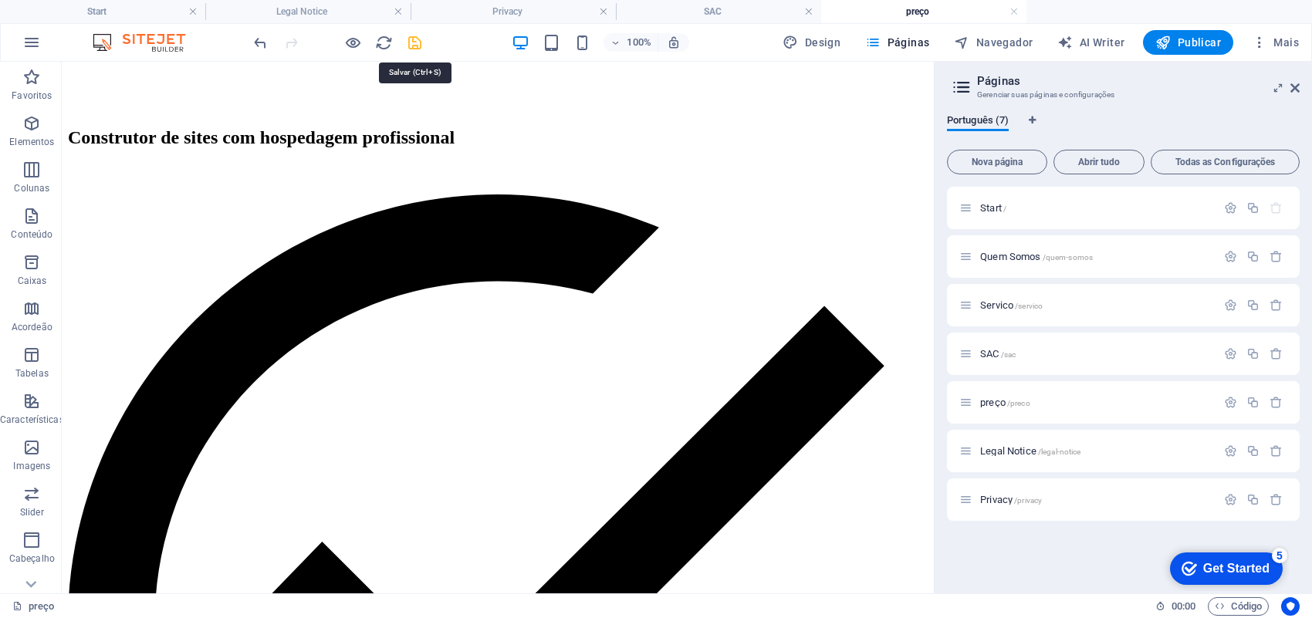
click at [421, 40] on icon "save" at bounding box center [415, 43] width 18 height 18
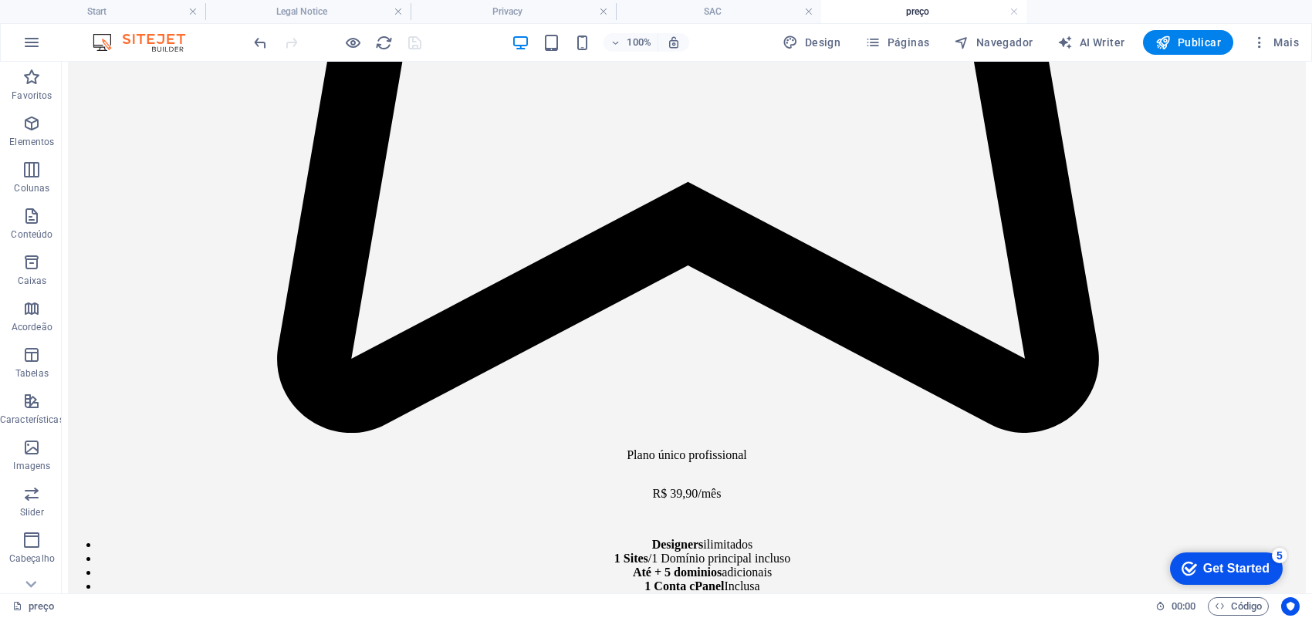
click at [859, 5] on h4 "preço" at bounding box center [923, 11] width 205 height 17
click at [550, 68] on icon at bounding box center [547, 65] width 8 height 16
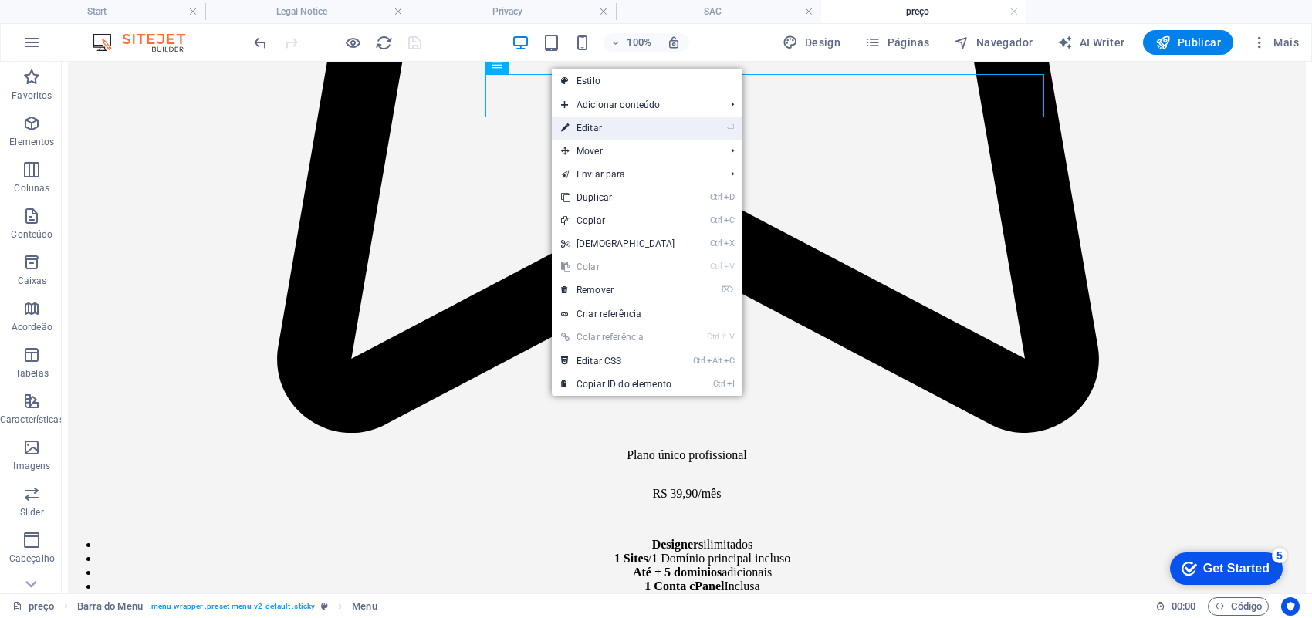
click at [580, 120] on link "⏎ Editar" at bounding box center [618, 128] width 133 height 23
select select
select select "1"
select select
select select "2"
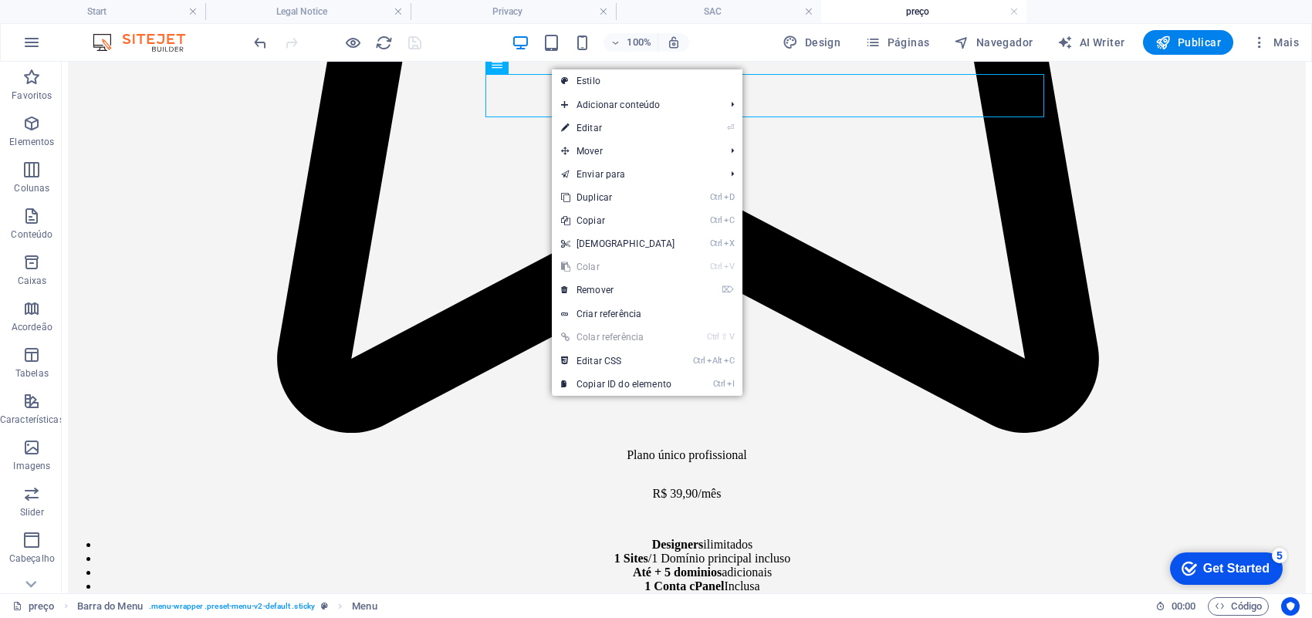
select select
select select "3"
select select
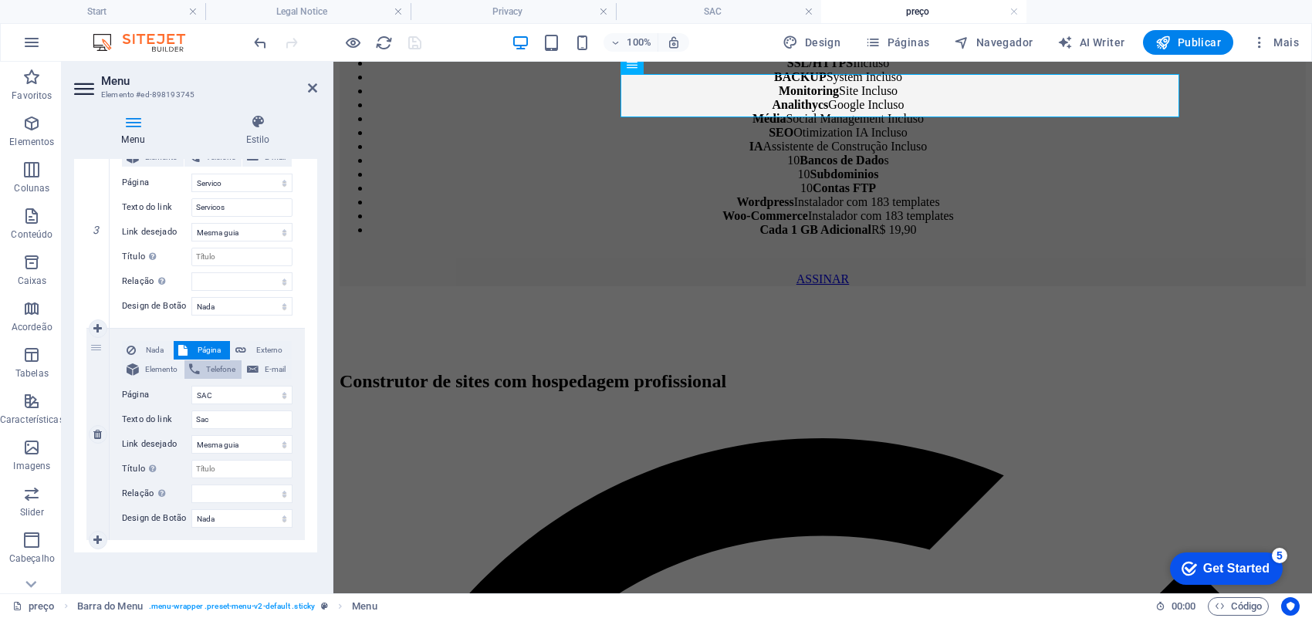
scroll to position [627, 0]
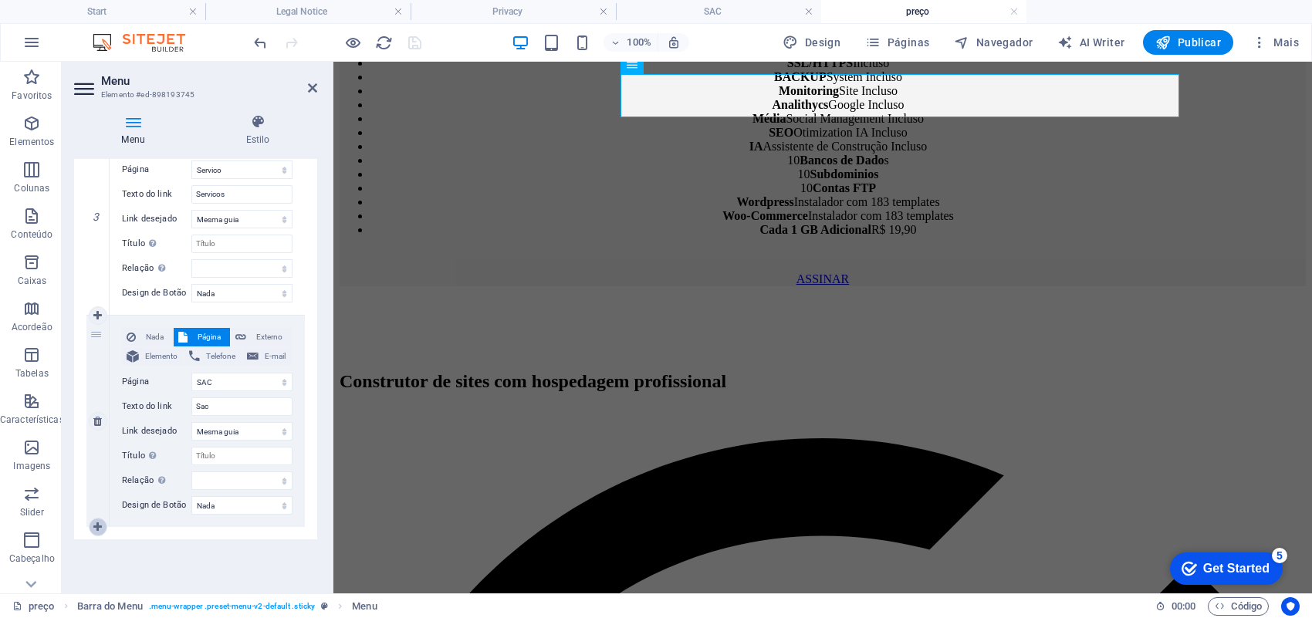
click at [90, 523] on link at bounding box center [98, 527] width 19 height 19
select select
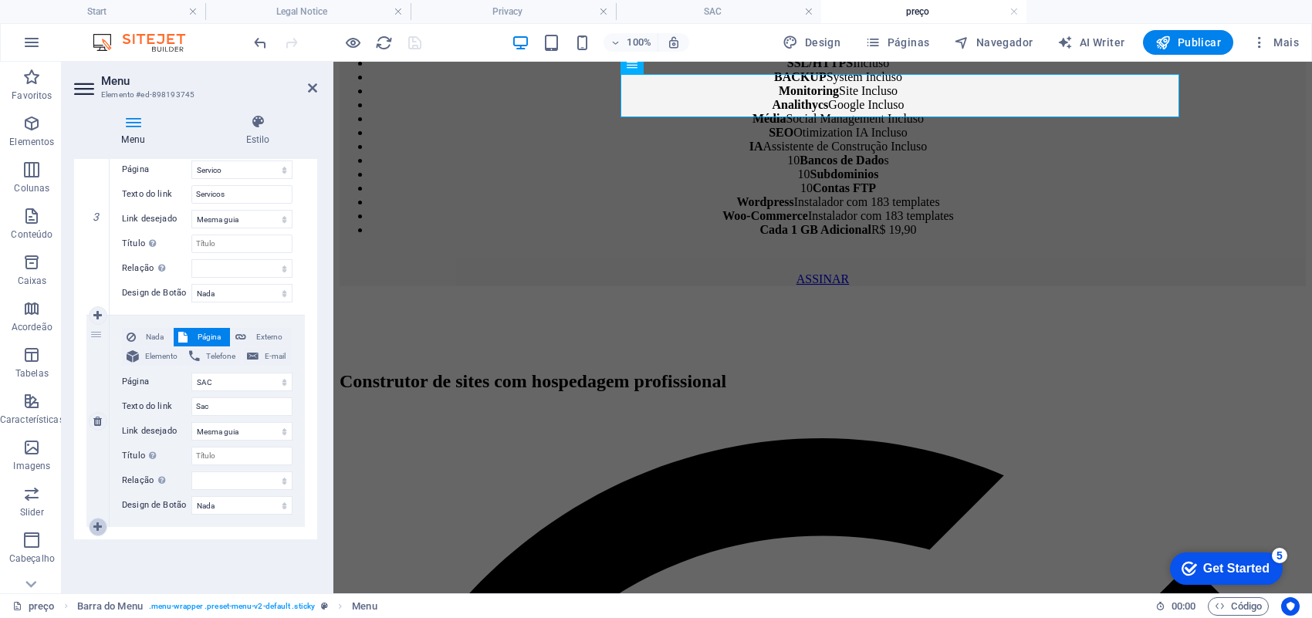
select select
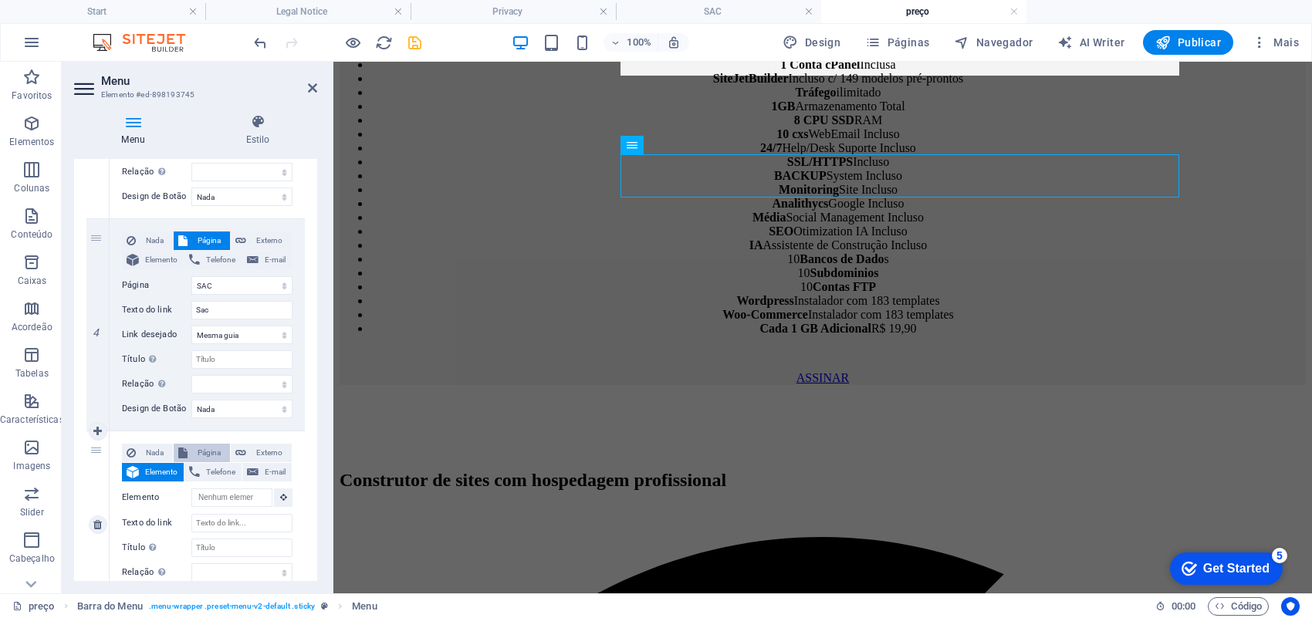
scroll to position [2533, 0]
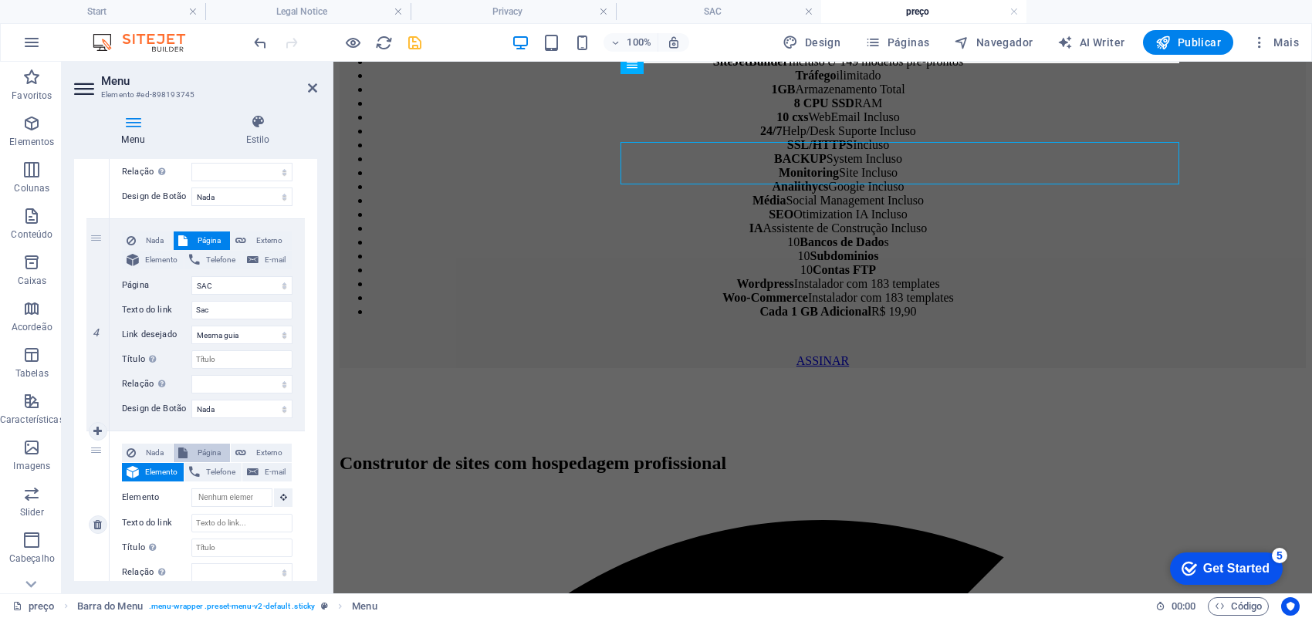
click at [208, 451] on span "Página" at bounding box center [208, 453] width 33 height 19
select select
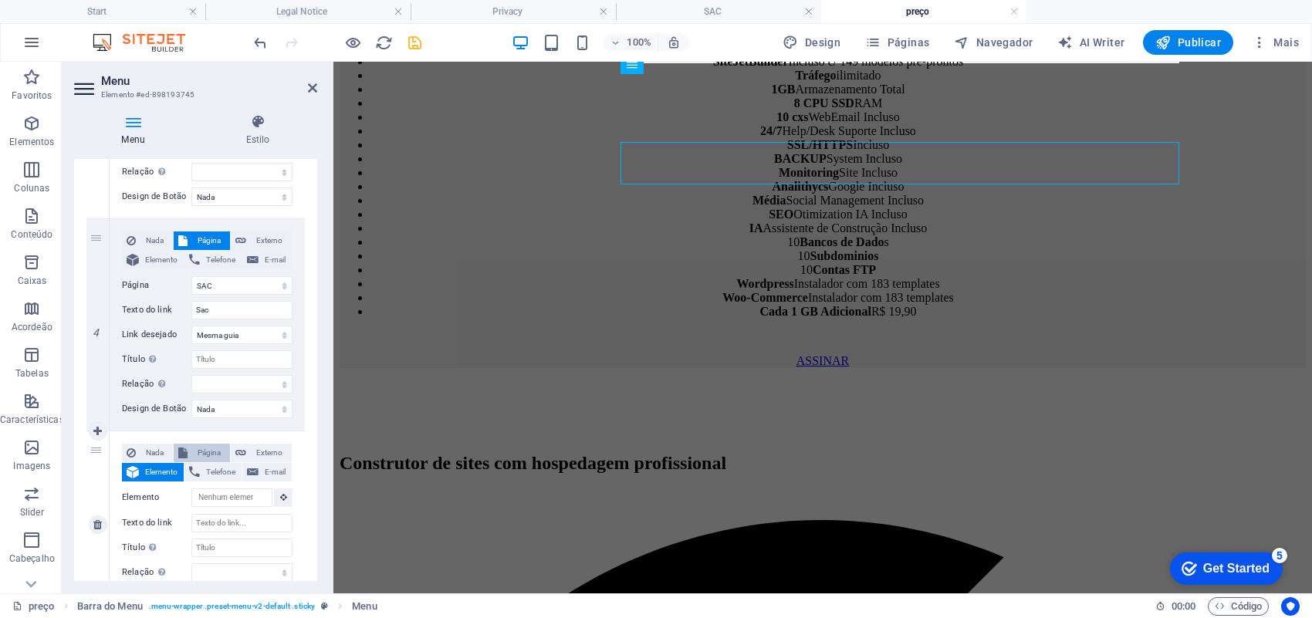
select select
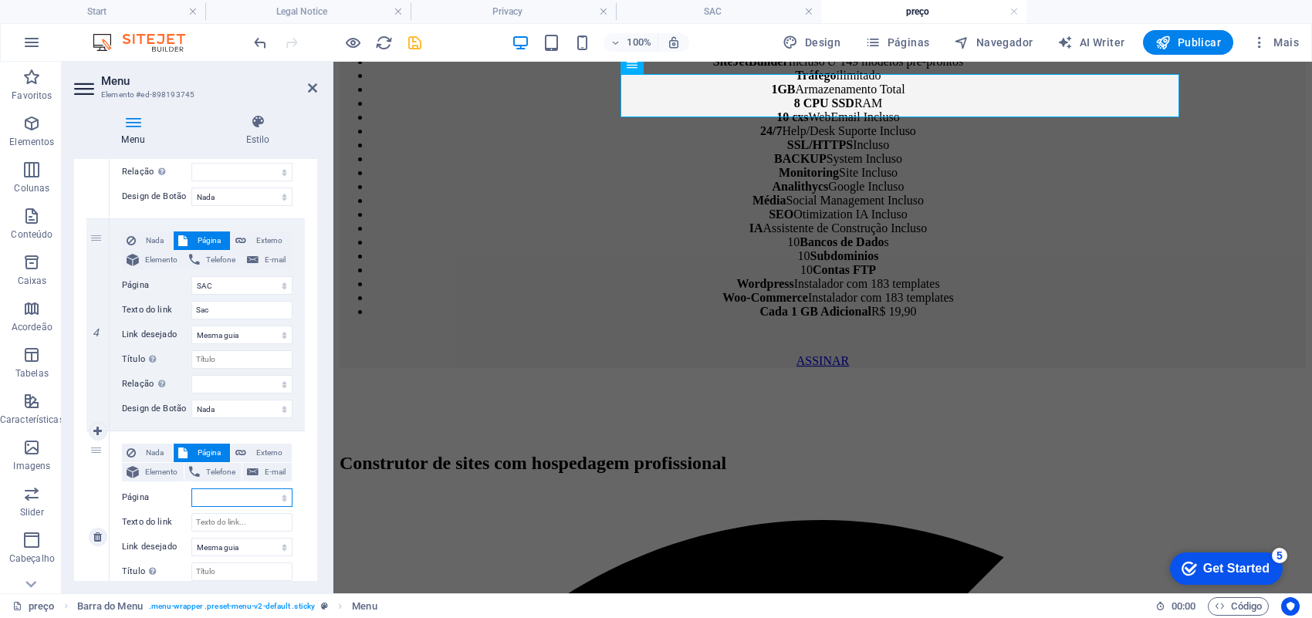
click at [275, 495] on select "Start Quem Somos Servico SAC preço Legal Notice Privacy" at bounding box center [241, 497] width 101 height 19
select select "4"
click at [191, 488] on select "Start Quem Somos Servico SAC preço Legal Notice Privacy" at bounding box center [241, 497] width 101 height 19
select select
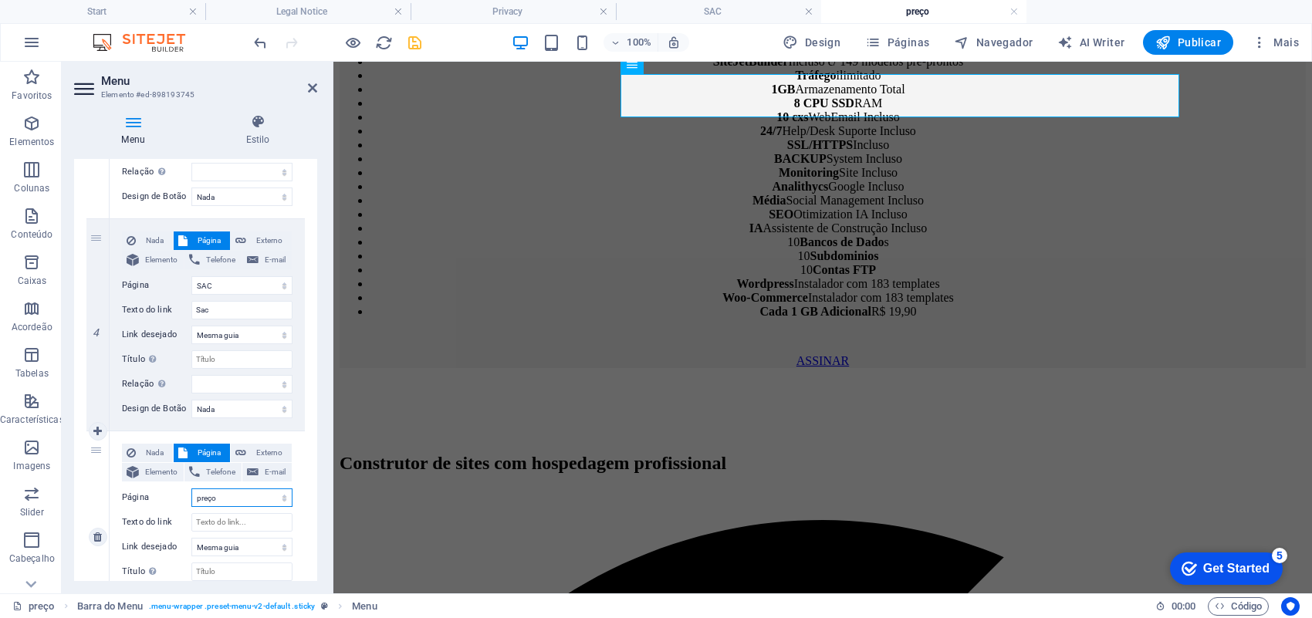
select select
click at [228, 522] on input "Texto do link" at bounding box center [241, 522] width 101 height 19
type input "Preç"
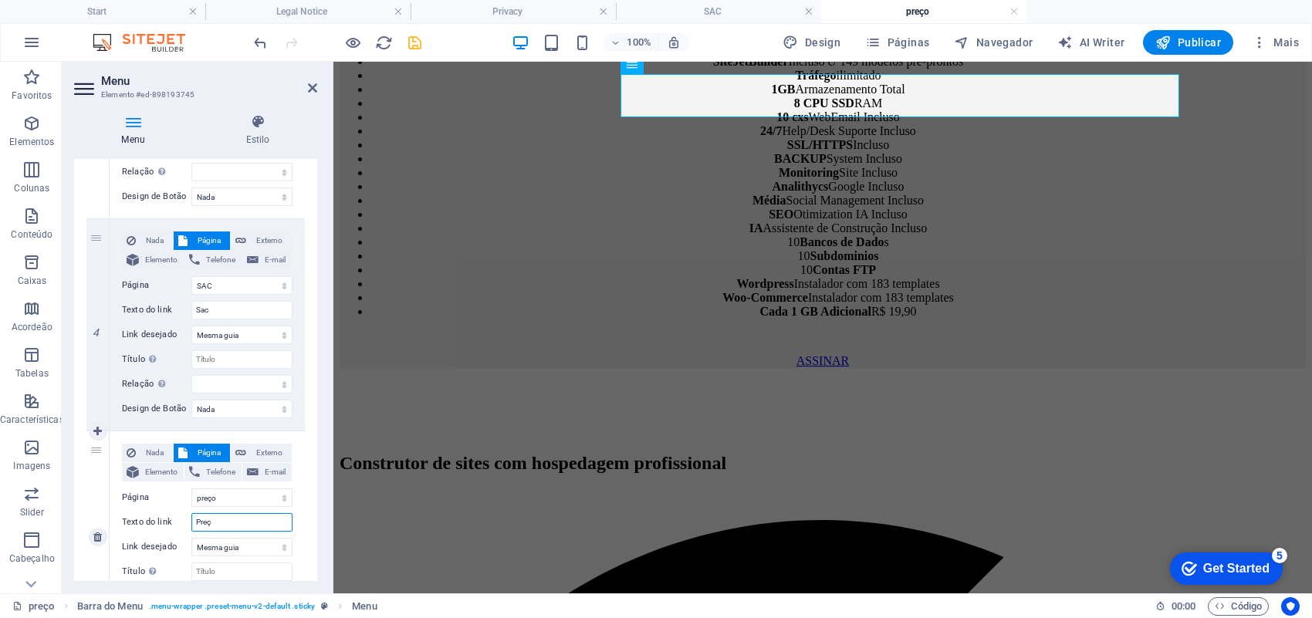
select select
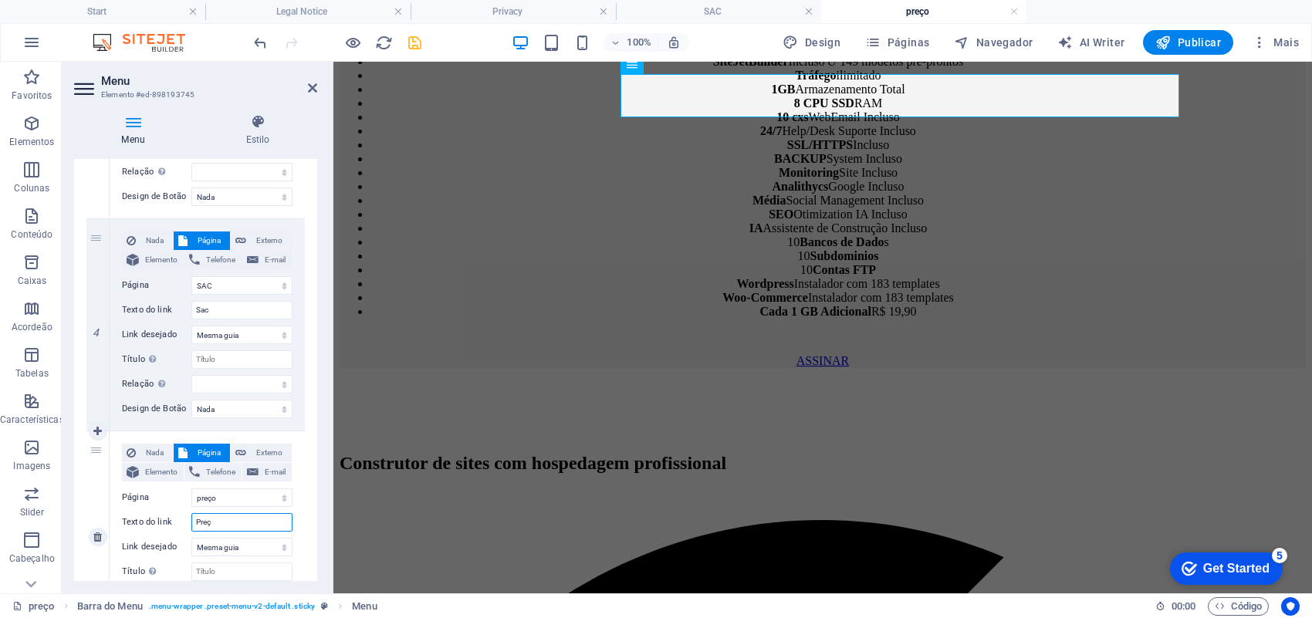
type input "Preço"
select select
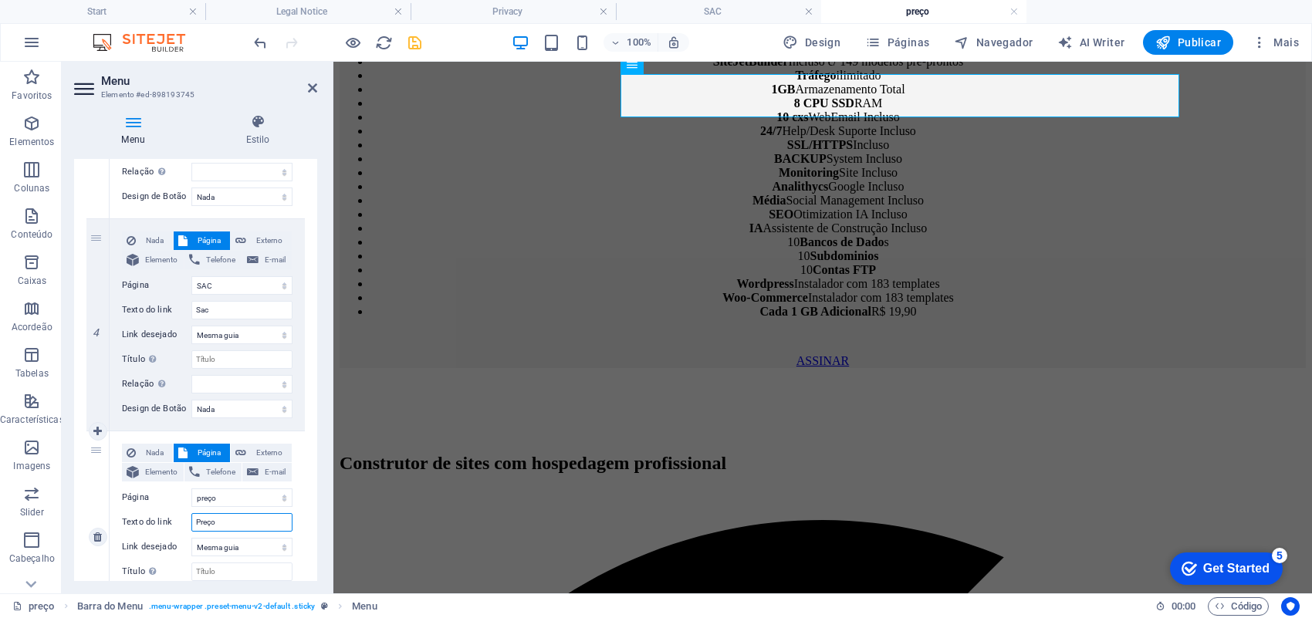
select select
type input "Preço"
click at [414, 39] on icon "save" at bounding box center [415, 43] width 18 height 18
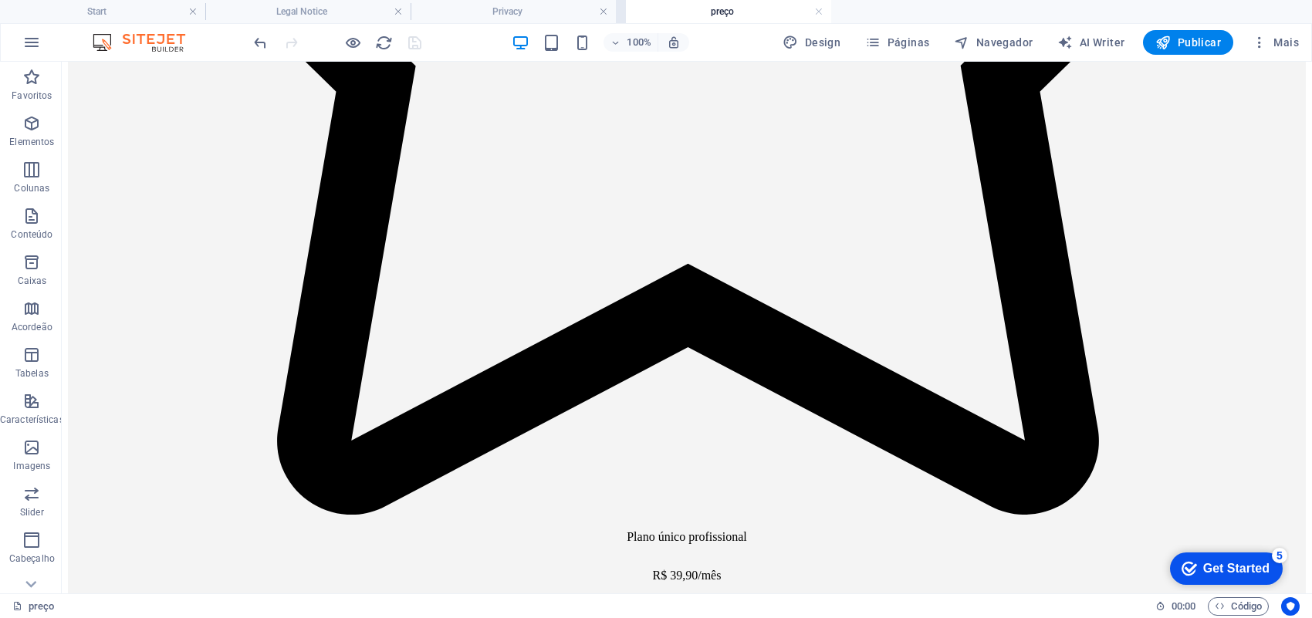
drag, startPoint x: 895, startPoint y: 13, endPoint x: 719, endPoint y: 9, distance: 176.0
drag, startPoint x: 752, startPoint y: 12, endPoint x: 984, endPoint y: 14, distance: 231.5
click at [877, 13] on h4 "SAC" at bounding box center [923, 11] width 205 height 17
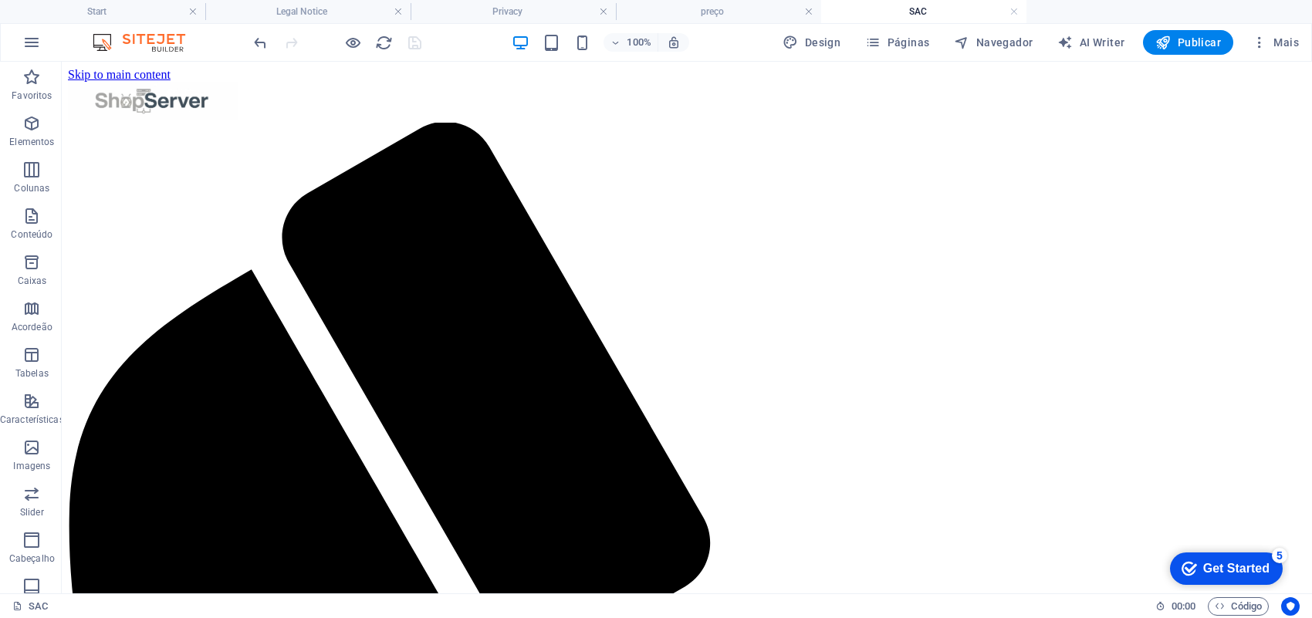
scroll to position [0, 0]
click at [546, 70] on icon at bounding box center [547, 71] width 8 height 16
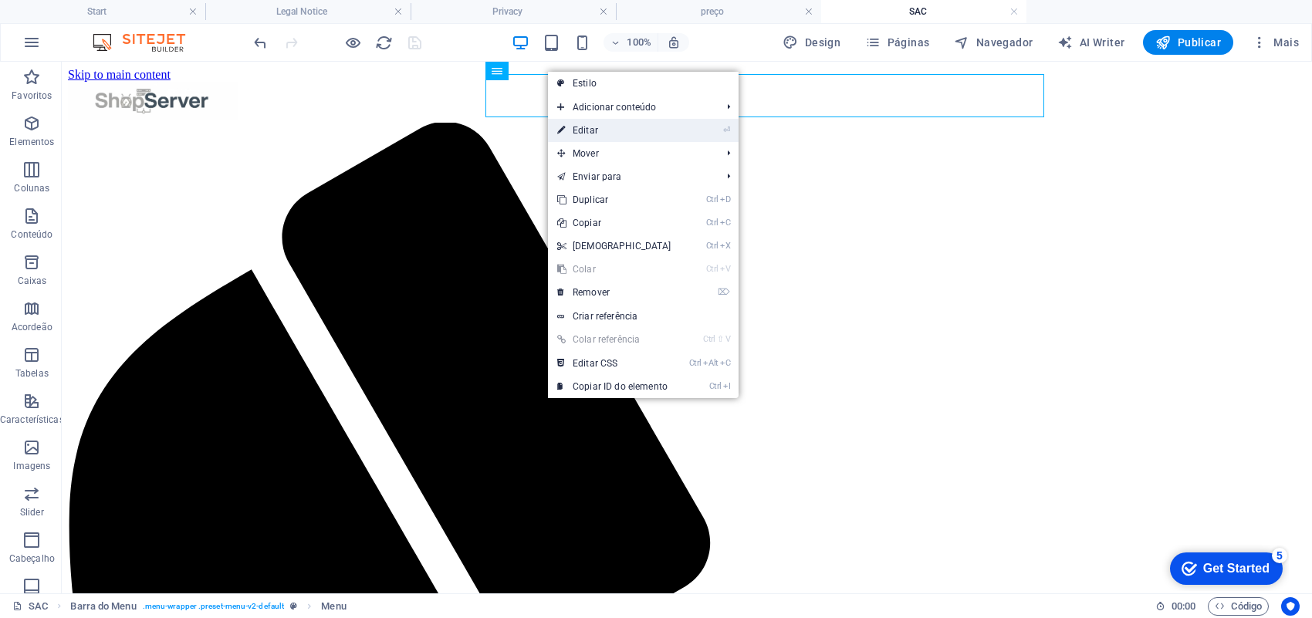
click at [593, 129] on link "⏎ Editar" at bounding box center [614, 130] width 133 height 23
select select
select select "1"
select select
select select "2"
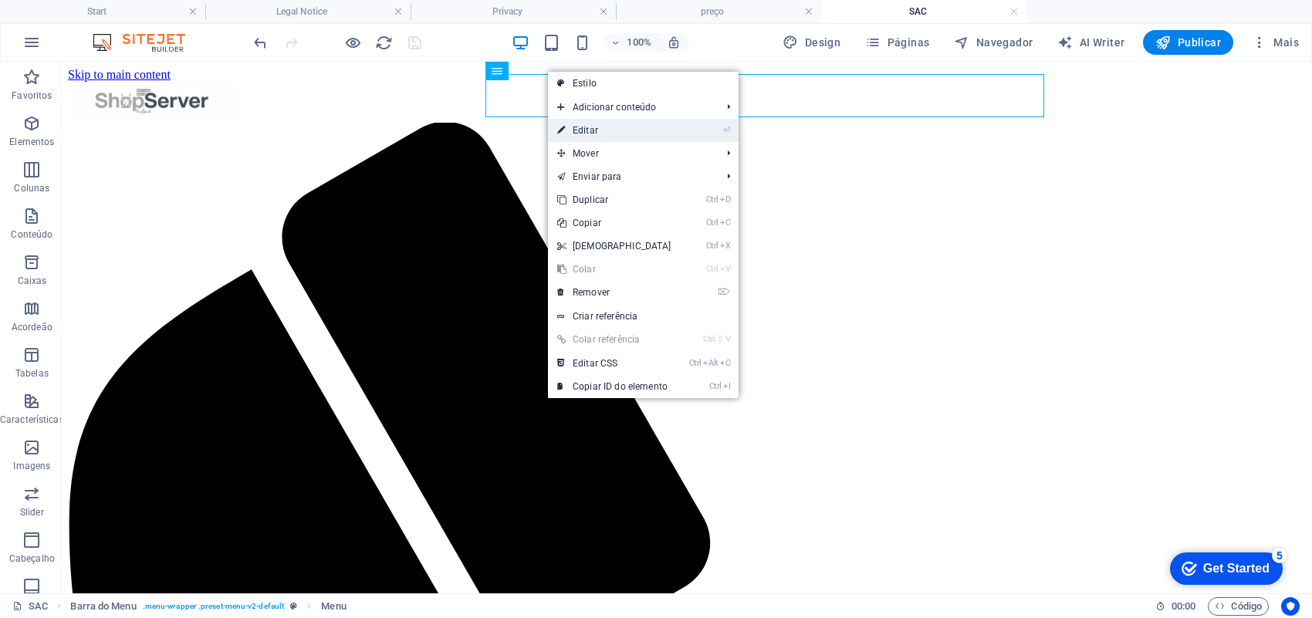
select select
select select "3"
select select
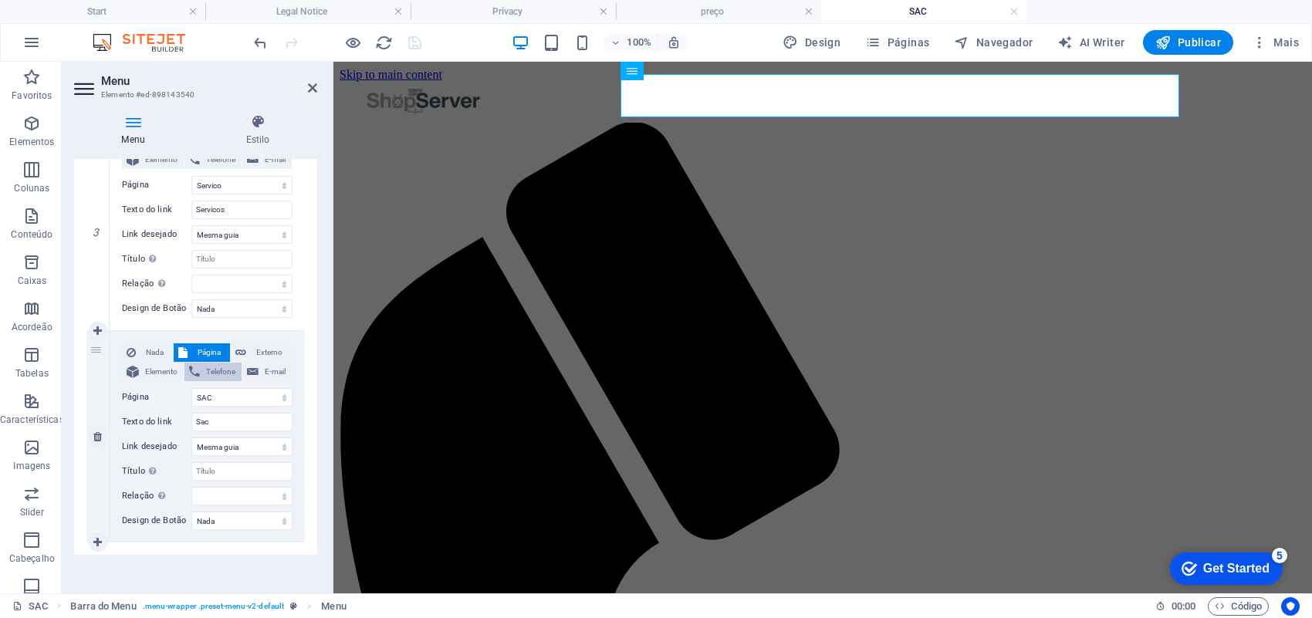
scroll to position [627, 0]
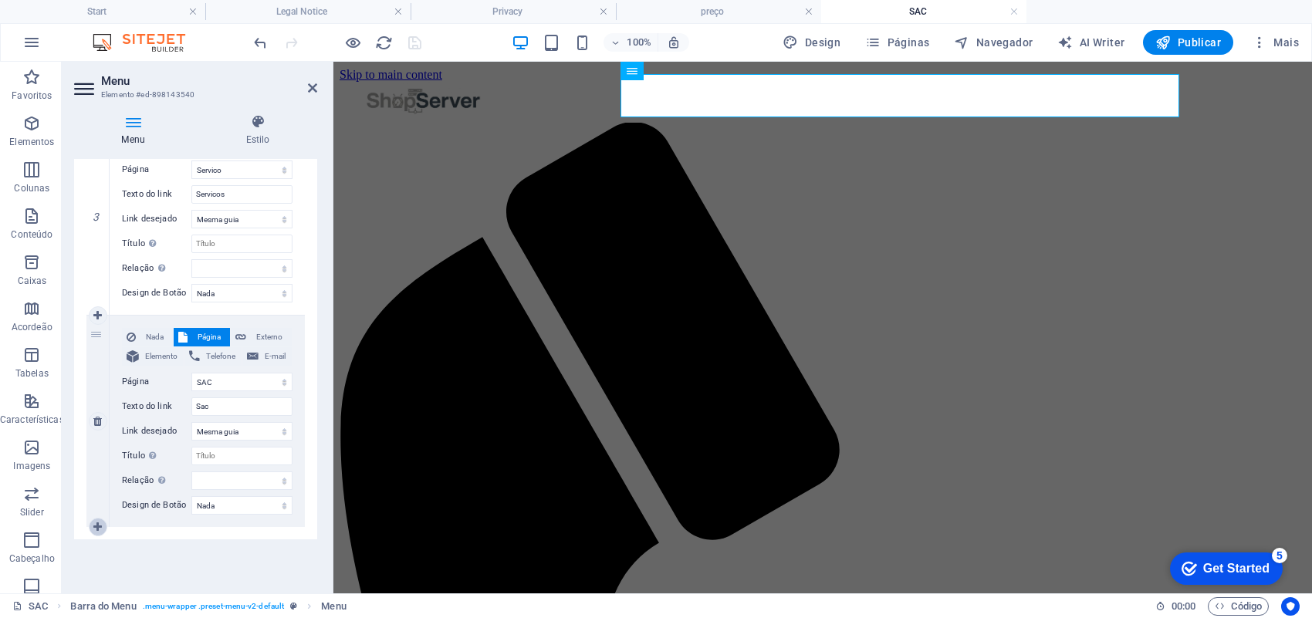
click at [99, 525] on icon at bounding box center [97, 527] width 8 height 11
select select
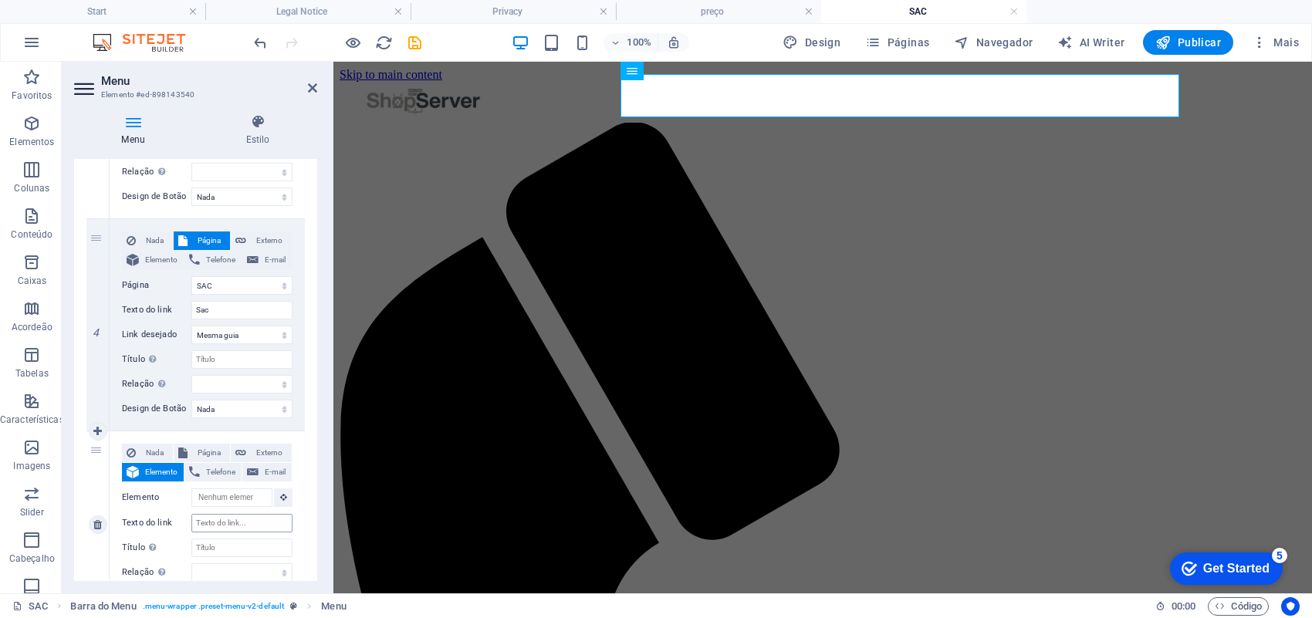
scroll to position [815, 0]
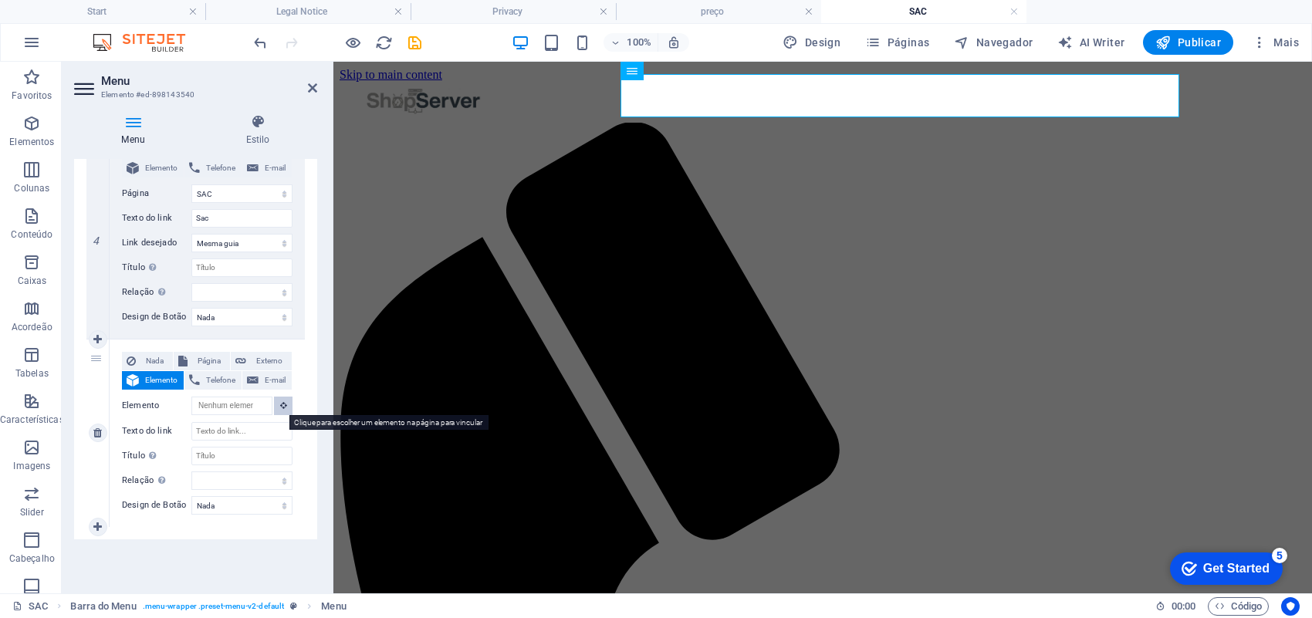
click at [282, 403] on icon at bounding box center [283, 405] width 7 height 8
click at [192, 360] on span "Página" at bounding box center [208, 361] width 33 height 19
select select
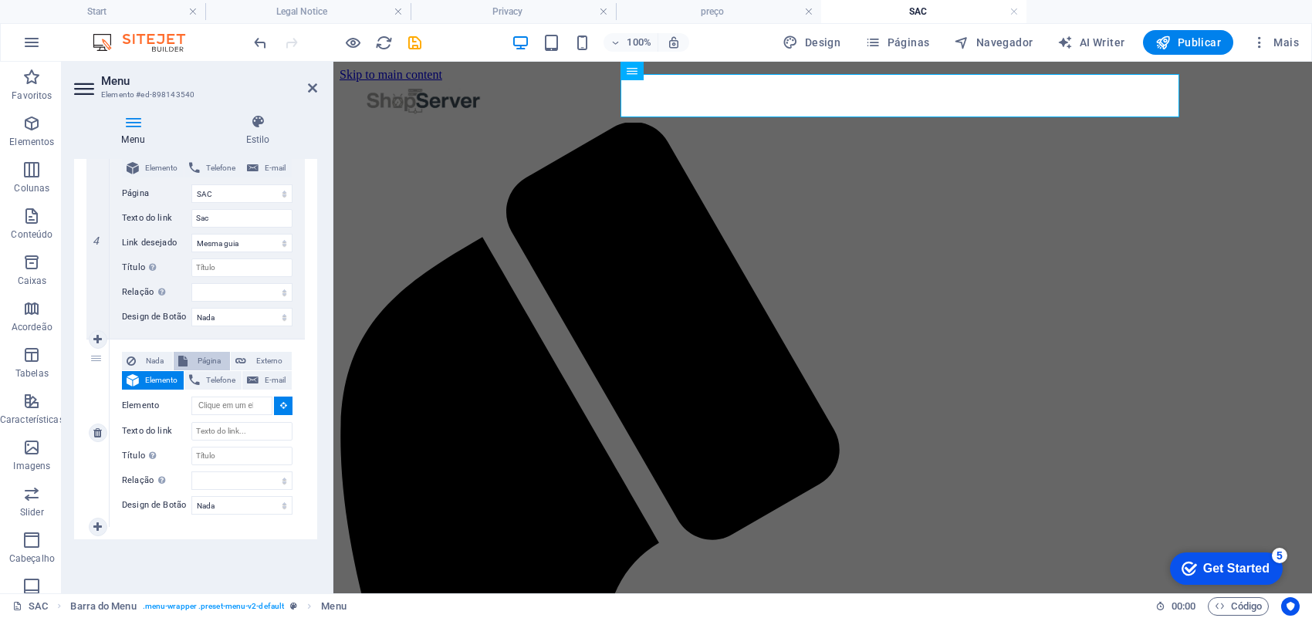
select select
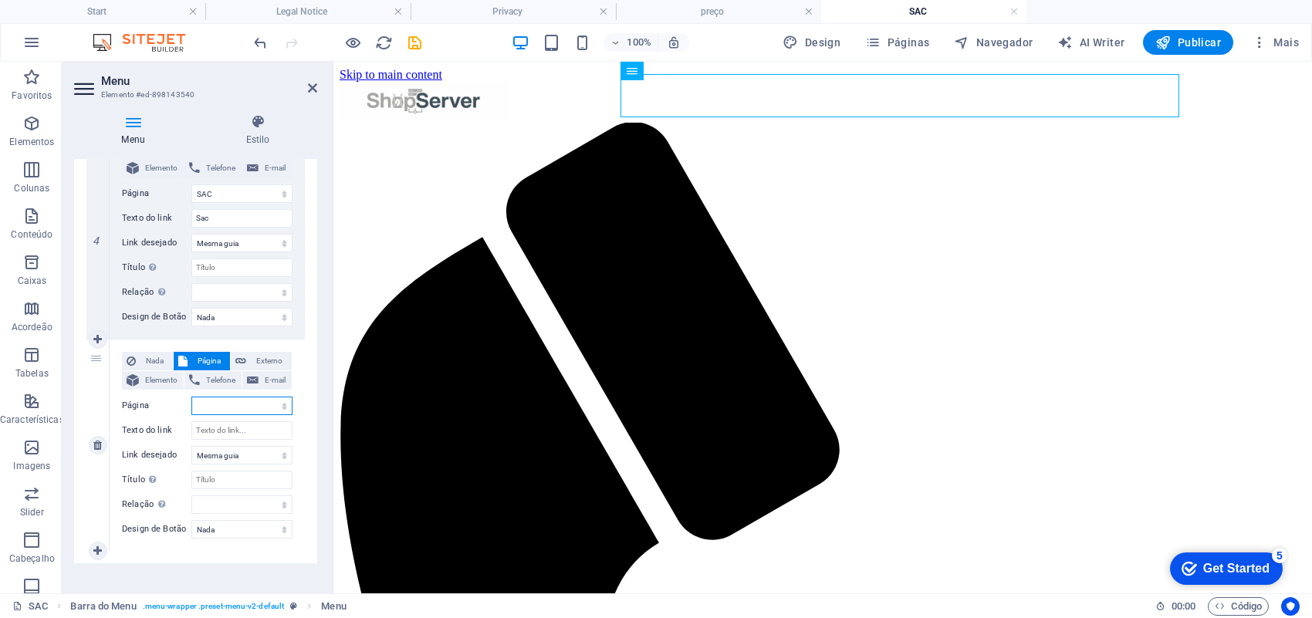
click at [279, 407] on select "Start Quem Somos Servico SAC preço Legal Notice Privacy" at bounding box center [241, 406] width 101 height 19
select select "4"
click at [191, 397] on select "Start Quem Somos Servico SAC preço Legal Notice Privacy" at bounding box center [241, 406] width 101 height 19
select select
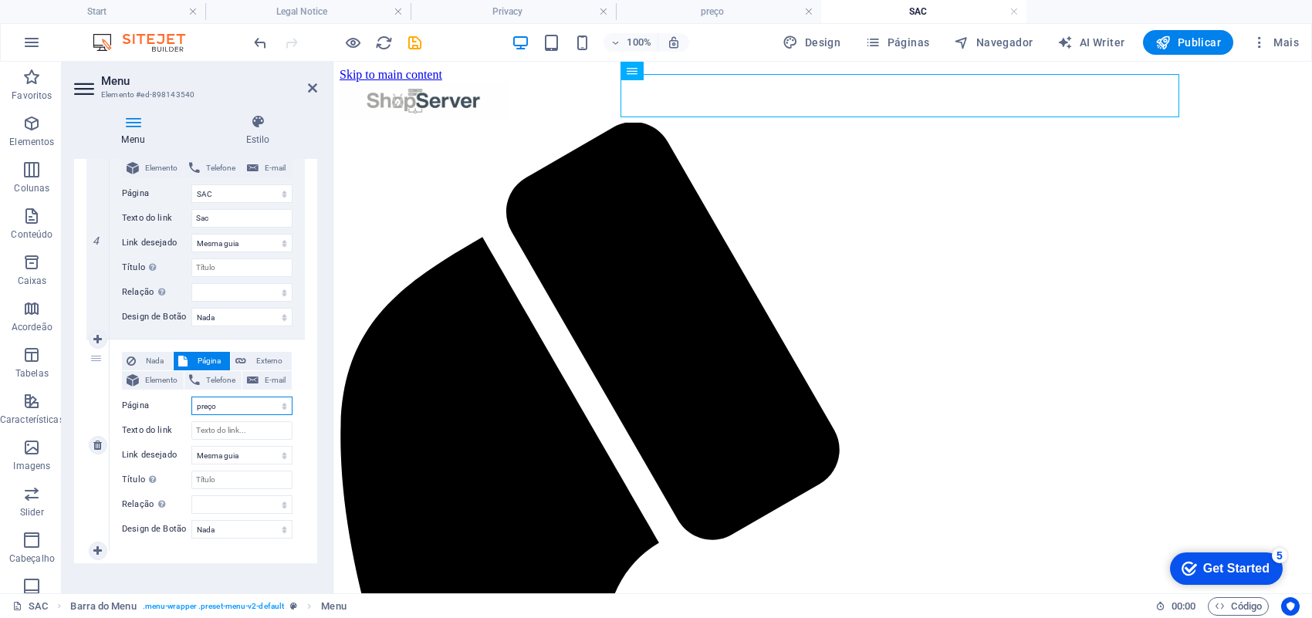
select select
click at [228, 429] on input "Texto do link" at bounding box center [241, 430] width 101 height 19
type input "Preç"
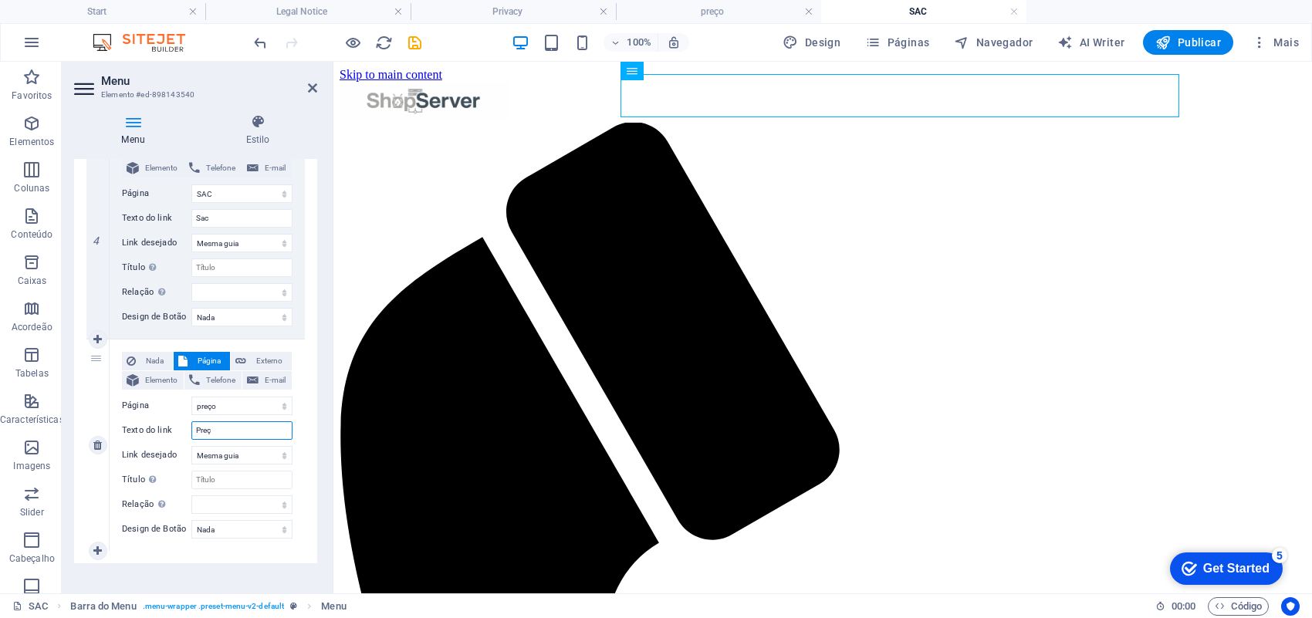
select select
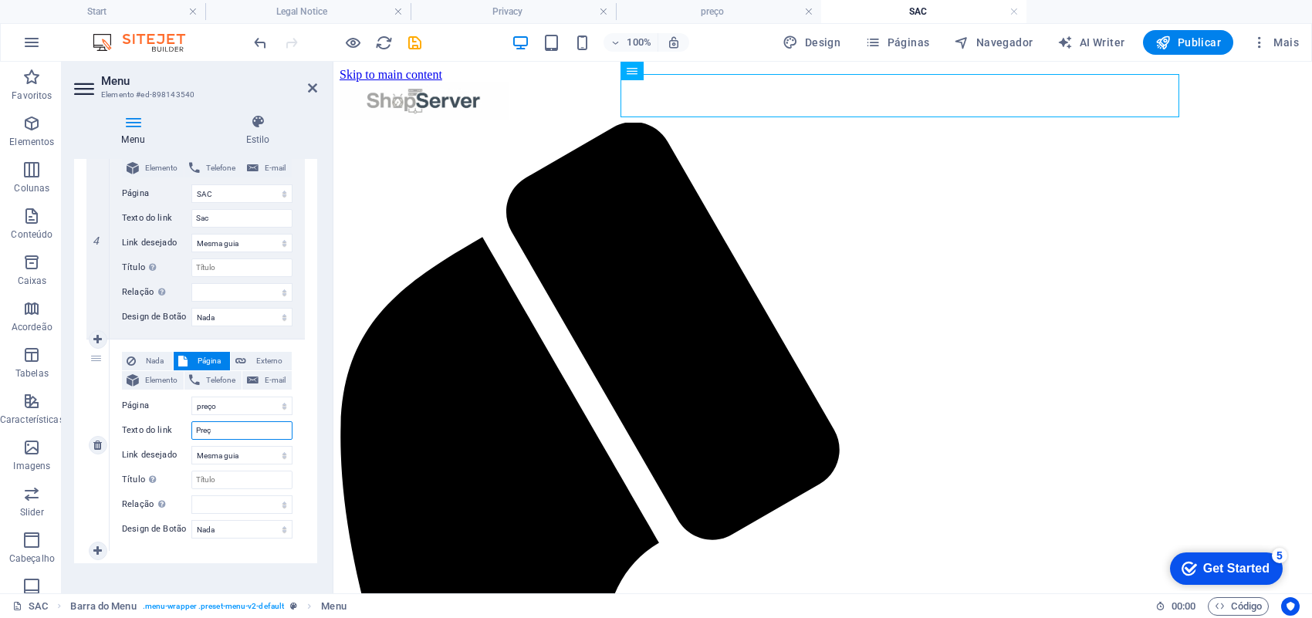
type input "Preço"
select select
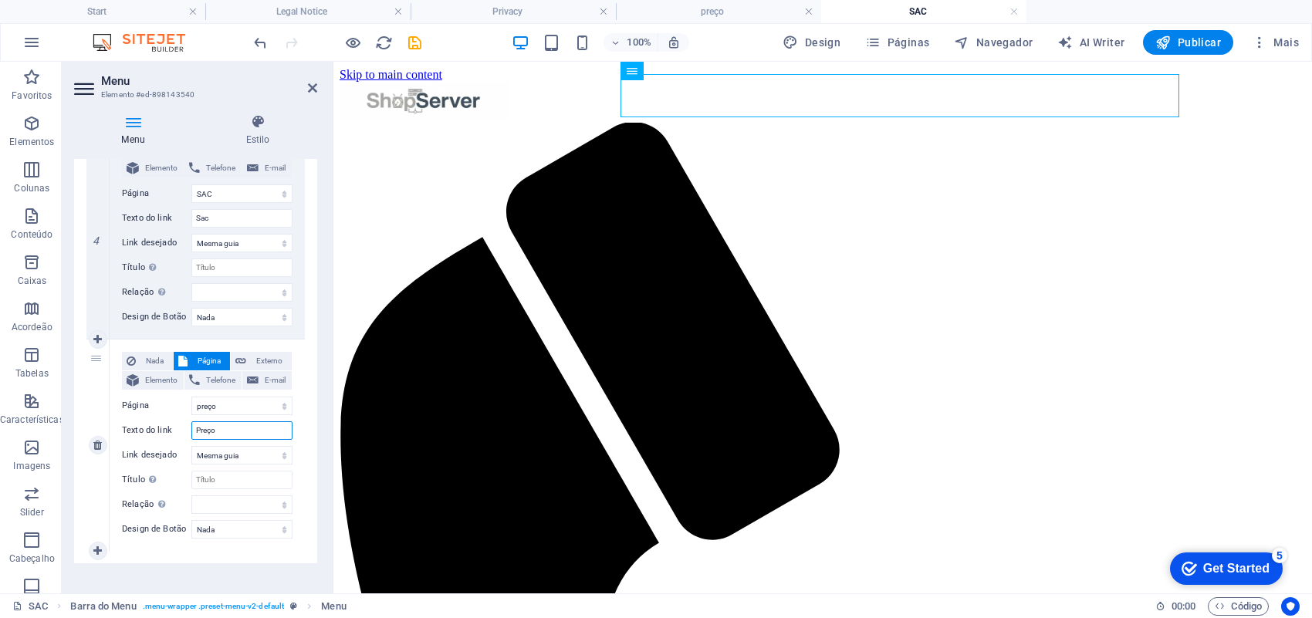
select select
type input "Preço"
click at [415, 48] on icon "save" at bounding box center [415, 43] width 18 height 18
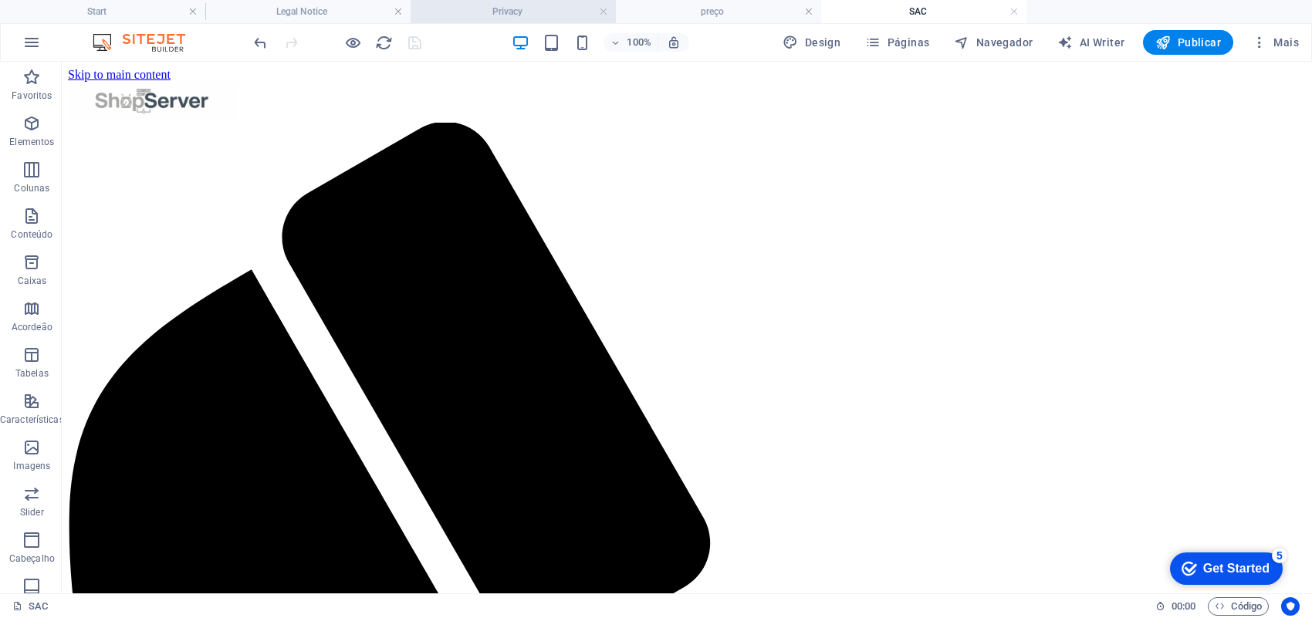
click at [525, 16] on h4 "Privacy" at bounding box center [512, 11] width 205 height 17
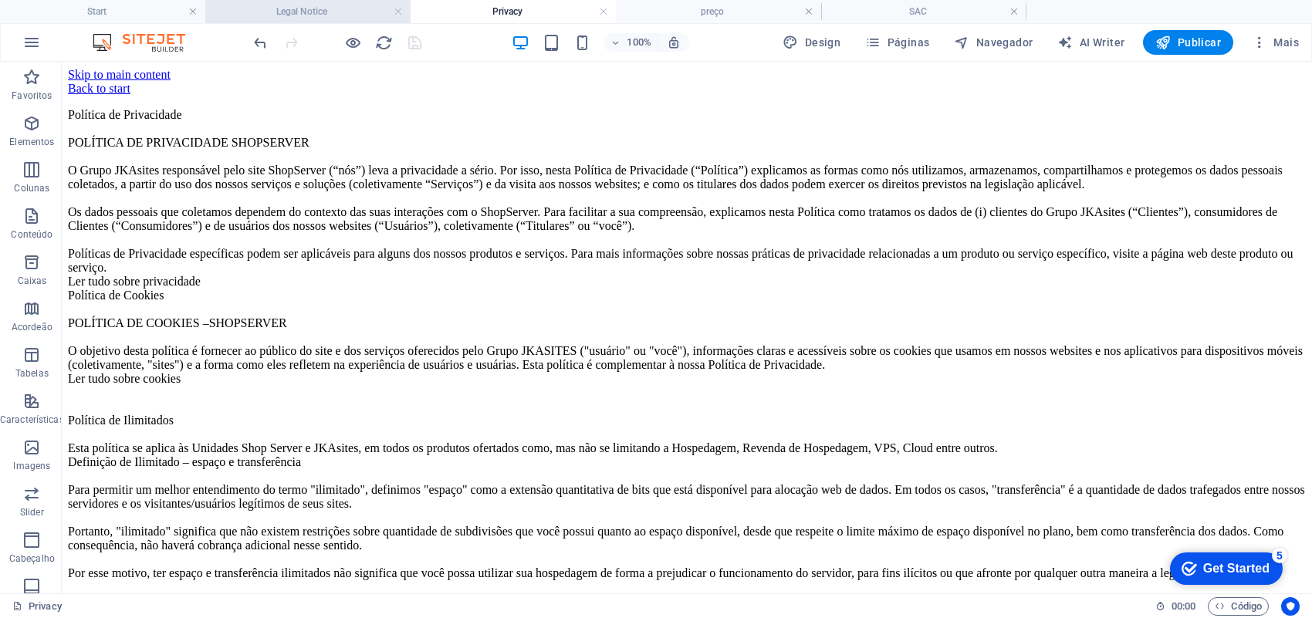
click at [364, 10] on h4 "Legal Notice" at bounding box center [307, 11] width 205 height 17
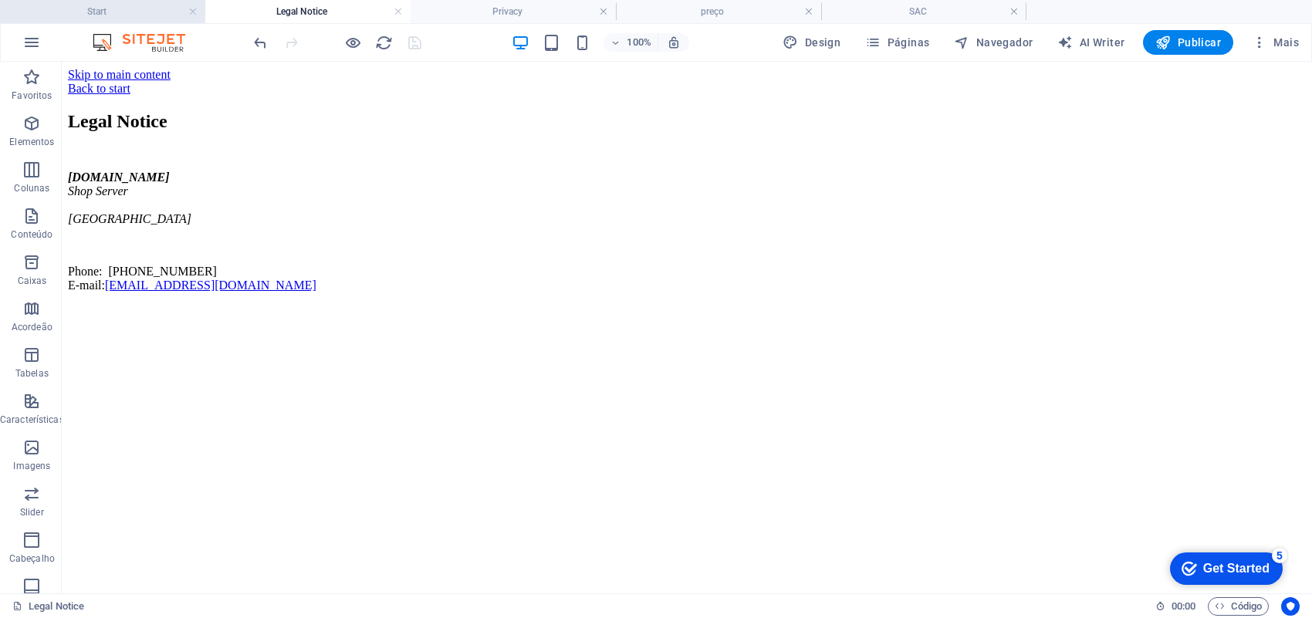
click at [110, 18] on h4 "Start" at bounding box center [102, 11] width 205 height 17
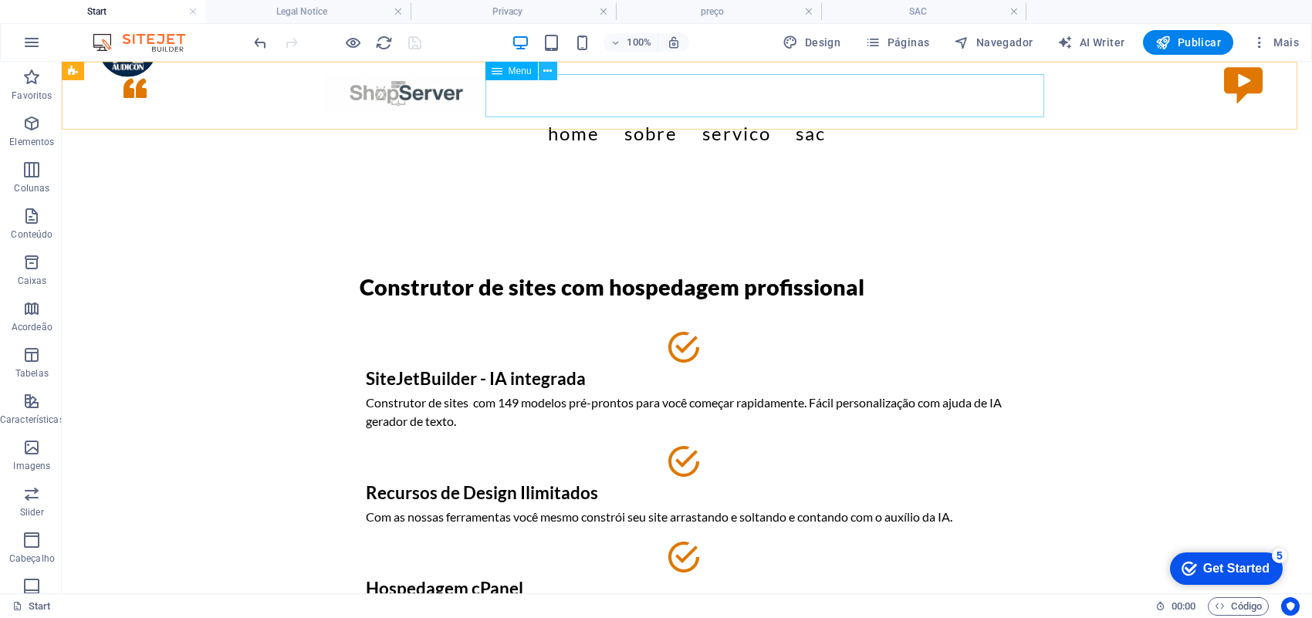
click at [552, 72] on icon at bounding box center [547, 71] width 8 height 16
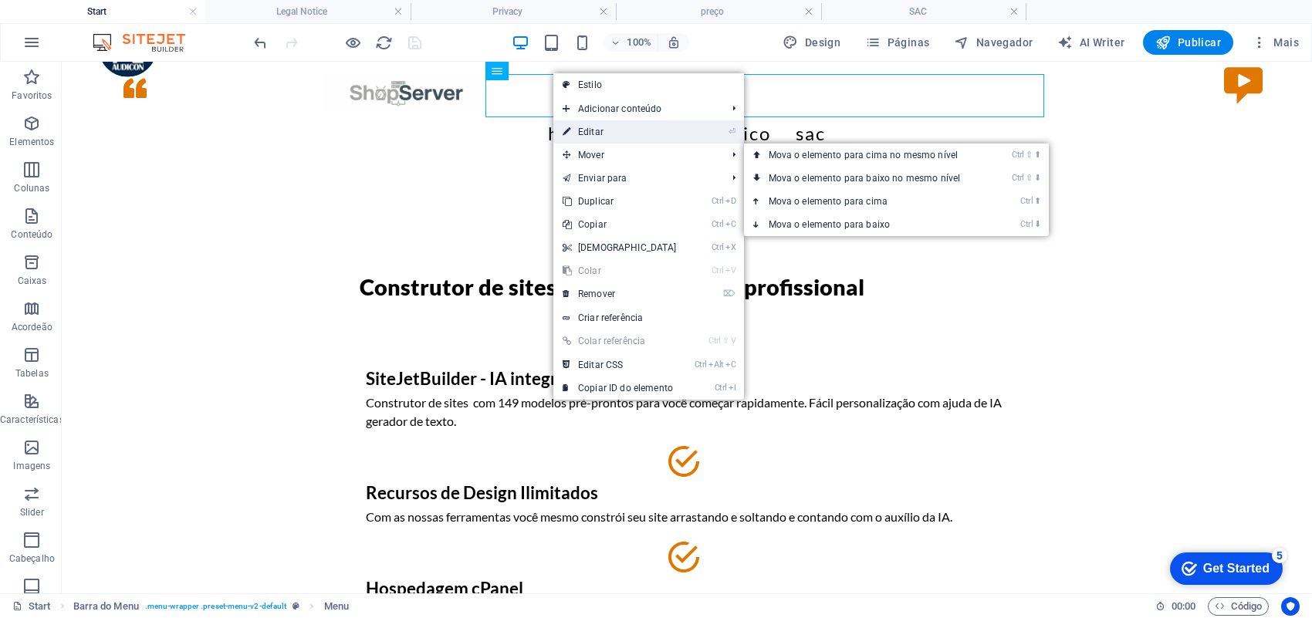
click at [633, 131] on link "⏎ Editar" at bounding box center [619, 131] width 133 height 23
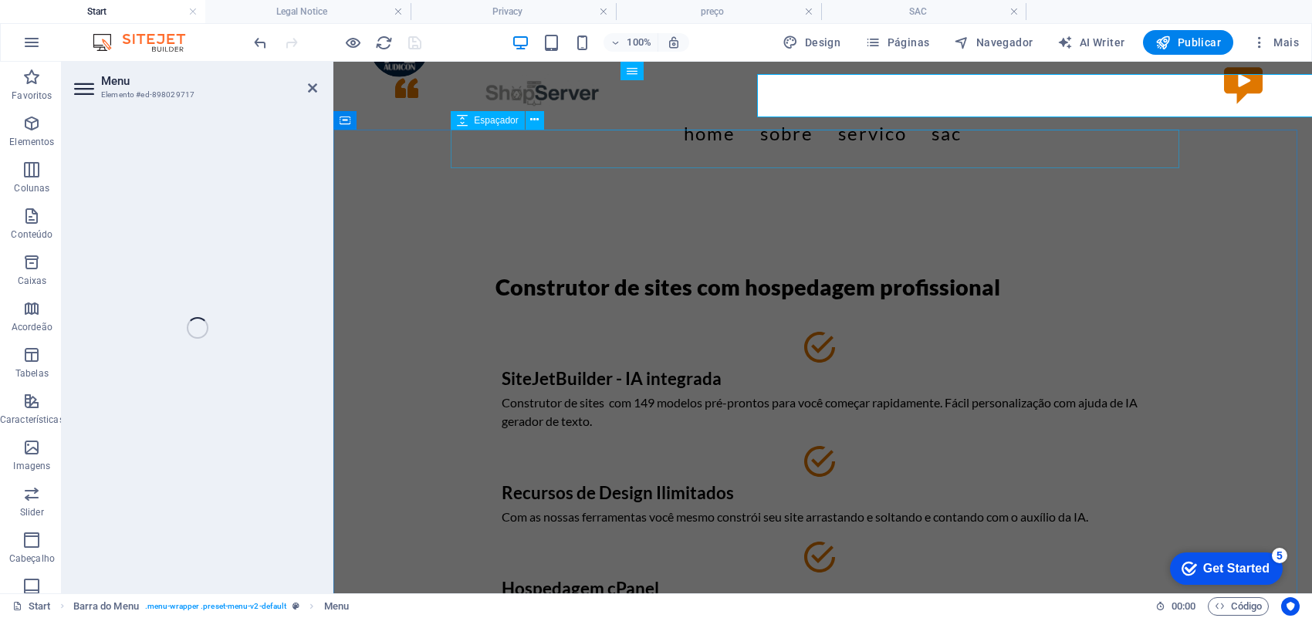
select select
select select "1"
select select
select select "2"
select select
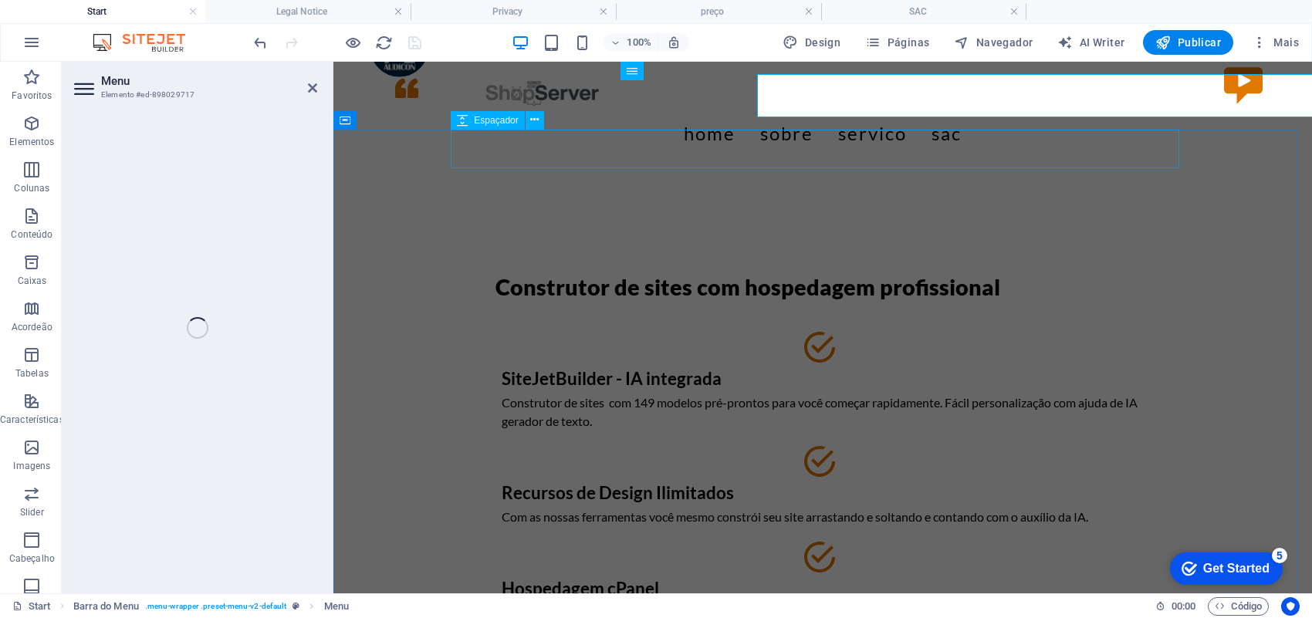
select select "3"
select select
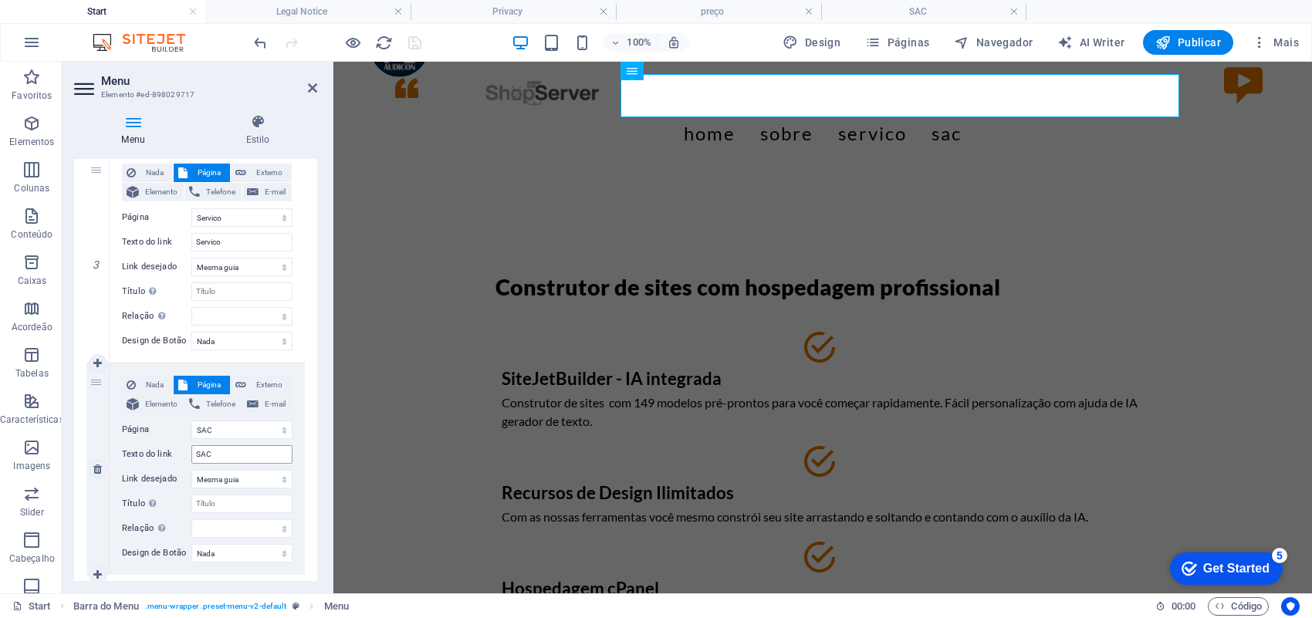
scroll to position [627, 0]
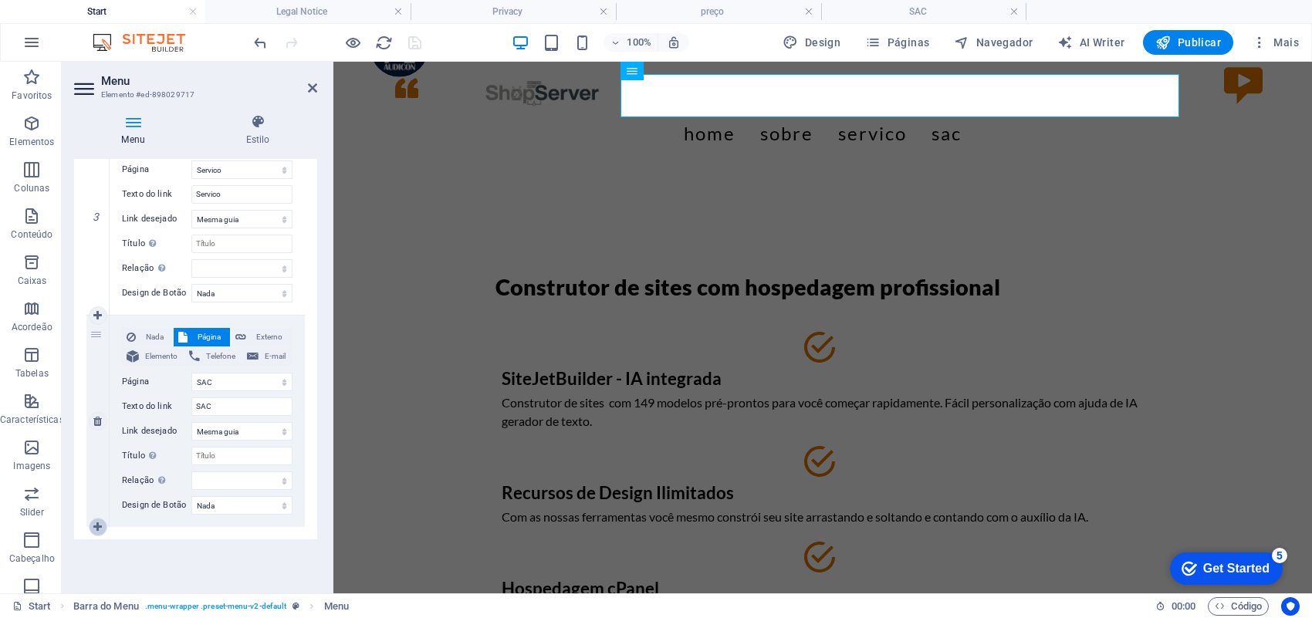
click at [94, 525] on icon at bounding box center [97, 527] width 8 height 11
select select
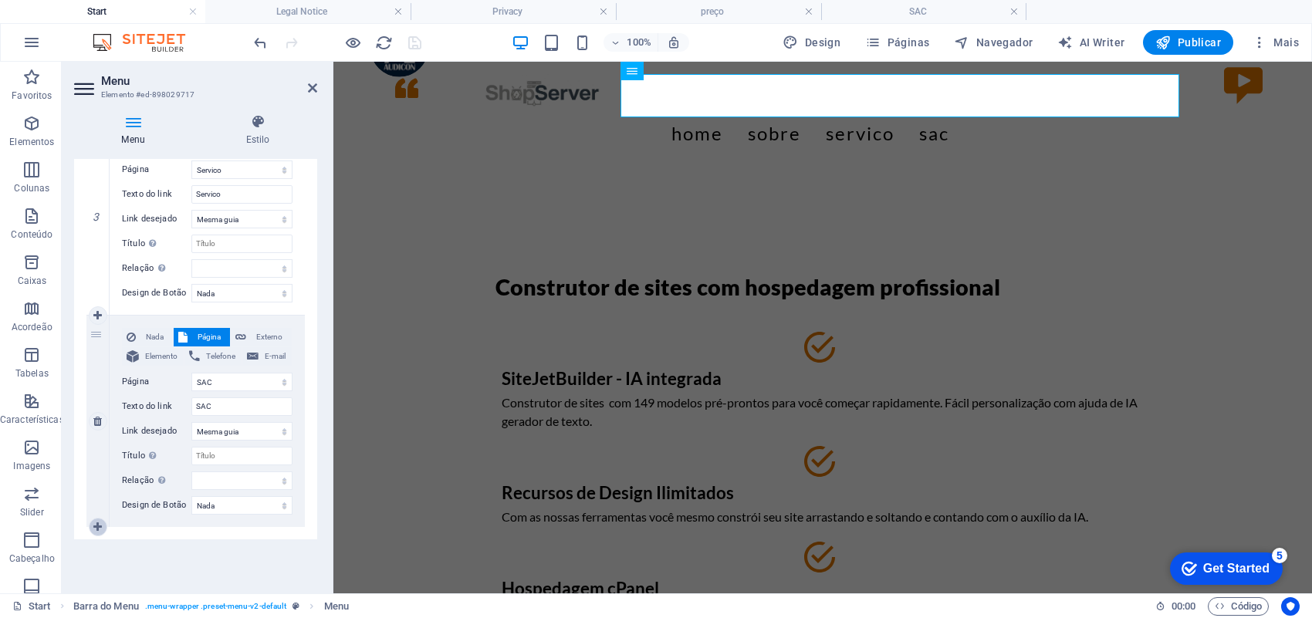
select select
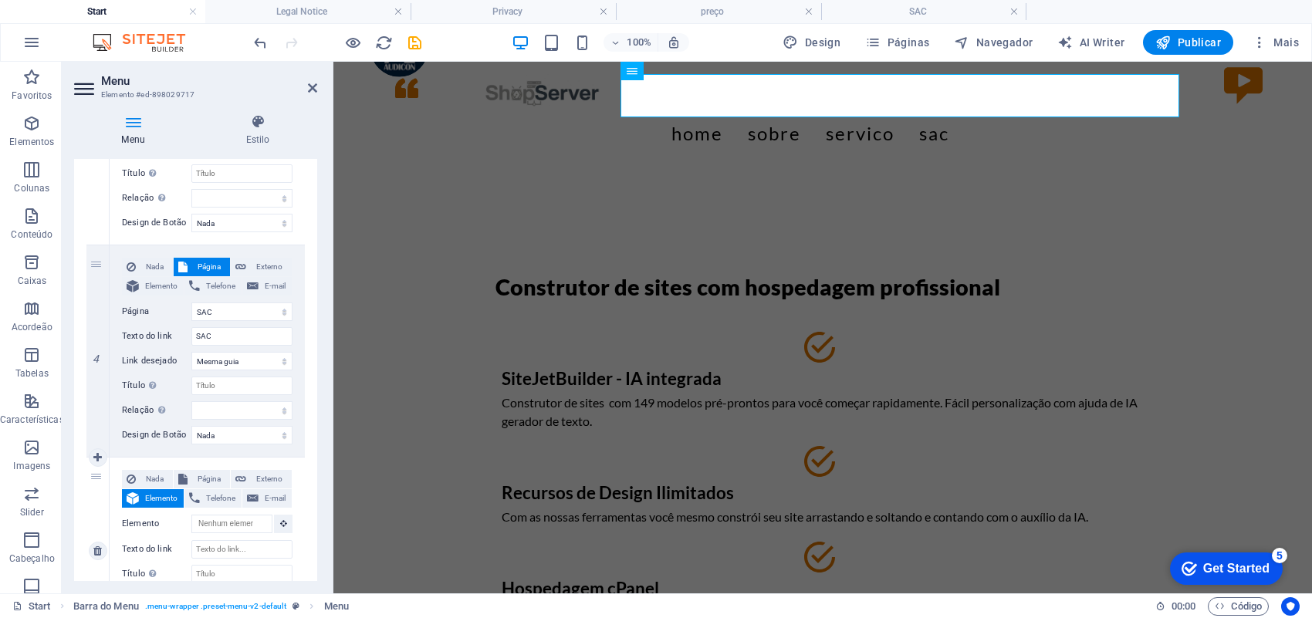
scroll to position [723, 0]
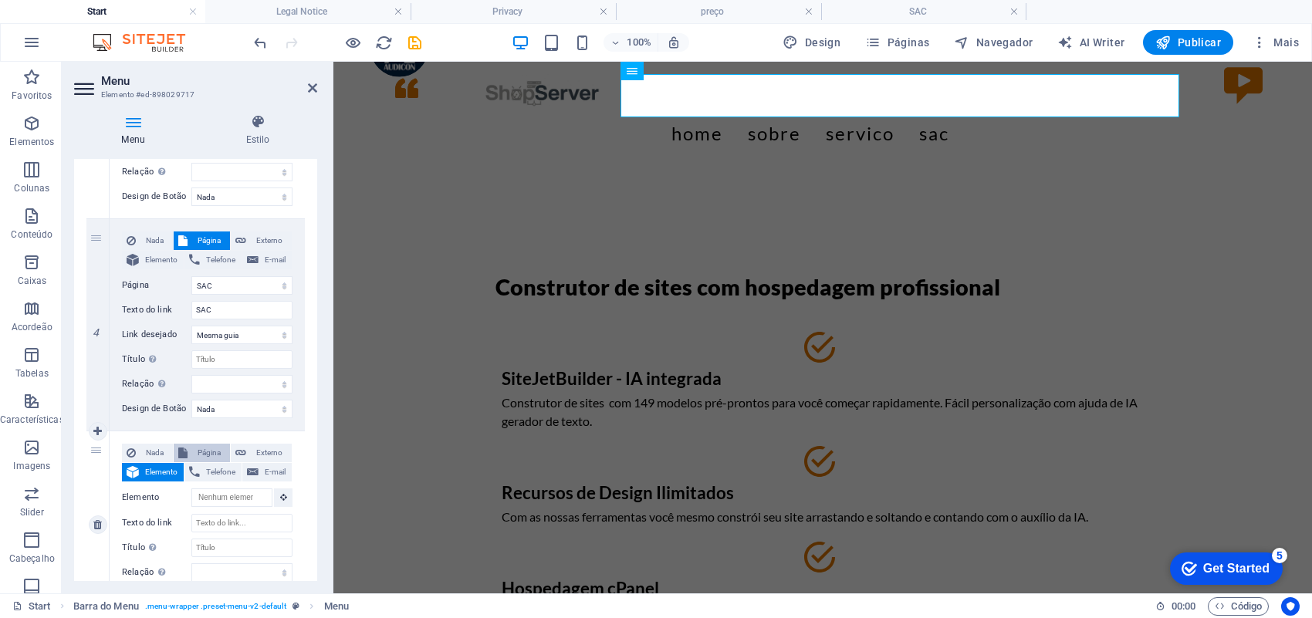
click at [214, 448] on span "Página" at bounding box center [208, 453] width 33 height 19
select select
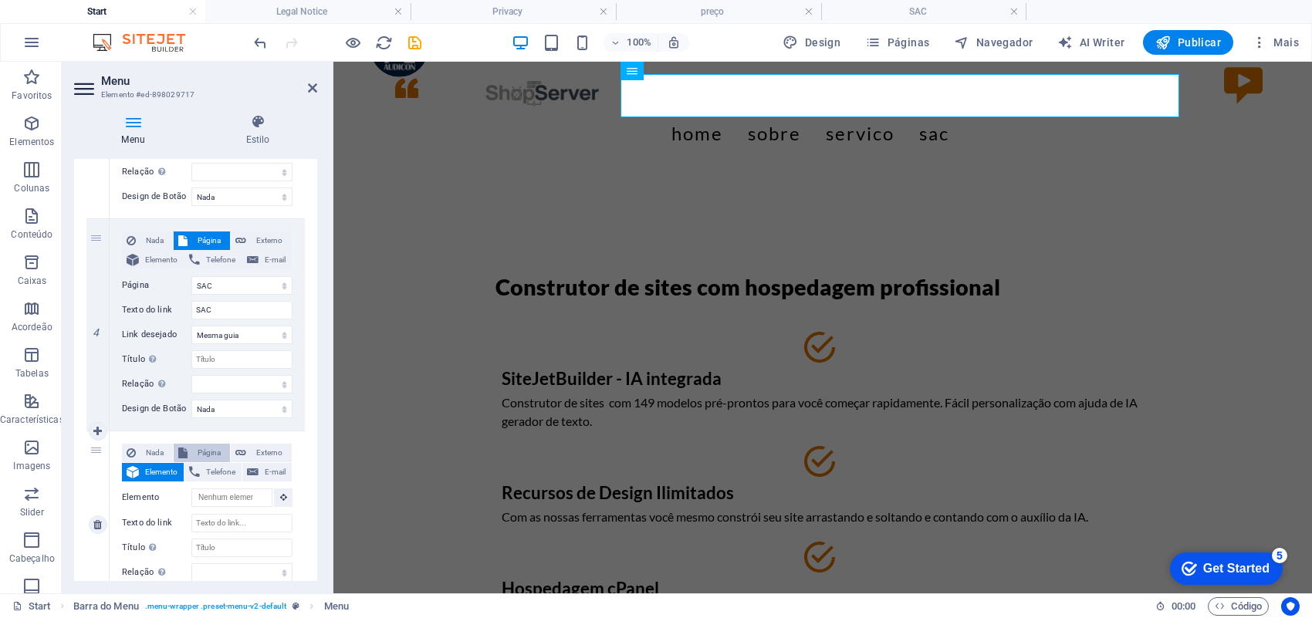
select select
click at [282, 495] on select "Start Quem Somos Servico SAC preço Legal Notice Privacy" at bounding box center [241, 497] width 101 height 19
select select "4"
click at [191, 488] on select "Start Quem Somos Servico SAC preço Legal Notice Privacy" at bounding box center [241, 497] width 101 height 19
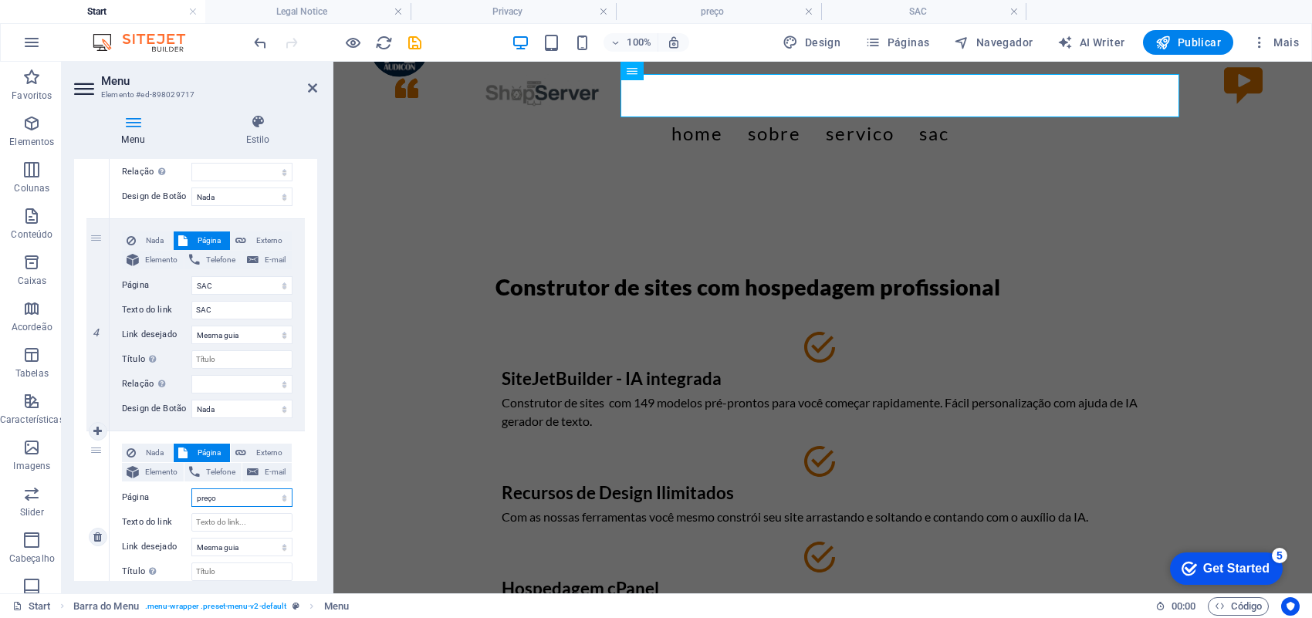
select select
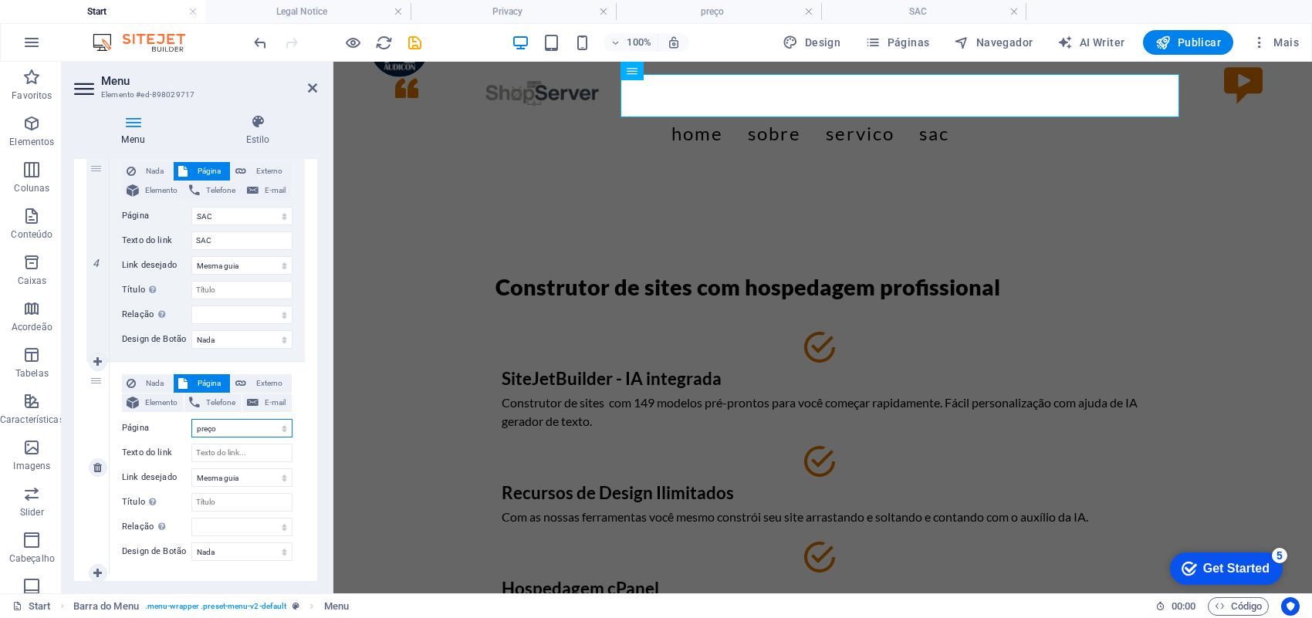
scroll to position [819, 0]
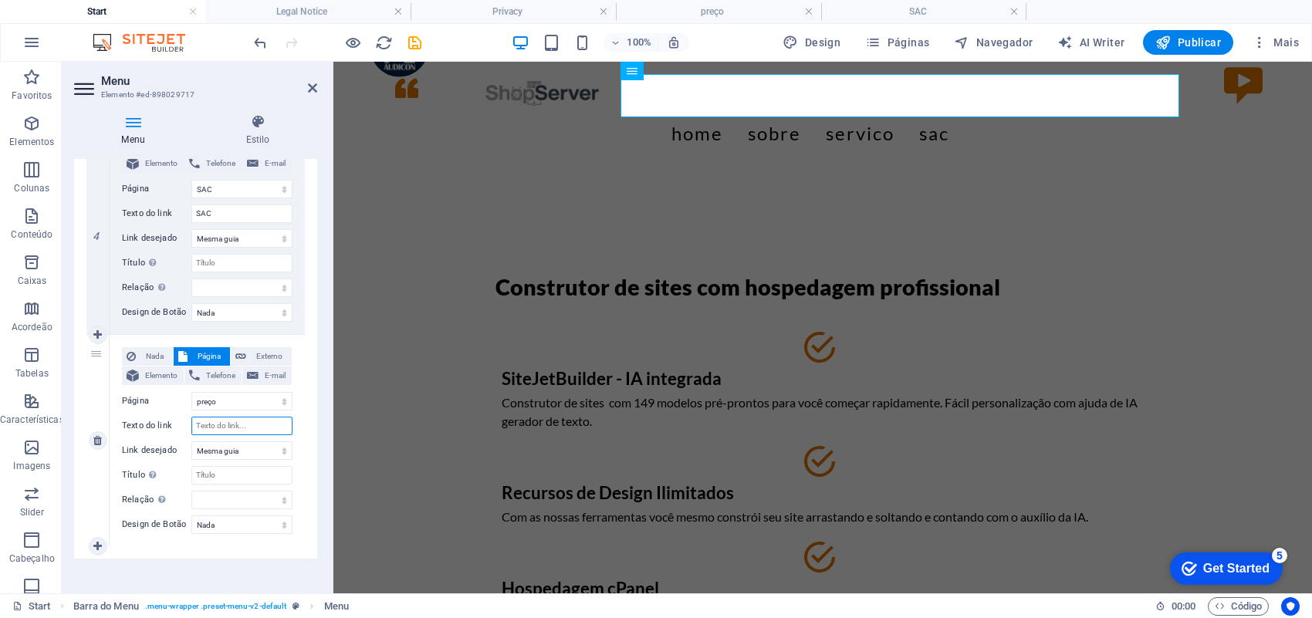
click at [228, 423] on input "Texto do link" at bounding box center [241, 426] width 101 height 19
type input "Preç"
select select
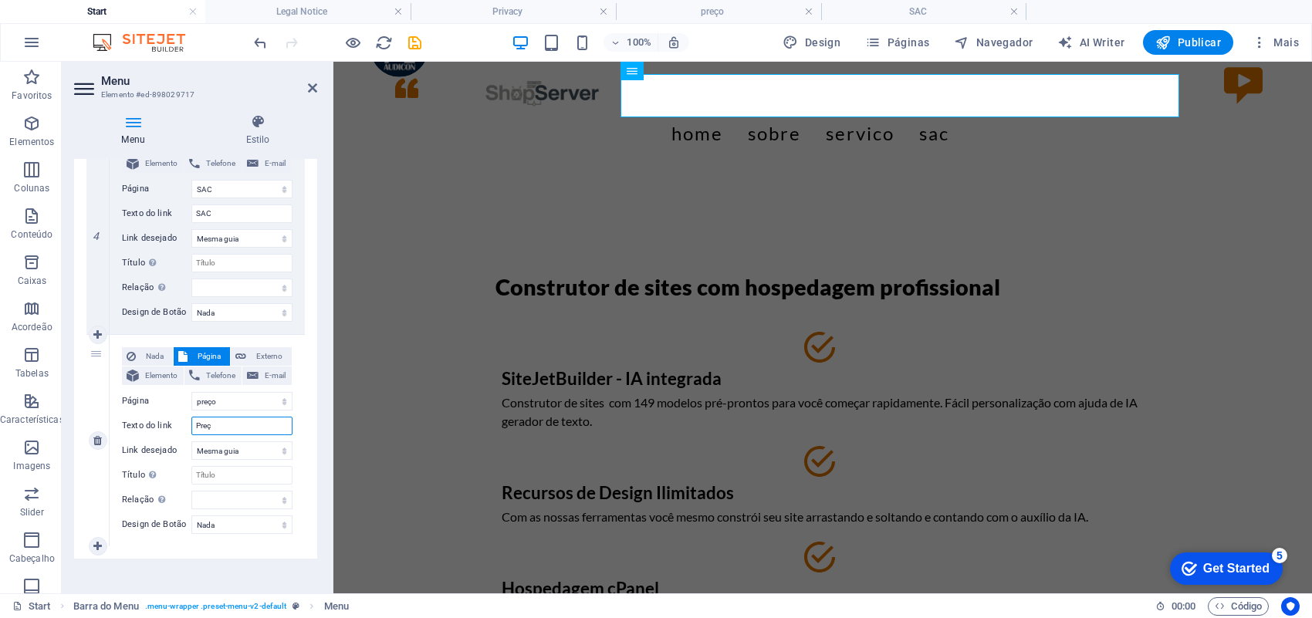
select select
type input "Preço"
select select
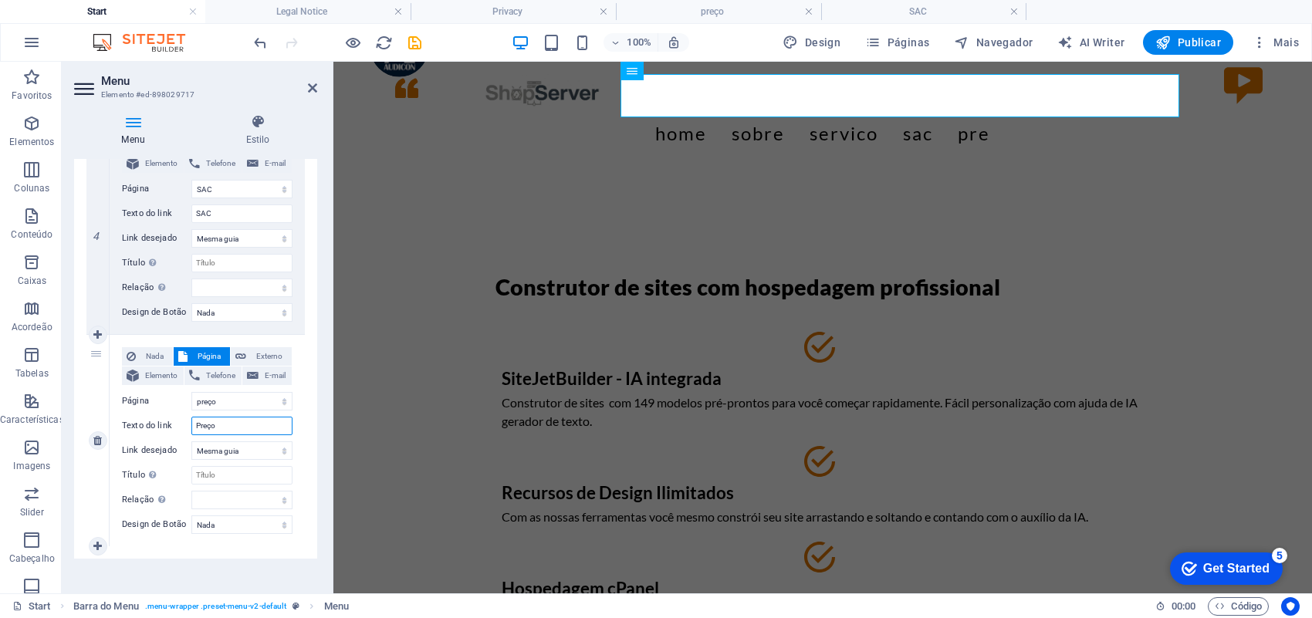
select select
type input "Preço"
click at [418, 46] on icon "save" at bounding box center [415, 43] width 18 height 18
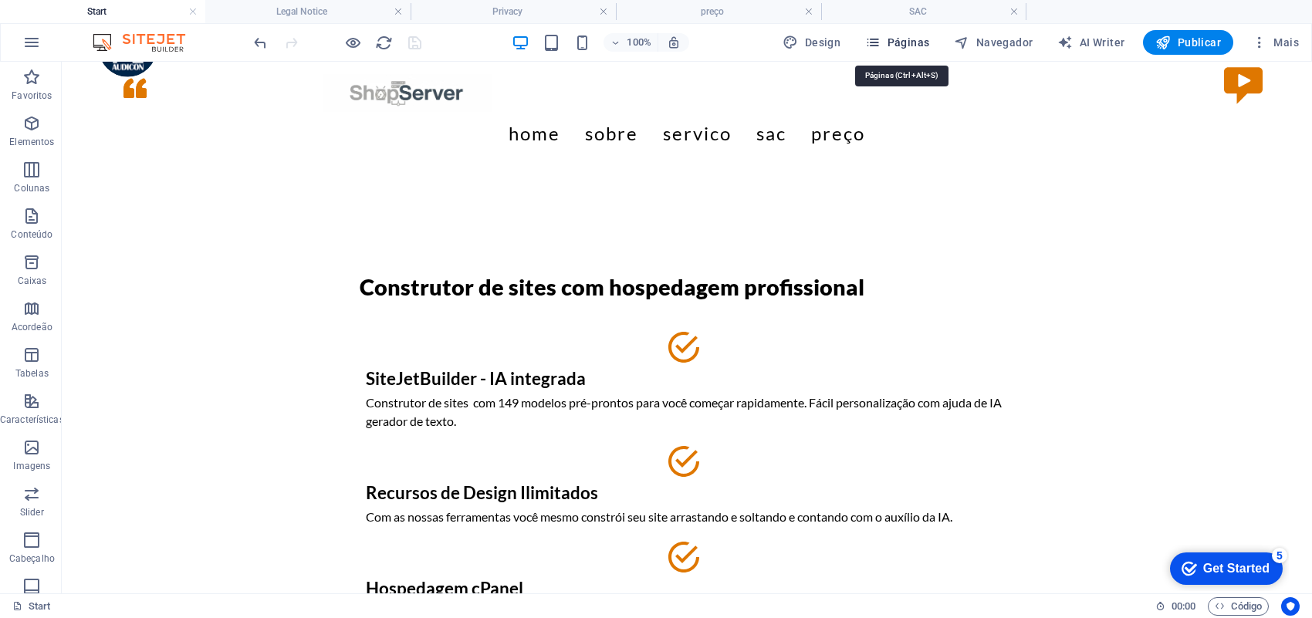
click at [904, 42] on span "Páginas" at bounding box center [897, 42] width 64 height 15
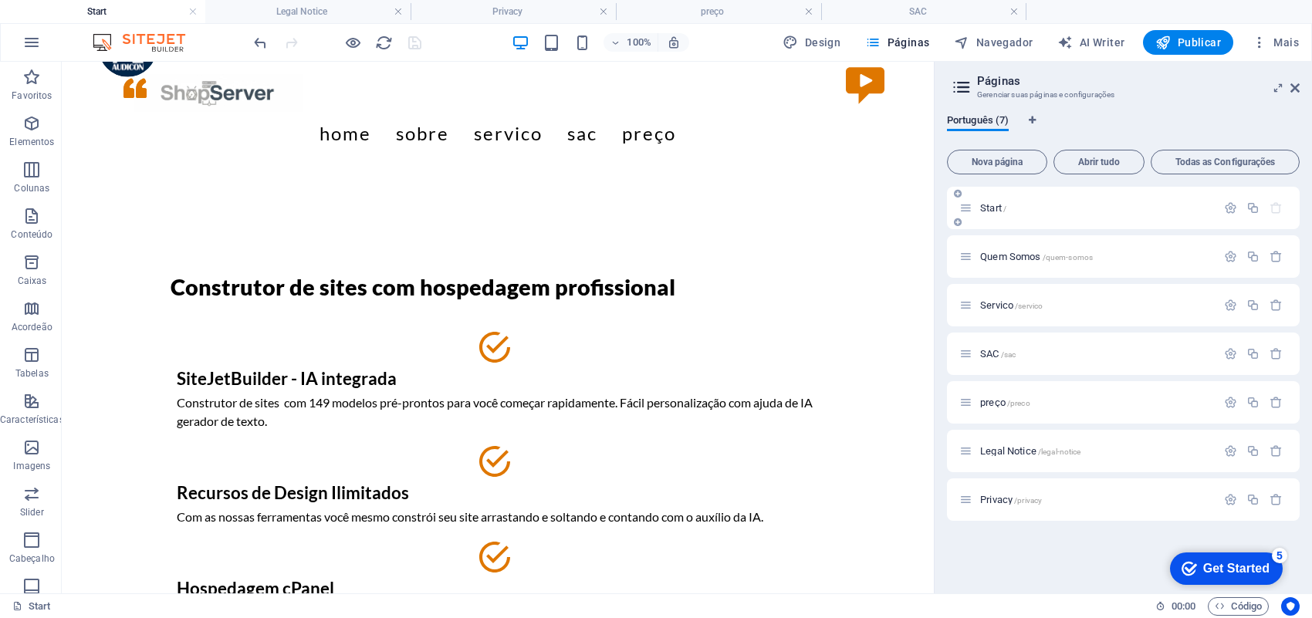
click at [981, 207] on span "Start /" at bounding box center [993, 208] width 26 height 12
click at [989, 259] on span "Quem Somos /quem-somos" at bounding box center [1036, 257] width 113 height 12
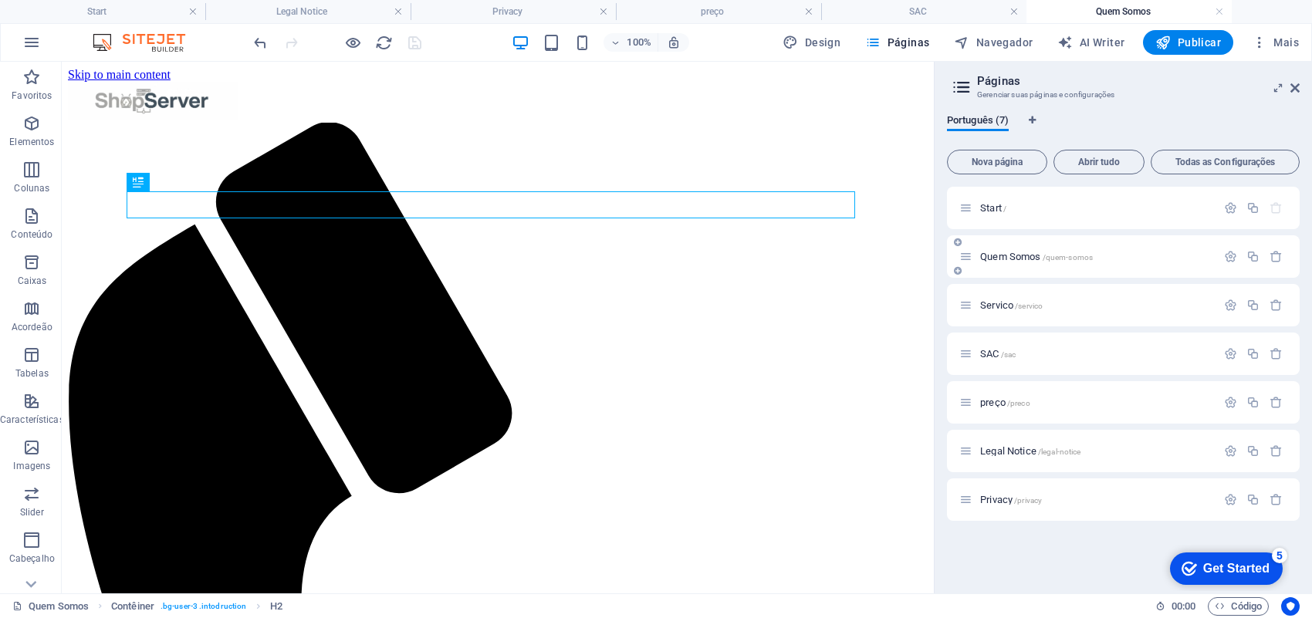
scroll to position [0, 0]
click at [357, 76] on icon at bounding box center [358, 71] width 8 height 16
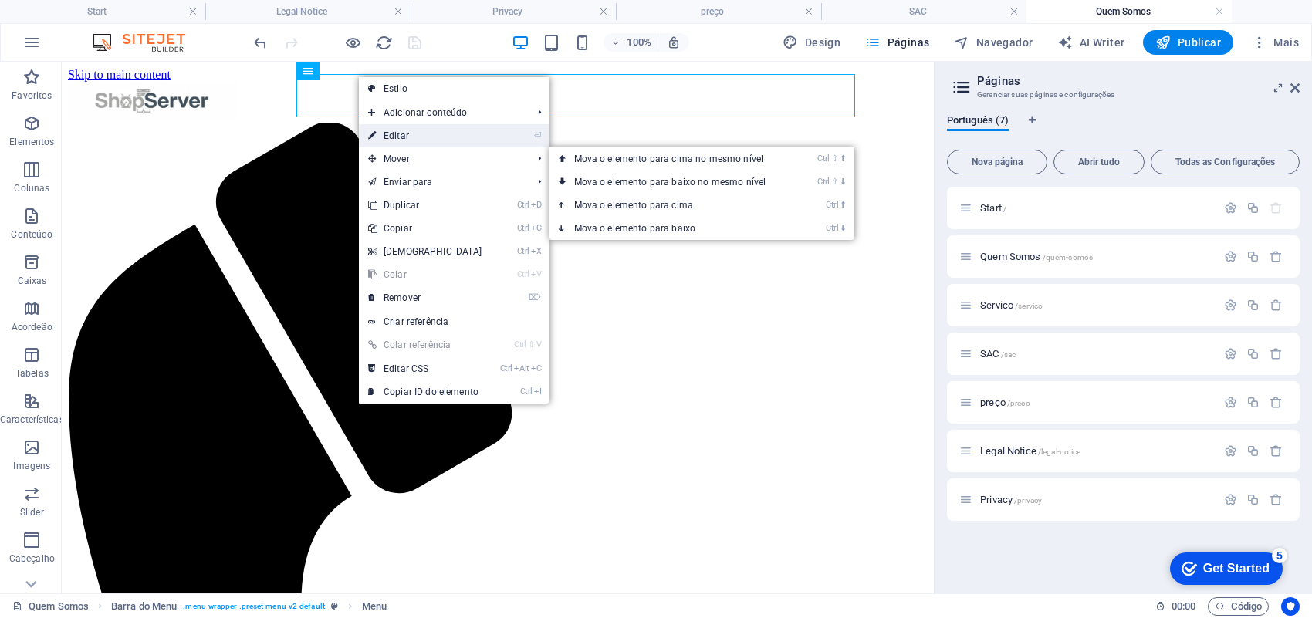
click at [407, 141] on link "⏎ Editar" at bounding box center [425, 135] width 133 height 23
select select
select select "1"
select select
select select "2"
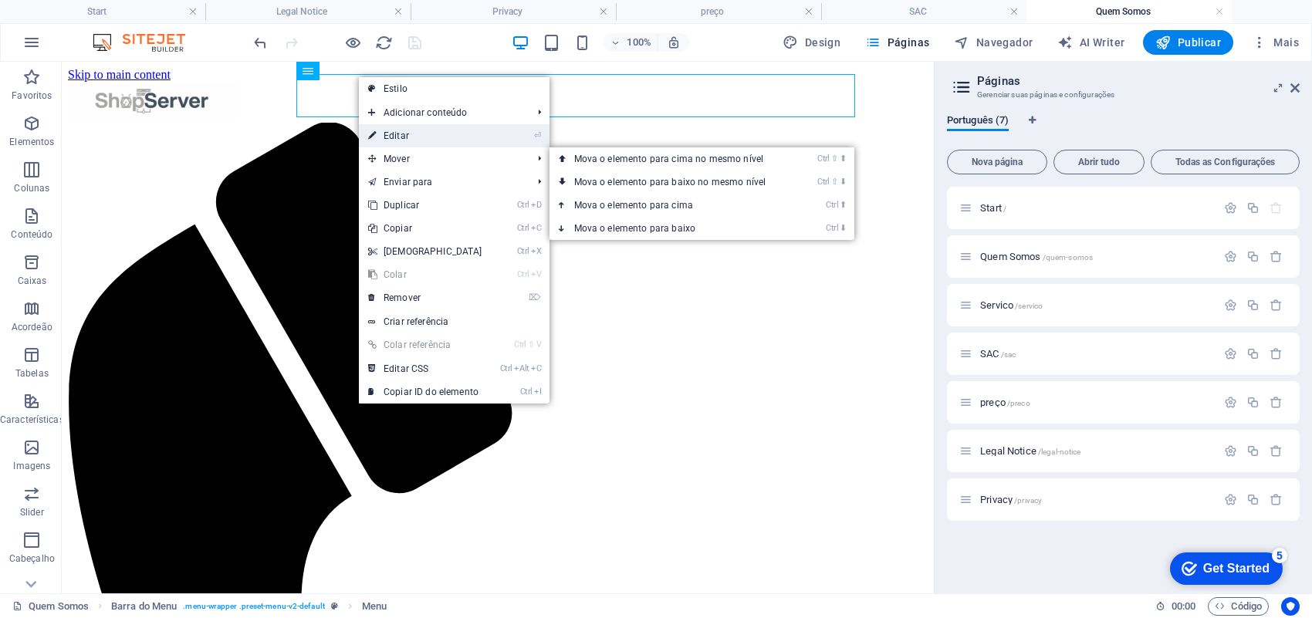
select select
select select "3"
select select
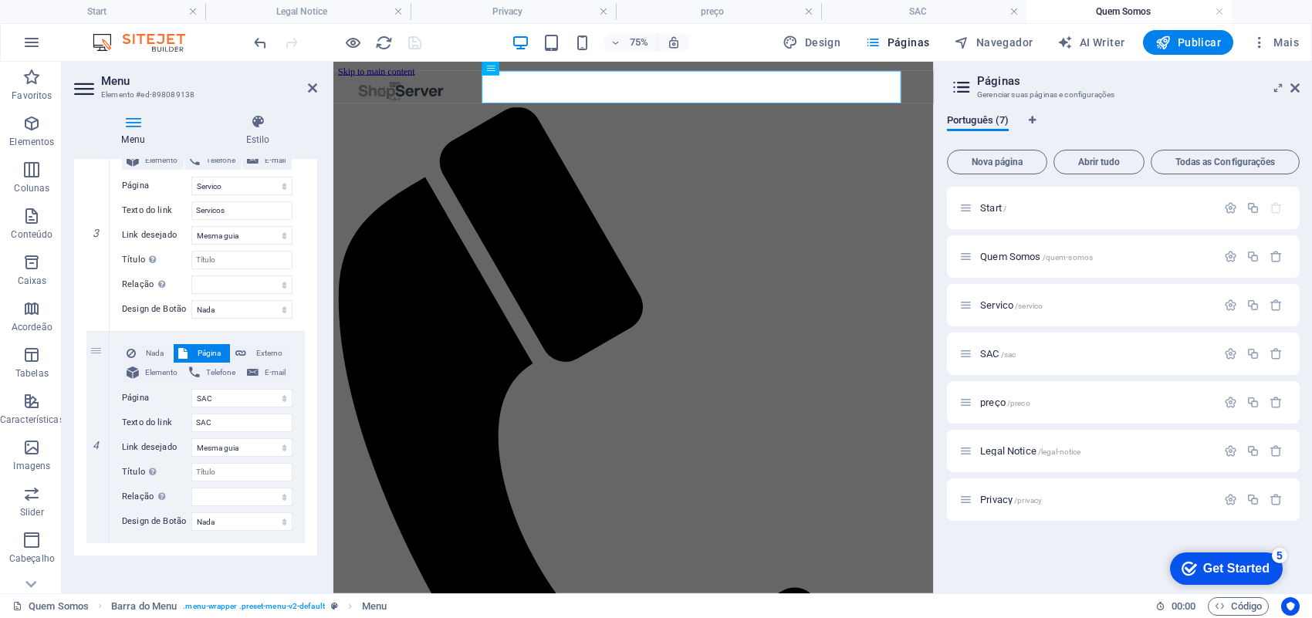
scroll to position [627, 0]
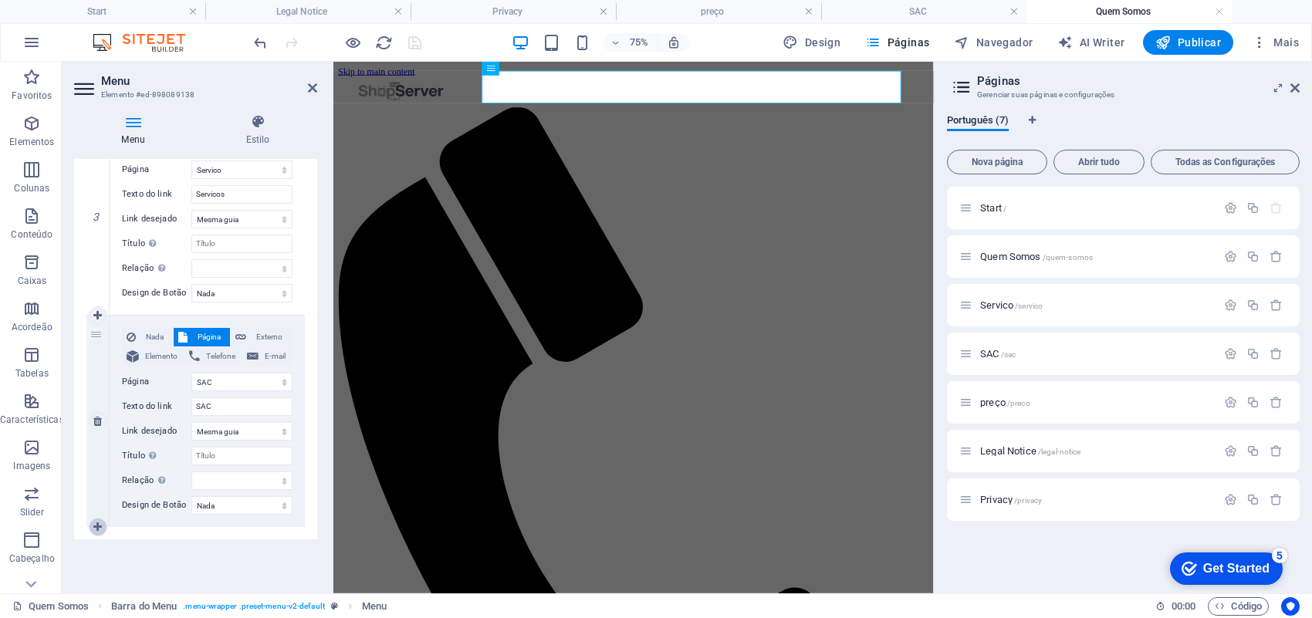
click at [95, 527] on icon at bounding box center [97, 527] width 8 height 11
select select
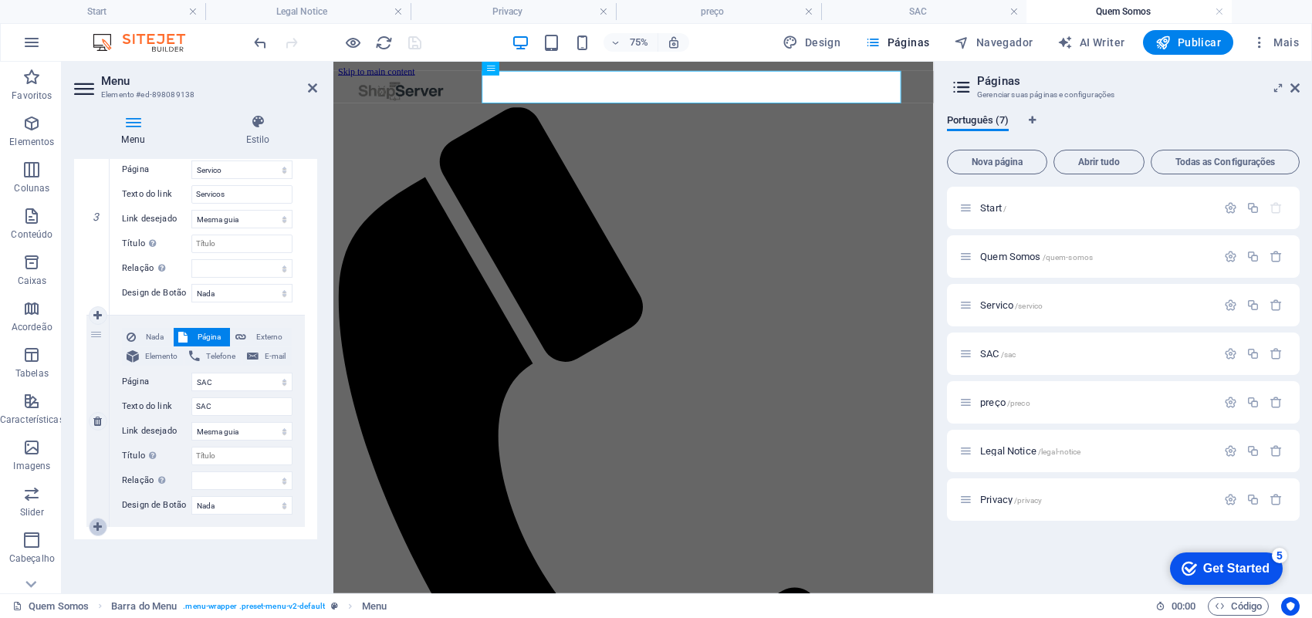
select select
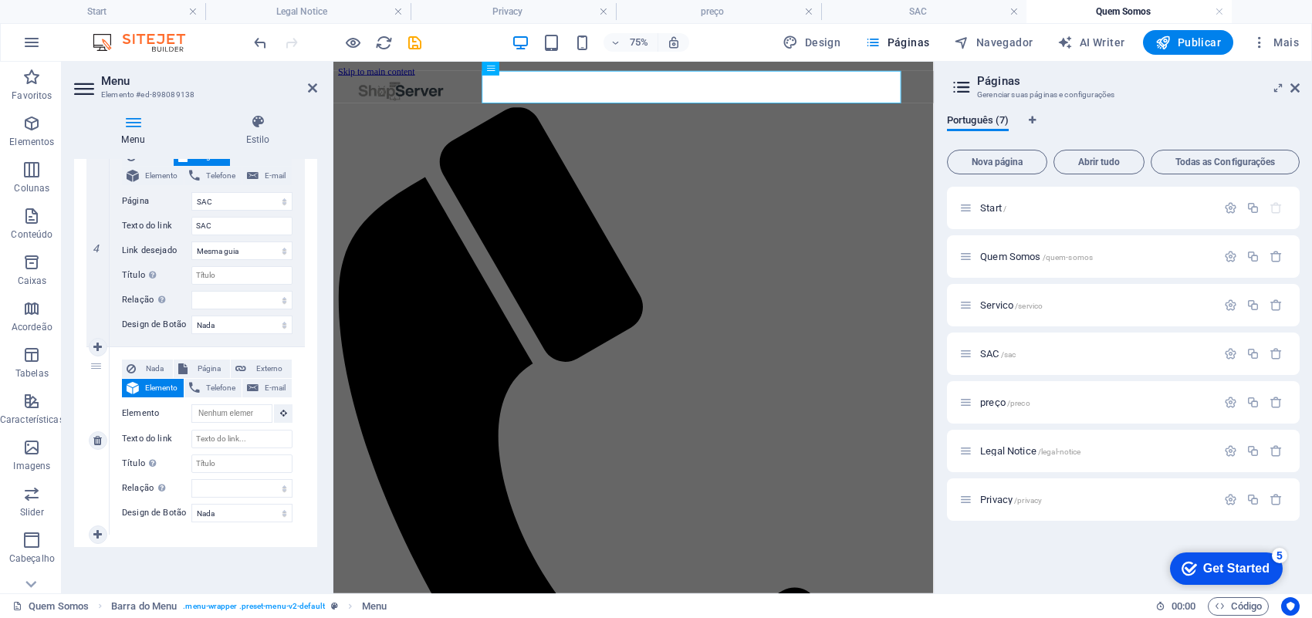
scroll to position [815, 0]
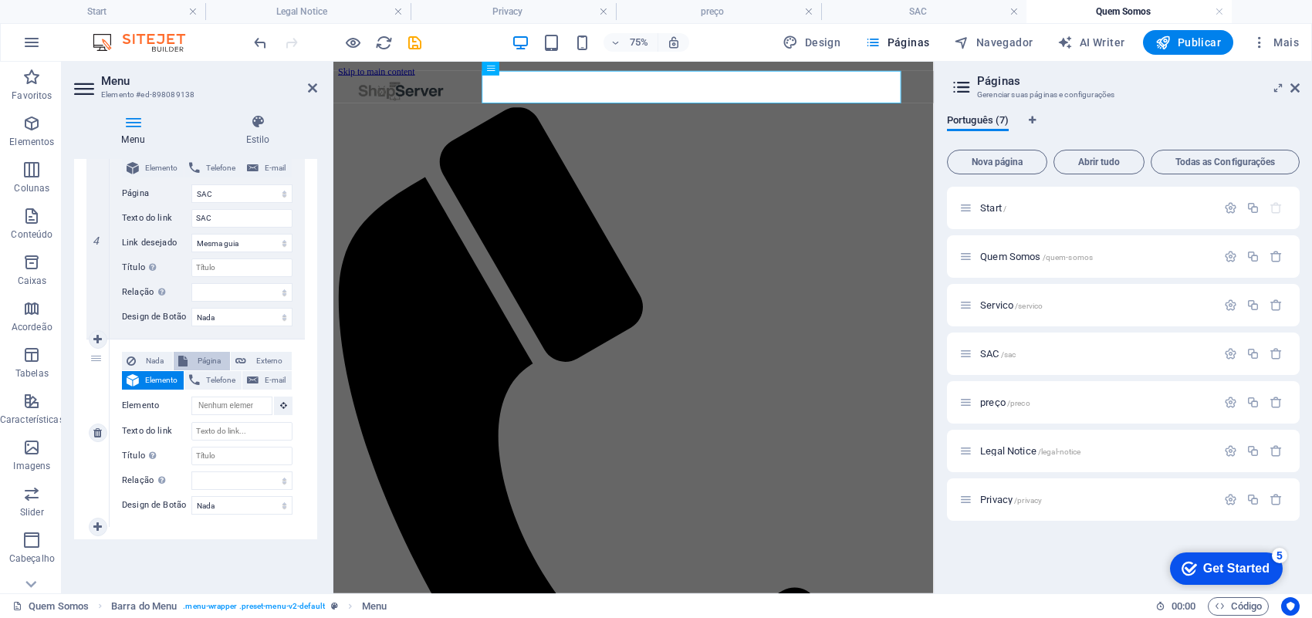
click at [197, 356] on span "Página" at bounding box center [208, 361] width 33 height 19
select select
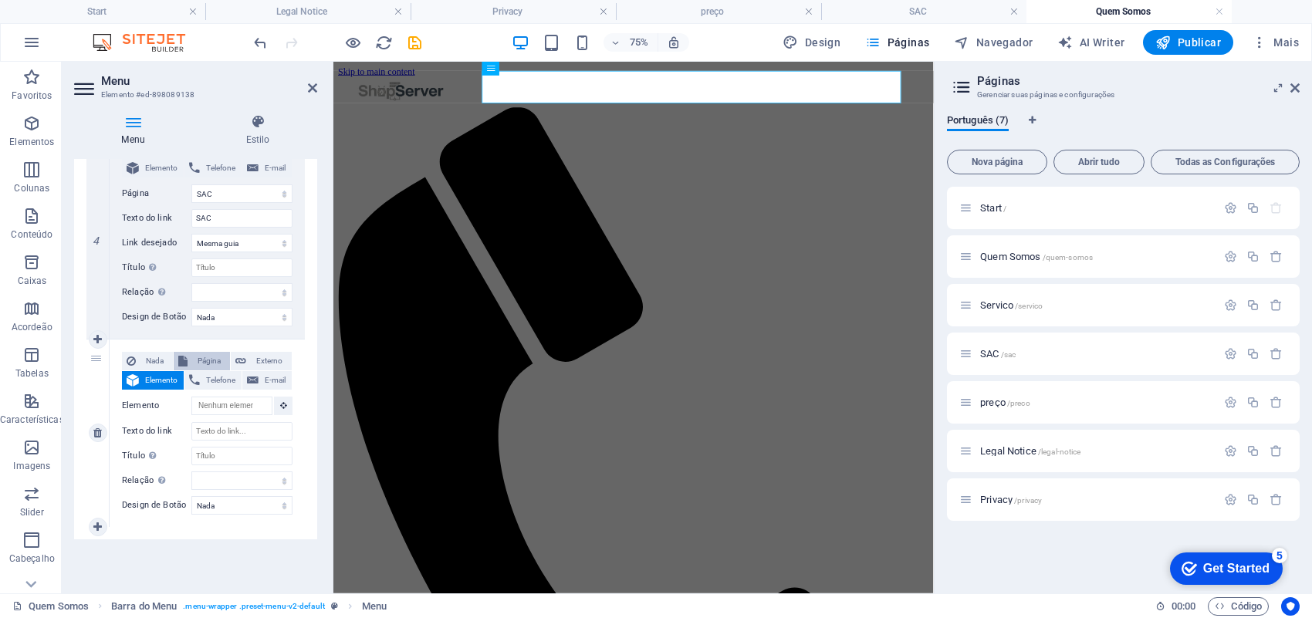
select select
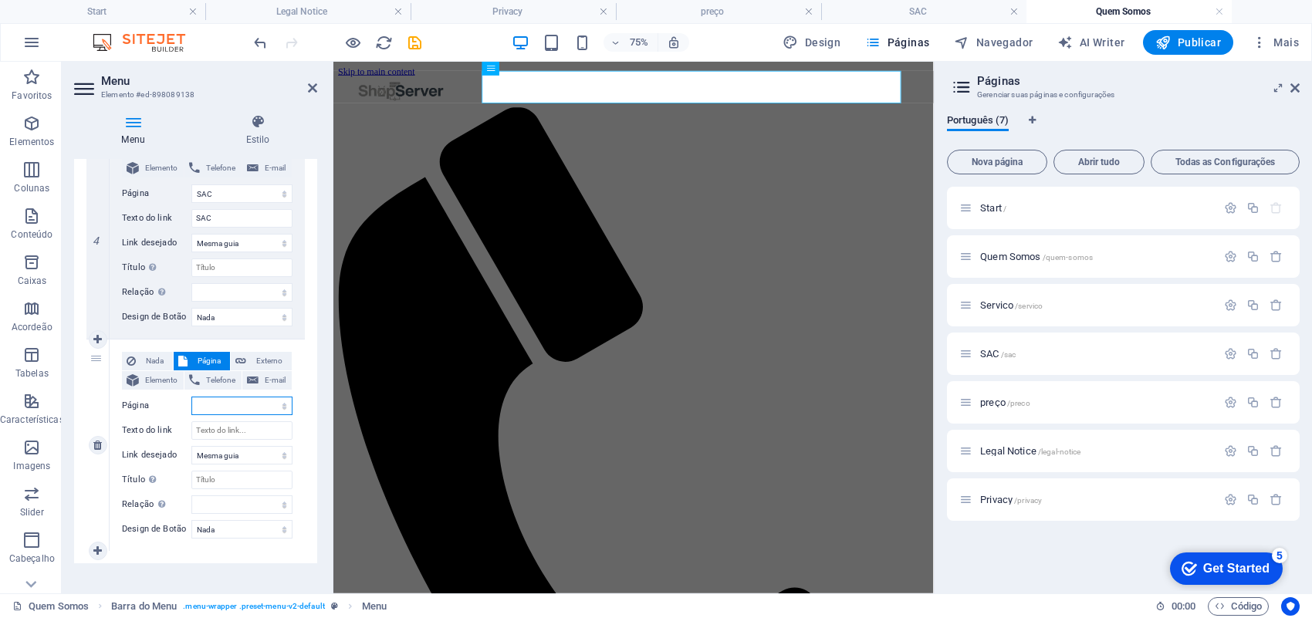
click at [270, 404] on select "Start Quem Somos Servico SAC preço Legal Notice Privacy" at bounding box center [241, 406] width 101 height 19
select select "4"
click at [191, 397] on select "Start Quem Somos Servico SAC preço Legal Notice Privacy" at bounding box center [241, 406] width 101 height 19
select select
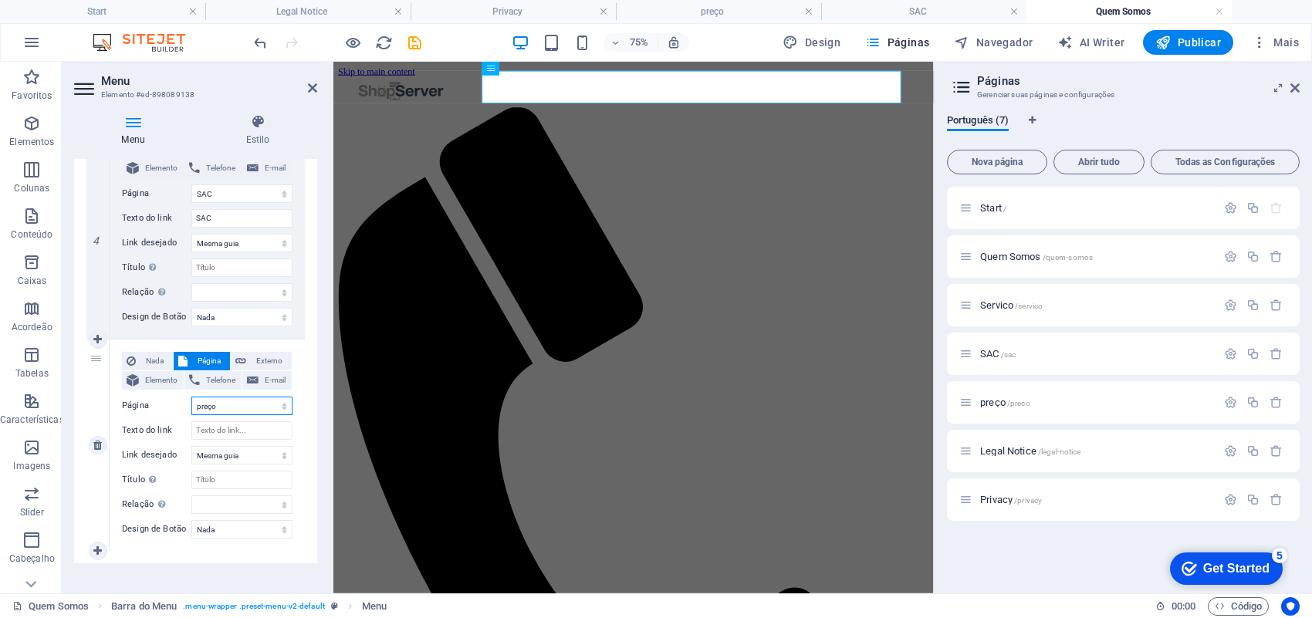
select select
click at [226, 428] on input "Texto do link" at bounding box center [241, 430] width 101 height 19
type input "Preç"
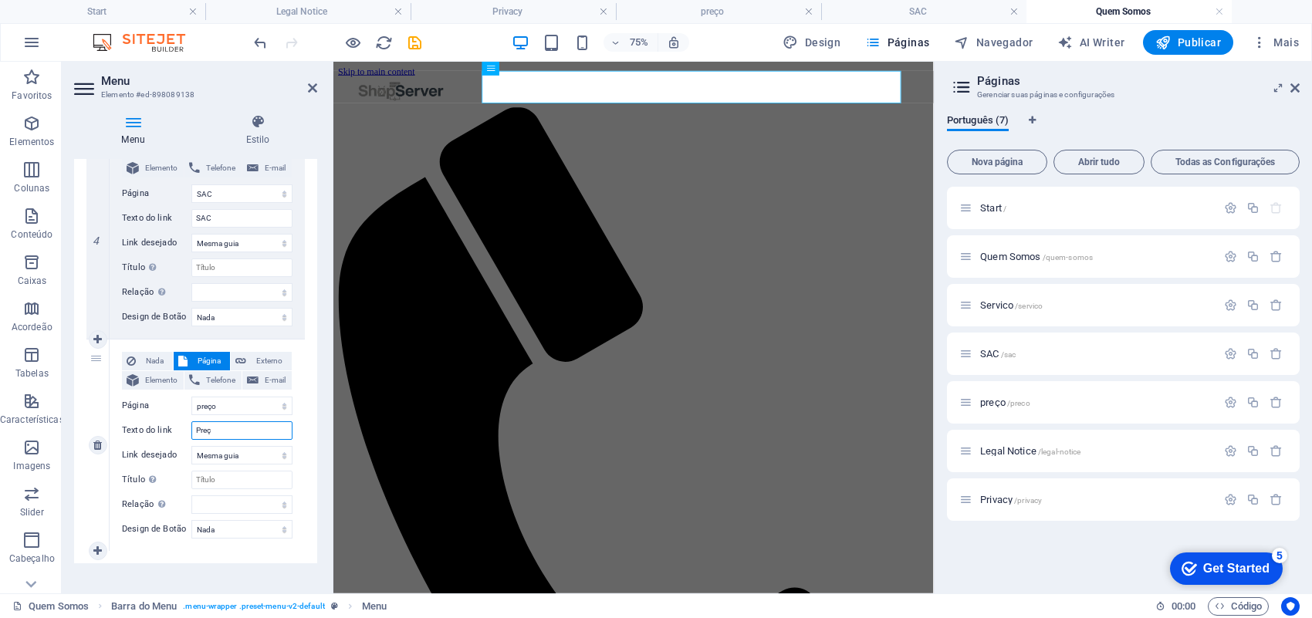
select select
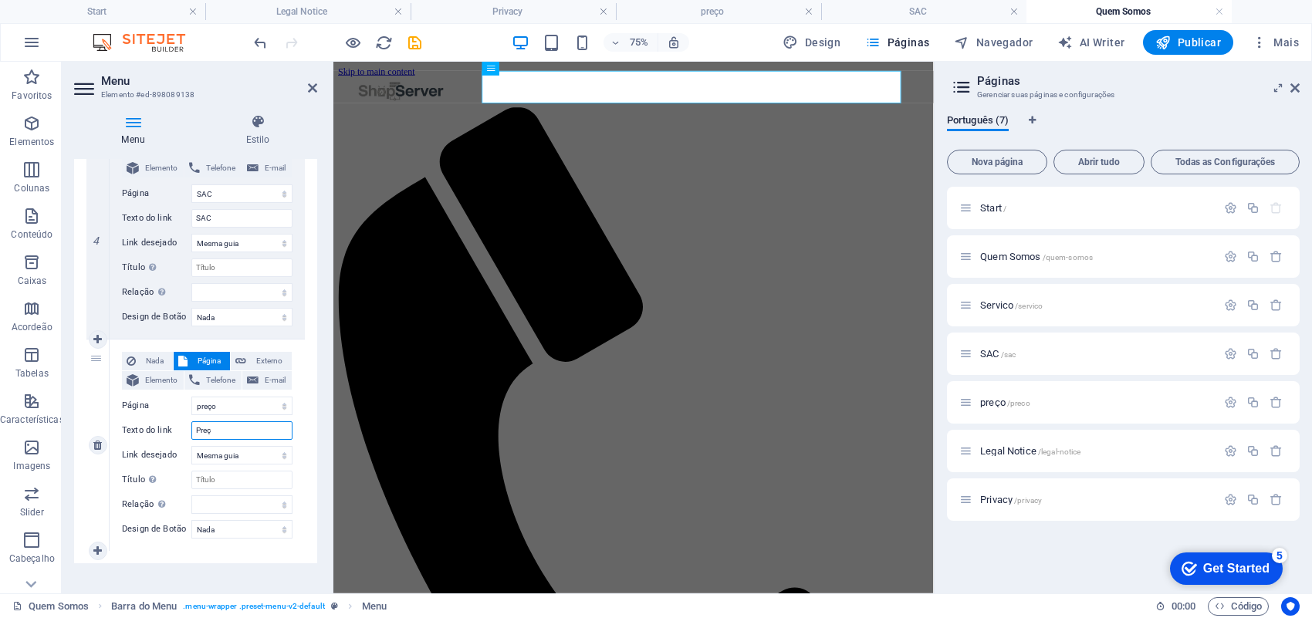
type input "Preço"
select select
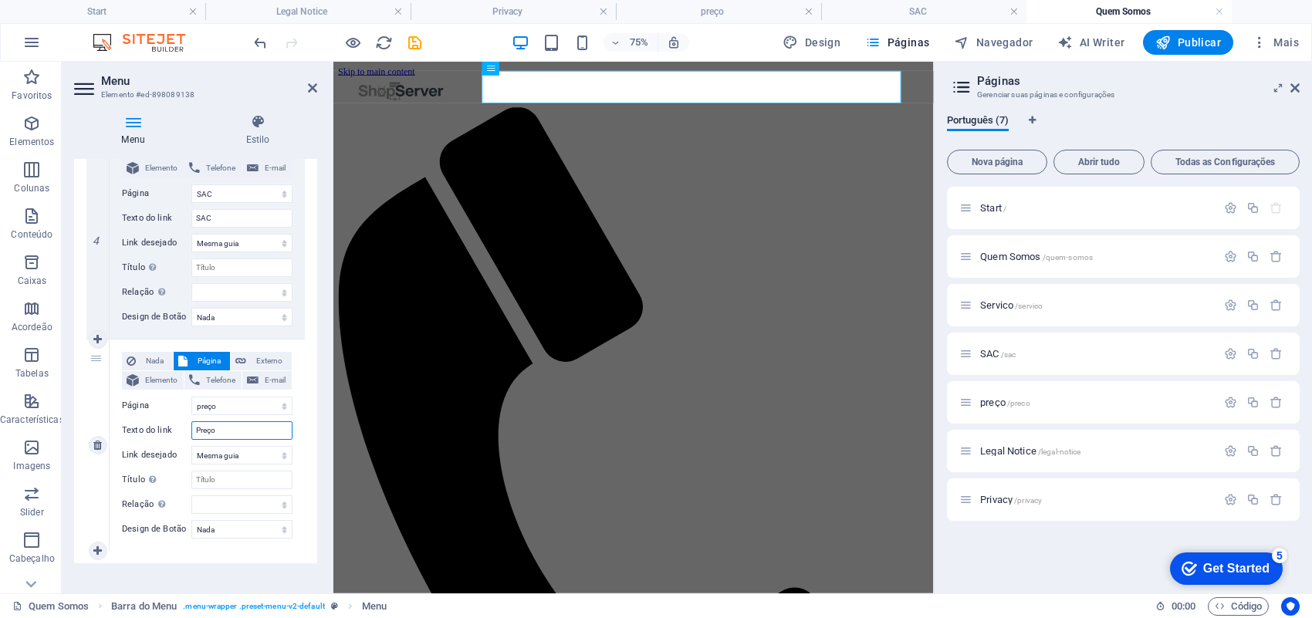
select select
type input "Preço"
click at [421, 35] on icon "save" at bounding box center [415, 43] width 18 height 18
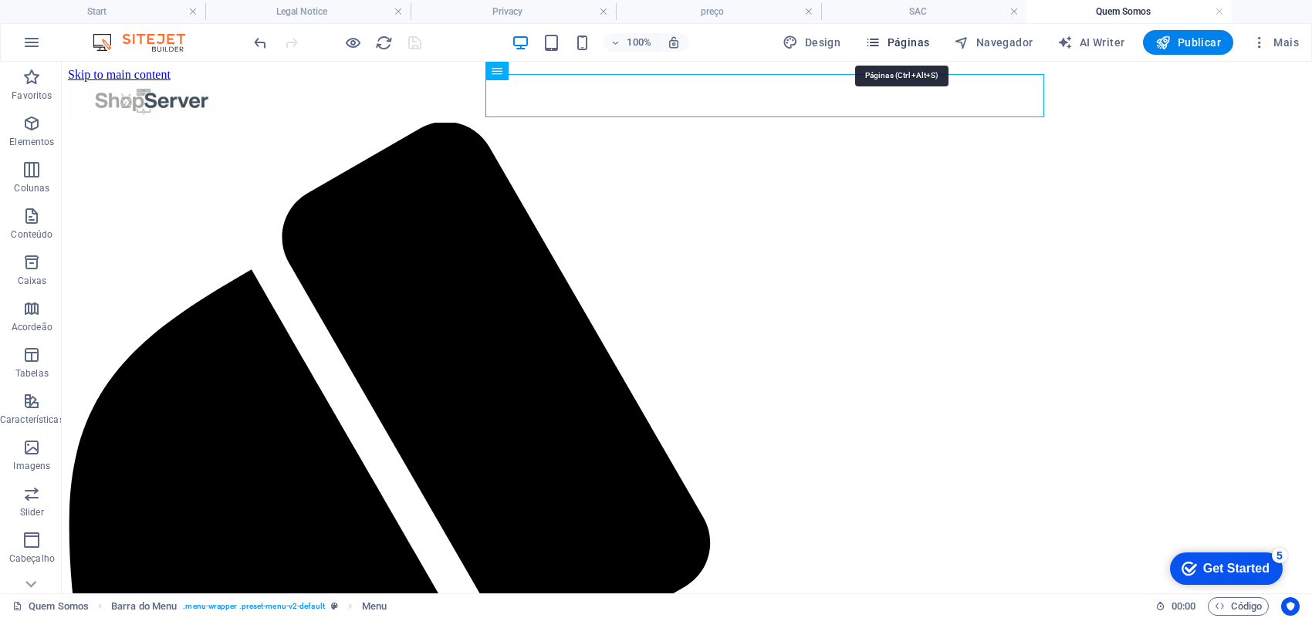
click at [904, 35] on span "Páginas" at bounding box center [897, 42] width 64 height 15
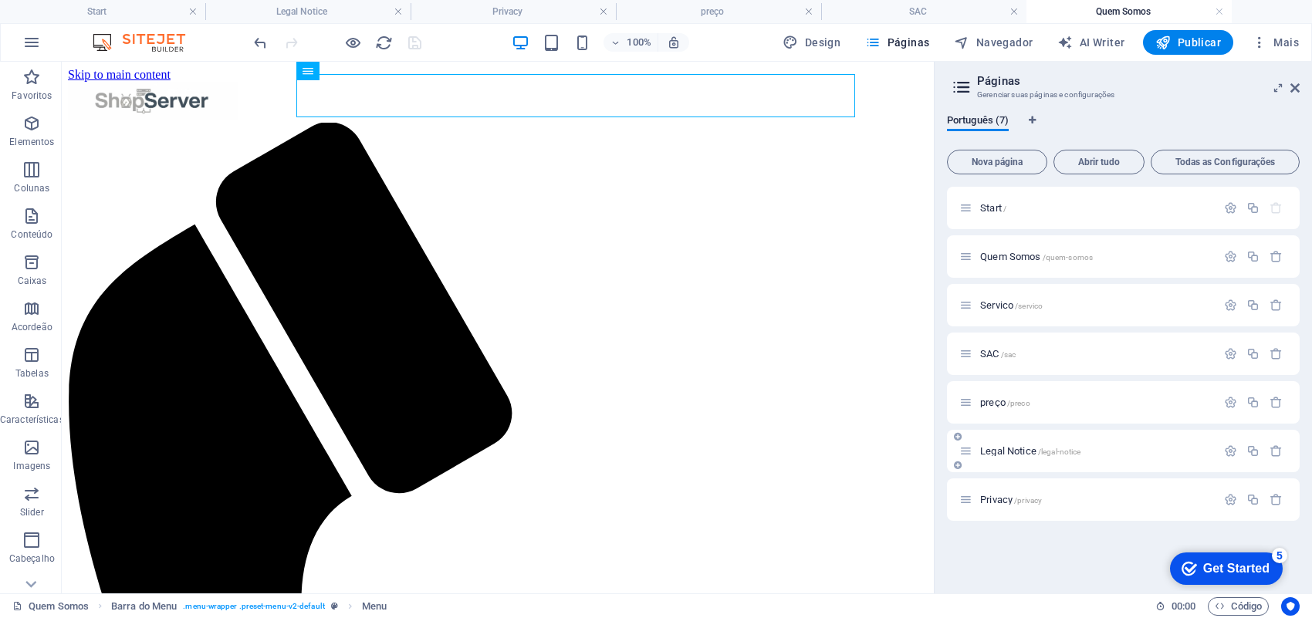
click at [977, 444] on div "Legal Notice /legal-notice" at bounding box center [1087, 451] width 257 height 18
click at [1003, 400] on span "preço /preco" at bounding box center [1005, 403] width 50 height 12
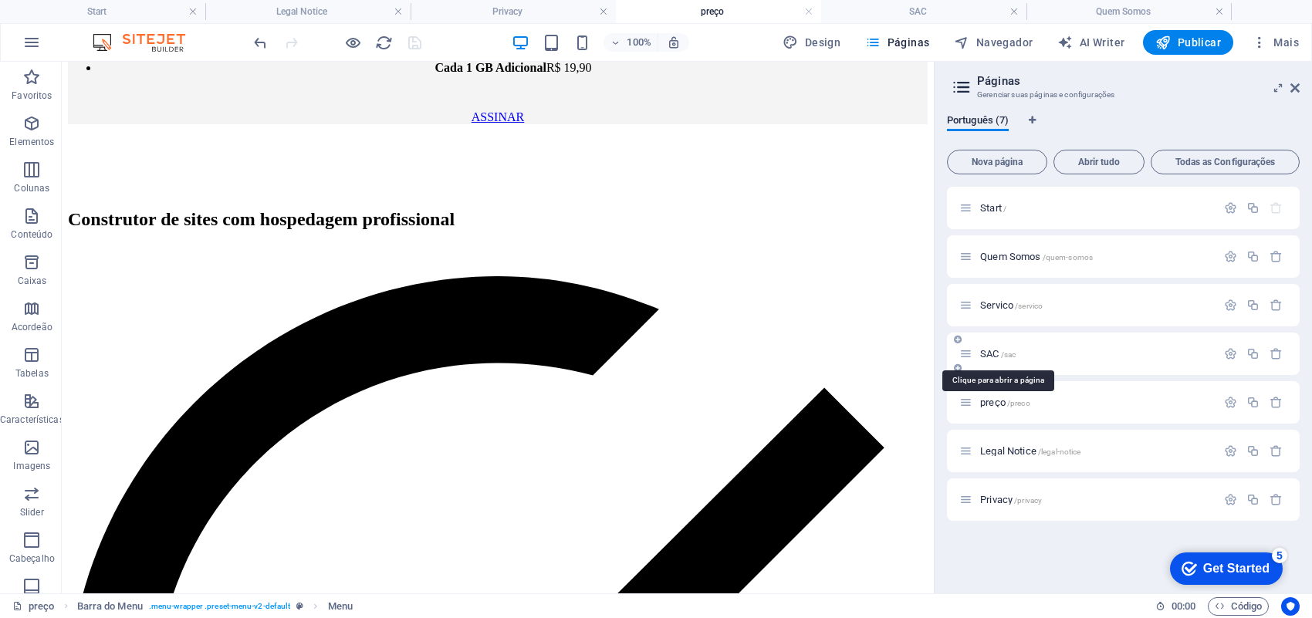
click at [1000, 355] on span "SAC /sac" at bounding box center [997, 354] width 35 height 12
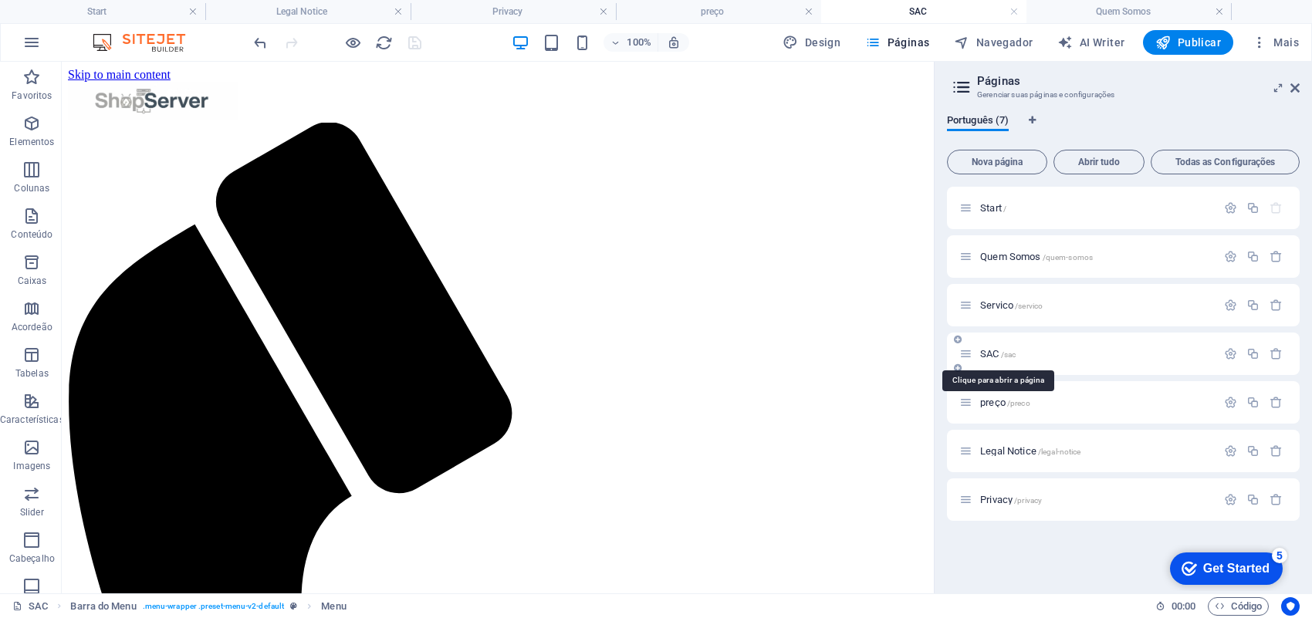
scroll to position [0, 0]
click at [1008, 299] on span "Servico /servico" at bounding box center [1011, 305] width 63 height 12
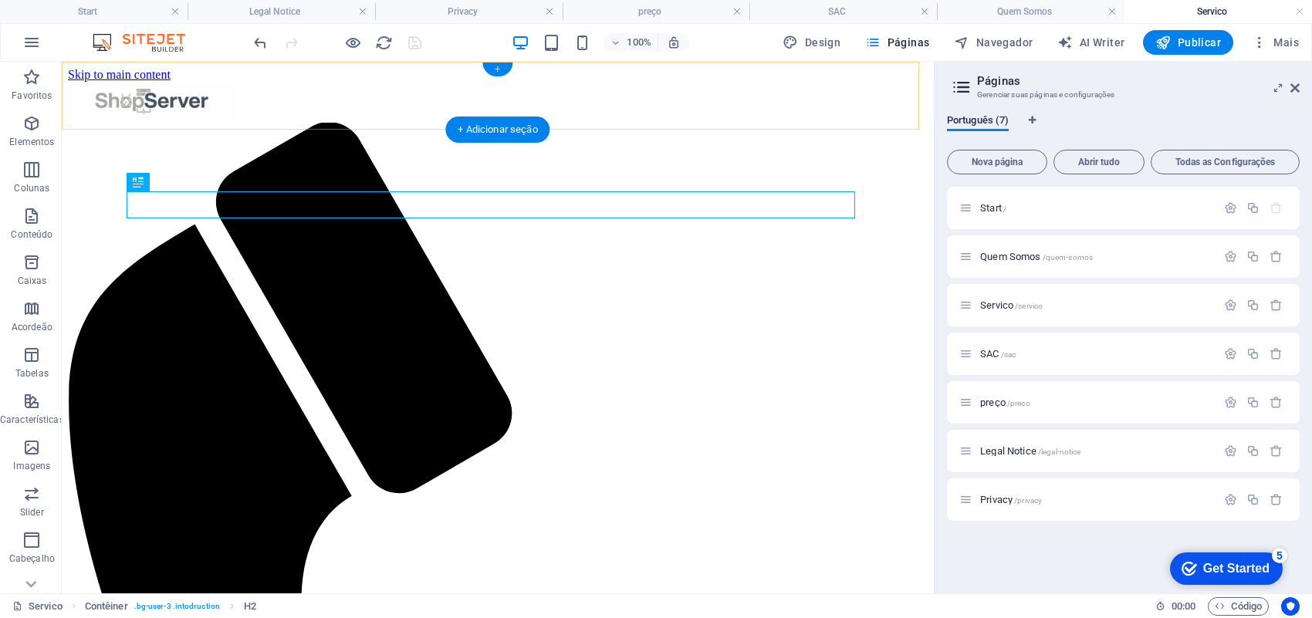
click at [503, 70] on div "+" at bounding box center [497, 70] width 30 height 14
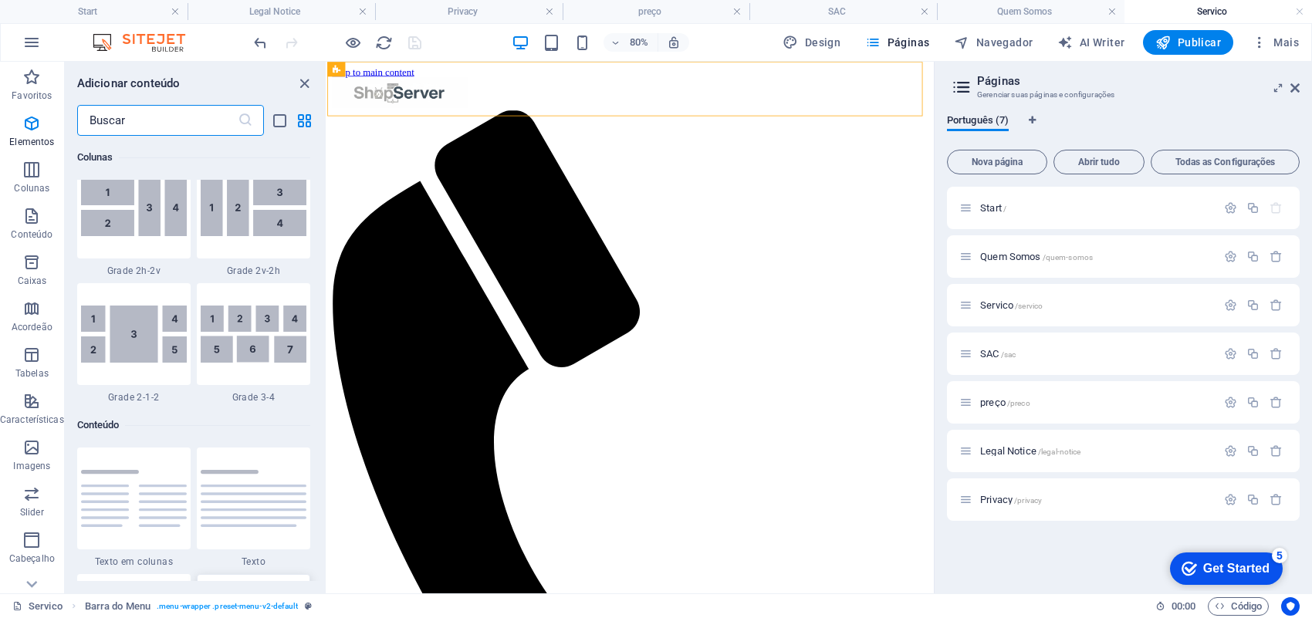
scroll to position [2698, 0]
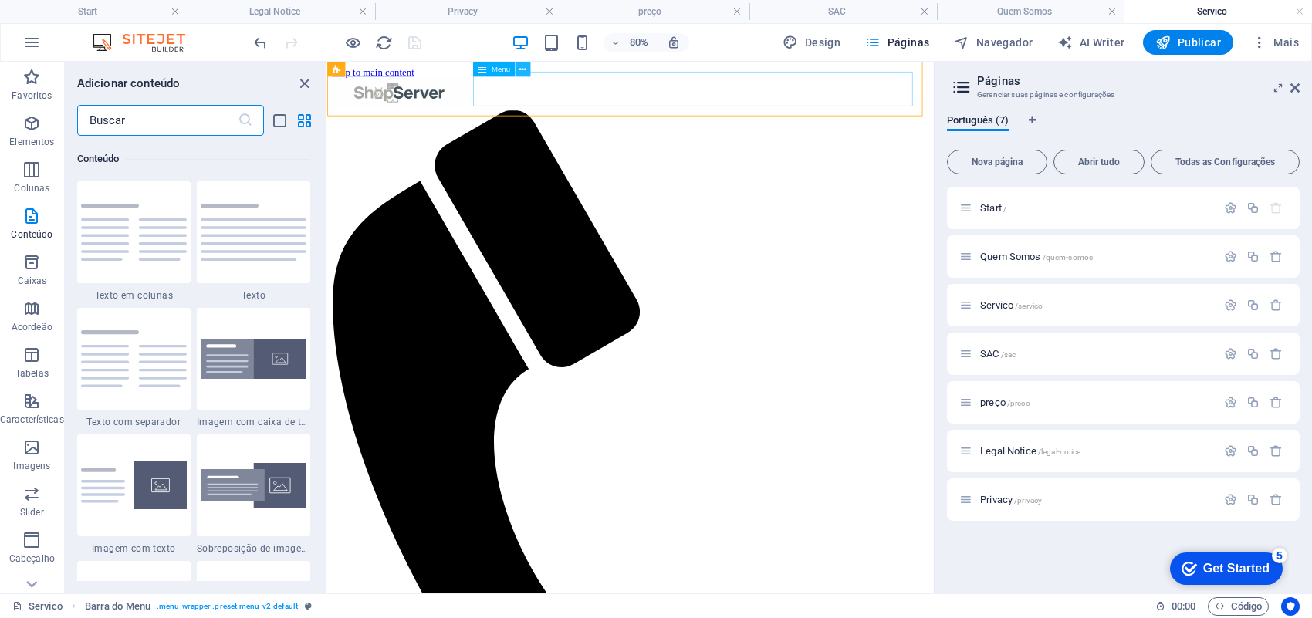
click at [519, 70] on icon at bounding box center [522, 69] width 7 height 13
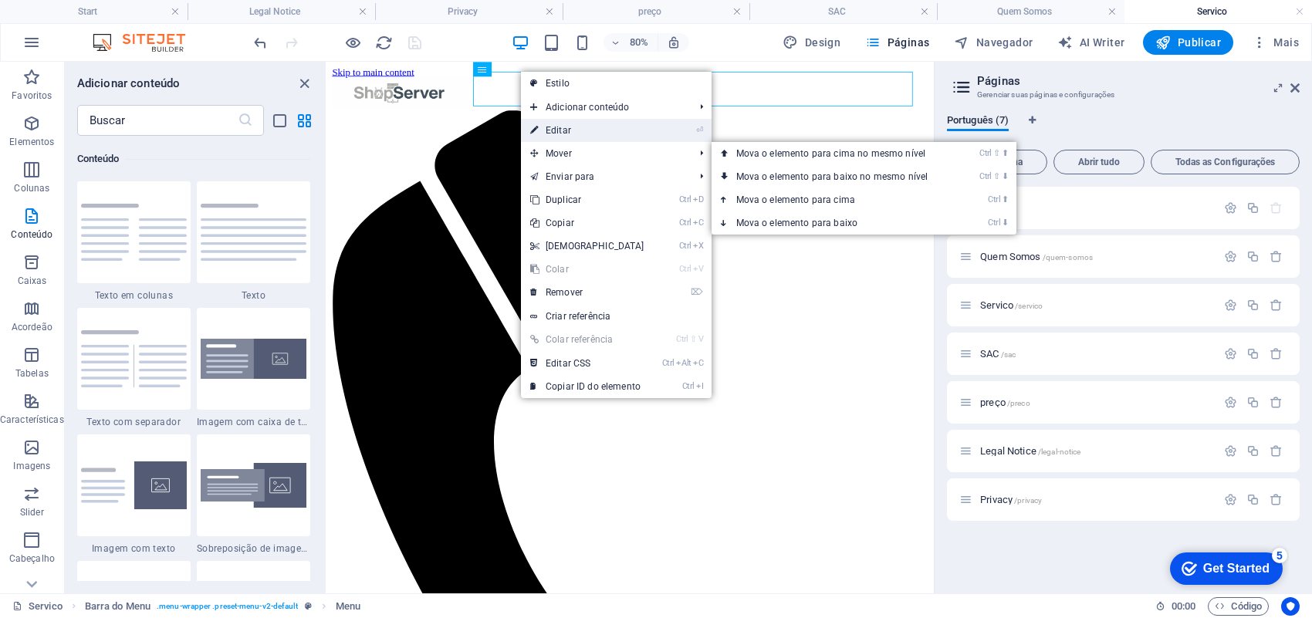
click at [567, 132] on link "⏎ Editar" at bounding box center [587, 130] width 133 height 23
select select
select select "1"
select select
select select "2"
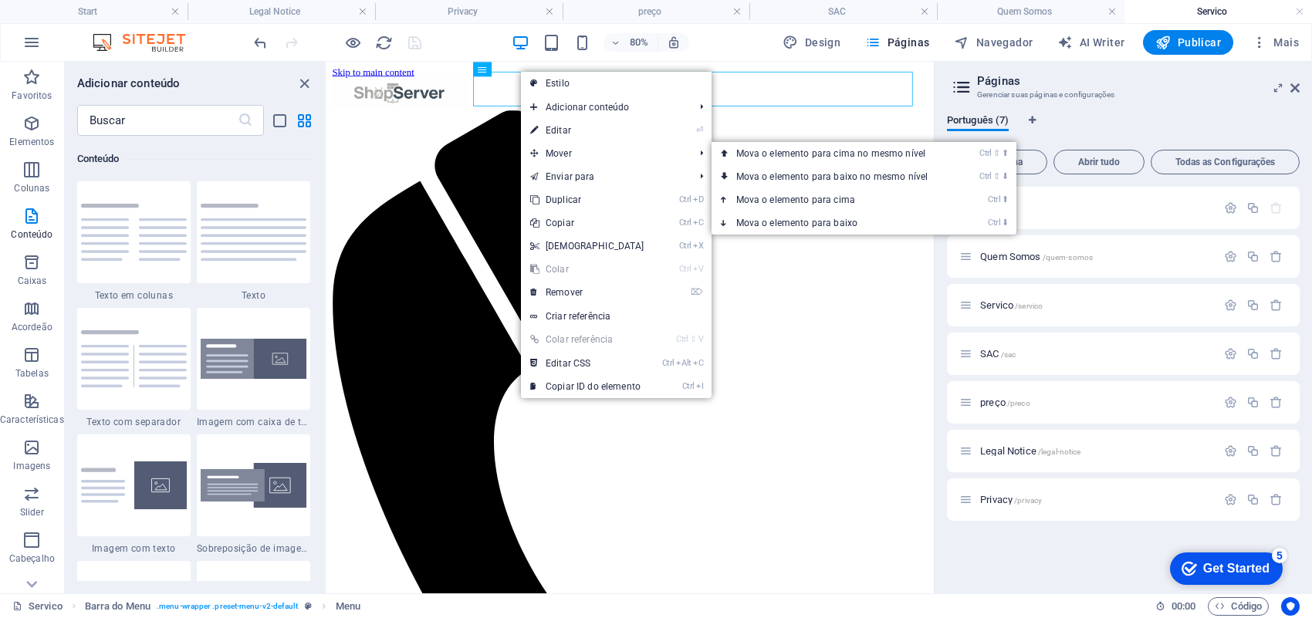
select select
select select "3"
select select
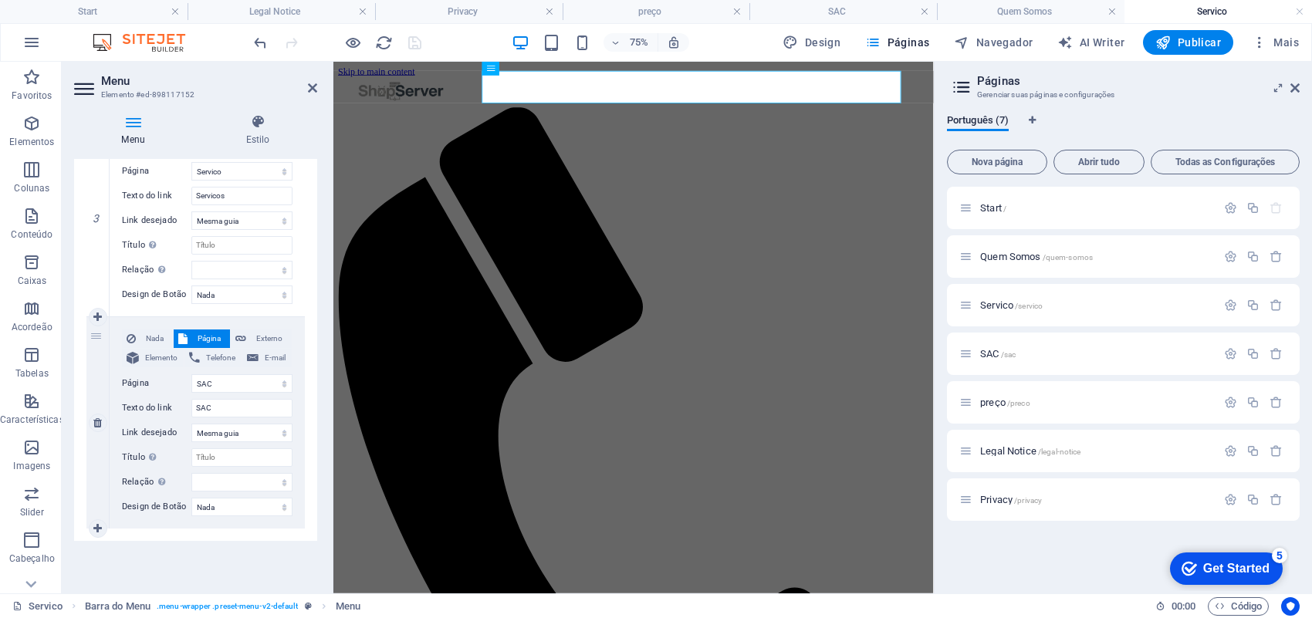
scroll to position [627, 0]
click at [101, 527] on icon at bounding box center [97, 527] width 8 height 11
select select
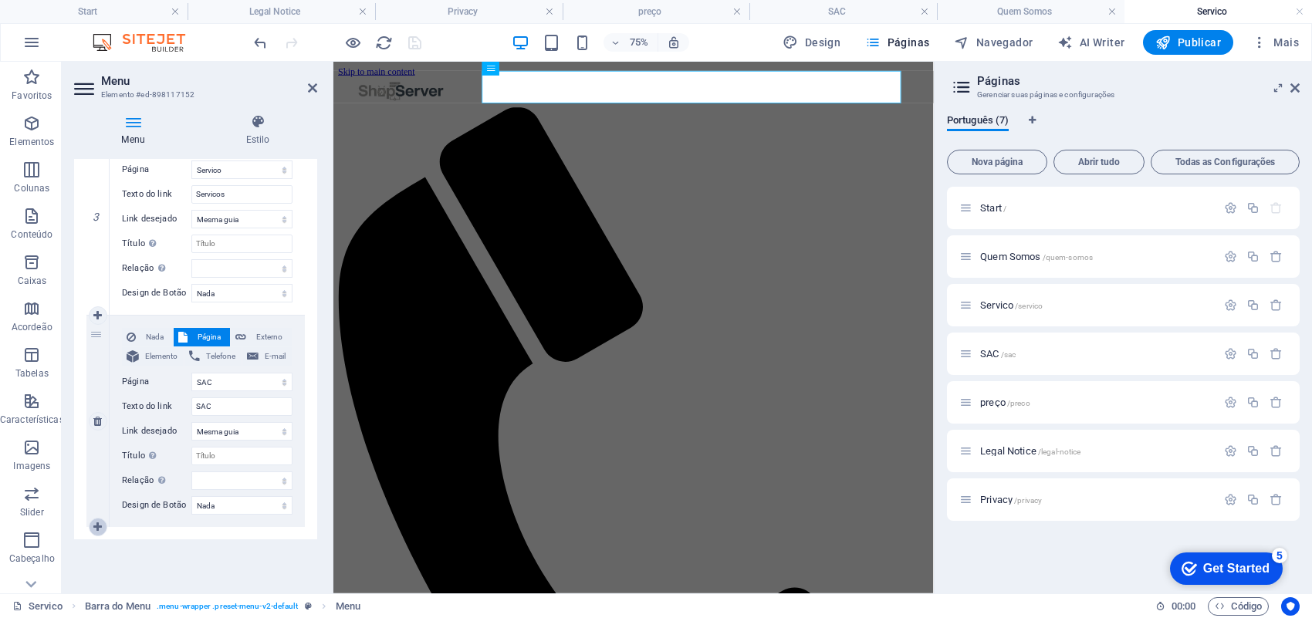
select select
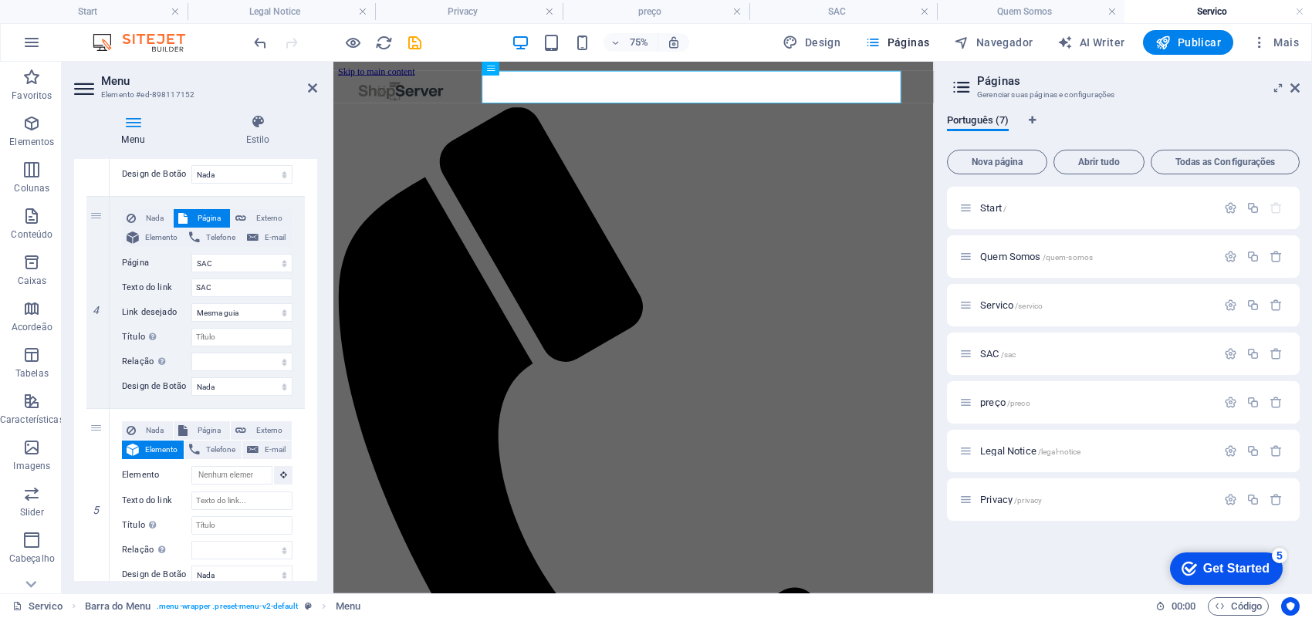
scroll to position [815, 0]
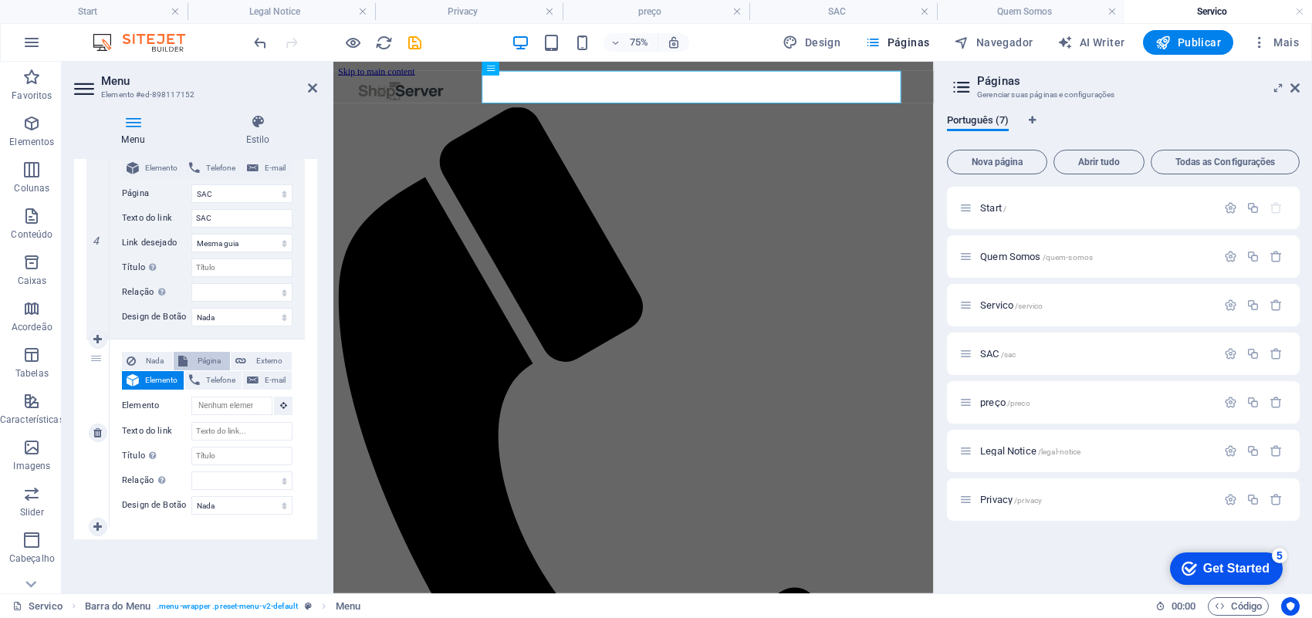
click at [209, 363] on span "Página" at bounding box center [208, 361] width 33 height 19
select select
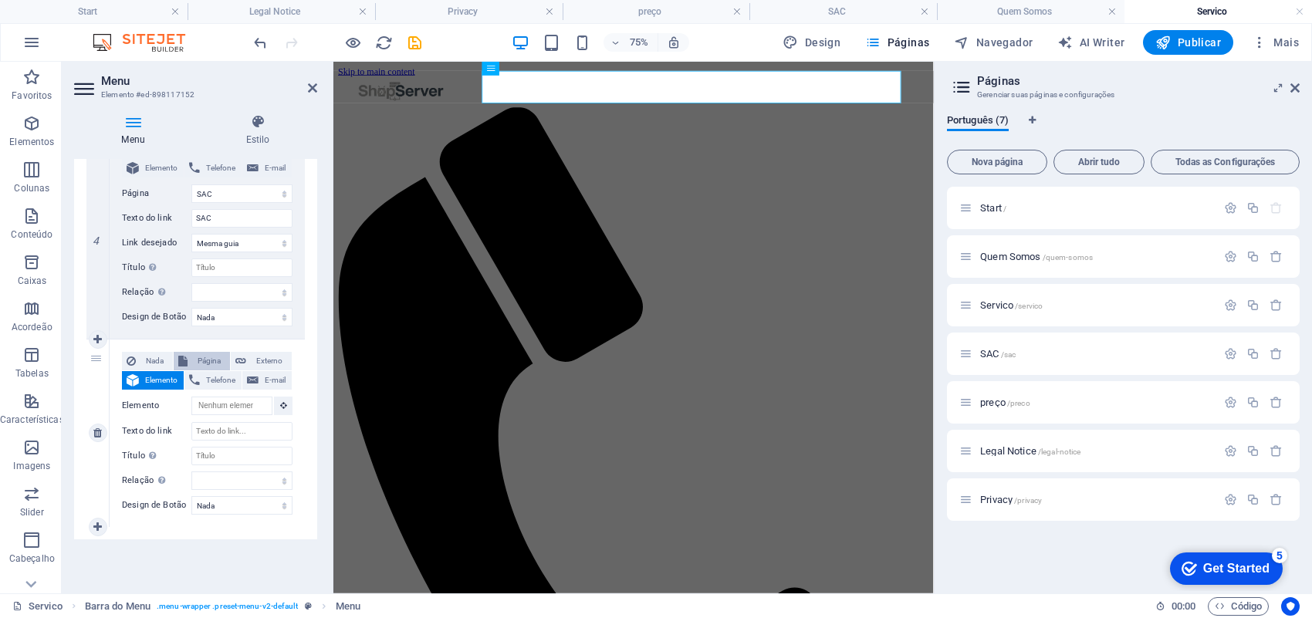
select select
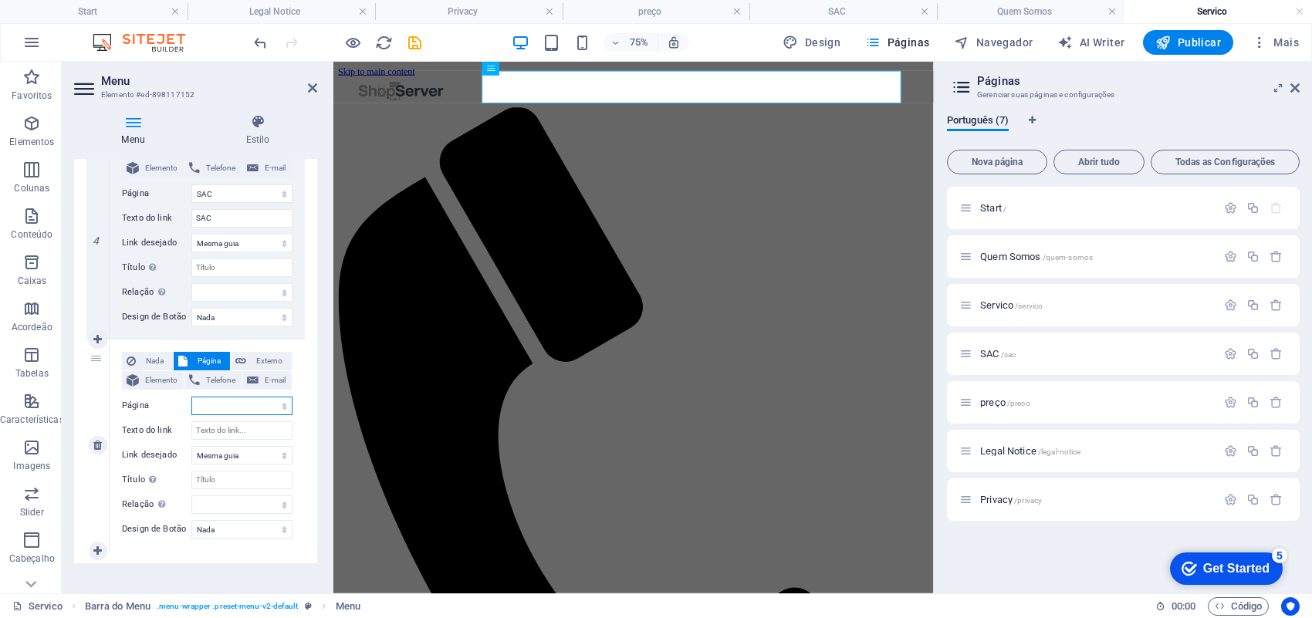
click at [275, 411] on select "Start Quem Somos Servico SAC preço Legal Notice Privacy" at bounding box center [241, 406] width 101 height 19
select select "4"
click at [191, 397] on select "Start Quem Somos Servico SAC preço Legal Notice Privacy" at bounding box center [241, 406] width 101 height 19
select select
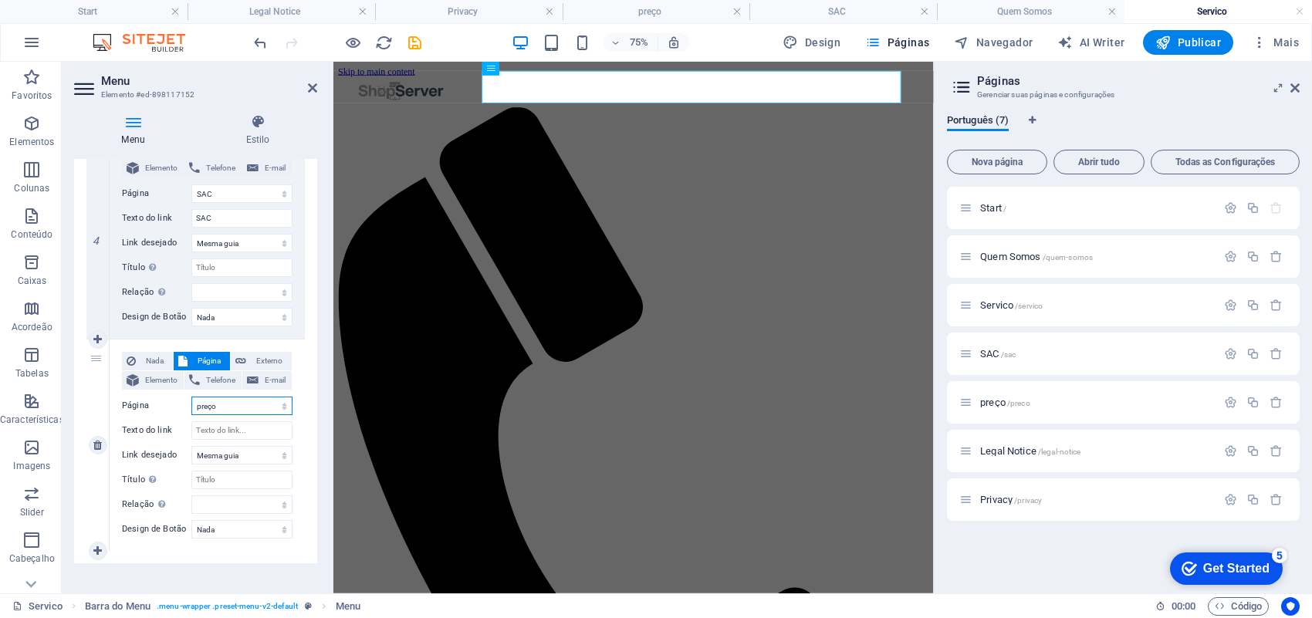
select select
click at [230, 432] on input "Texto do link" at bounding box center [241, 430] width 101 height 19
type input "Preç"
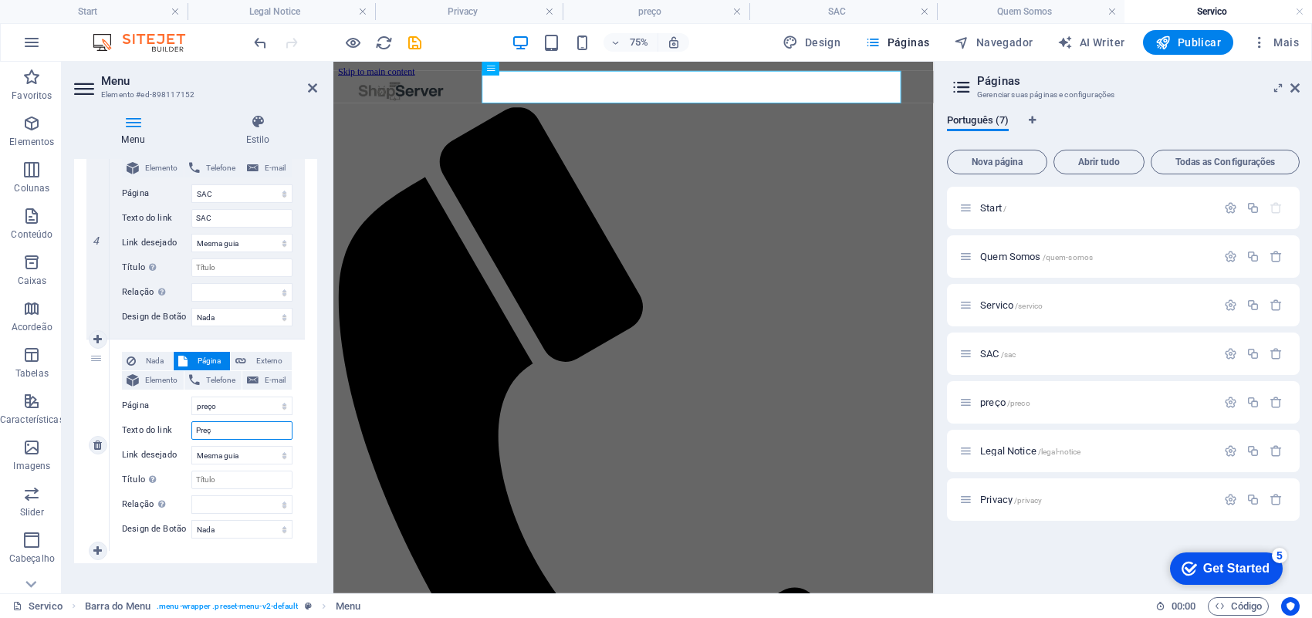
select select
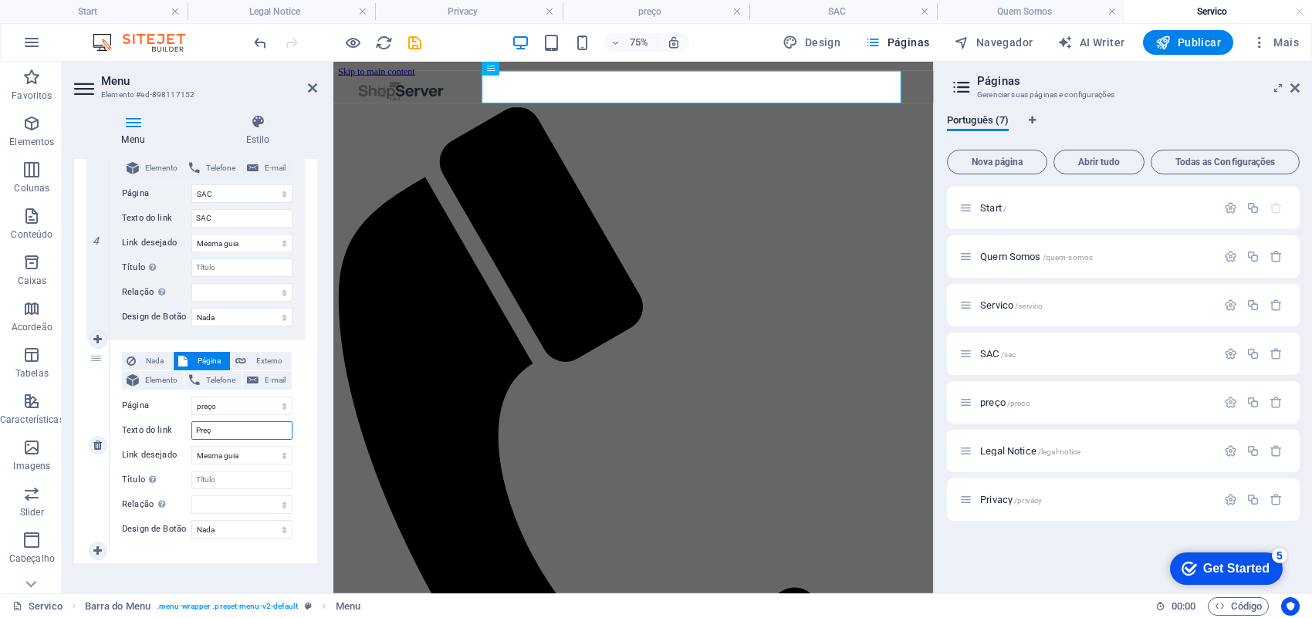
type input "Preço"
select select
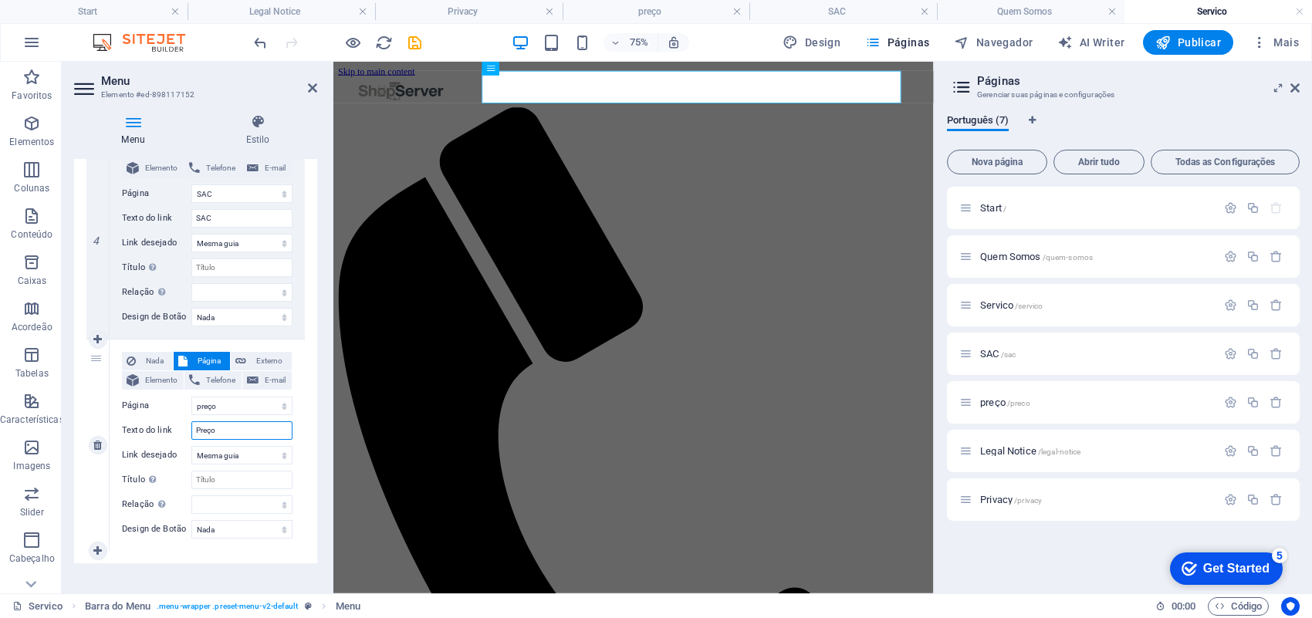
select select
type input "Preço"
click at [414, 40] on icon "save" at bounding box center [415, 43] width 18 height 18
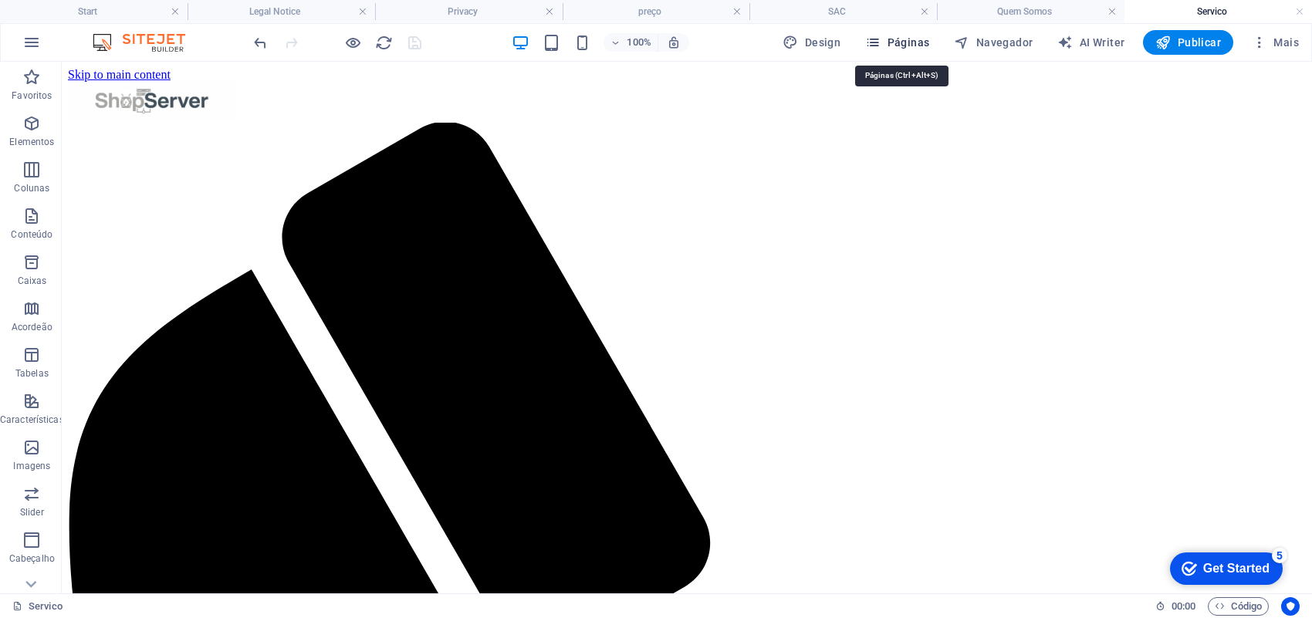
click at [907, 39] on span "Páginas" at bounding box center [897, 42] width 64 height 15
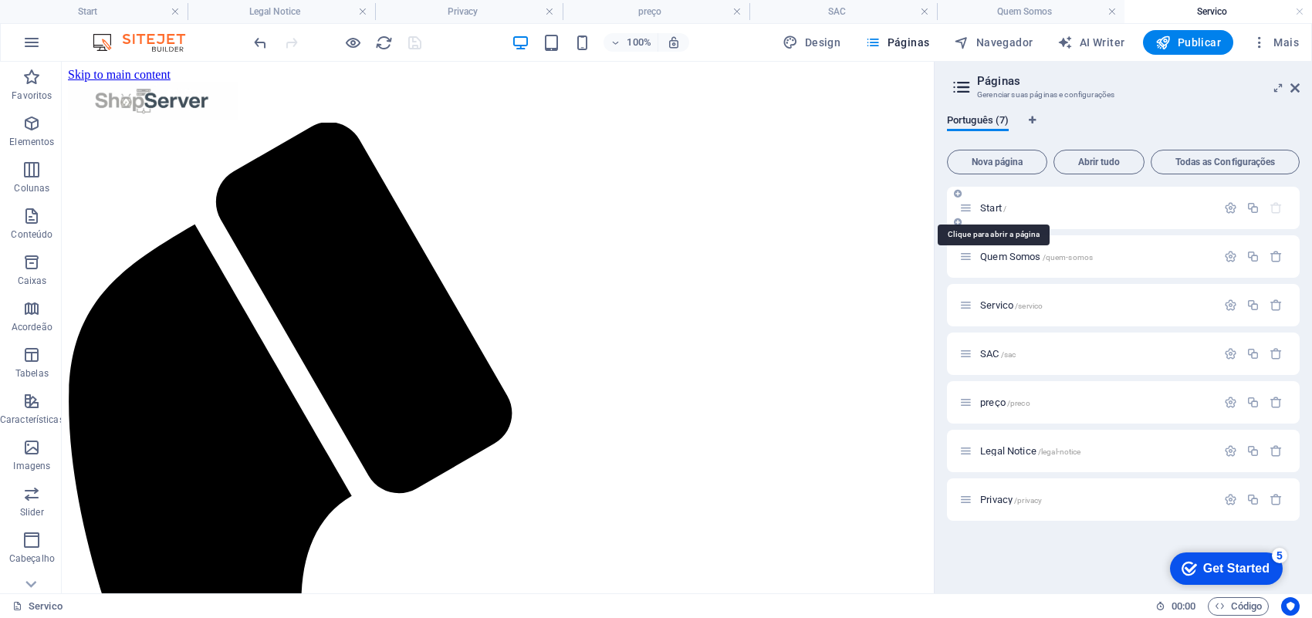
click at [985, 206] on span "Start /" at bounding box center [993, 208] width 26 height 12
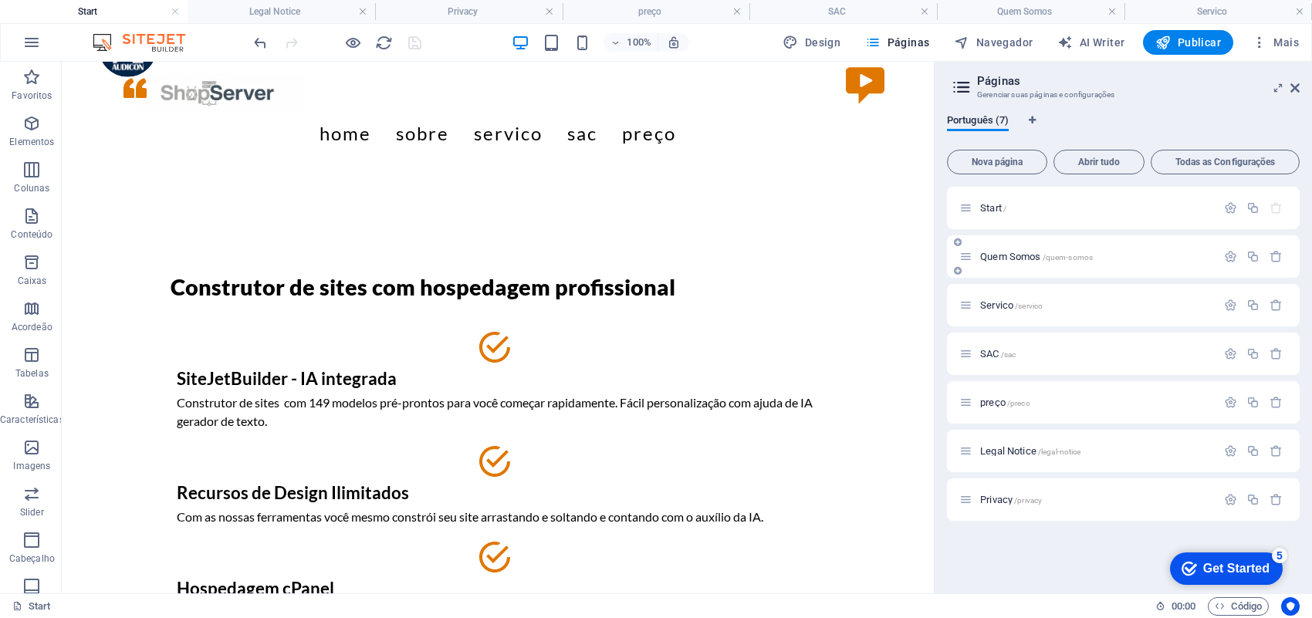
click at [1004, 251] on span "Quem Somos /quem-somos" at bounding box center [1036, 257] width 113 height 12
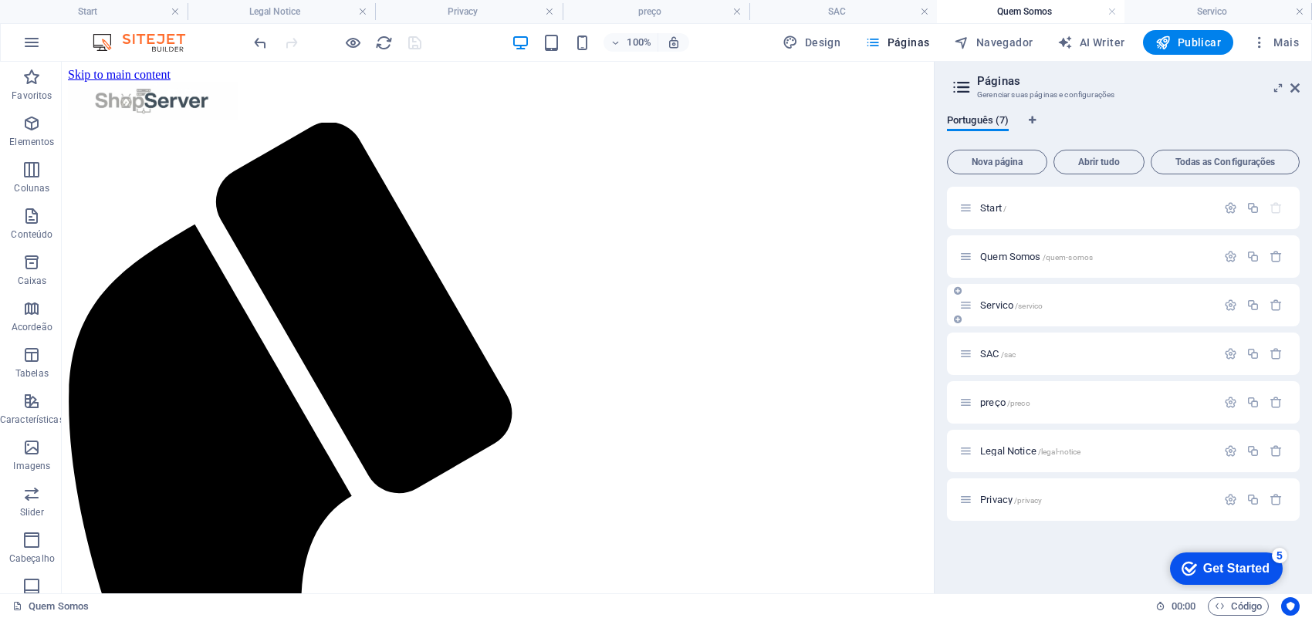
click at [998, 310] on div "Servico /servico" at bounding box center [1087, 305] width 257 height 18
click at [986, 353] on span "SAC /sac" at bounding box center [997, 354] width 35 height 12
click at [985, 395] on div "preço /preco" at bounding box center [1087, 403] width 257 height 18
click at [985, 404] on span "preço /preco" at bounding box center [1005, 403] width 50 height 12
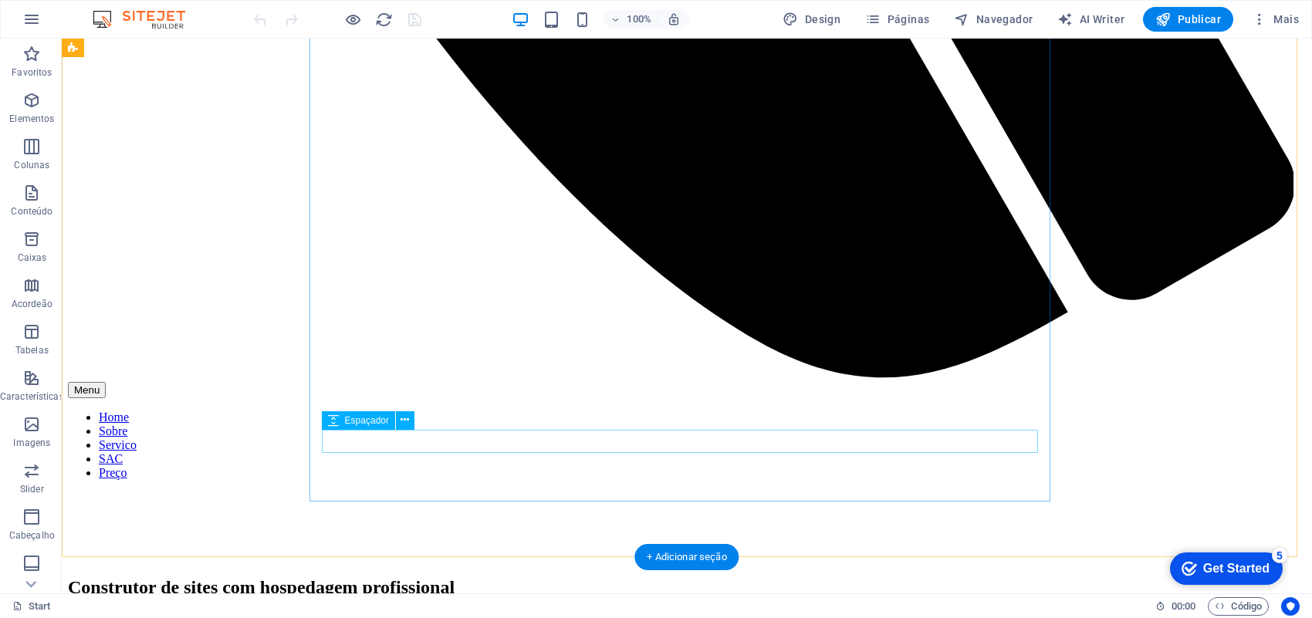
scroll to position [1350, 0]
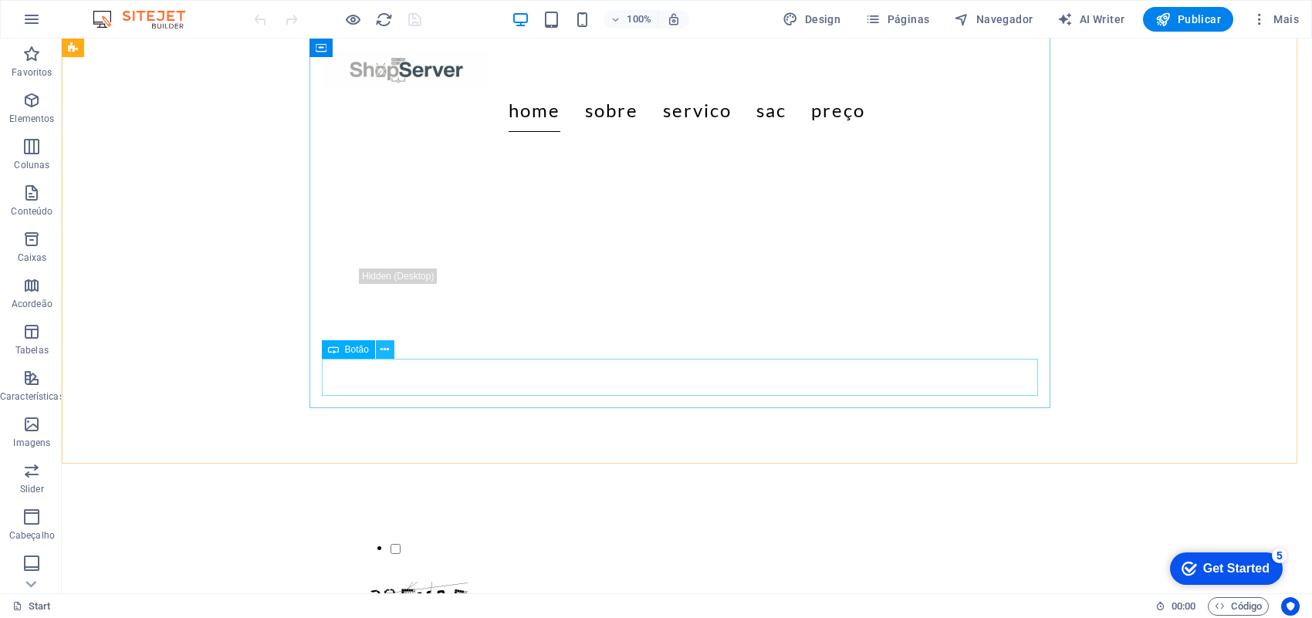
click at [387, 347] on icon at bounding box center [384, 350] width 8 height 16
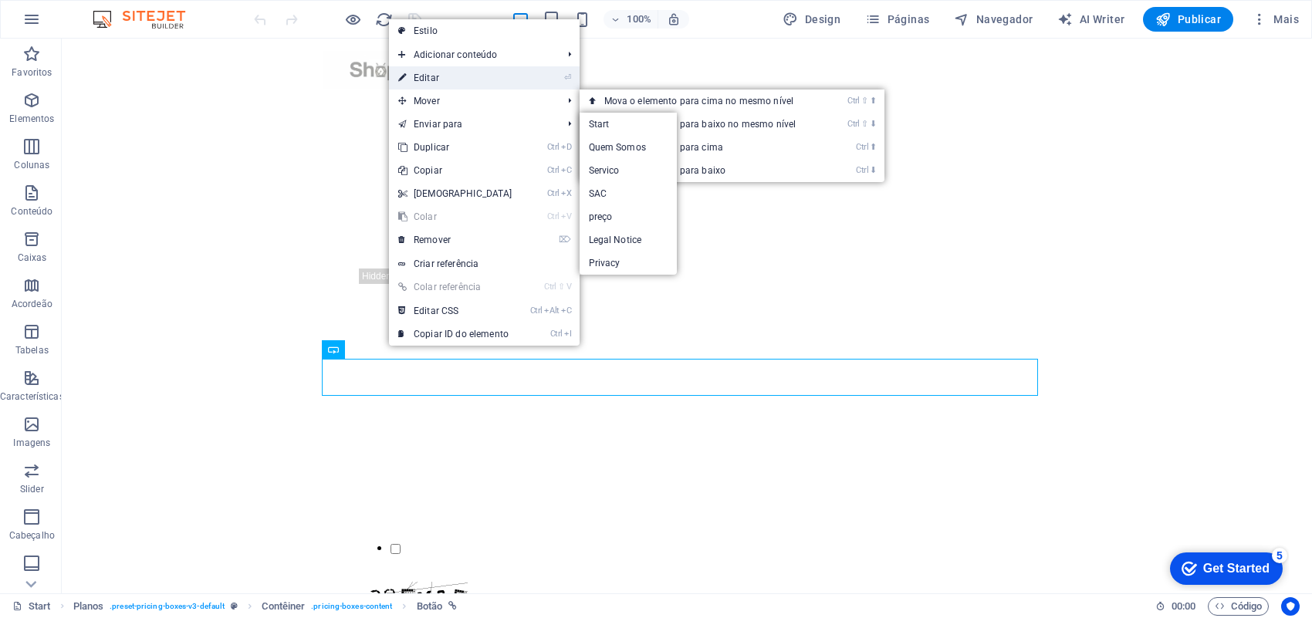
click at [463, 74] on link "⏎ Editar" at bounding box center [455, 77] width 133 height 23
select select
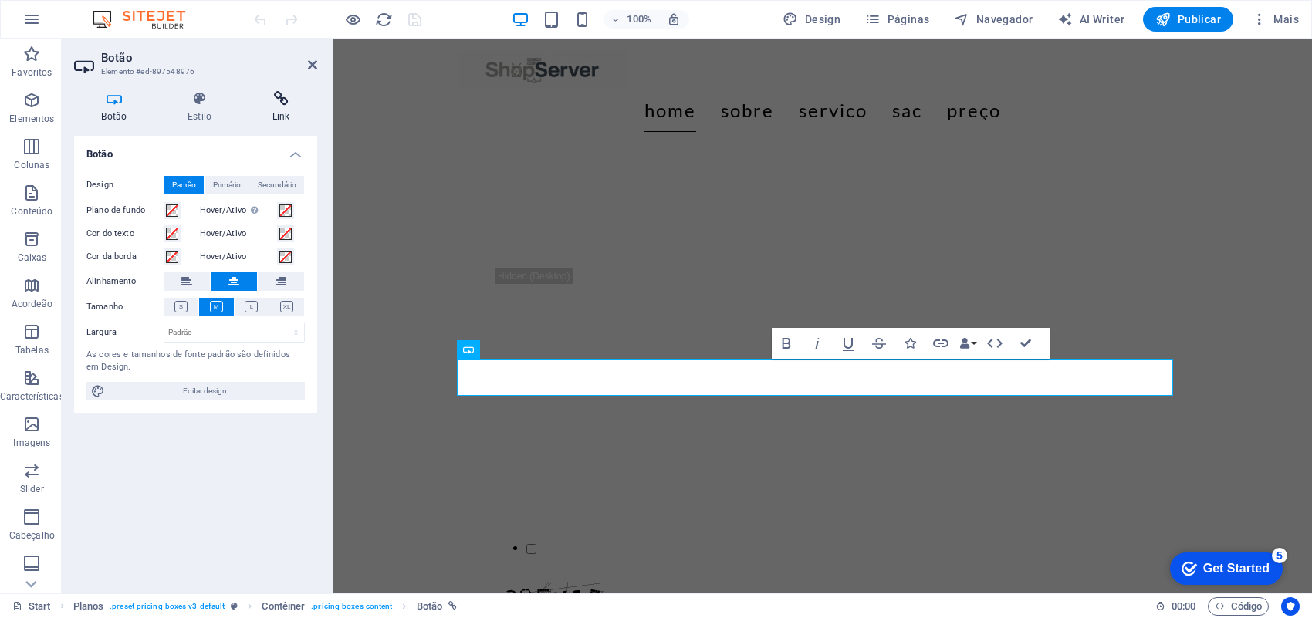
click at [282, 103] on icon at bounding box center [281, 98] width 73 height 15
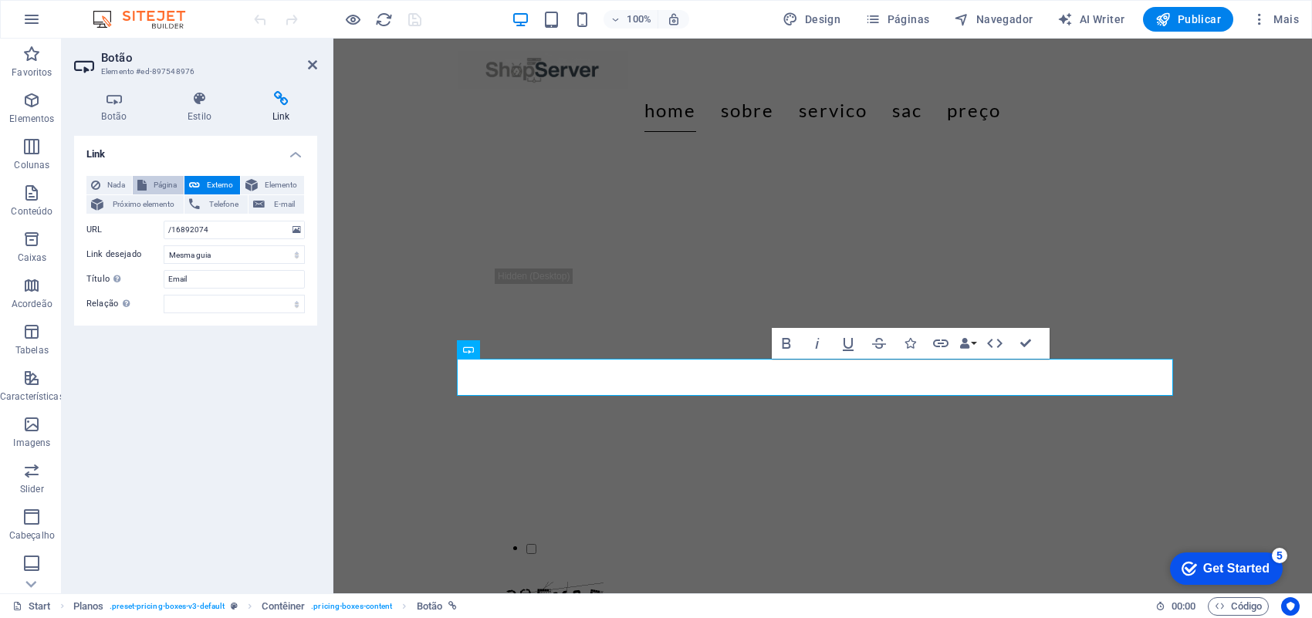
click at [154, 187] on span "Página" at bounding box center [165, 185] width 28 height 19
click at [295, 228] on select "Start Quem Somos Servico SAC preço Legal Notice Privacy" at bounding box center [234, 230] width 141 height 19
select select "3"
click at [164, 221] on select "Start Quem Somos Servico SAC preço Legal Notice Privacy" at bounding box center [234, 230] width 141 height 19
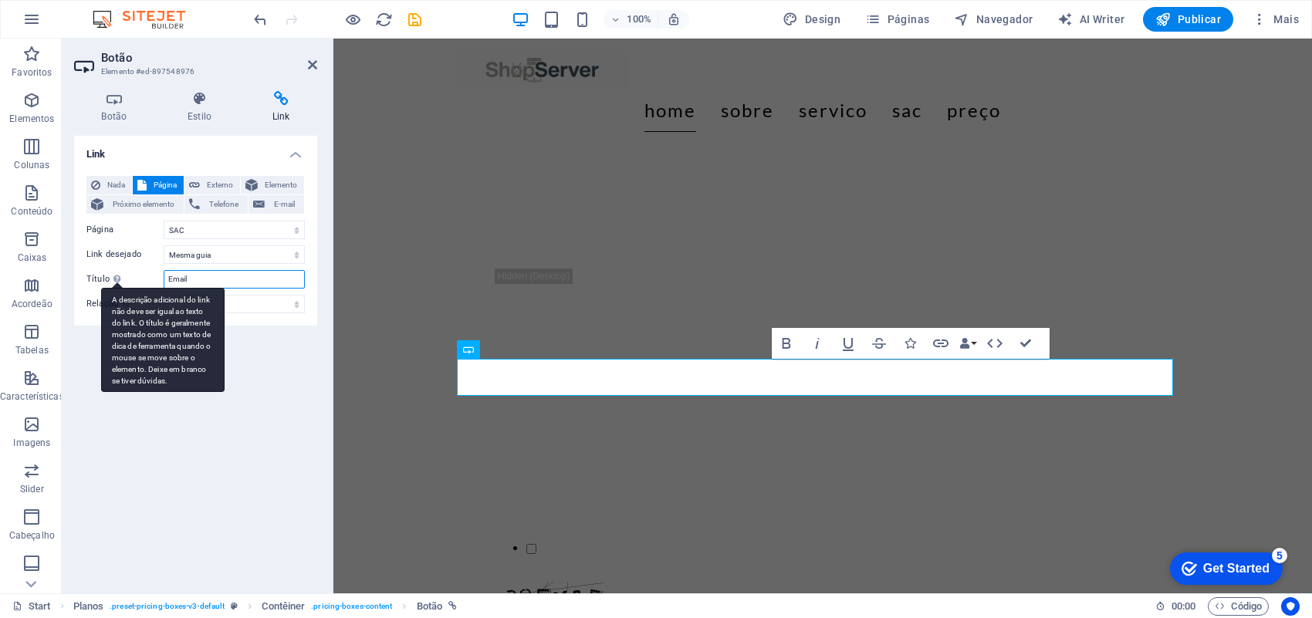
drag, startPoint x: 208, startPoint y: 279, endPoint x: 122, endPoint y: 282, distance: 86.5
click at [122, 282] on div "Título A descrição adicional do link não deve ser igual ao texto do link. O tít…" at bounding box center [195, 279] width 218 height 19
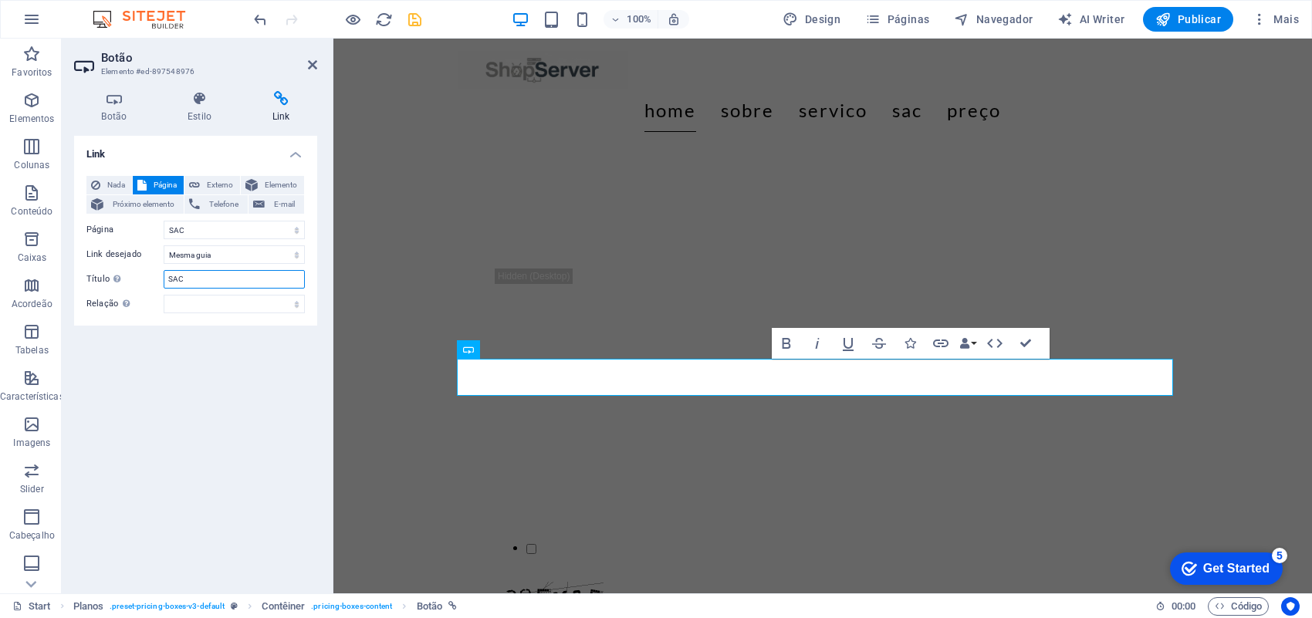
type input "SAC"
click at [417, 22] on icon "save" at bounding box center [415, 20] width 18 height 18
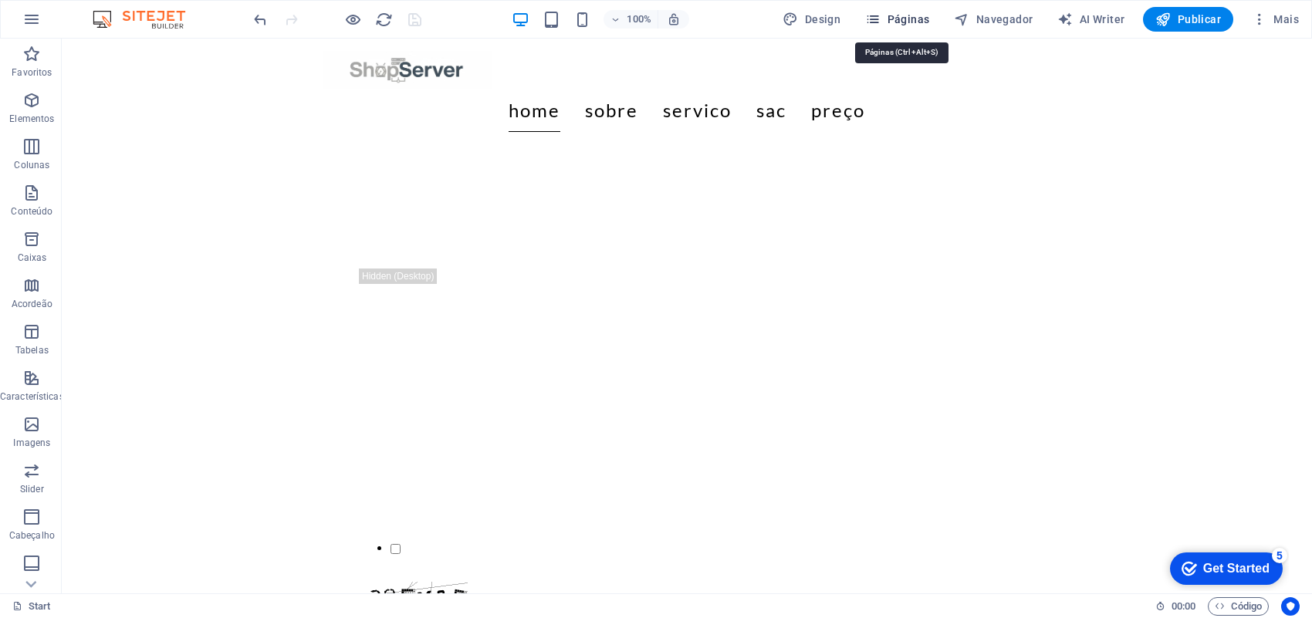
click at [916, 22] on span "Páginas" at bounding box center [897, 19] width 64 height 15
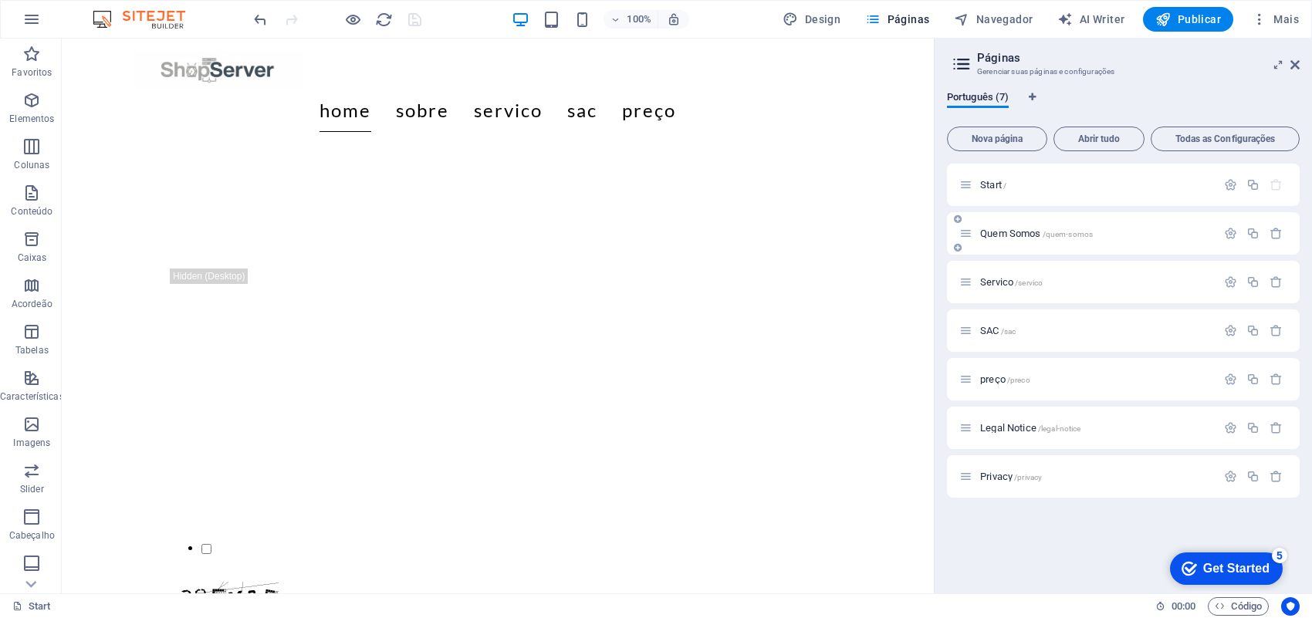
click at [980, 232] on span "Quem Somos /quem-somos" at bounding box center [1036, 234] width 113 height 12
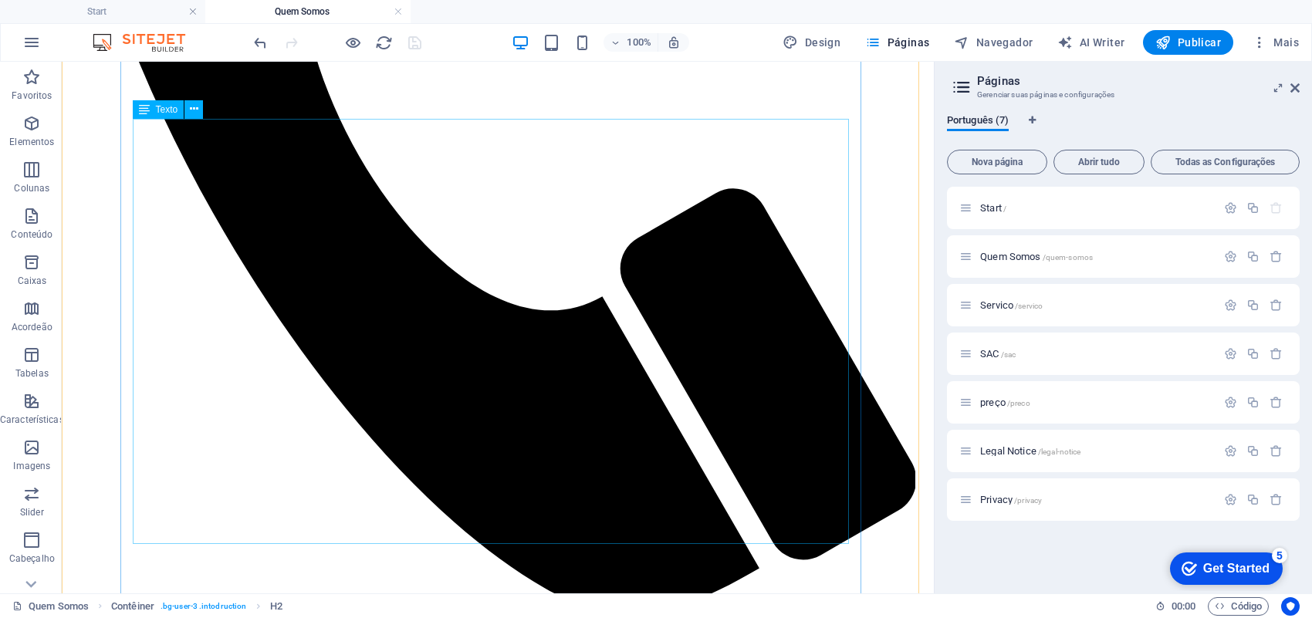
scroll to position [772, 0]
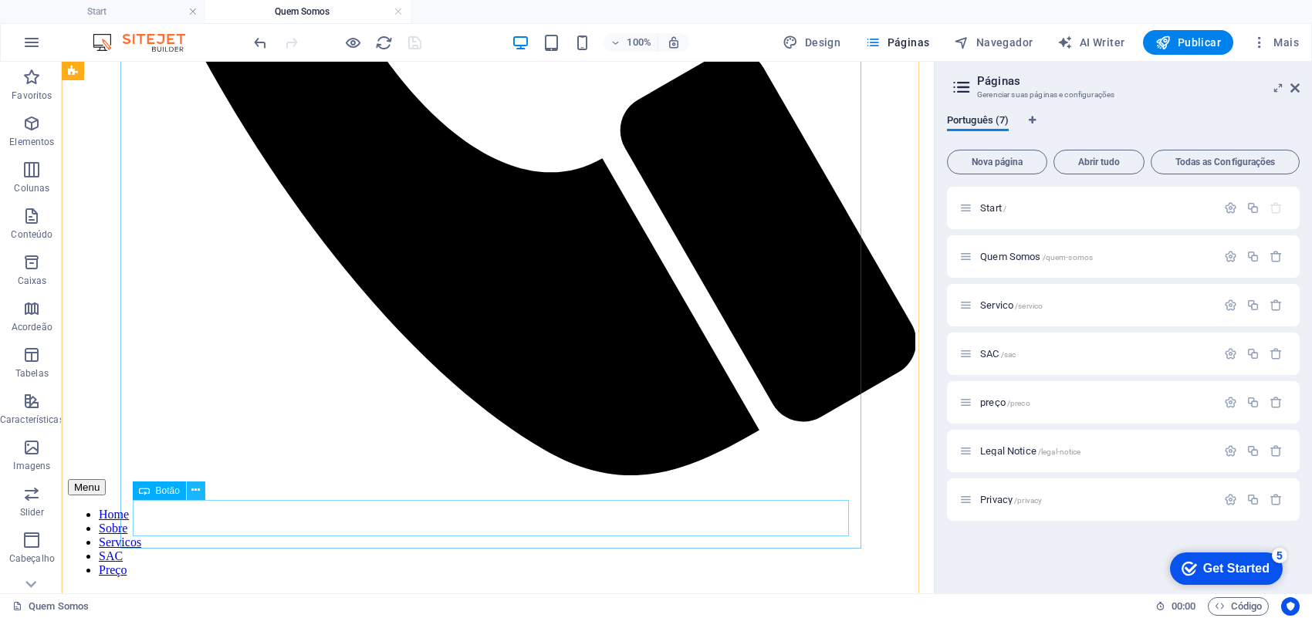
click at [194, 491] on icon at bounding box center [195, 490] width 8 height 16
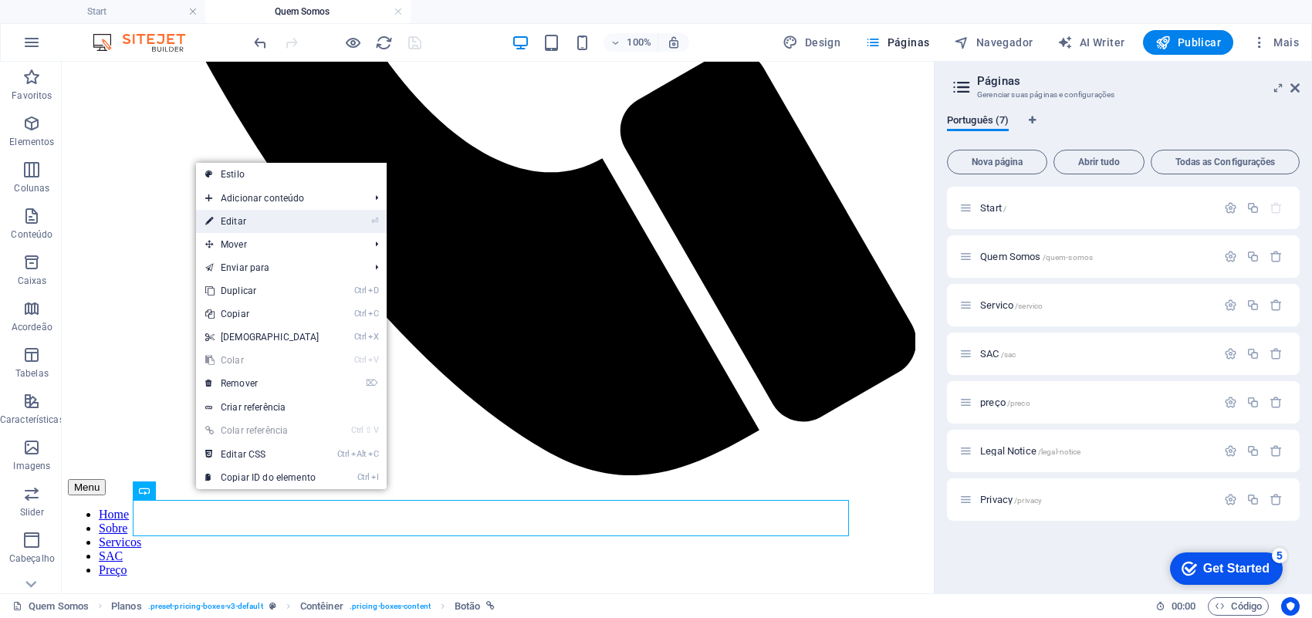
click at [248, 224] on link "⏎ Editar" at bounding box center [262, 221] width 133 height 23
select select
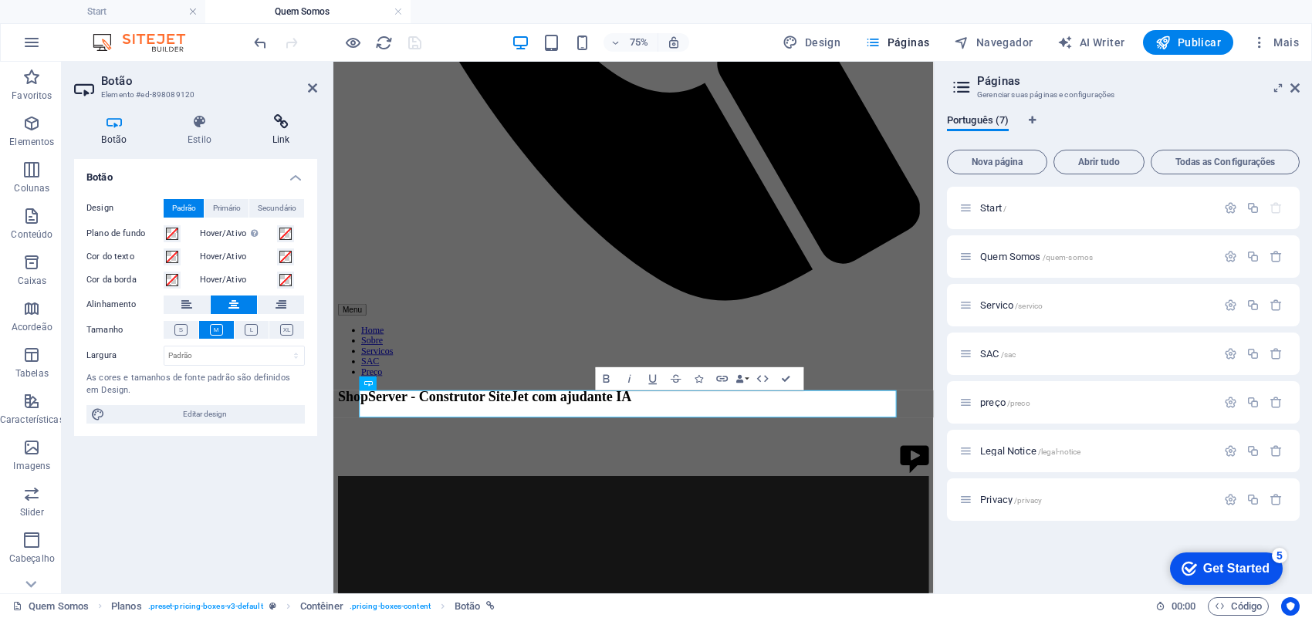
click at [275, 128] on icon at bounding box center [281, 121] width 73 height 15
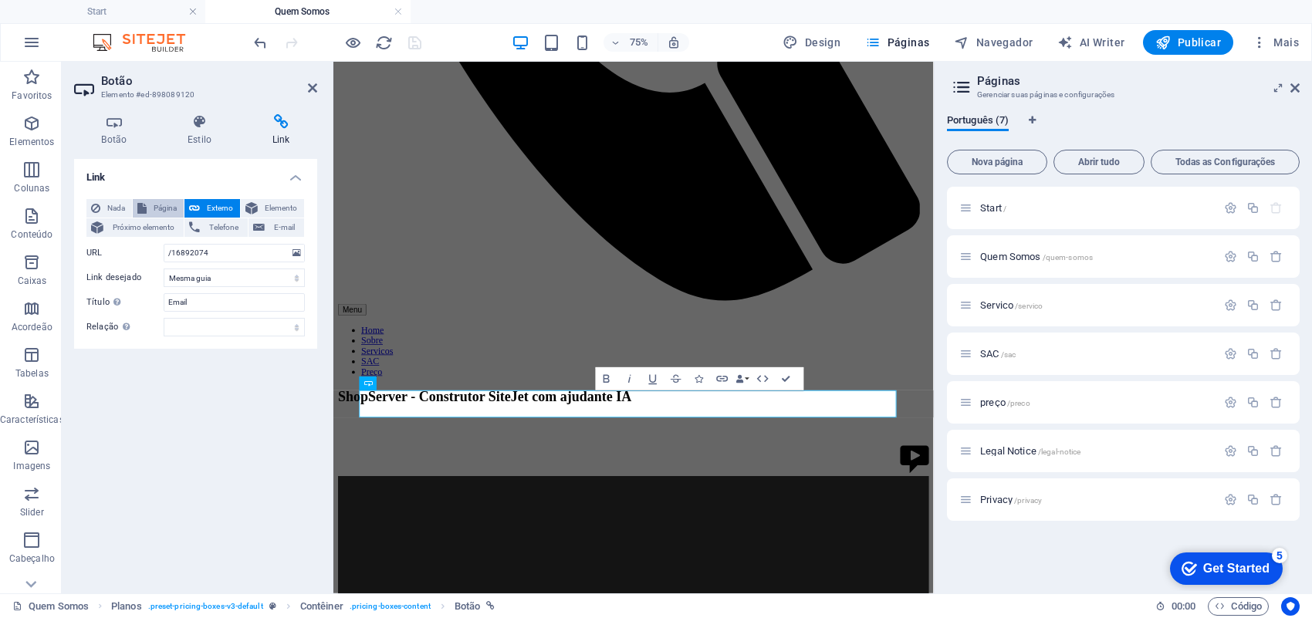
click at [166, 212] on span "Página" at bounding box center [165, 208] width 28 height 19
click at [293, 255] on select "Start Quem Somos Servico SAC preço Legal Notice Privacy" at bounding box center [234, 253] width 141 height 19
select select "3"
click at [164, 244] on select "Start Quem Somos Servico SAC preço Legal Notice Privacy" at bounding box center [234, 253] width 141 height 19
drag, startPoint x: 139, startPoint y: 313, endPoint x: 116, endPoint y: 313, distance: 23.1
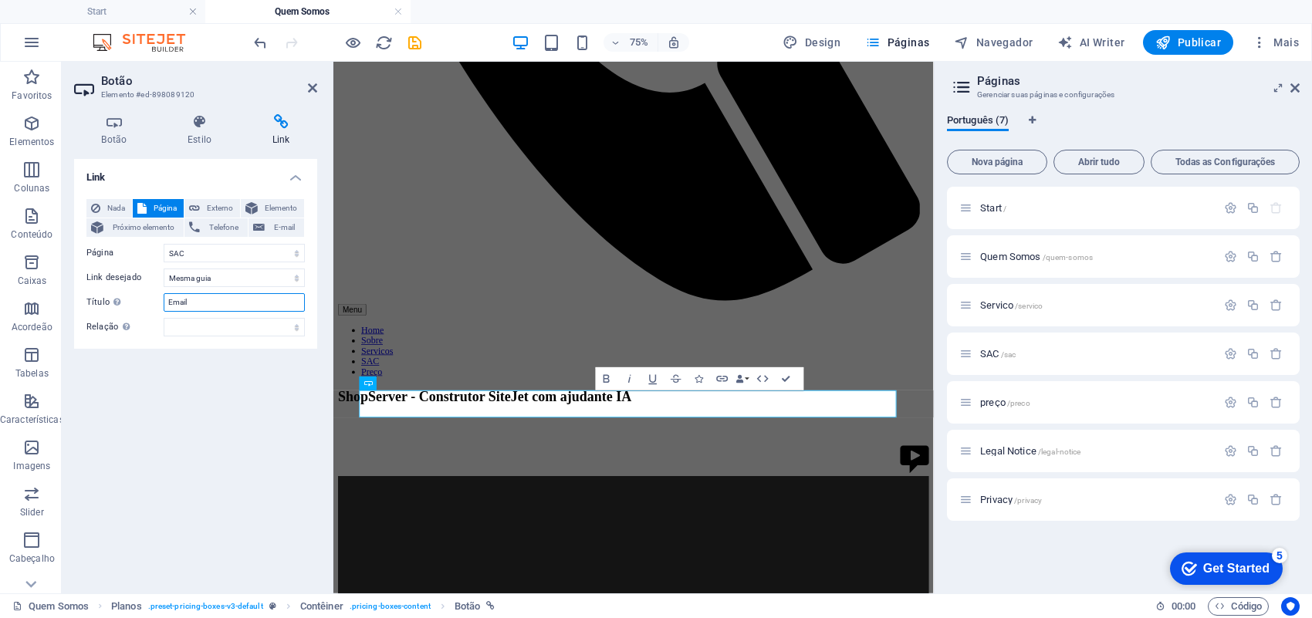
click at [116, 313] on div "Nada Página Externo Elemento Próximo elemento Telefone E-mail Página Start Quem…" at bounding box center [195, 267] width 218 height 137
type input "SAC"
click at [414, 39] on icon "save" at bounding box center [415, 43] width 18 height 18
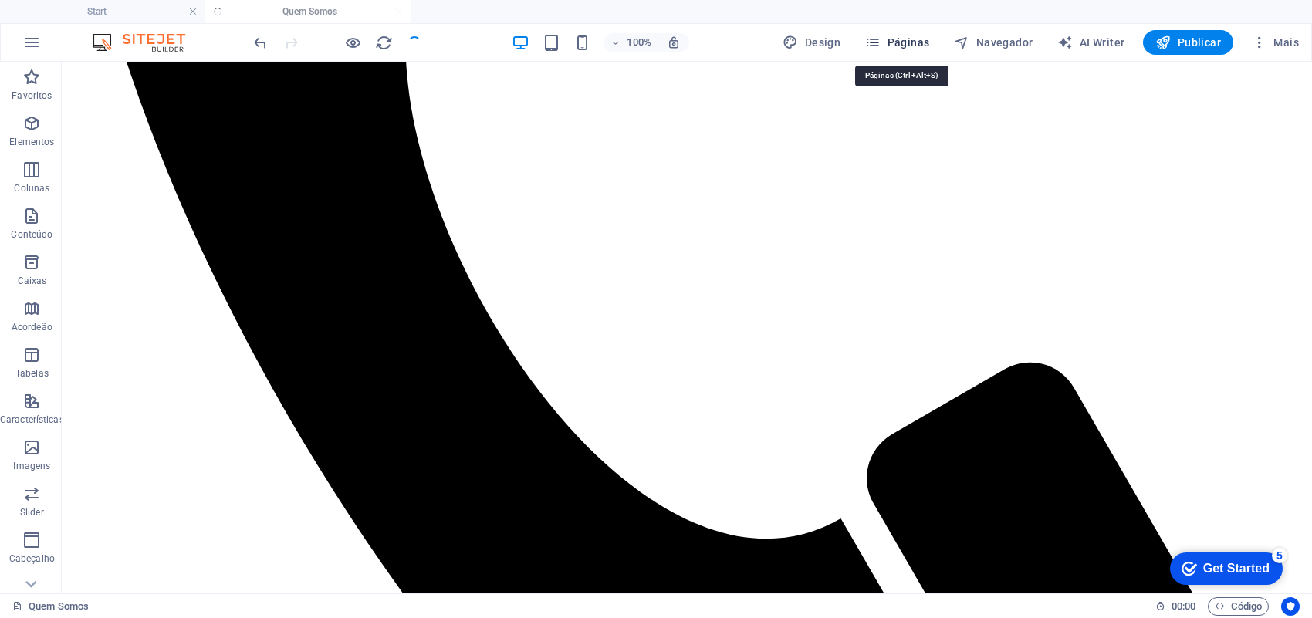
click at [921, 39] on span "Páginas" at bounding box center [897, 42] width 64 height 15
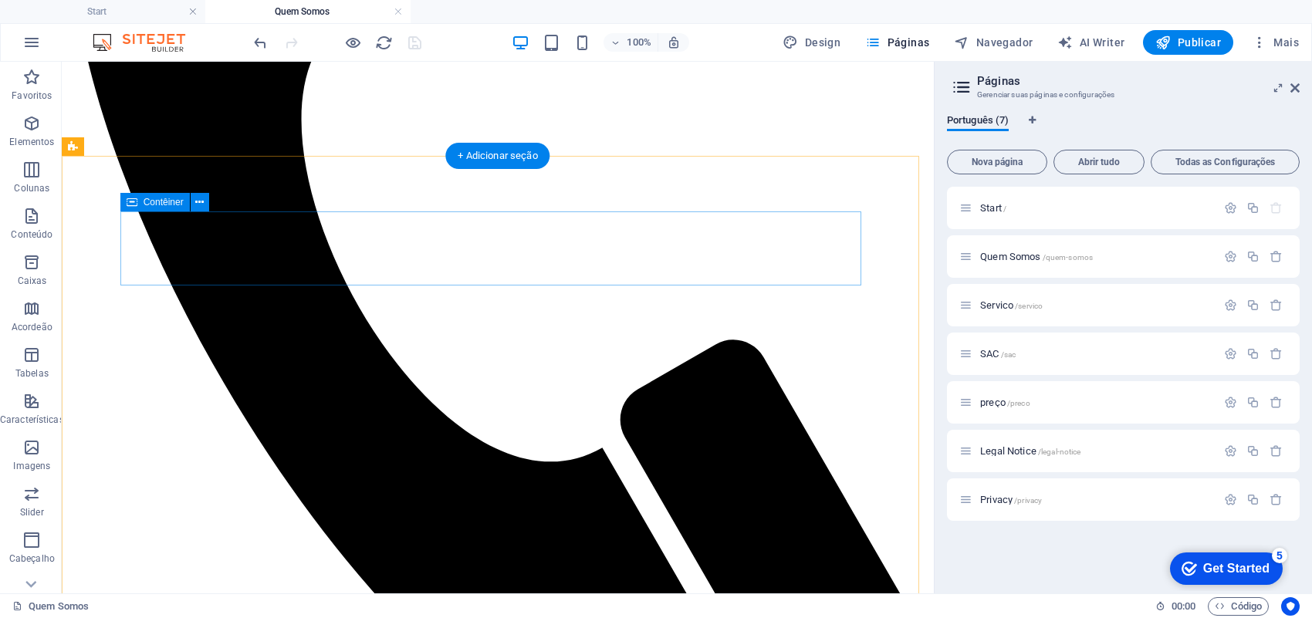
scroll to position [386, 0]
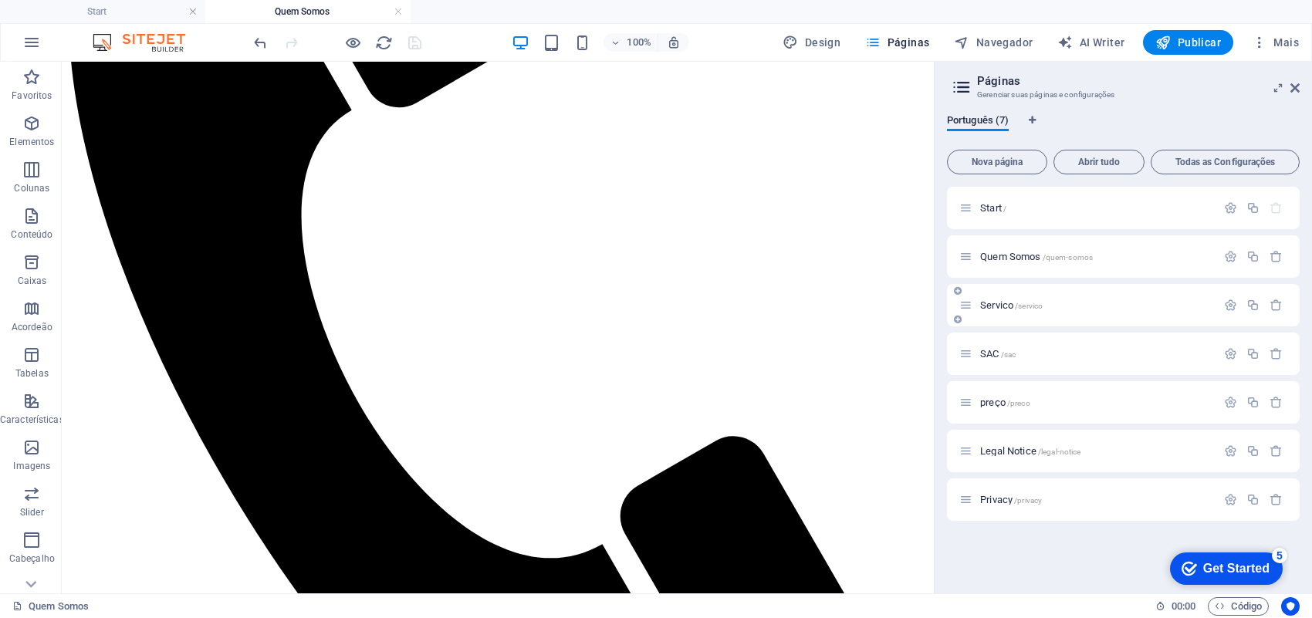
click at [981, 309] on span "Servico /servico" at bounding box center [1011, 305] width 63 height 12
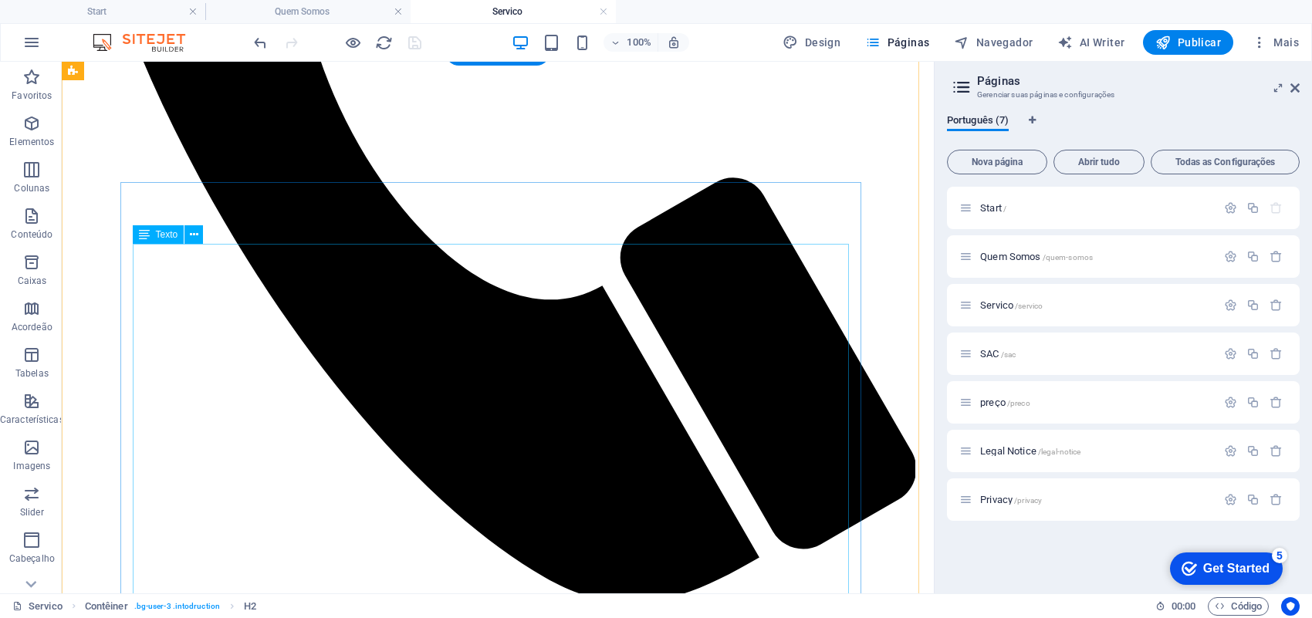
scroll to position [772, 0]
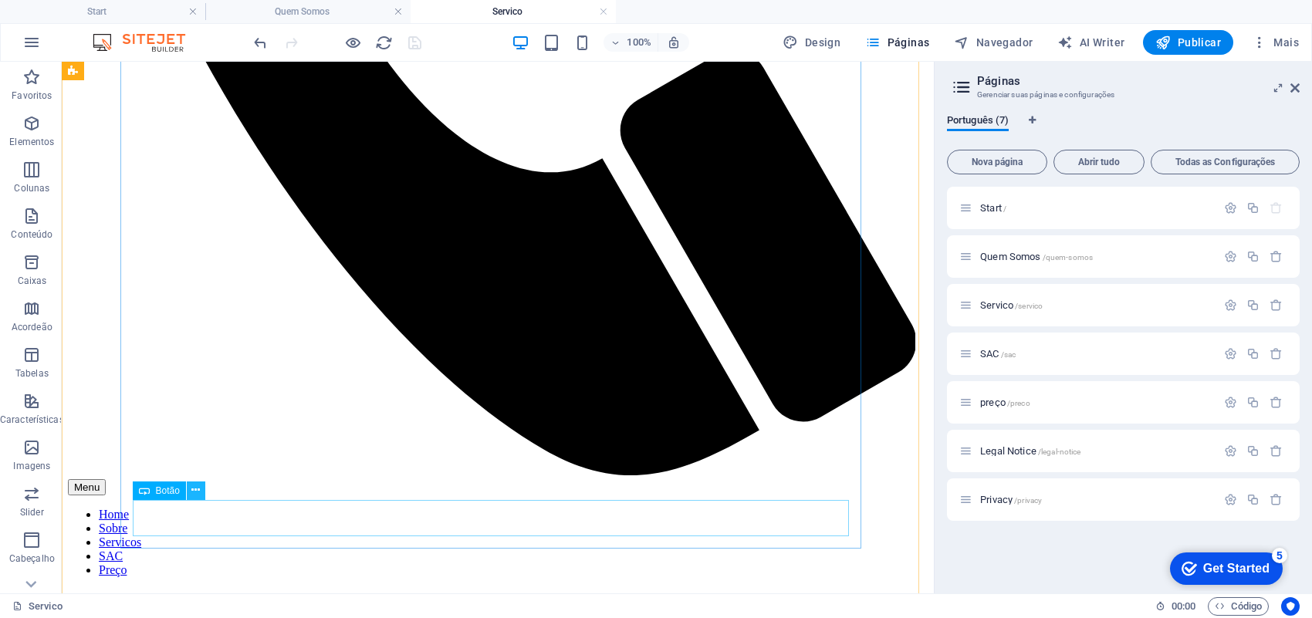
click at [203, 491] on button at bounding box center [196, 490] width 19 height 19
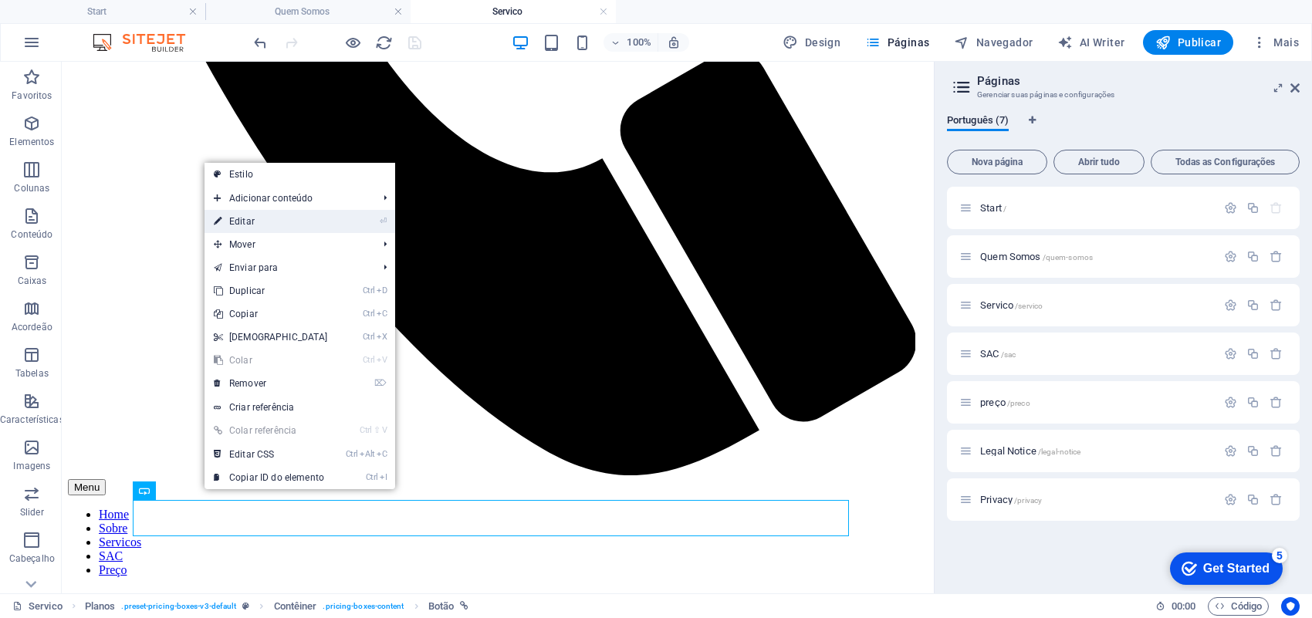
click at [272, 228] on link "⏎ Editar" at bounding box center [270, 221] width 133 height 23
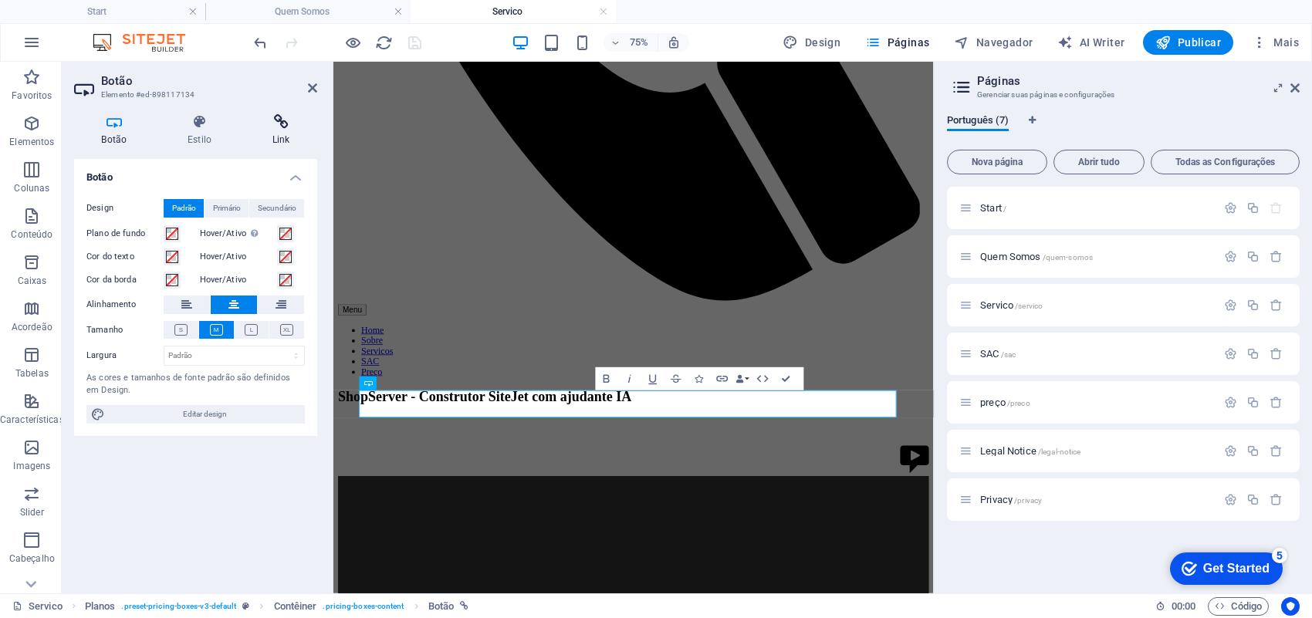
click at [274, 135] on h4 "Link" at bounding box center [281, 130] width 73 height 32
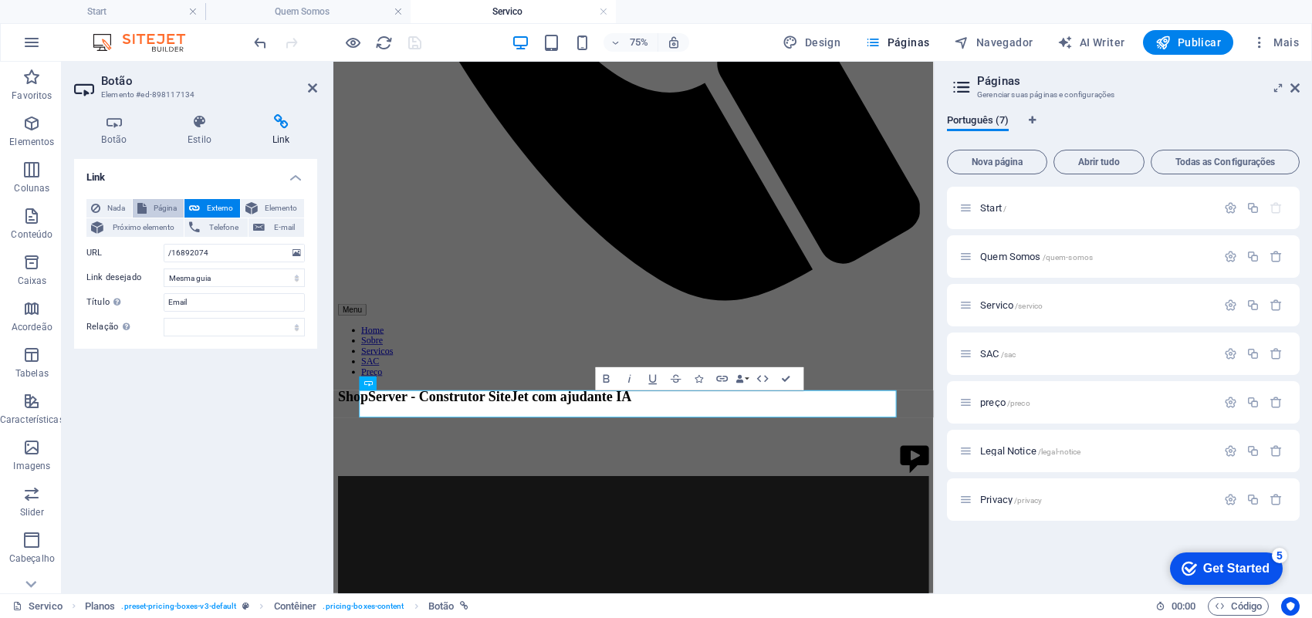
click at [150, 207] on button "Página" at bounding box center [158, 208] width 51 height 19
click at [257, 256] on select "Start Quem Somos Servico SAC preço Legal Notice Privacy" at bounding box center [234, 253] width 141 height 19
select select "3"
click at [164, 244] on select "Start Quem Somos Servico SAC preço Legal Notice Privacy" at bounding box center [234, 253] width 141 height 19
click at [208, 306] on input "Email" at bounding box center [234, 302] width 141 height 19
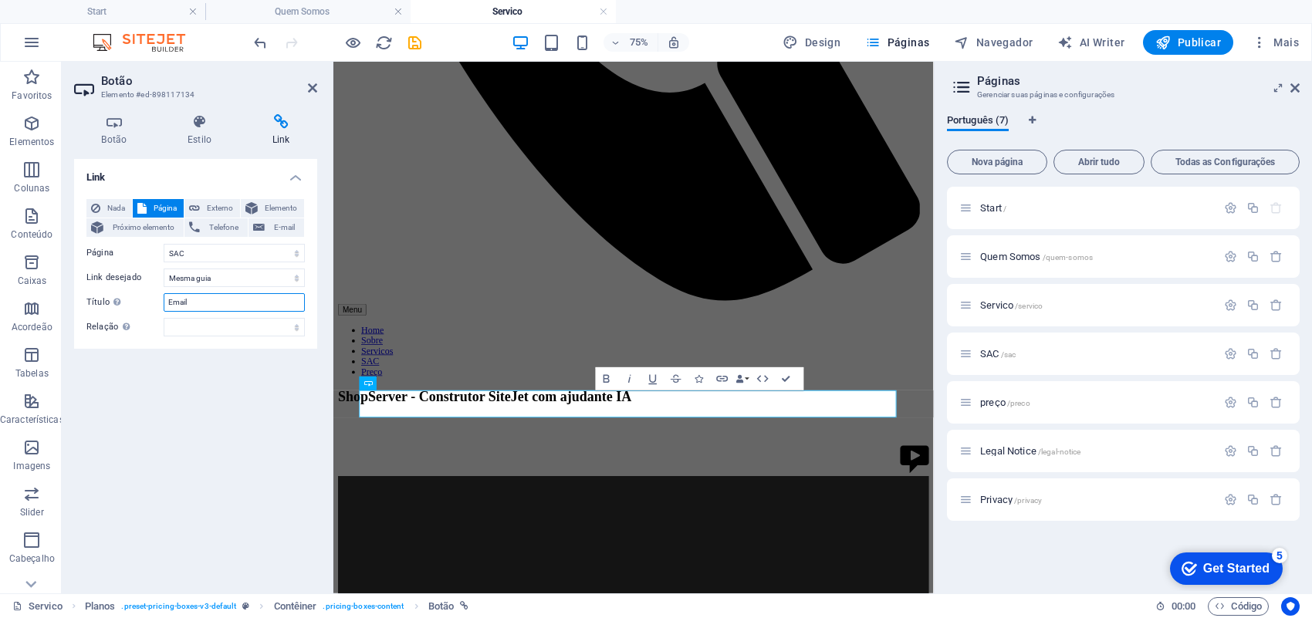
drag, startPoint x: 208, startPoint y: 306, endPoint x: 167, endPoint y: 307, distance: 41.7
click at [167, 307] on input "Email" at bounding box center [234, 302] width 141 height 19
type input "SAC"
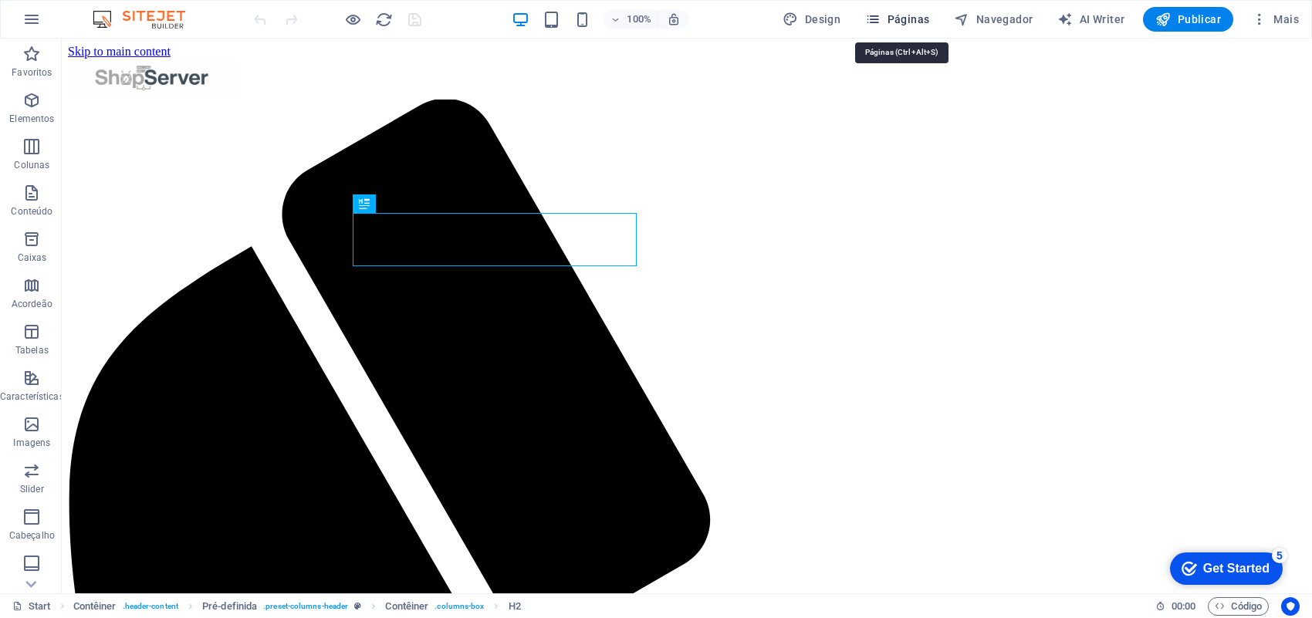
click at [917, 25] on span "Páginas" at bounding box center [897, 19] width 64 height 15
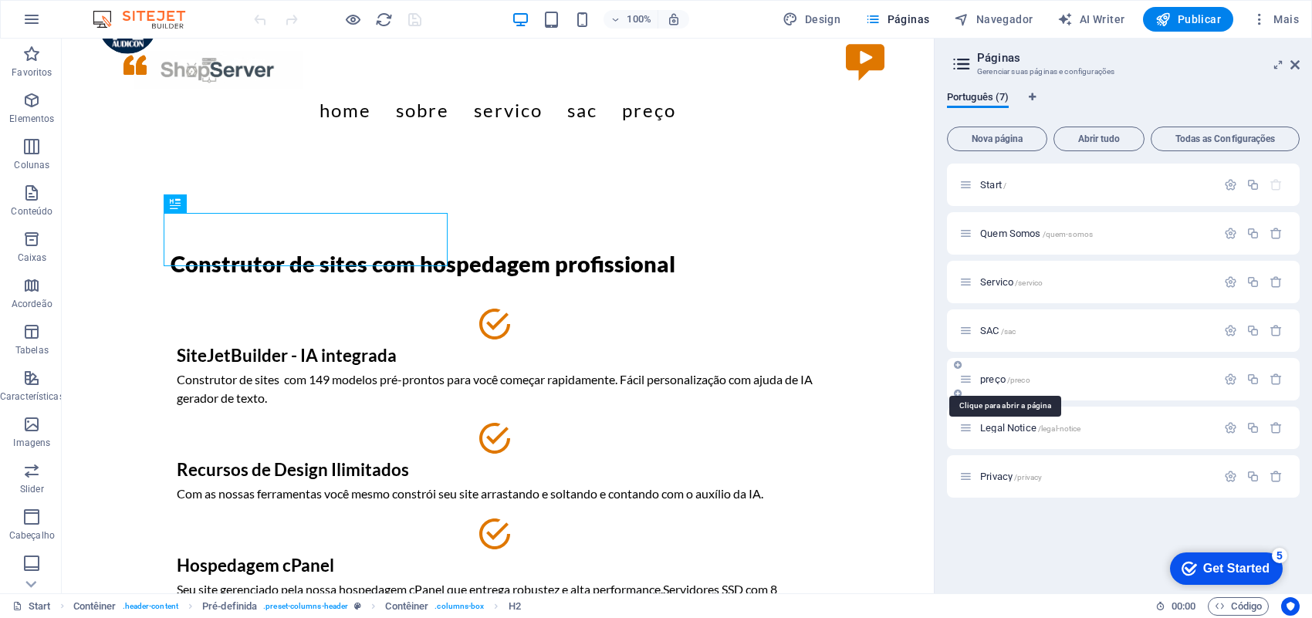
click at [982, 378] on span "preço /preco" at bounding box center [1005, 379] width 50 height 12
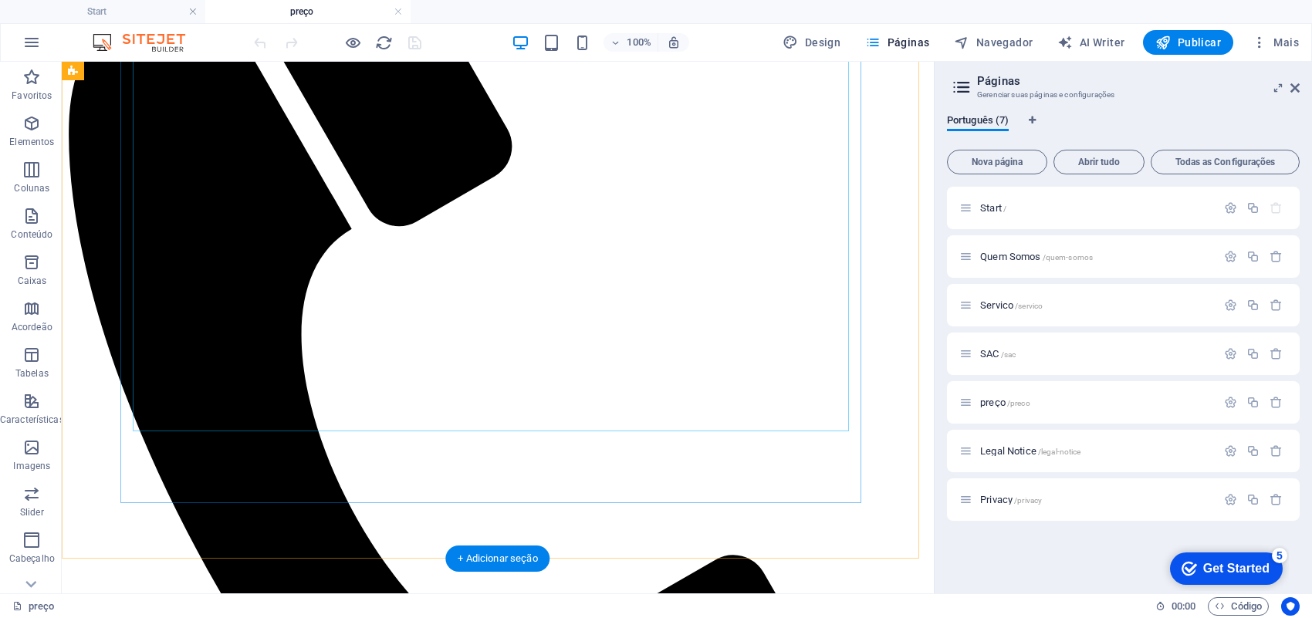
scroll to position [383, 0]
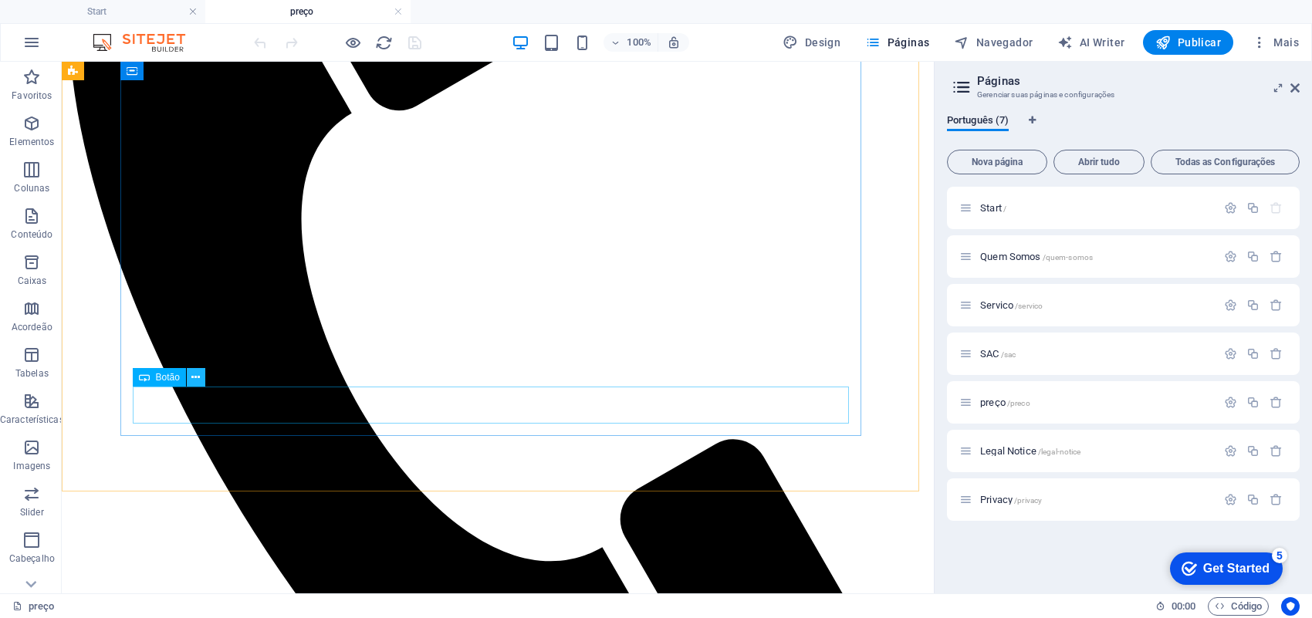
click at [198, 378] on icon at bounding box center [195, 378] width 8 height 16
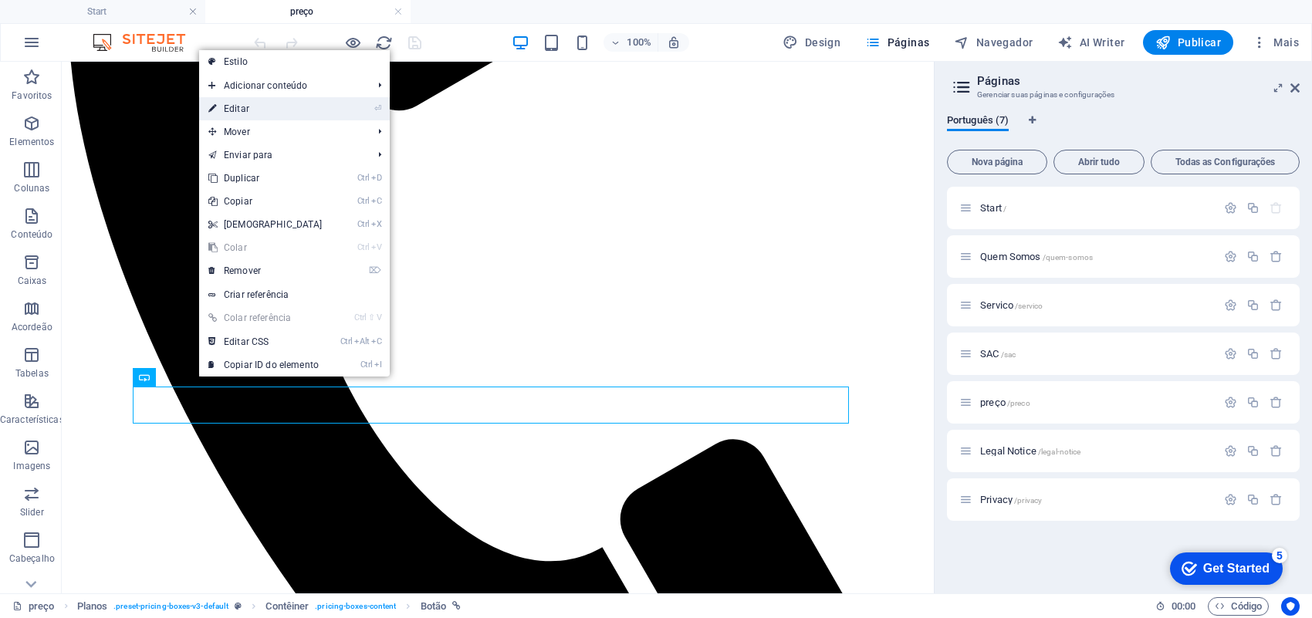
click at [259, 113] on link "⏎ Editar" at bounding box center [265, 108] width 133 height 23
select select
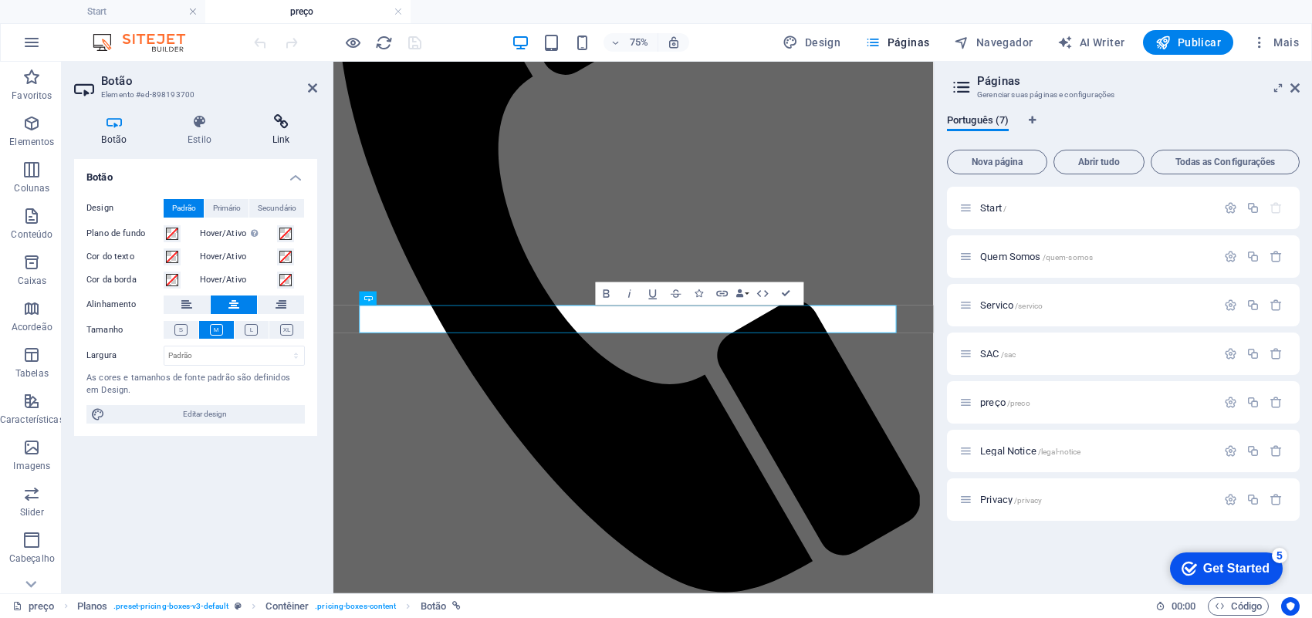
click at [268, 137] on h4 "Link" at bounding box center [281, 130] width 73 height 32
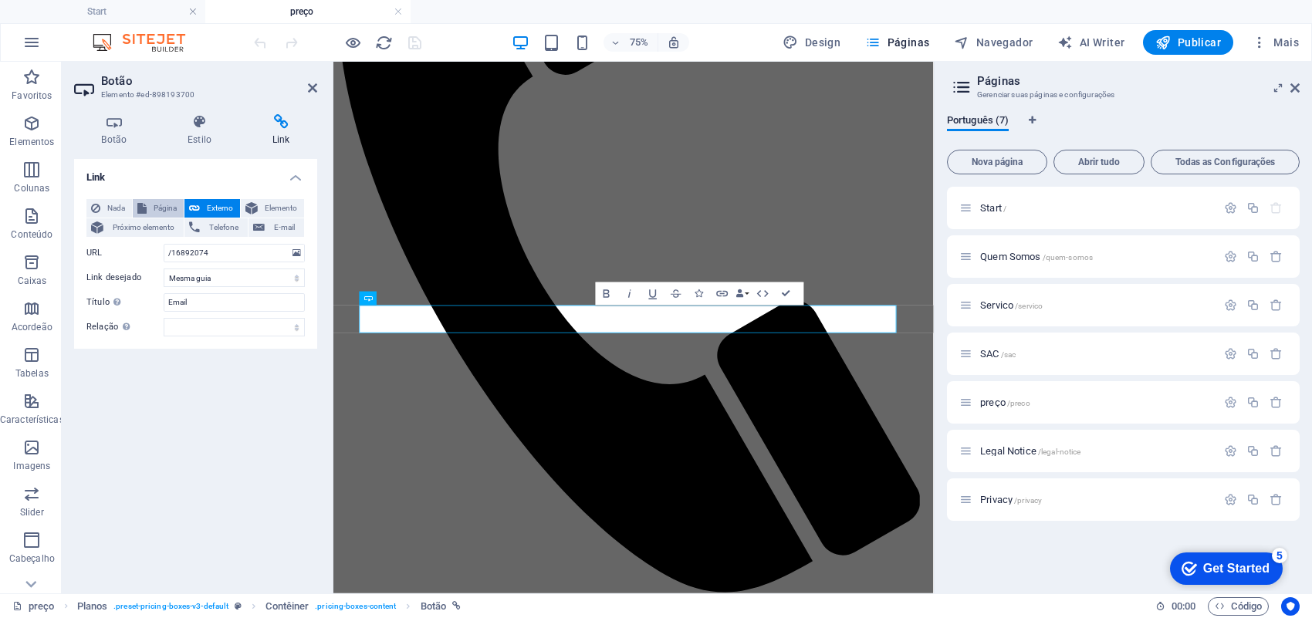
click at [172, 207] on span "Página" at bounding box center [165, 208] width 28 height 19
click at [287, 255] on select "Start Quem Somos Servico SAC preço Legal Notice Privacy" at bounding box center [234, 253] width 141 height 19
select select "3"
click at [164, 244] on select "Start Quem Somos Servico SAC preço Legal Notice Privacy" at bounding box center [234, 253] width 141 height 19
drag, startPoint x: 212, startPoint y: 305, endPoint x: 147, endPoint y: 299, distance: 65.0
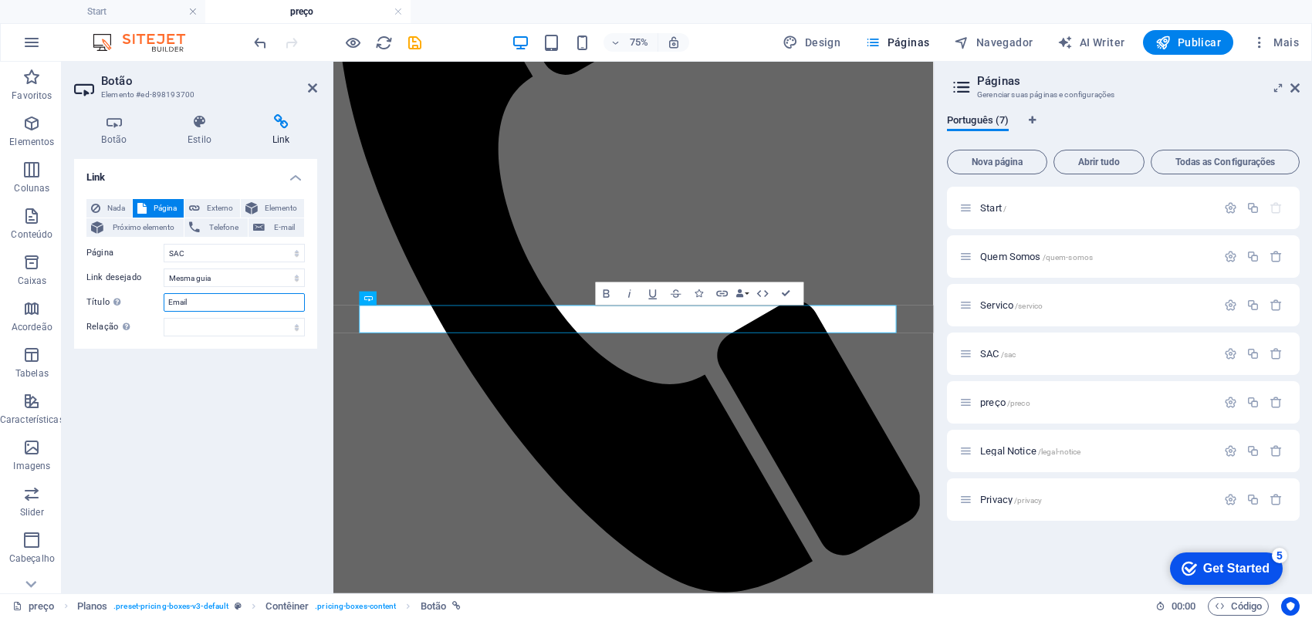
click at [147, 299] on div "Título A descrição adicional do link não deve ser igual ao texto do link. O tít…" at bounding box center [195, 302] width 218 height 19
type input "SAC"
click at [419, 37] on icon "save" at bounding box center [415, 43] width 18 height 18
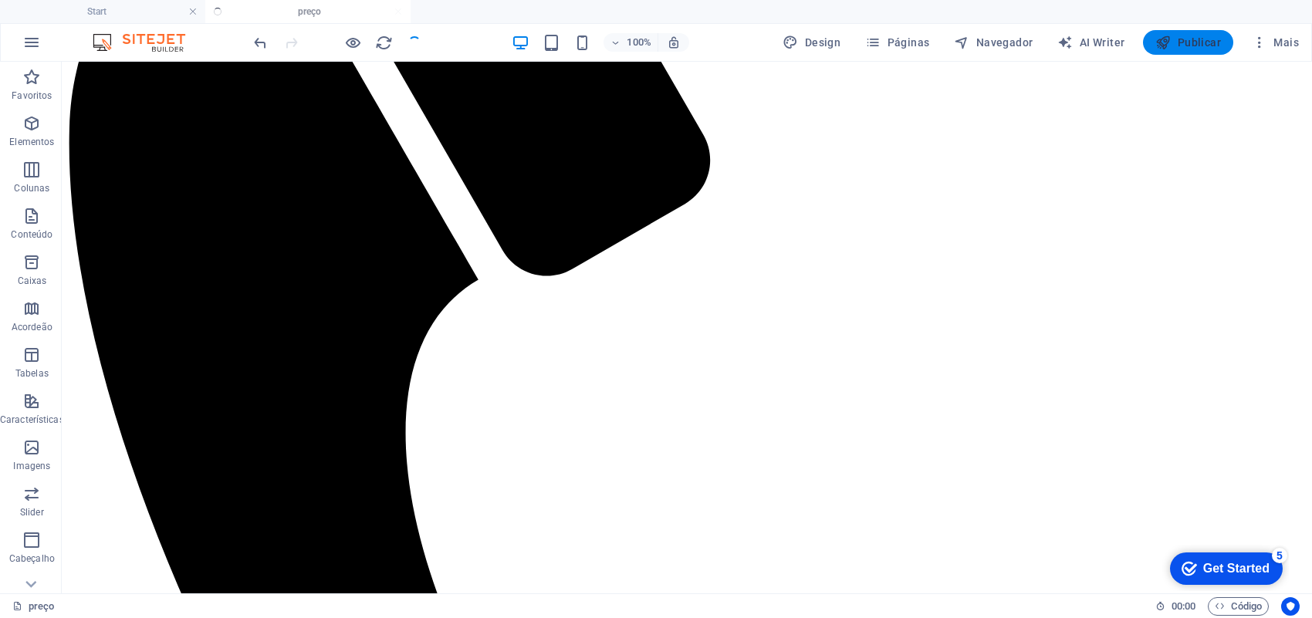
click at [1194, 44] on span "Publicar" at bounding box center [1188, 42] width 66 height 15
